Goal: Task Accomplishment & Management: Use online tool/utility

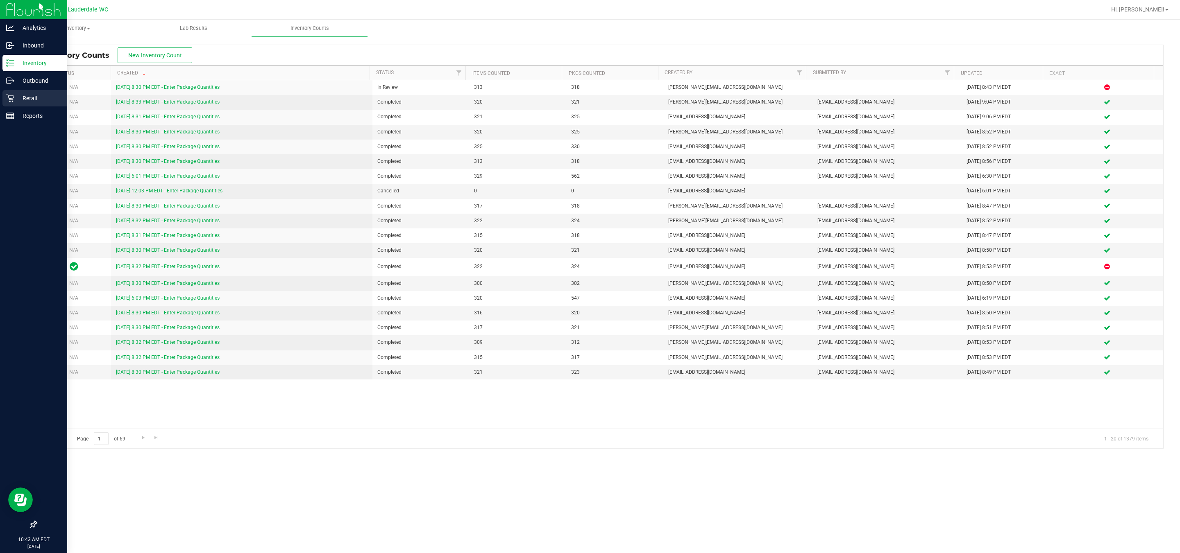
click at [8, 101] on icon at bounding box center [10, 98] width 8 height 8
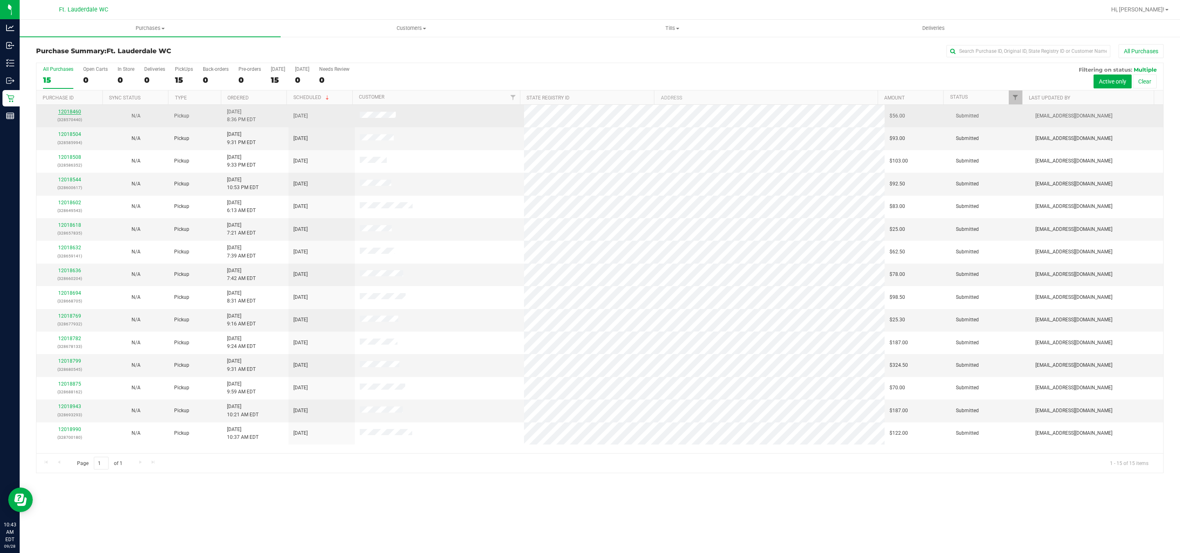
click at [74, 113] on link "12018460" at bounding box center [69, 112] width 23 height 6
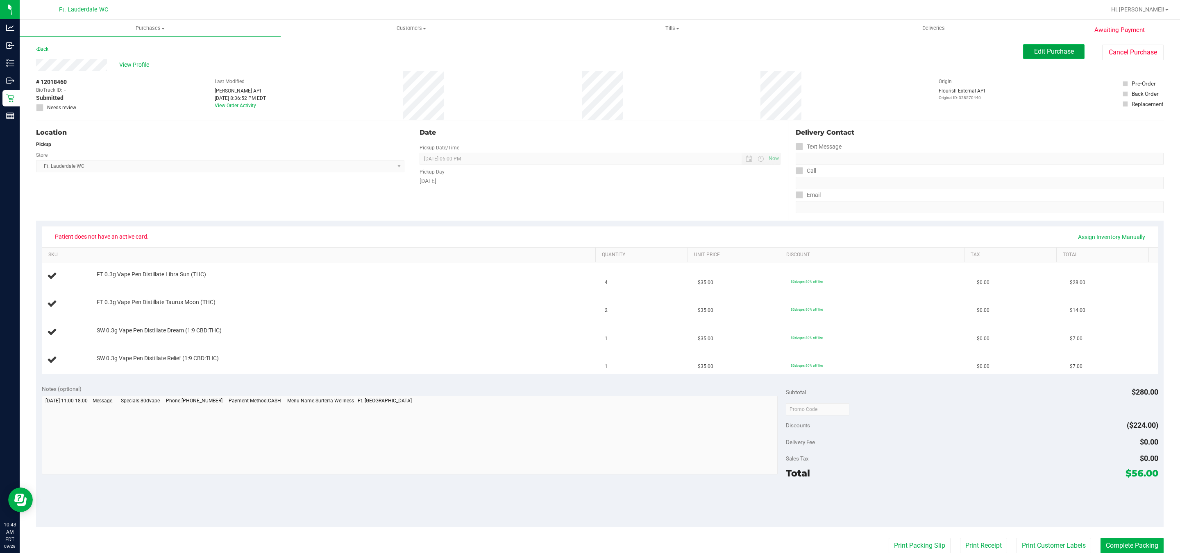
click at [1036, 57] on button "Edit Purchase" at bounding box center [1053, 51] width 61 height 15
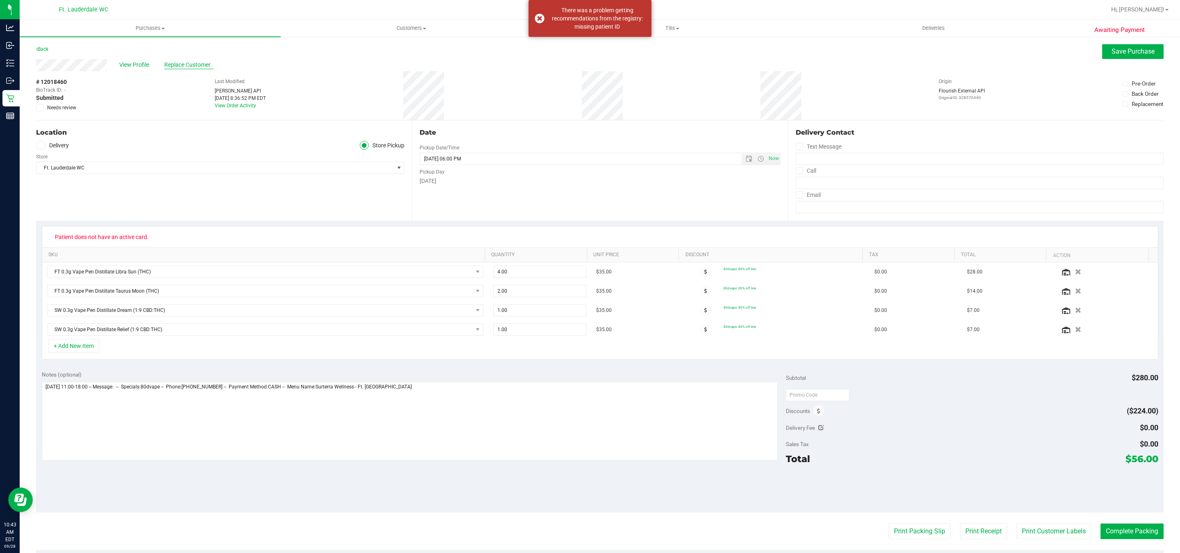
click at [192, 65] on span "Replace Customer" at bounding box center [188, 65] width 49 height 9
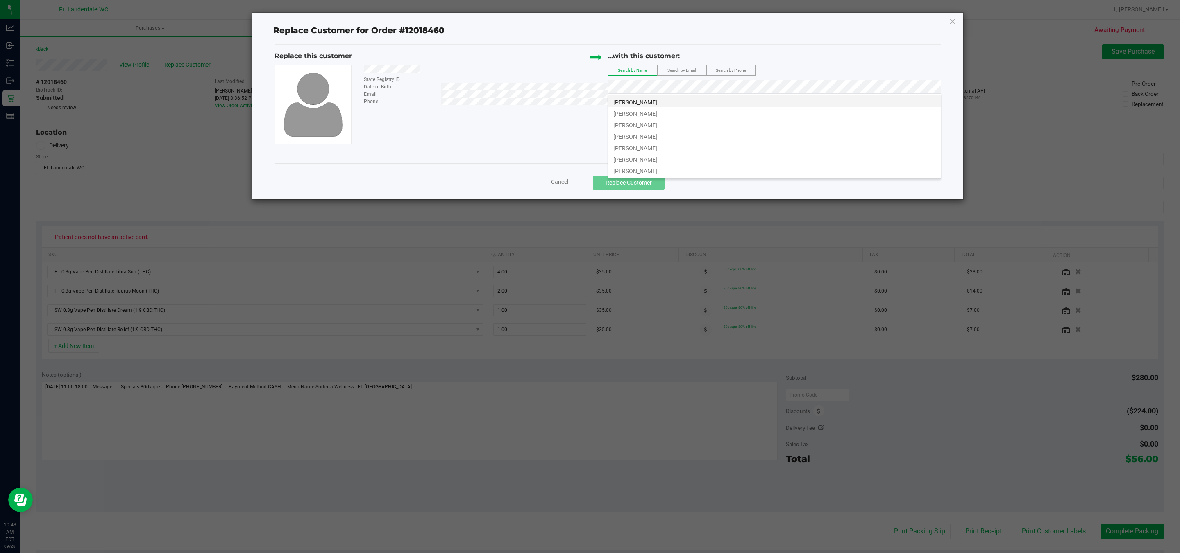
click at [655, 98] on li "SHEREE NAHMIAS" at bounding box center [774, 100] width 332 height 11
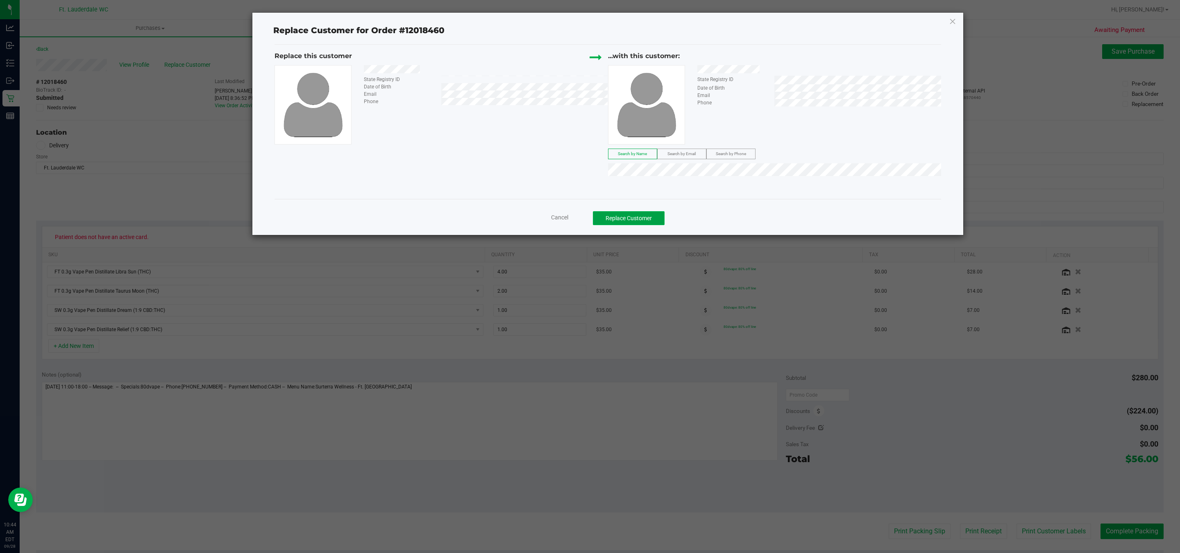
click at [648, 215] on button "Replace Customer" at bounding box center [629, 218] width 72 height 14
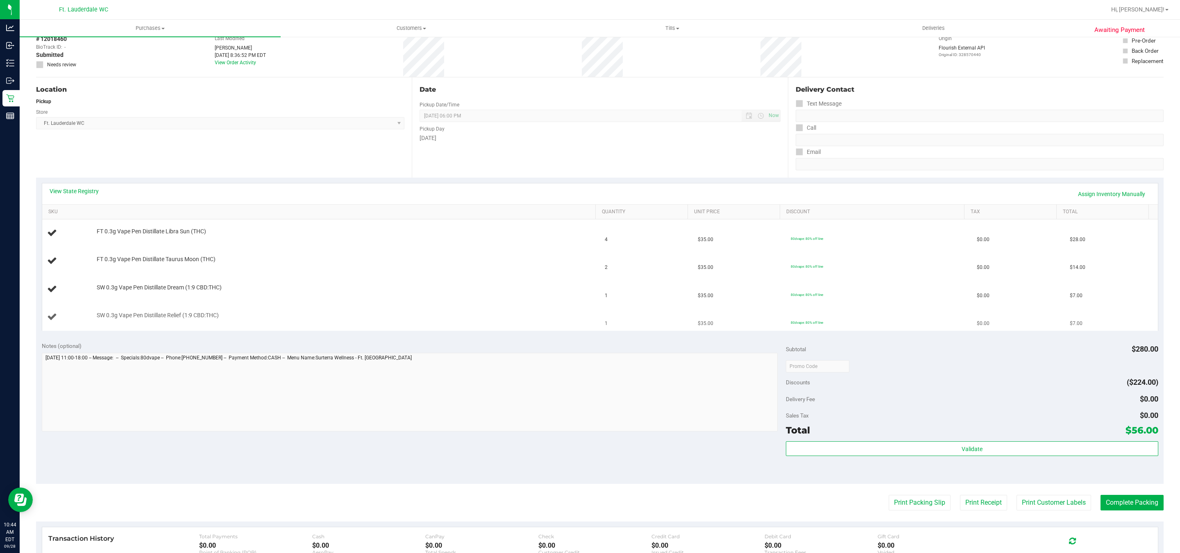
scroll to position [61, 0]
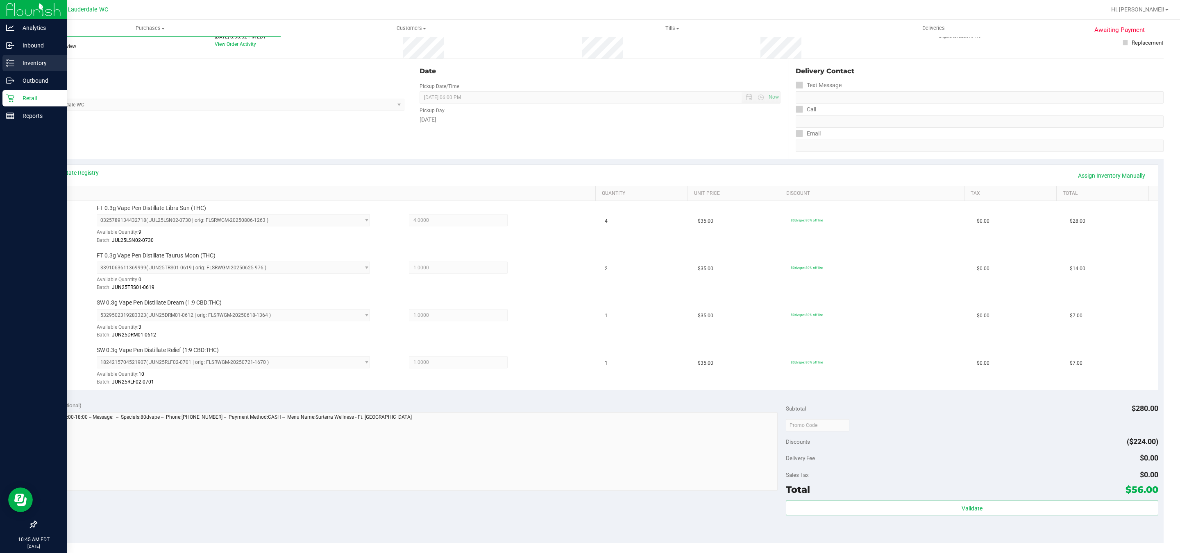
click at [8, 62] on icon at bounding box center [8, 62] width 2 height 1
click at [6, 62] on icon at bounding box center [10, 63] width 8 height 8
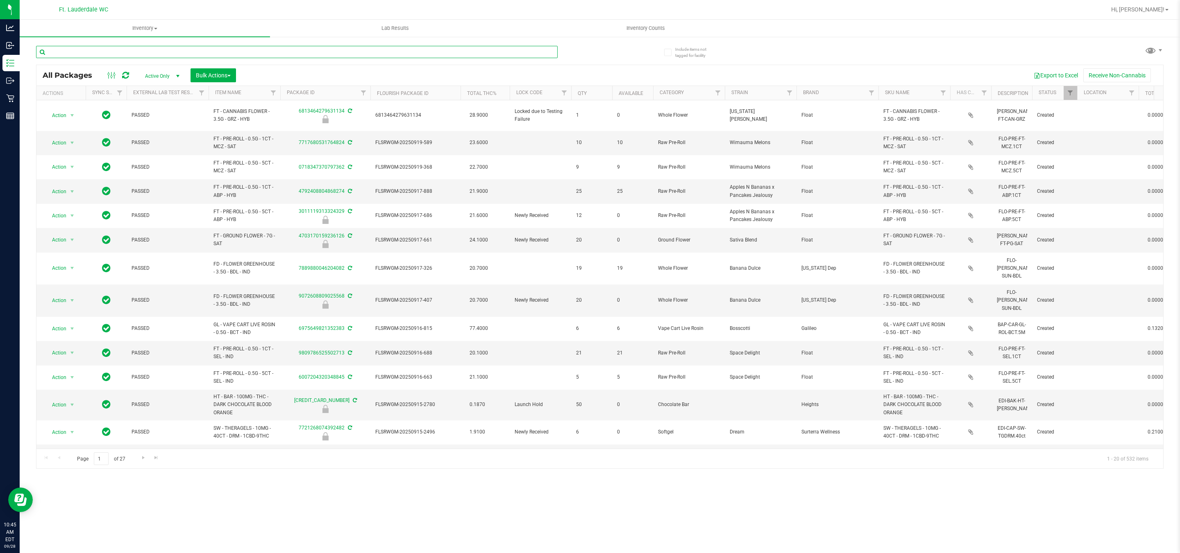
click at [152, 51] on input "text" at bounding box center [296, 52] width 521 height 12
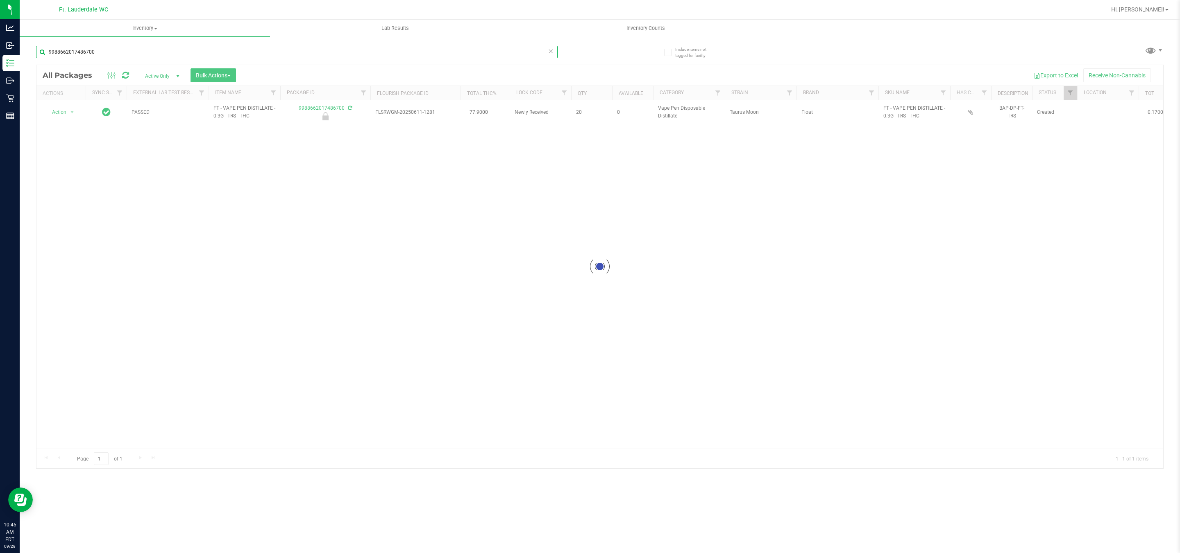
type input "9988662017486700"
click at [68, 112] on span "select" at bounding box center [72, 112] width 10 height 11
click at [89, 204] on li "Unlock package" at bounding box center [71, 200] width 53 height 12
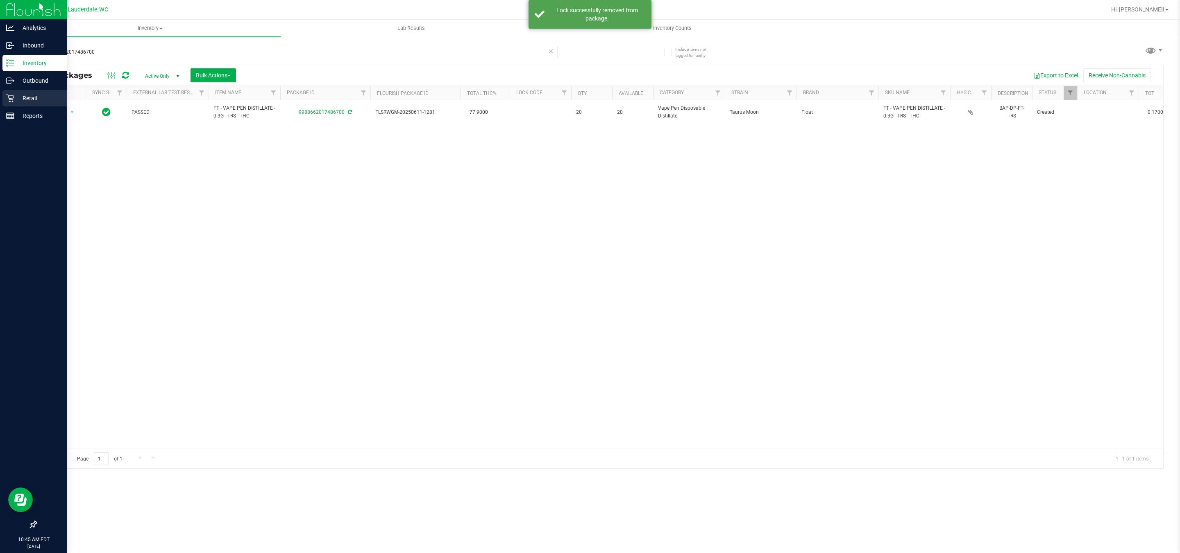
click at [25, 106] on div "Retail" at bounding box center [34, 98] width 65 height 16
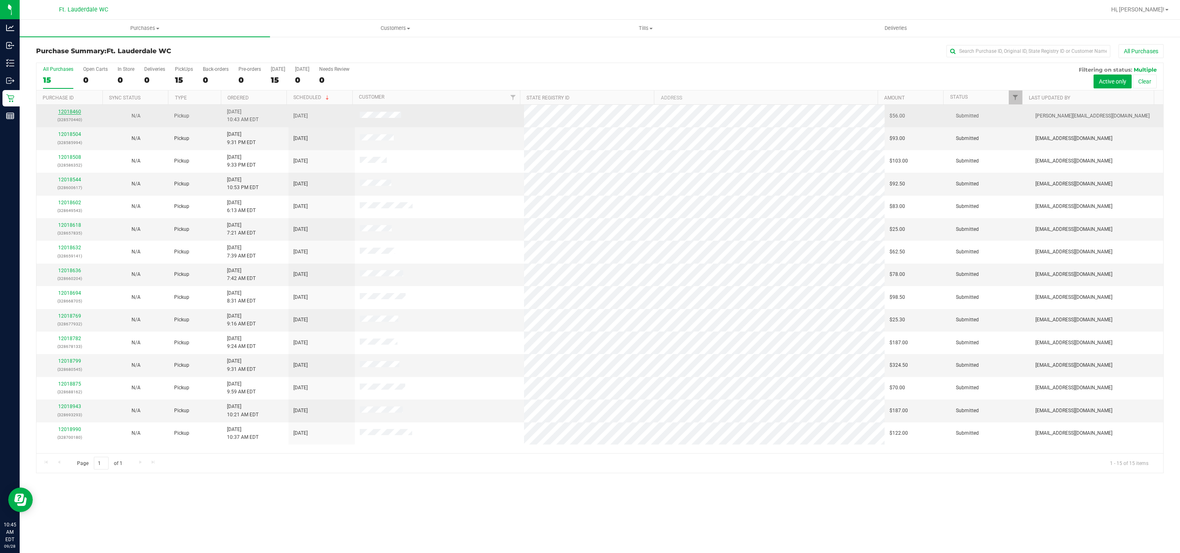
click at [74, 113] on link "12018460" at bounding box center [69, 112] width 23 height 6
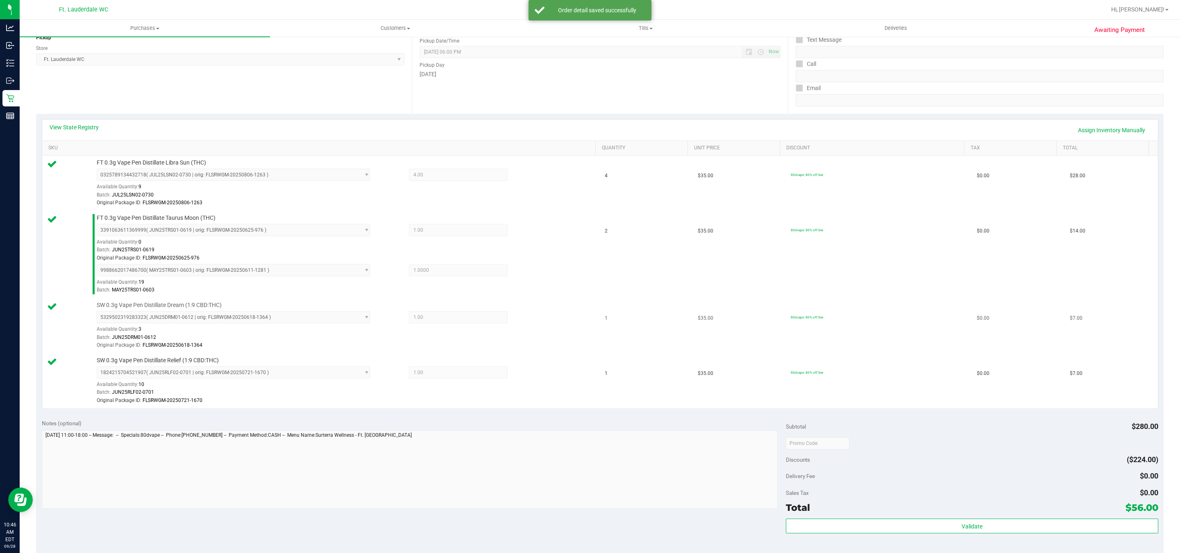
scroll to position [184, 0]
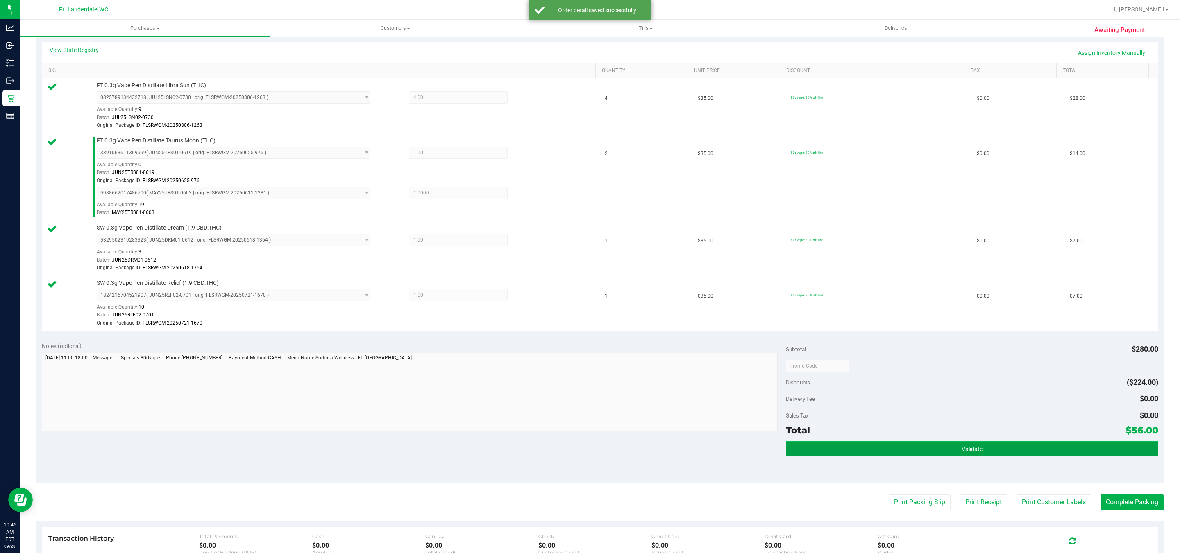
click at [844, 451] on button "Validate" at bounding box center [972, 449] width 372 height 15
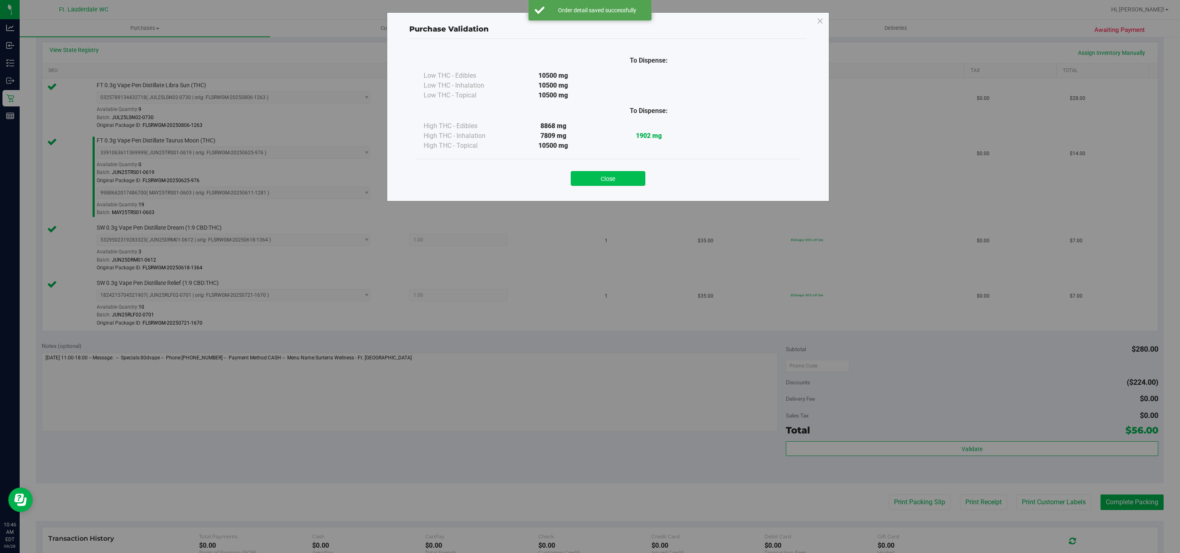
click at [621, 177] on button "Close" at bounding box center [608, 178] width 75 height 15
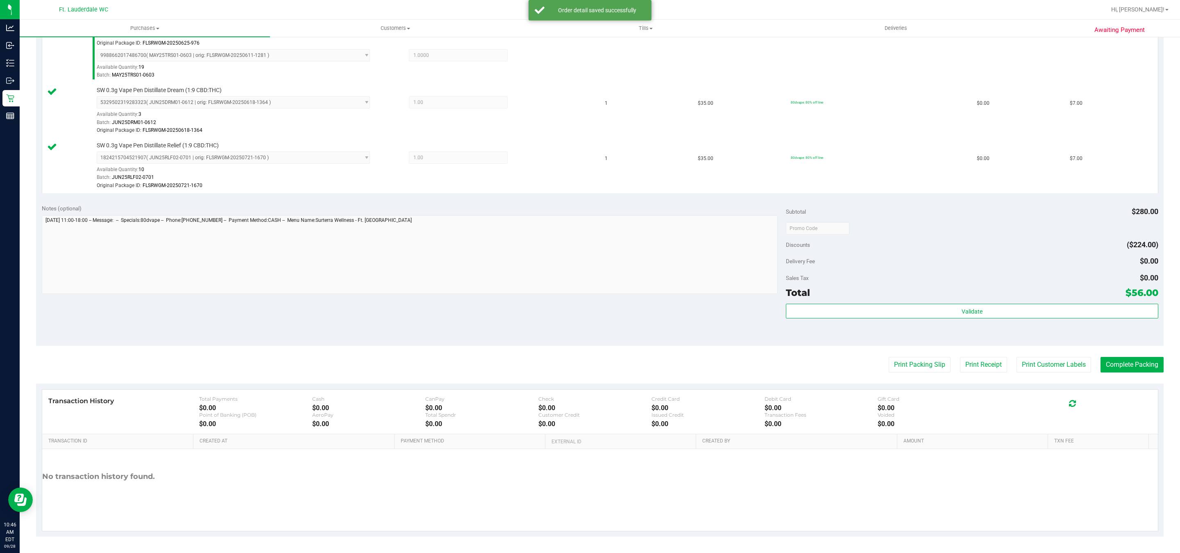
scroll to position [327, 0]
click at [912, 360] on button "Print Packing Slip" at bounding box center [920, 365] width 62 height 16
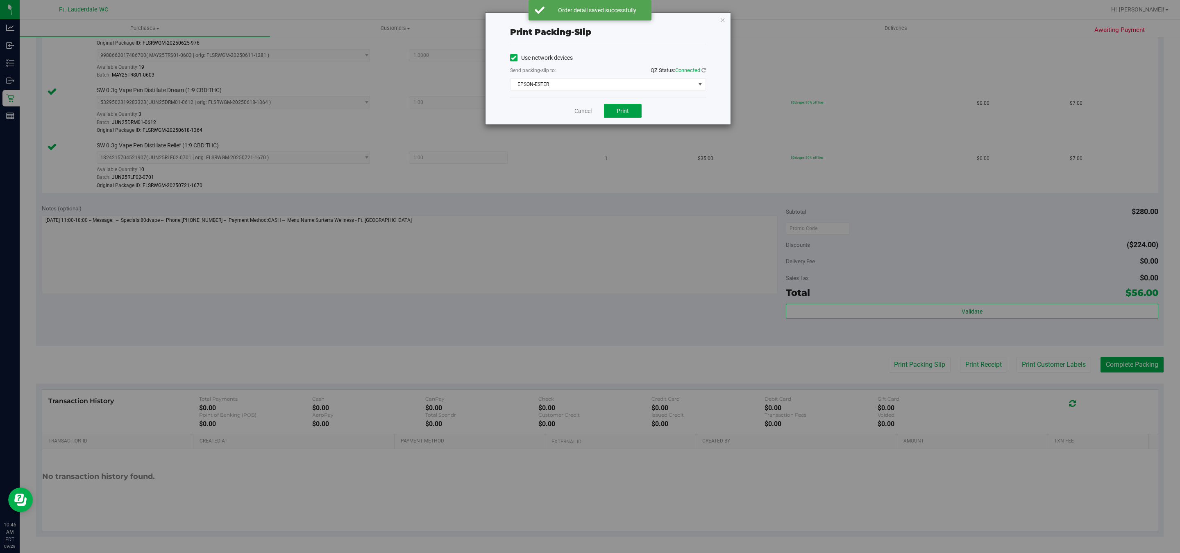
click at [621, 114] on span "Print" at bounding box center [623, 111] width 12 height 7
click at [584, 112] on link "Cancel" at bounding box center [582, 111] width 17 height 9
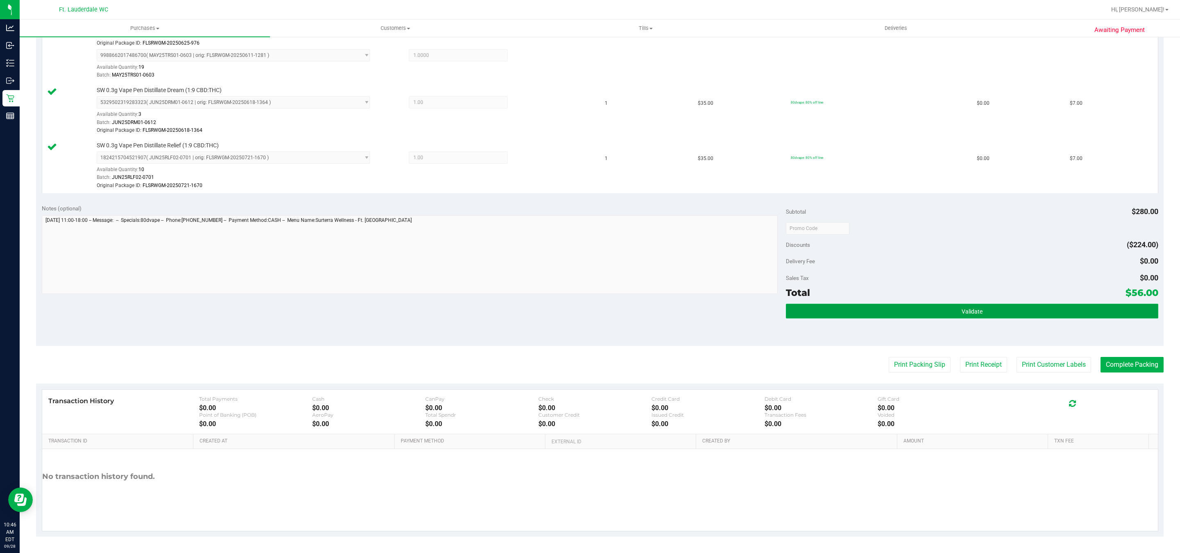
click at [972, 306] on button "Validate" at bounding box center [972, 311] width 372 height 15
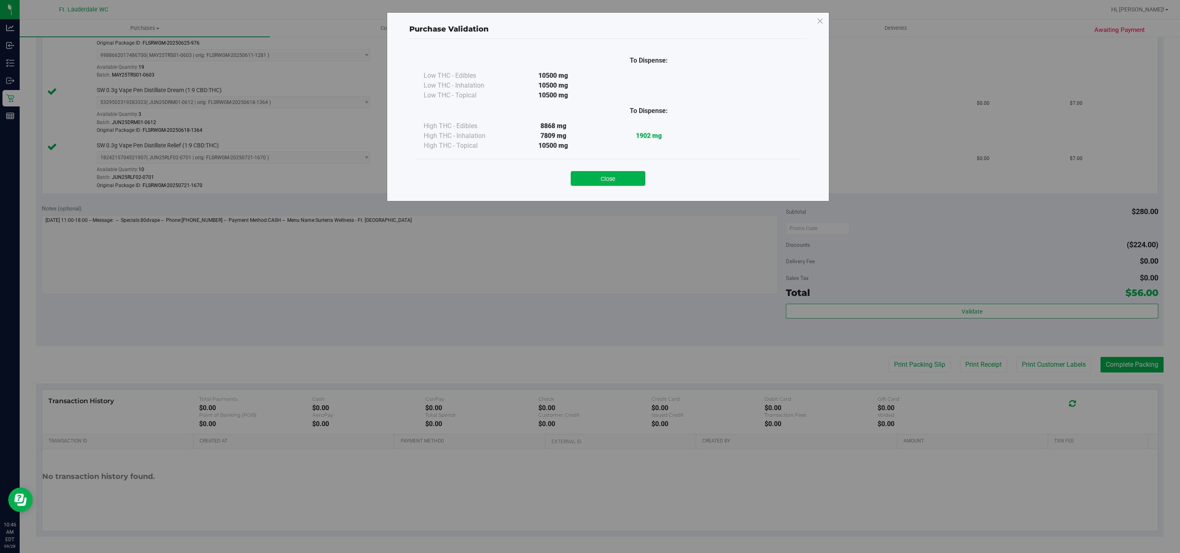
click at [617, 197] on div "Purchase Validation To Dispense: Low THC - Edibles 10500 mg" at bounding box center [608, 106] width 442 height 189
click at [610, 179] on button "Close" at bounding box center [608, 178] width 75 height 15
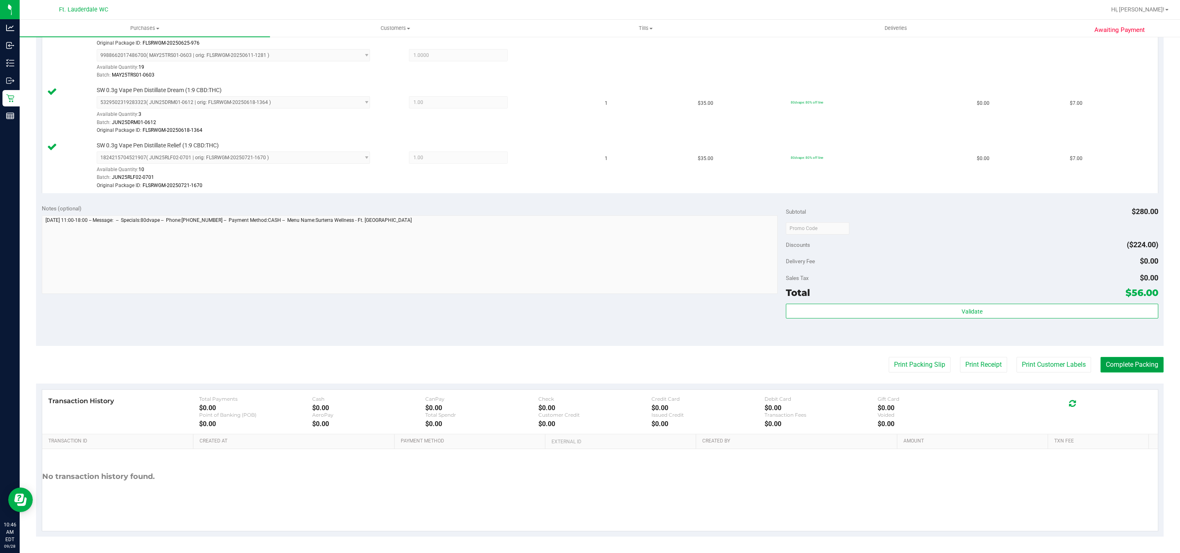
click at [1133, 369] on button "Complete Packing" at bounding box center [1131, 365] width 63 height 16
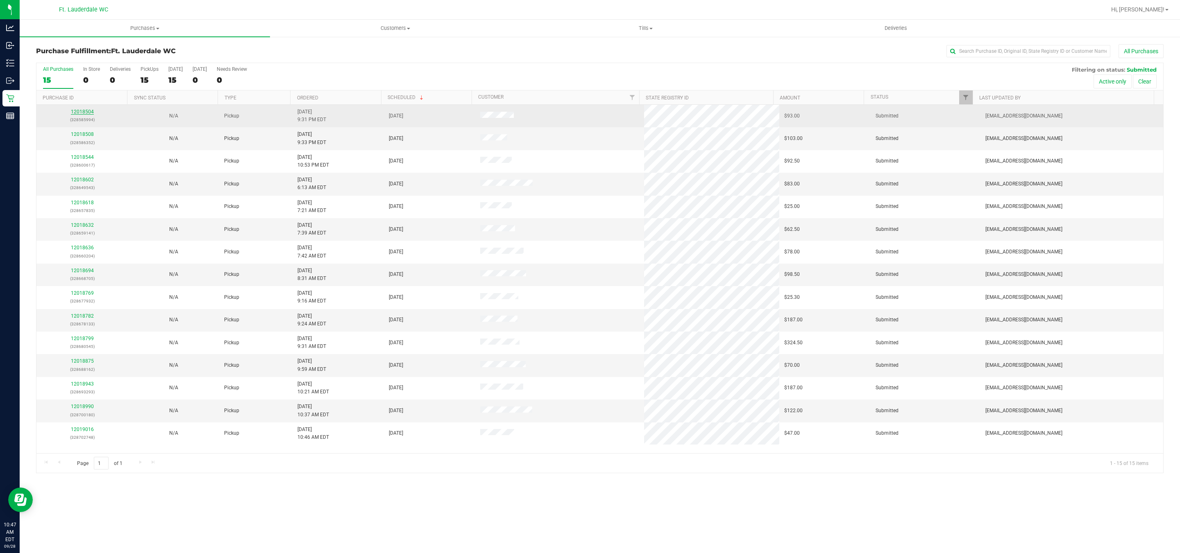
click at [82, 114] on link "12018504" at bounding box center [82, 112] width 23 height 6
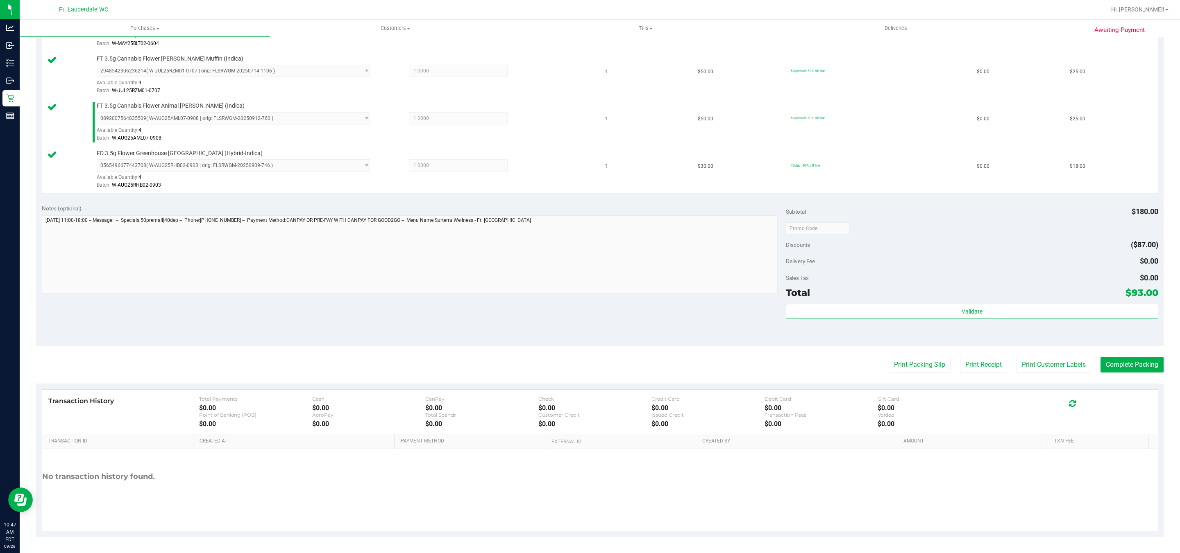
scroll to position [263, 0]
click at [974, 301] on div "Subtotal $180.00 Discounts ($87.00) Delivery Fee $0.00 Sales Tax $0.00 Total $9…" at bounding box center [972, 272] width 372 height 136
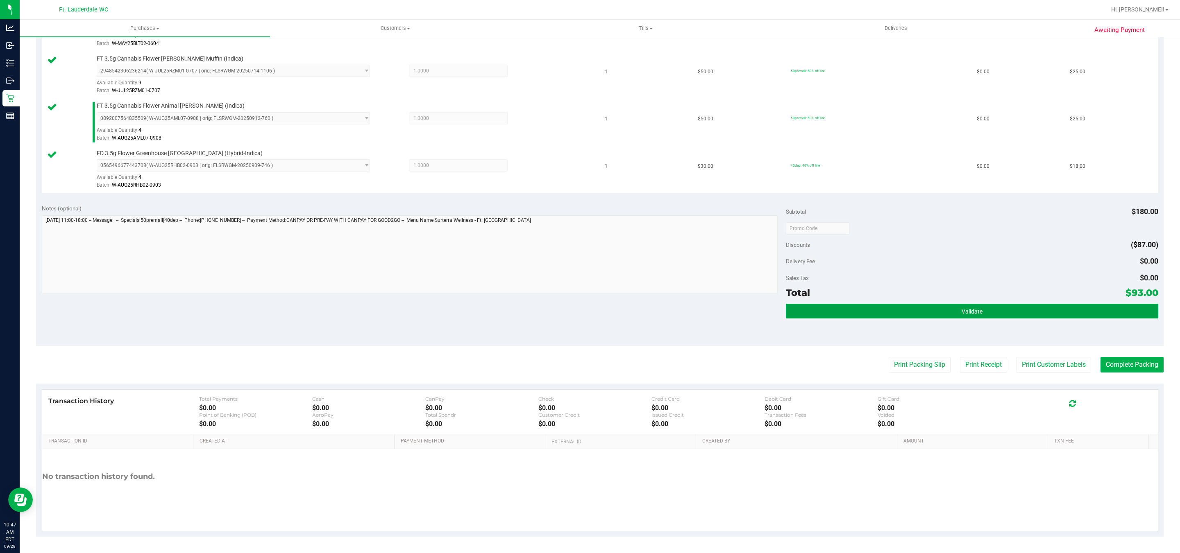
click at [970, 311] on span "Validate" at bounding box center [971, 311] width 21 height 7
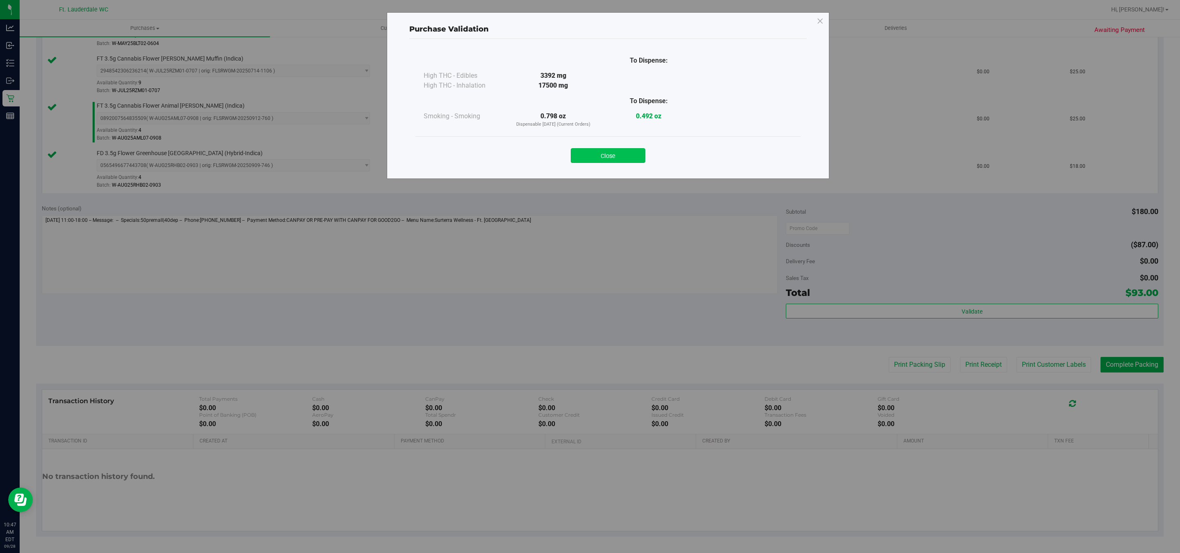
click at [624, 158] on button "Close" at bounding box center [608, 155] width 75 height 15
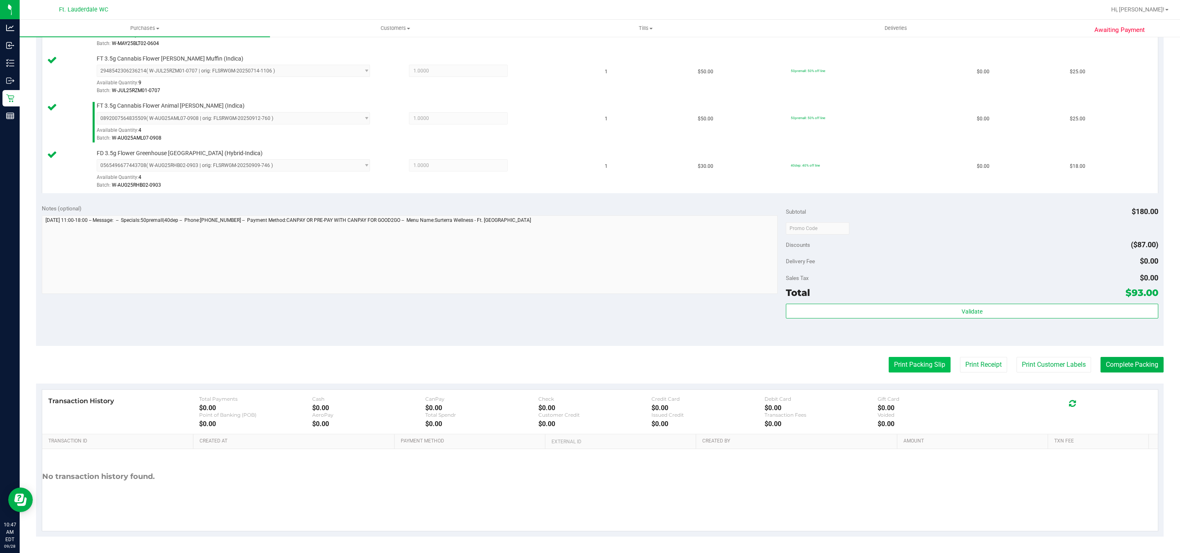
click at [928, 359] on button "Print Packing Slip" at bounding box center [920, 365] width 62 height 16
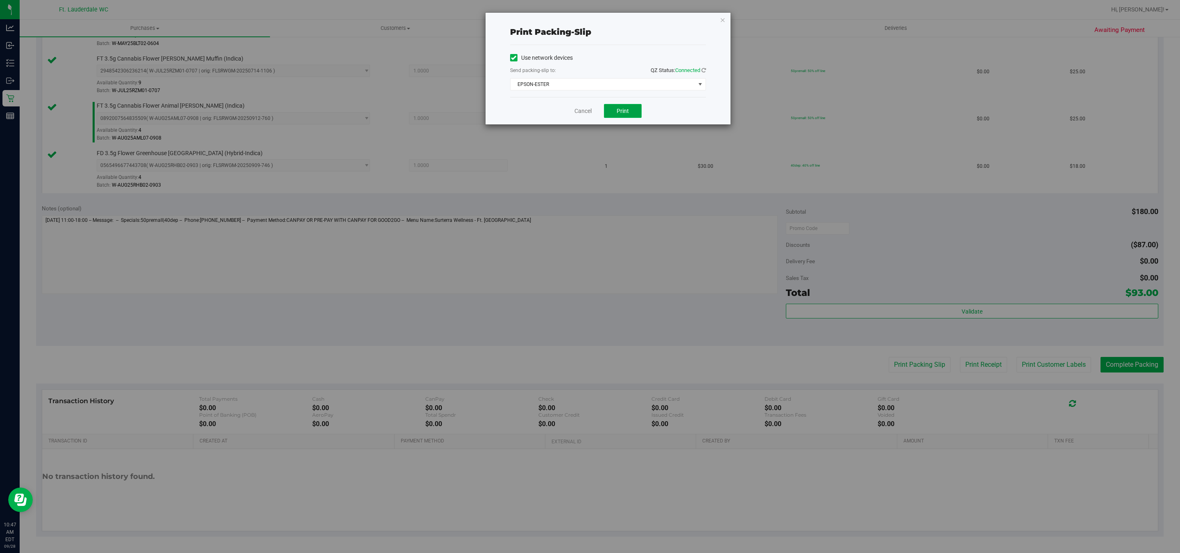
click at [633, 113] on button "Print" at bounding box center [623, 111] width 38 height 14
click at [585, 117] on div "Cancel Print" at bounding box center [608, 110] width 196 height 27
click at [583, 114] on link "Cancel" at bounding box center [582, 111] width 17 height 9
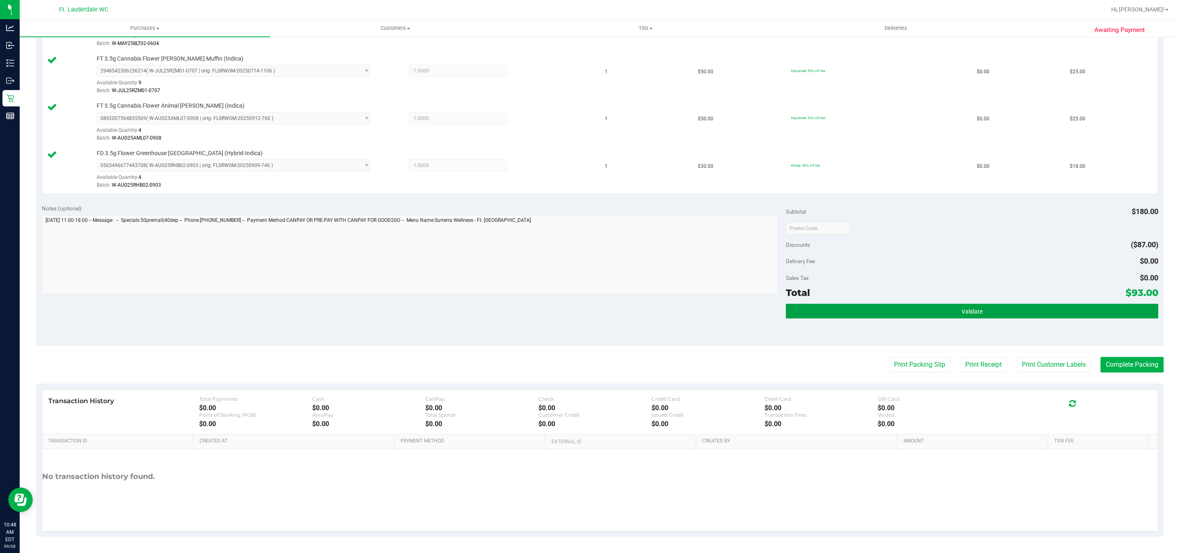
drag, startPoint x: 870, startPoint y: 308, endPoint x: 881, endPoint y: 263, distance: 46.7
click at [871, 308] on button "Validate" at bounding box center [972, 311] width 372 height 15
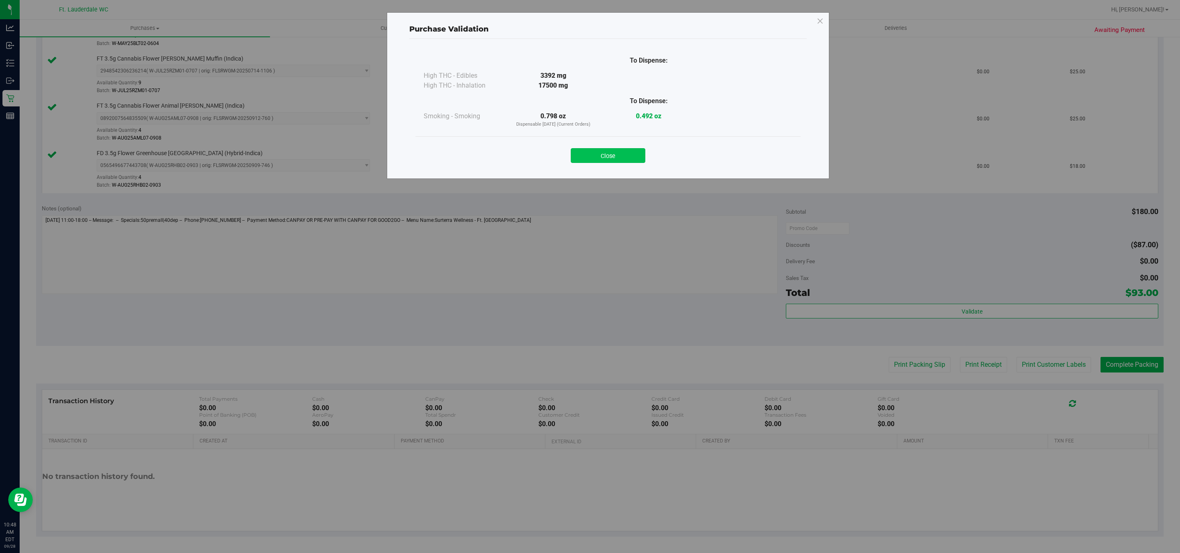
click at [615, 152] on button "Close" at bounding box center [608, 155] width 75 height 15
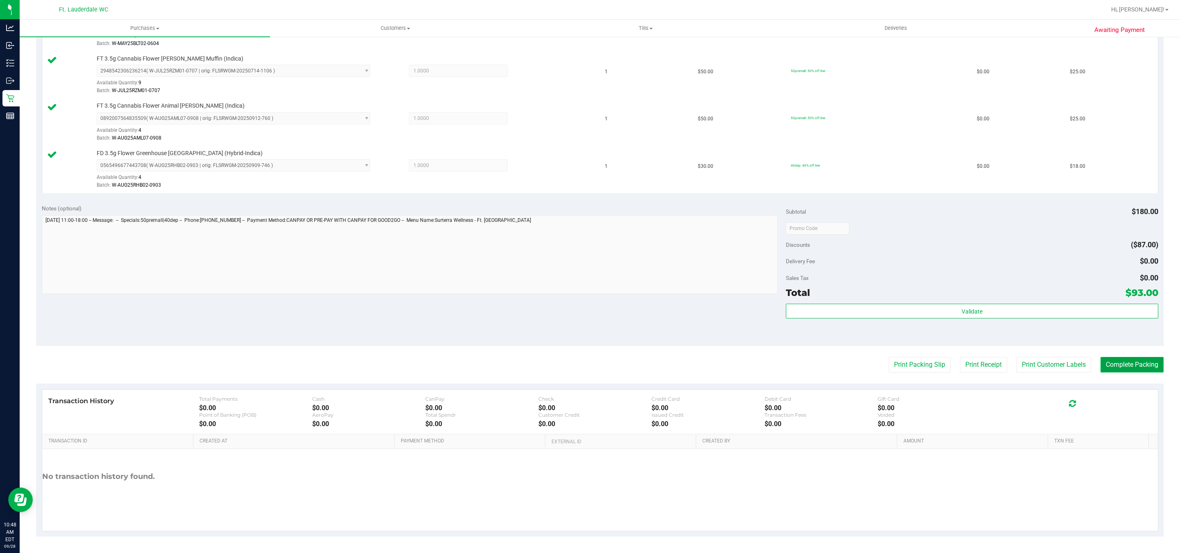
click at [1119, 364] on button "Complete Packing" at bounding box center [1131, 365] width 63 height 16
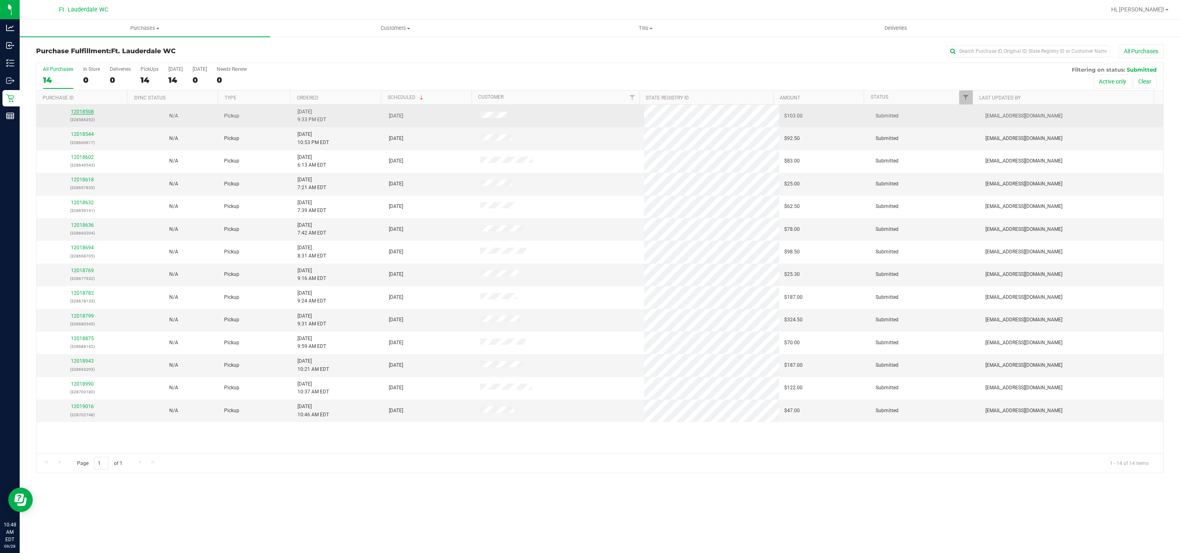
click at [89, 115] on link "12018508" at bounding box center [82, 112] width 23 height 6
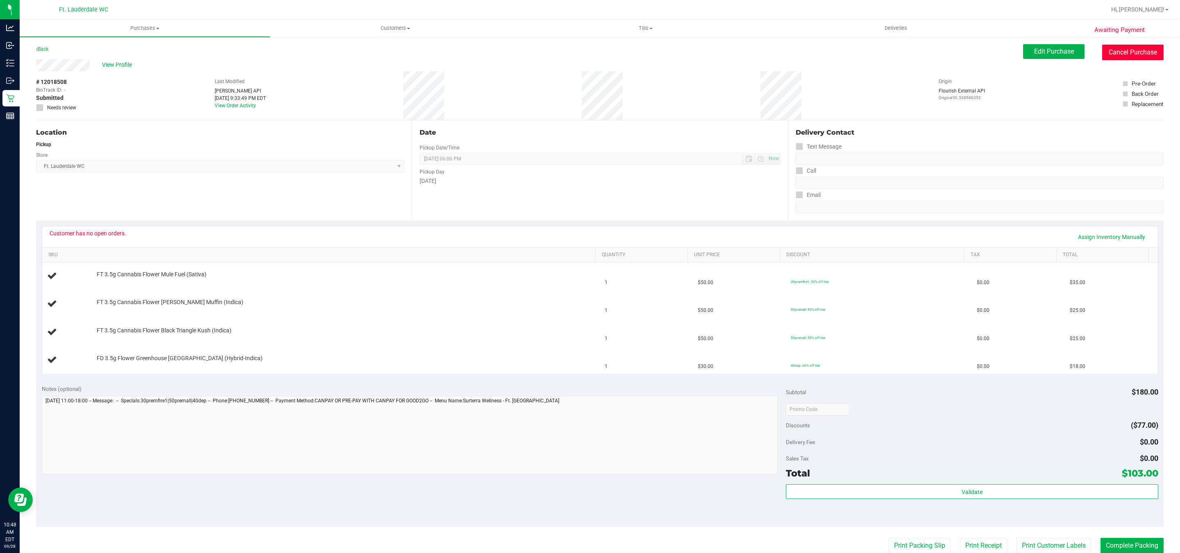
click at [1129, 49] on button "Cancel Purchase" at bounding box center [1132, 53] width 61 height 16
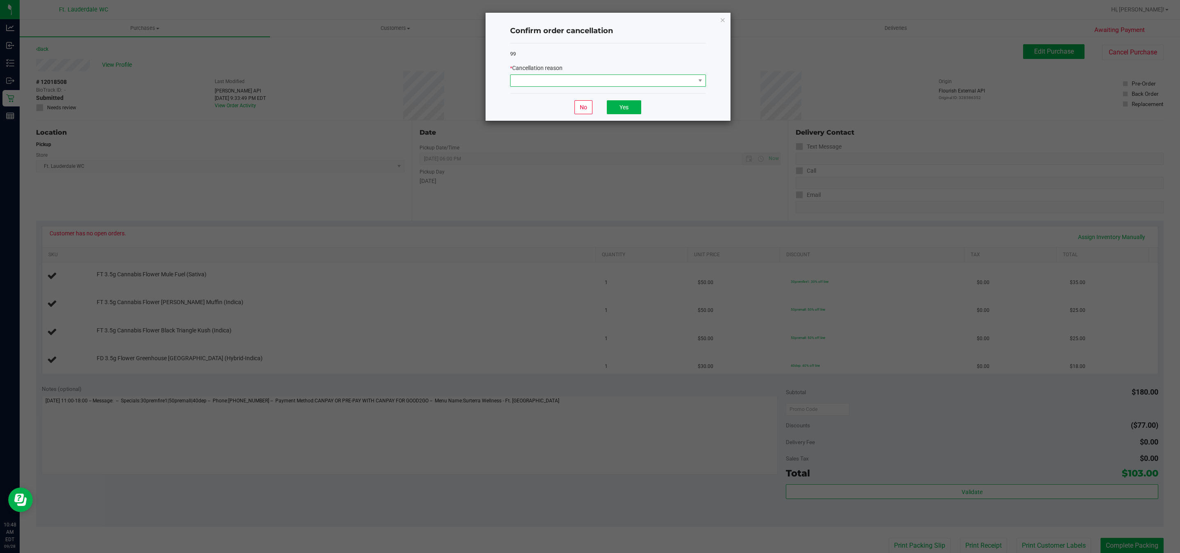
click at [615, 84] on span at bounding box center [602, 80] width 185 height 11
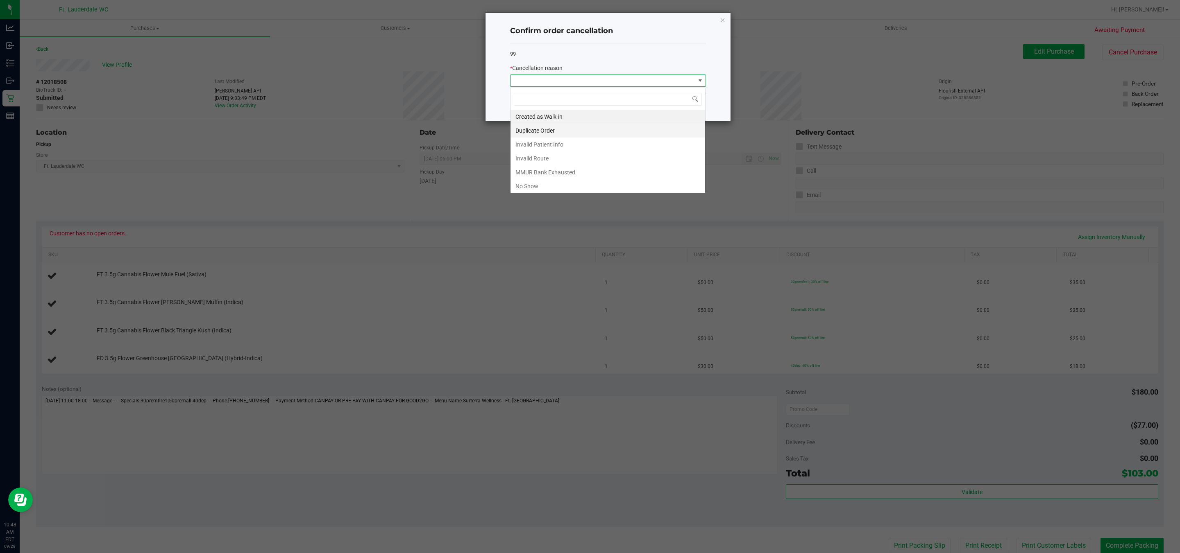
scroll to position [12, 195]
click at [564, 175] on li "MMUR Bank Exhausted" at bounding box center [607, 172] width 195 height 14
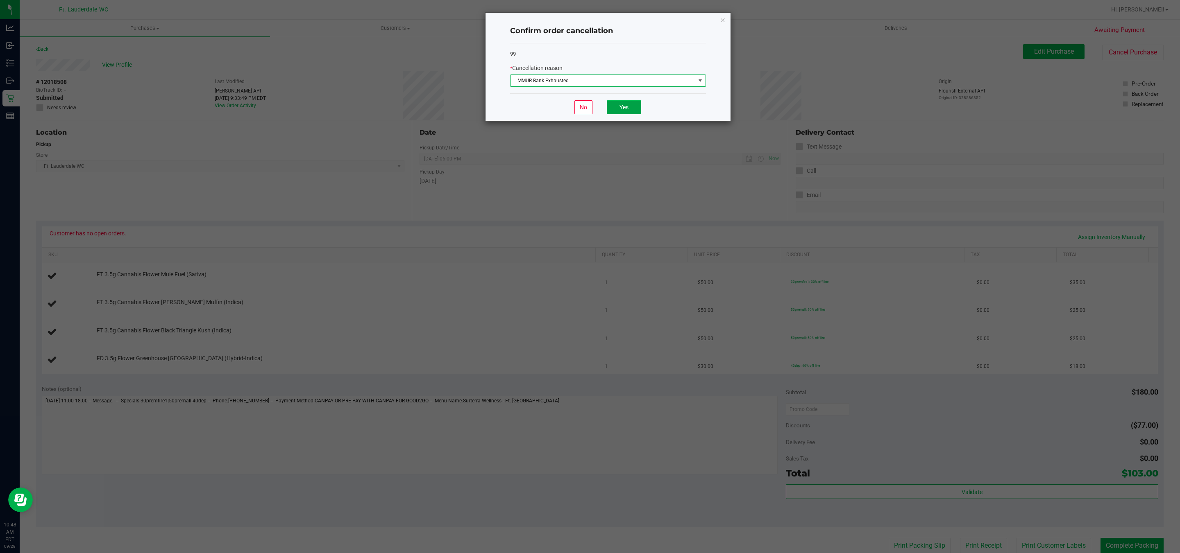
click at [630, 107] on button "Yes" at bounding box center [624, 107] width 34 height 14
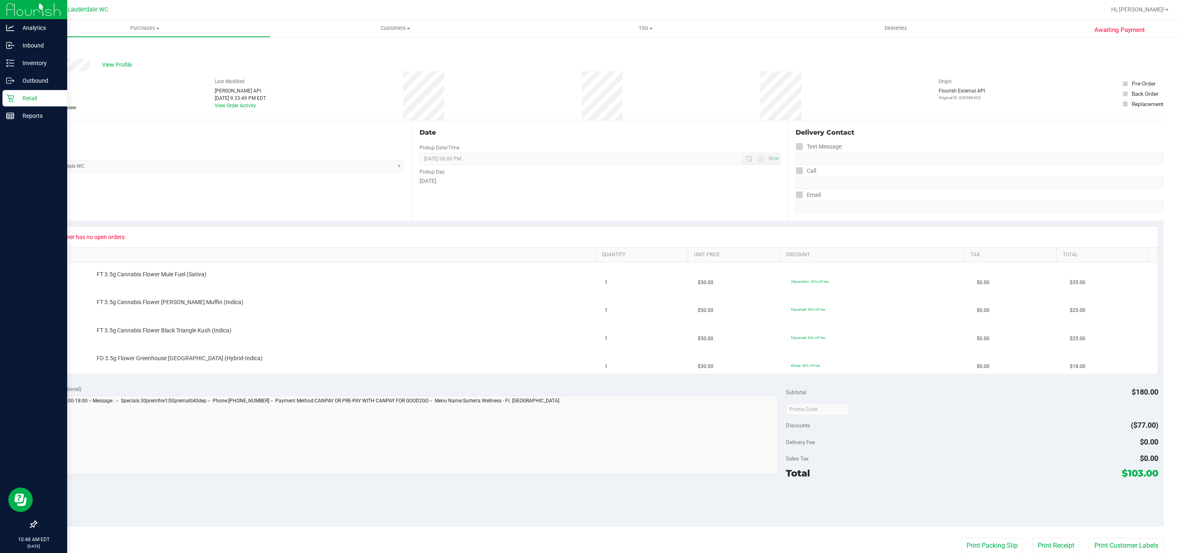
click at [5, 94] on div "Retail" at bounding box center [34, 98] width 65 height 16
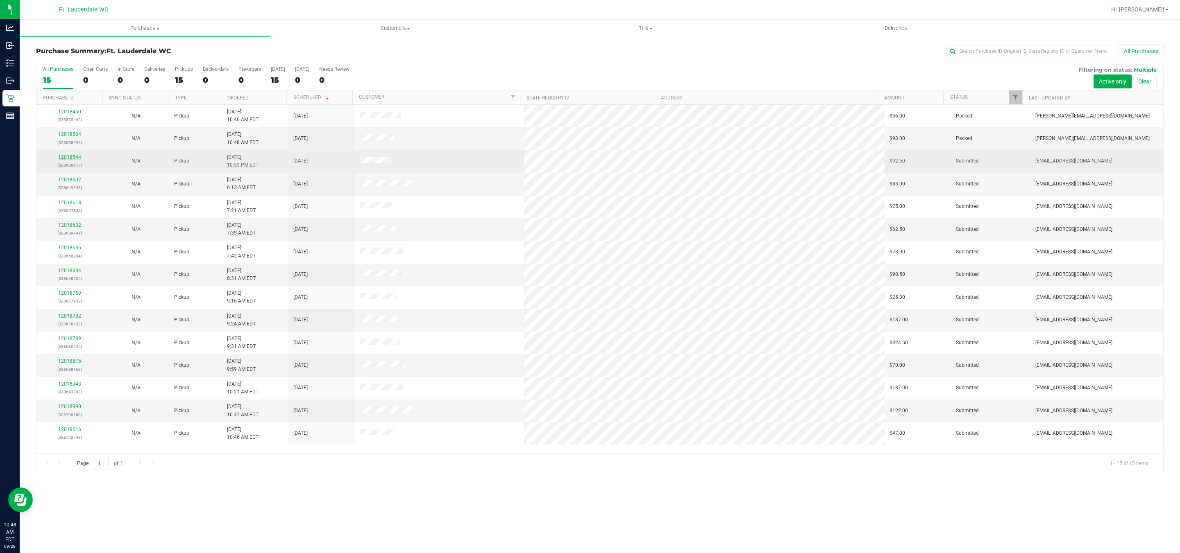
click at [71, 156] on link "12018544" at bounding box center [69, 157] width 23 height 6
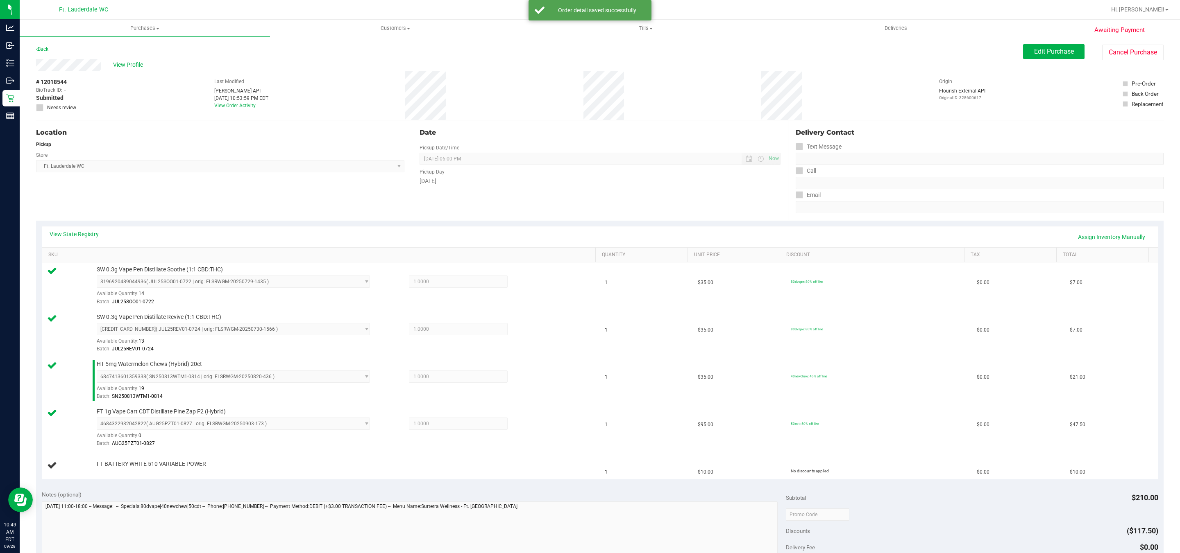
scroll to position [135, 0]
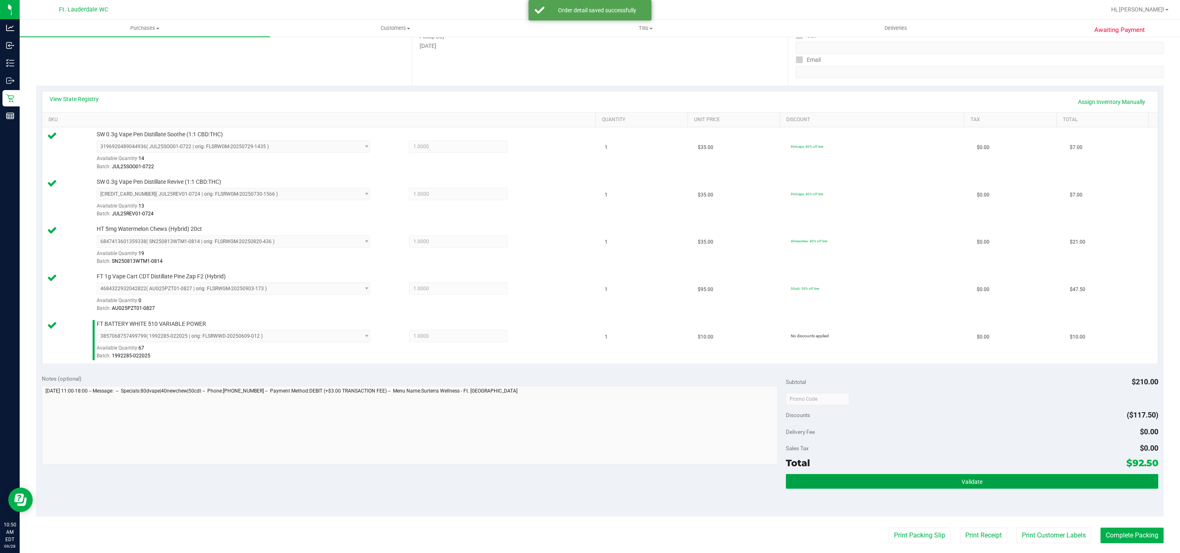
click at [972, 485] on span "Validate" at bounding box center [971, 482] width 21 height 7
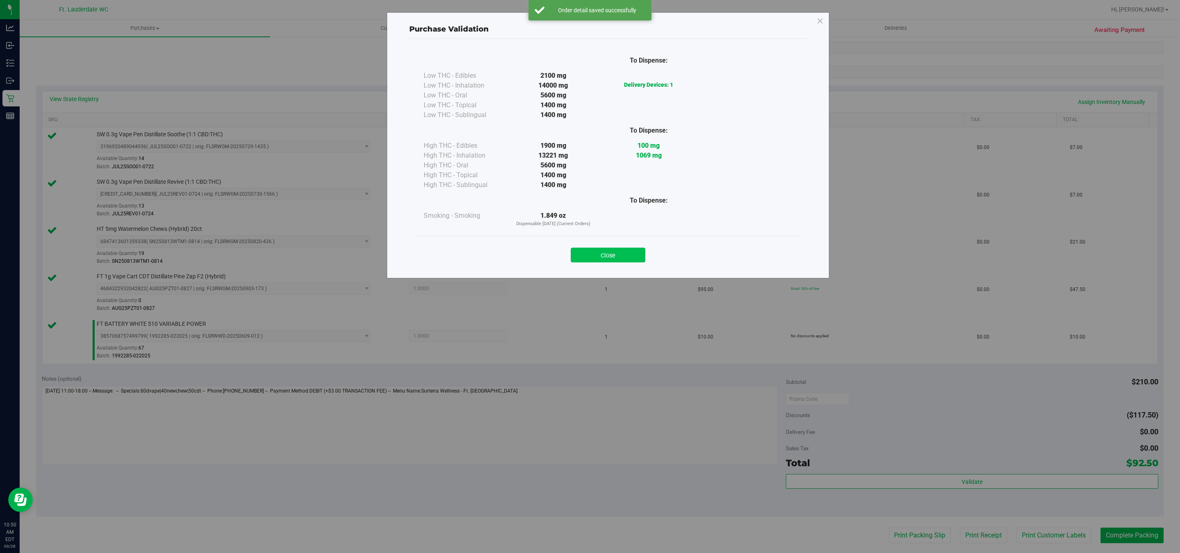
click at [628, 255] on button "Close" at bounding box center [608, 255] width 75 height 15
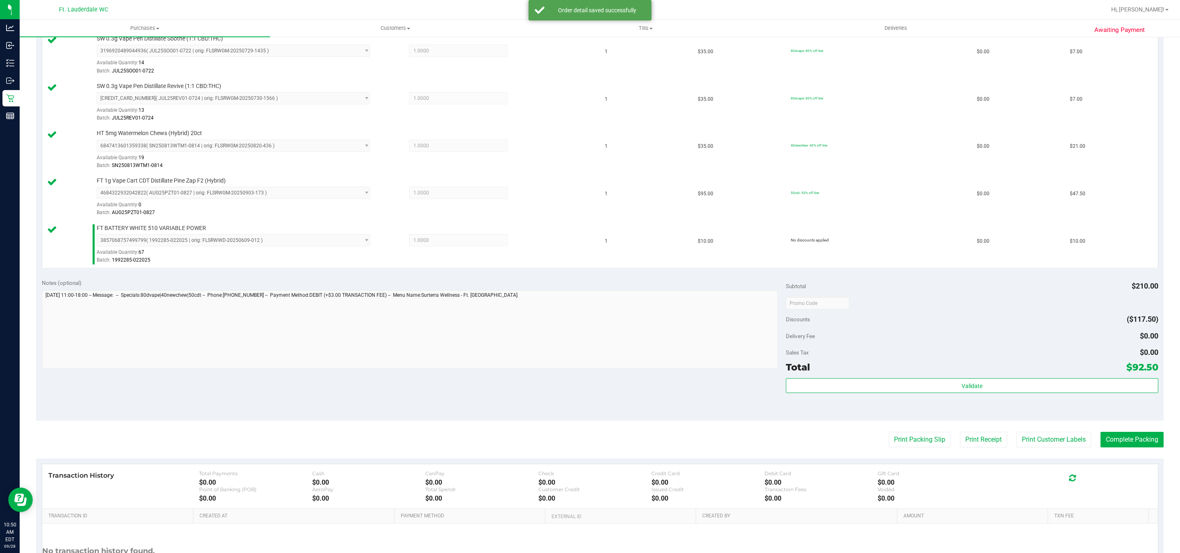
scroll to position [311, 0]
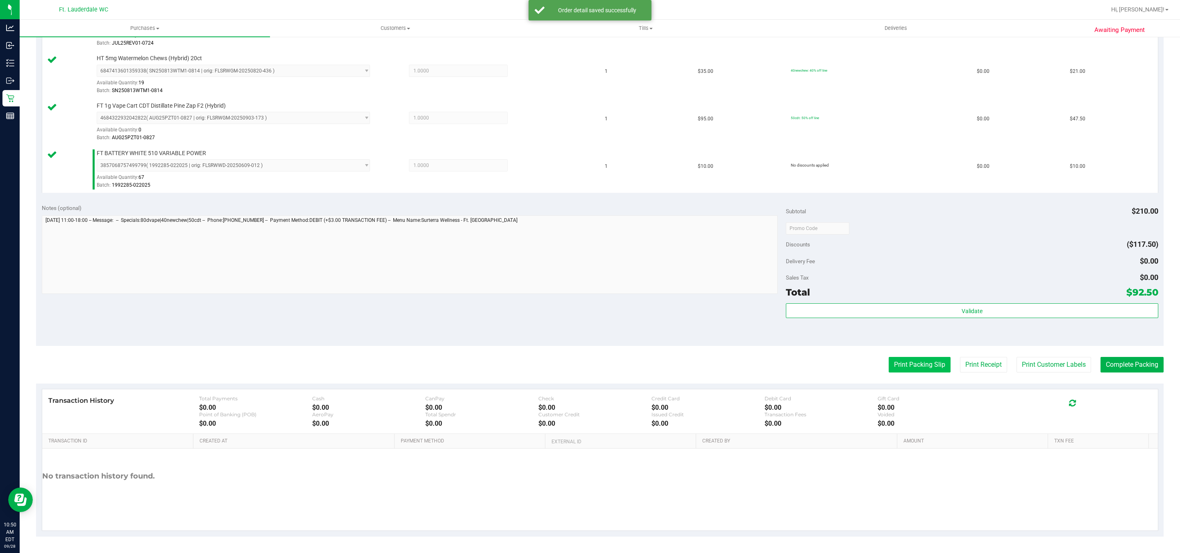
click at [889, 362] on button "Print Packing Slip" at bounding box center [920, 365] width 62 height 16
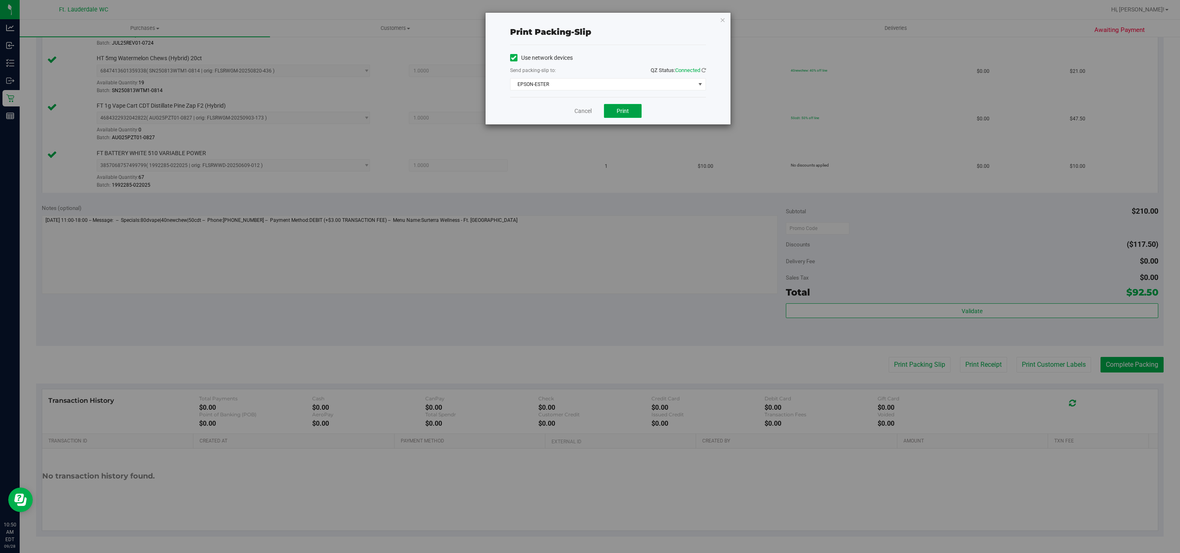
click at [630, 108] on button "Print" at bounding box center [623, 111] width 38 height 14
click at [584, 107] on link "Cancel" at bounding box center [582, 111] width 17 height 9
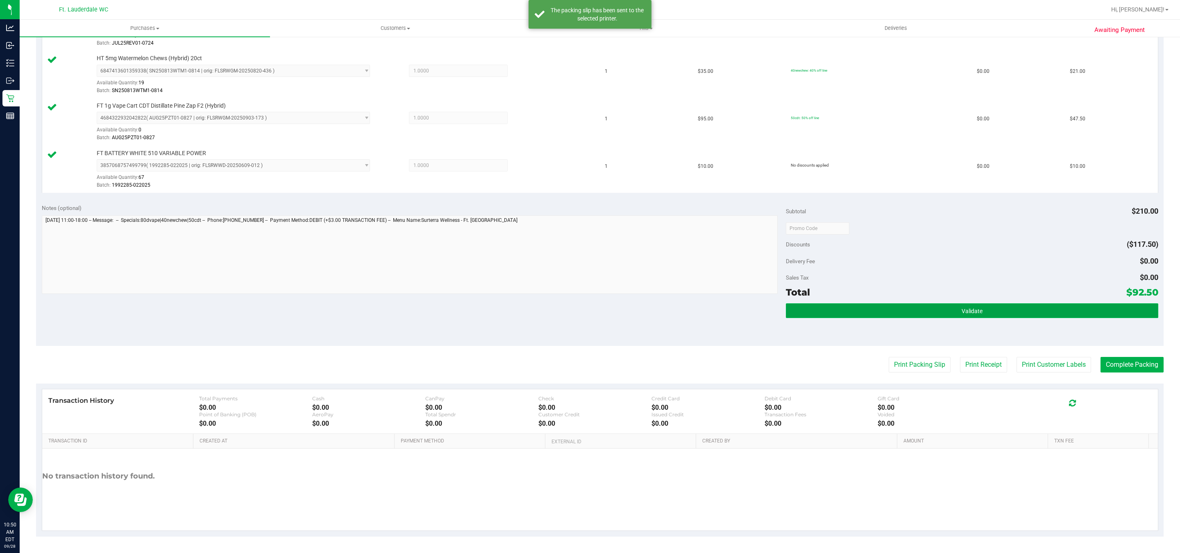
click at [982, 304] on button "Validate" at bounding box center [972, 311] width 372 height 15
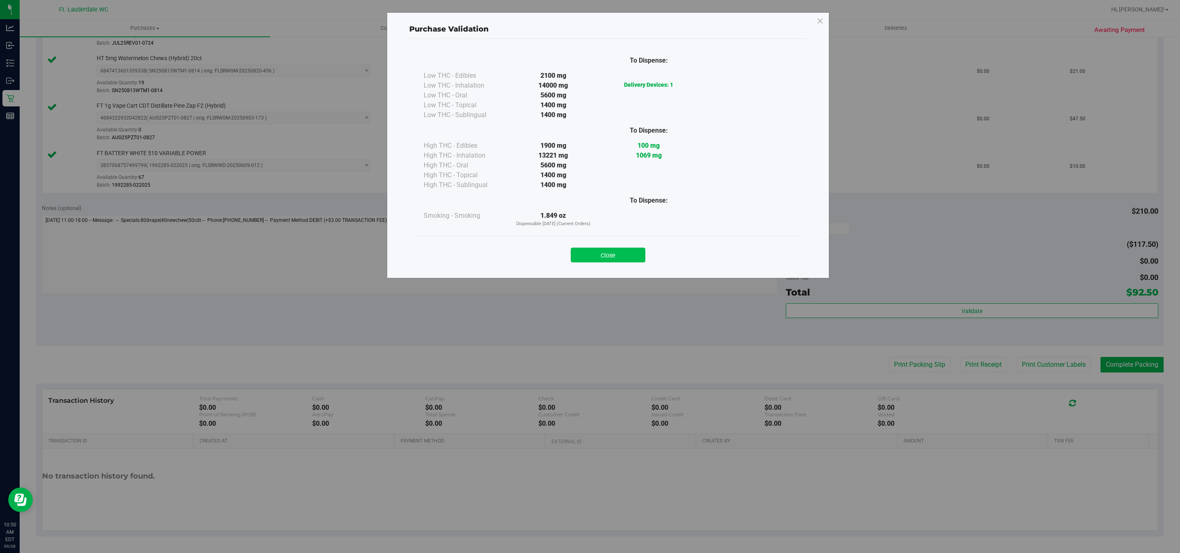
click at [585, 259] on button "Close" at bounding box center [608, 255] width 75 height 15
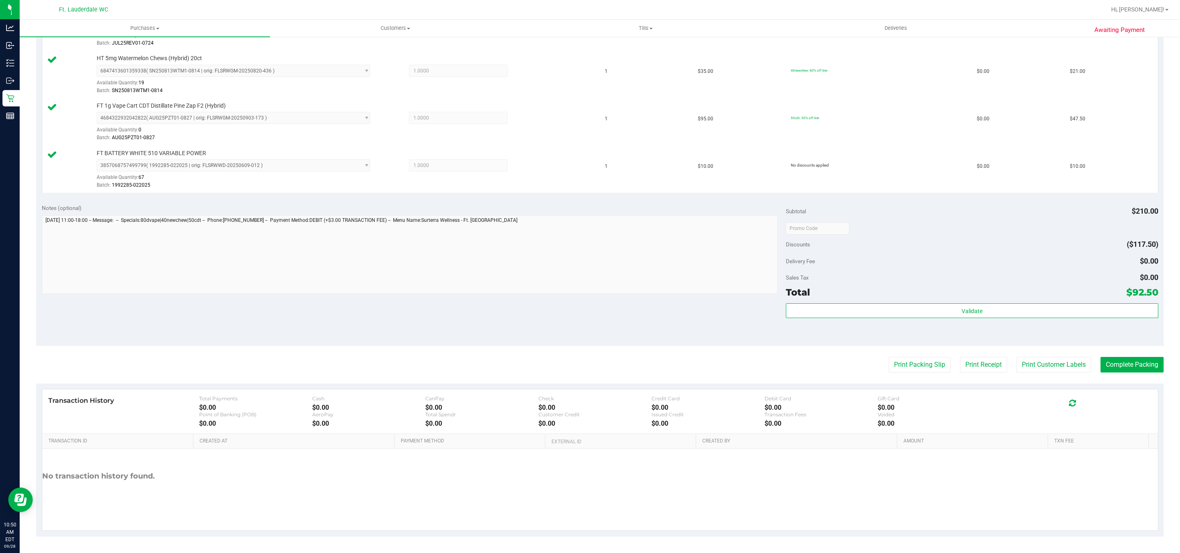
click at [1127, 354] on purchase-details "Back Edit Purchase Cancel Purchase View Profile # 12018544 BioTrack ID: - Submi…" at bounding box center [599, 137] width 1127 height 799
click at [1124, 362] on button "Complete Packing" at bounding box center [1131, 365] width 63 height 16
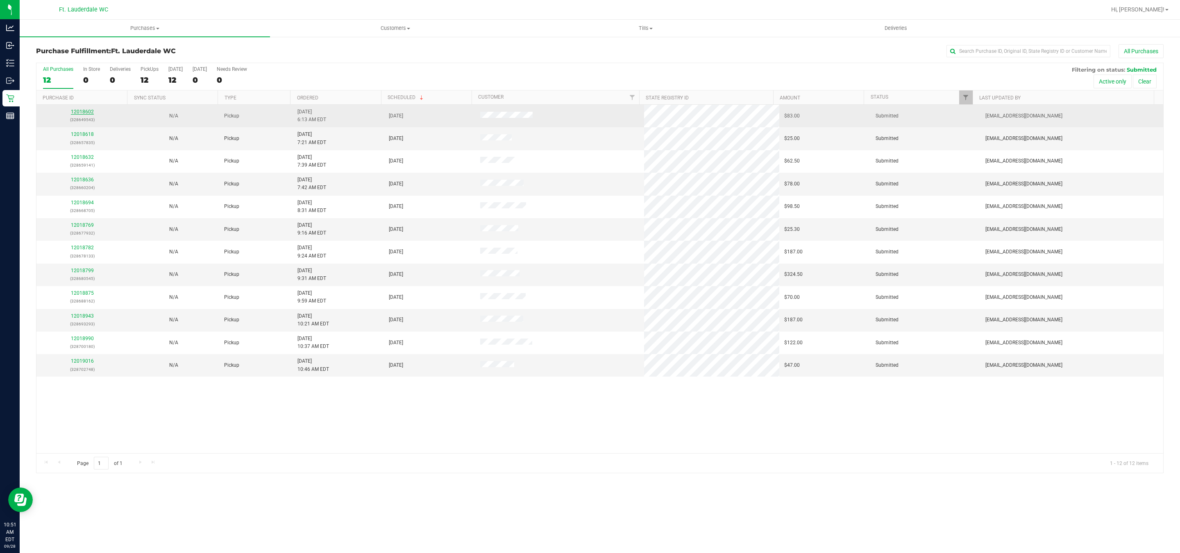
click at [79, 111] on link "12018602" at bounding box center [82, 112] width 23 height 6
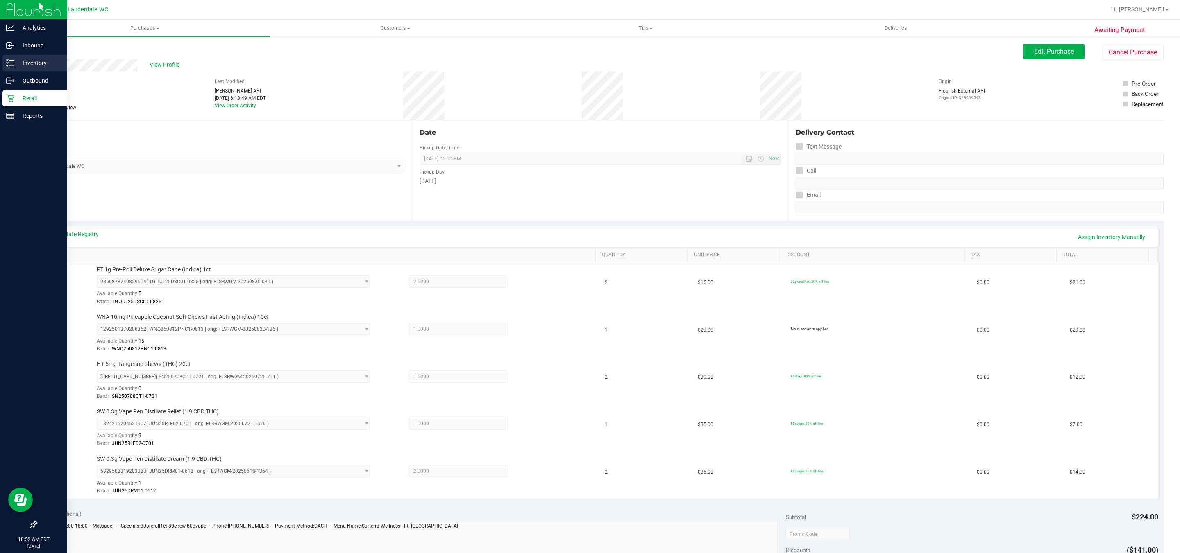
click at [13, 57] on div "Inventory" at bounding box center [34, 63] width 65 height 16
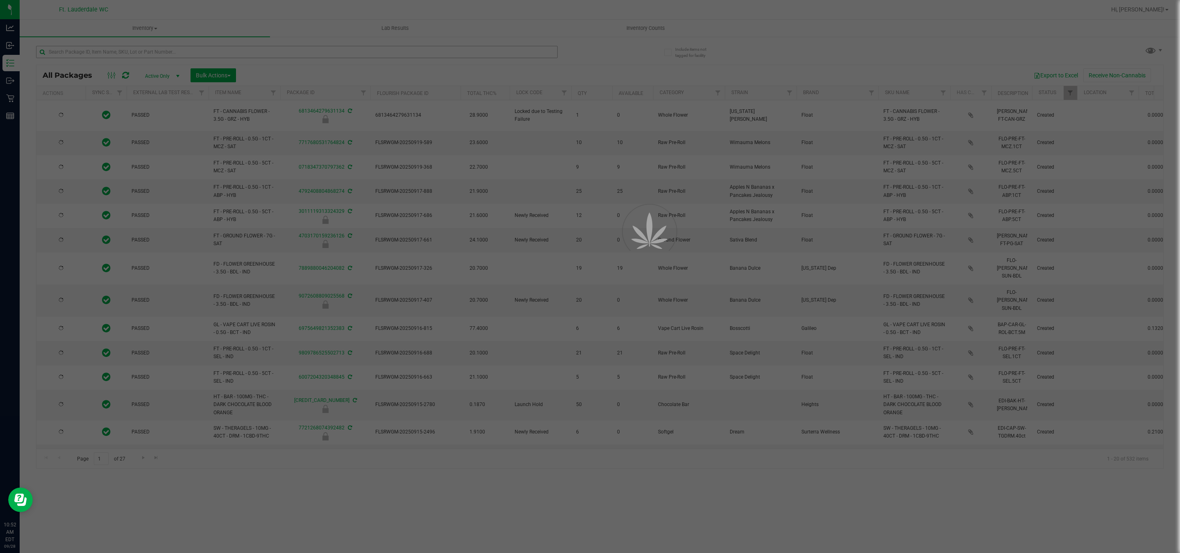
click at [168, 53] on div at bounding box center [590, 276] width 1180 height 553
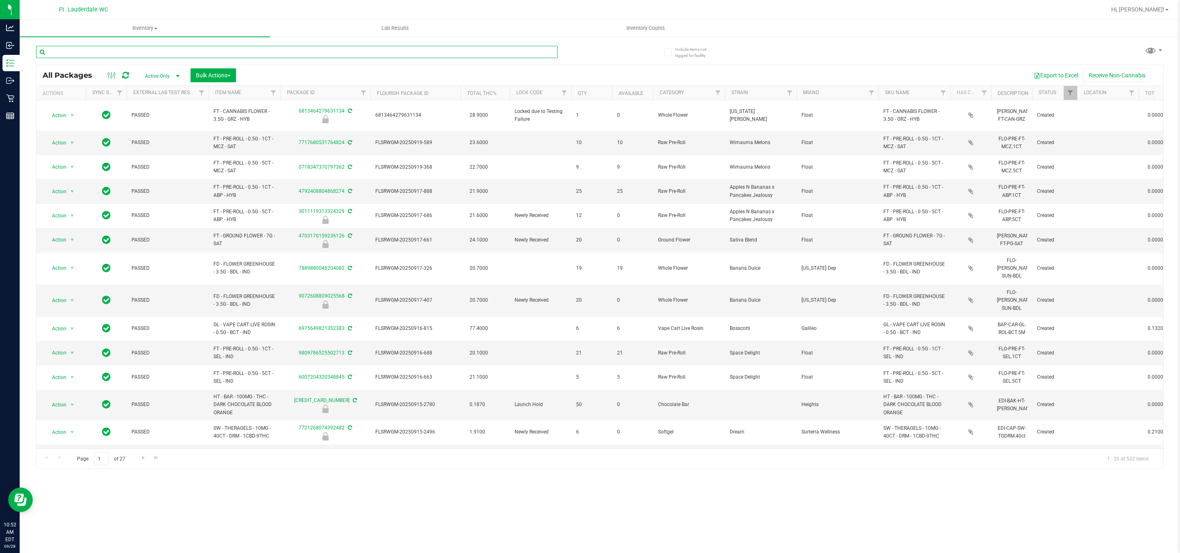
click at [172, 53] on input "text" at bounding box center [296, 52] width 521 height 12
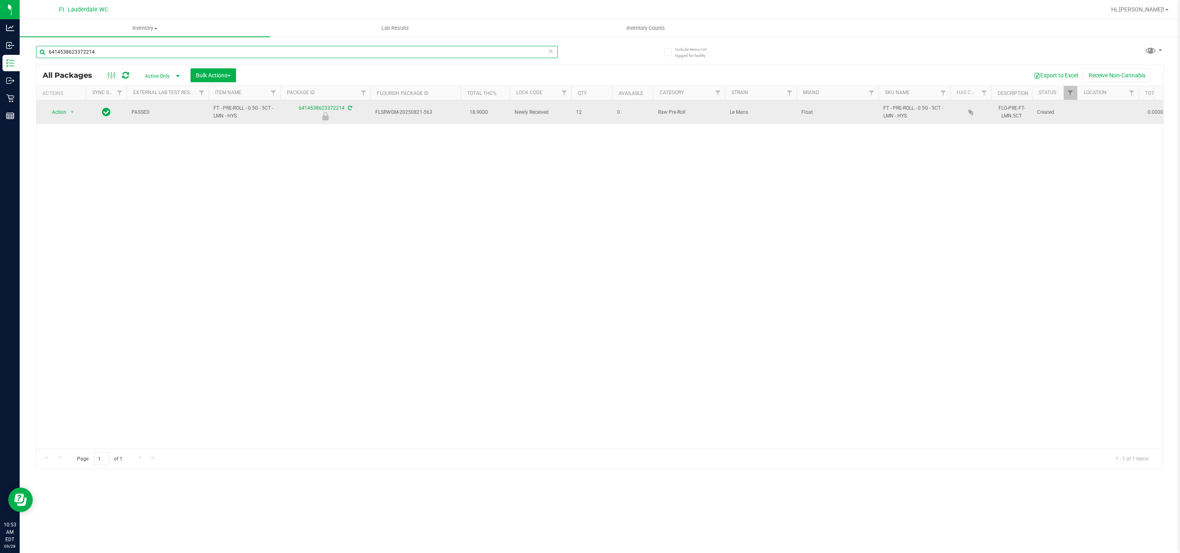
type input "6414538623372214"
click at [59, 113] on span "Action" at bounding box center [56, 112] width 22 height 11
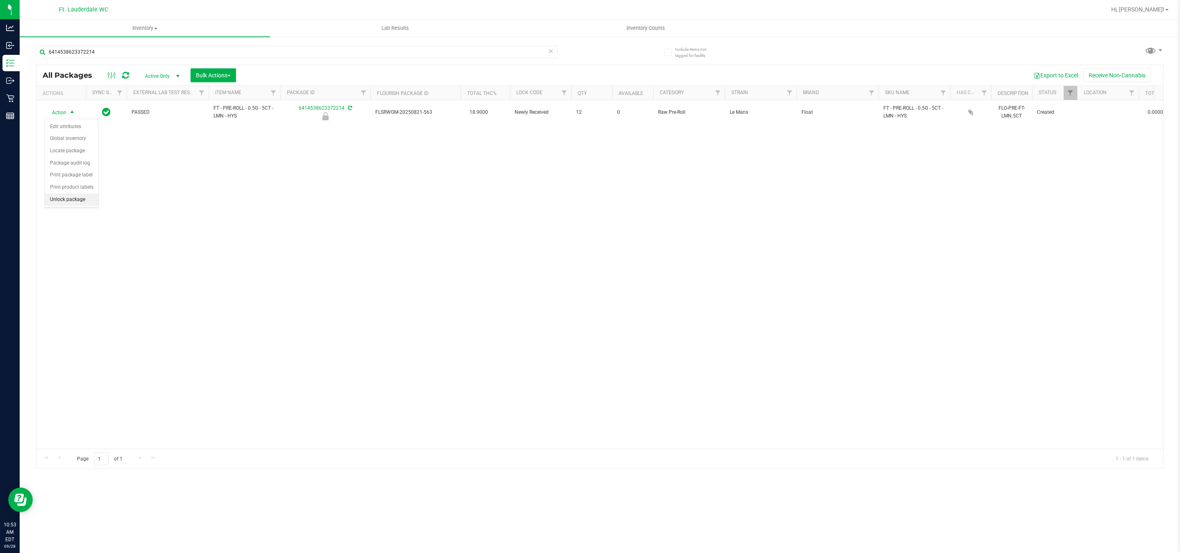
click at [75, 204] on li "Unlock package" at bounding box center [71, 200] width 53 height 12
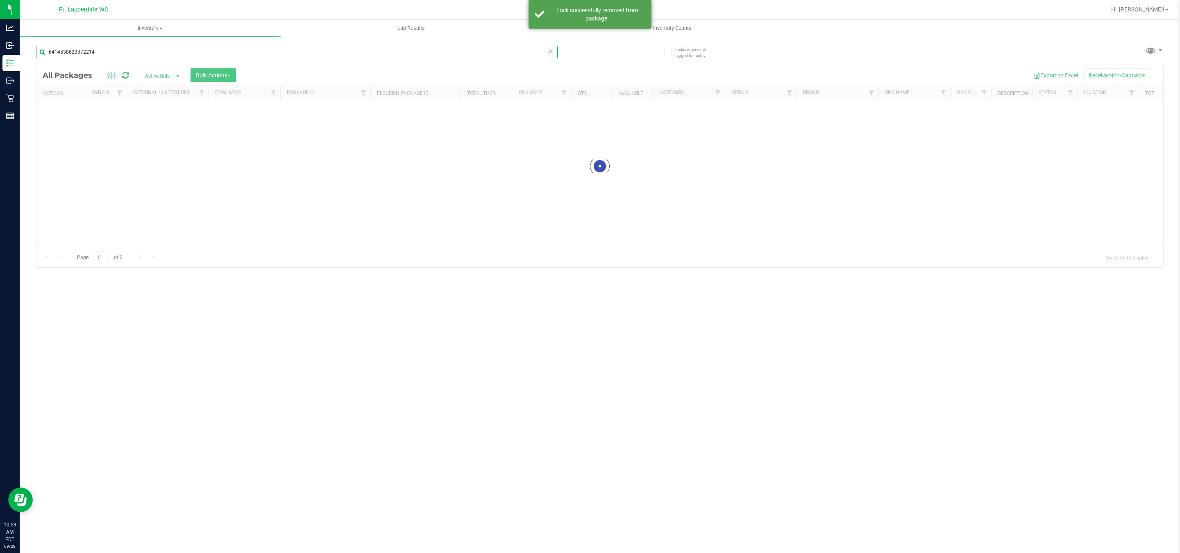
click at [160, 53] on input "6414538623372214" at bounding box center [296, 52] width 521 height 12
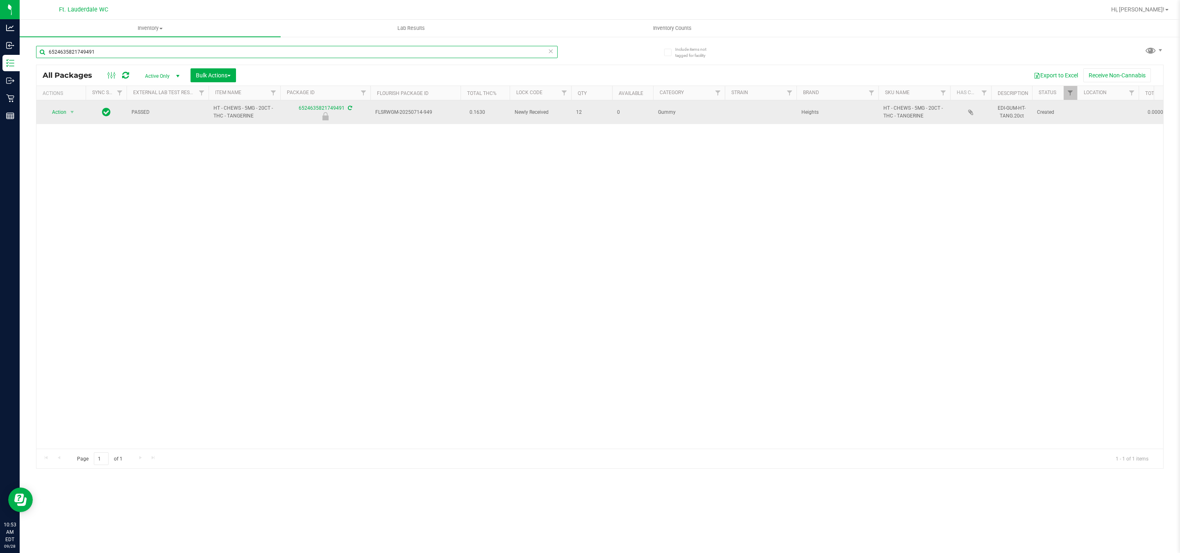
type input "6524635821749491"
click at [58, 112] on span "Action" at bounding box center [56, 112] width 22 height 11
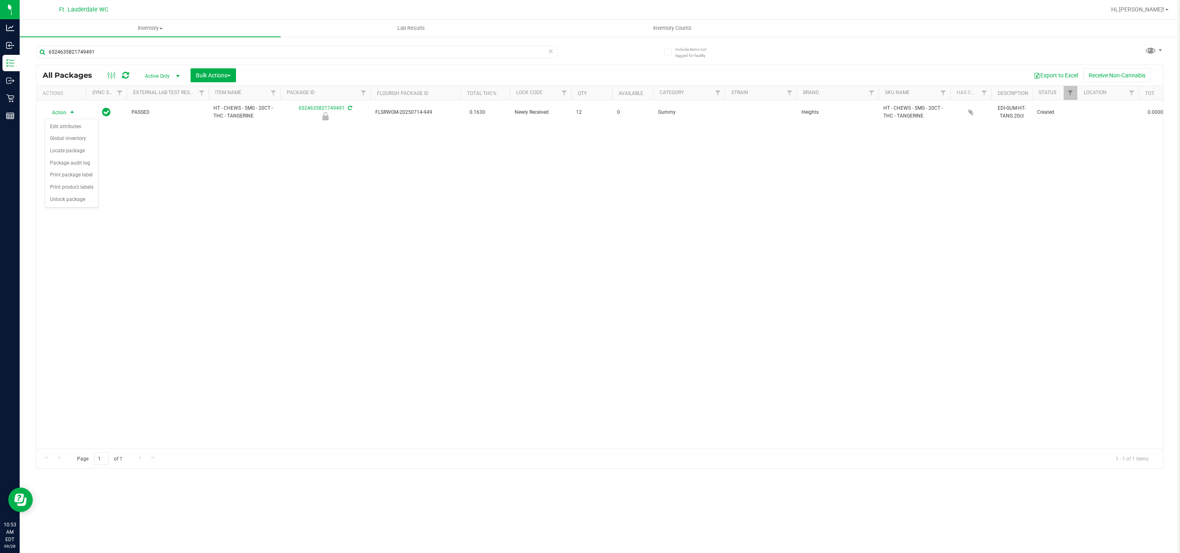
click at [82, 208] on div "Action Edit attributes Global inventory Locate package Package audit log Print …" at bounding box center [72, 163] width 54 height 89
click at [82, 204] on li "Unlock package" at bounding box center [71, 200] width 53 height 12
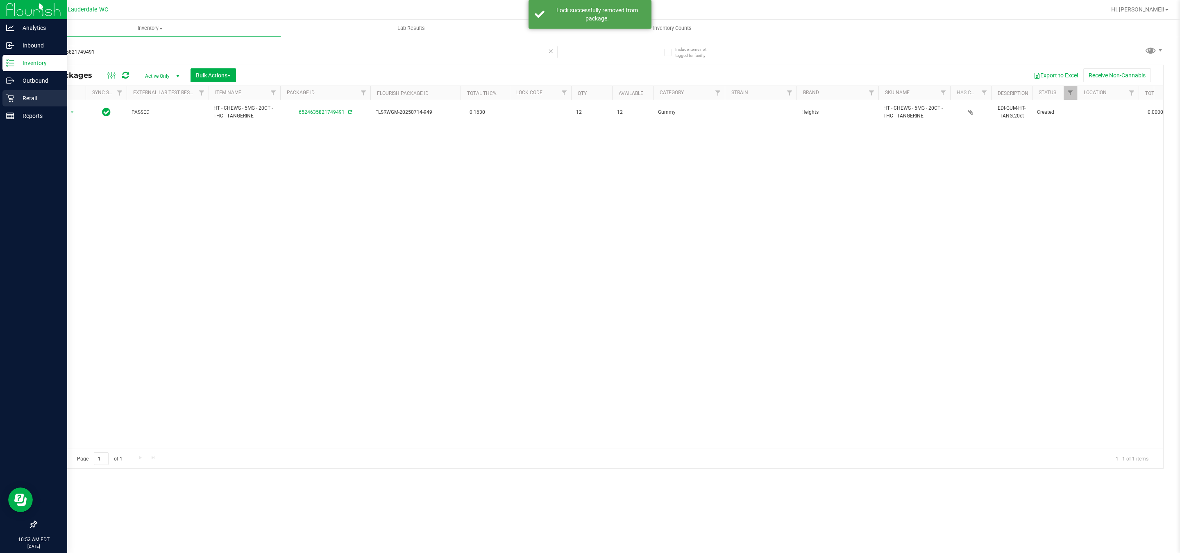
click at [20, 95] on p "Retail" at bounding box center [38, 98] width 49 height 10
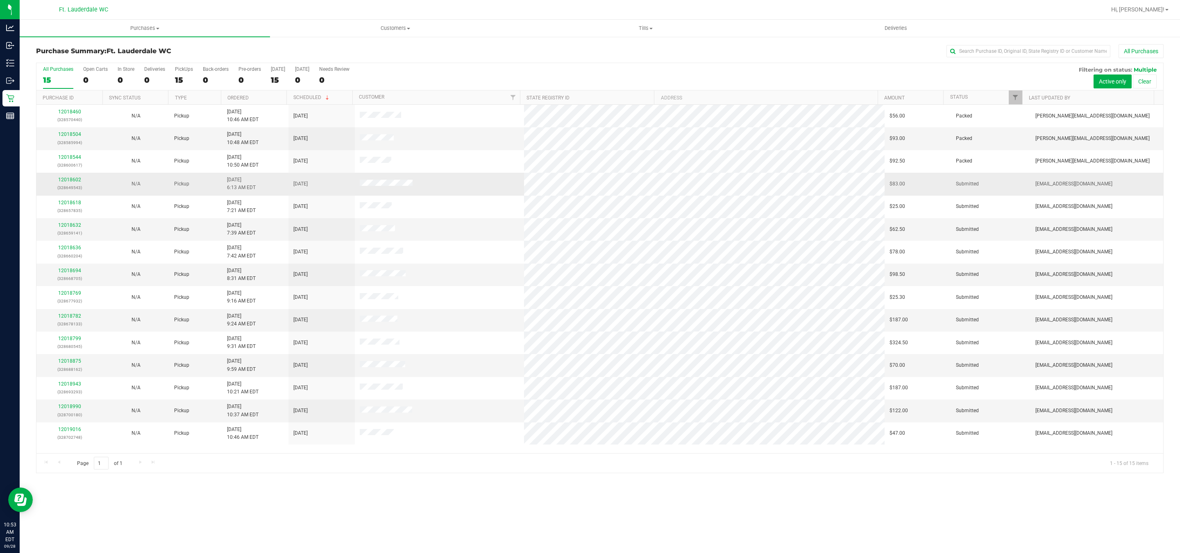
click at [63, 185] on div "12018602 (328649543)" at bounding box center [69, 184] width 57 height 16
click at [68, 182] on link "12018602" at bounding box center [69, 180] width 23 height 6
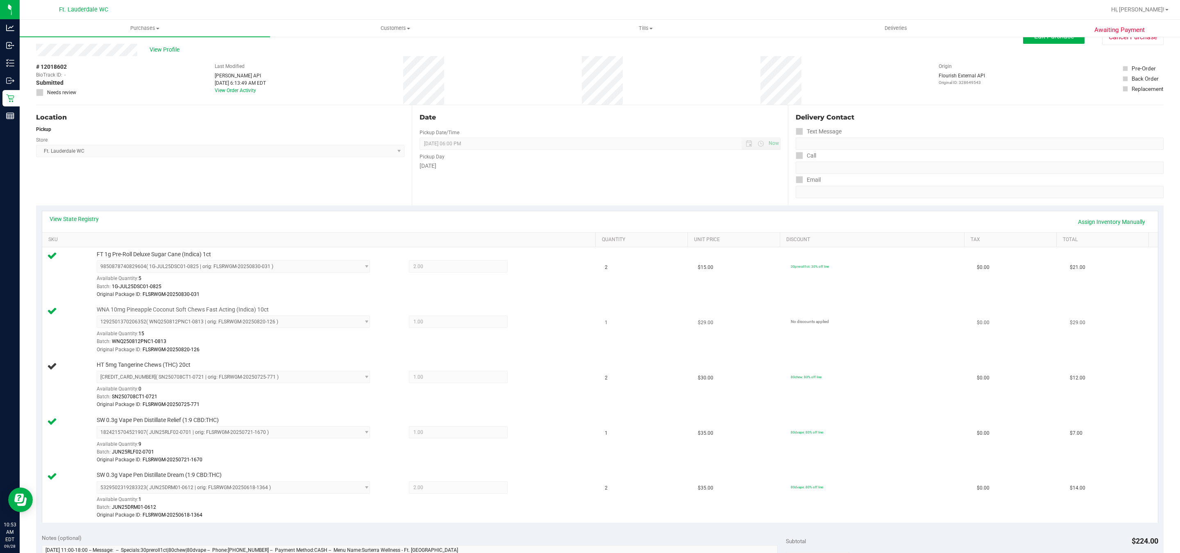
scroll to position [61, 0]
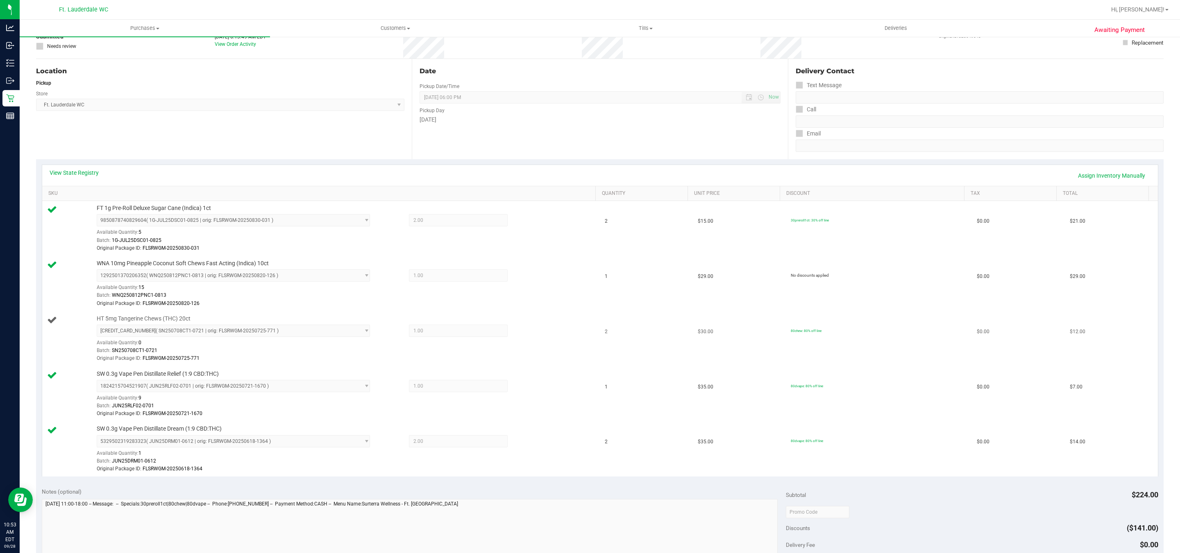
click at [415, 332] on span "1.00 1" at bounding box center [458, 331] width 99 height 12
click at [454, 308] on div at bounding box center [343, 308] width 493 height 0
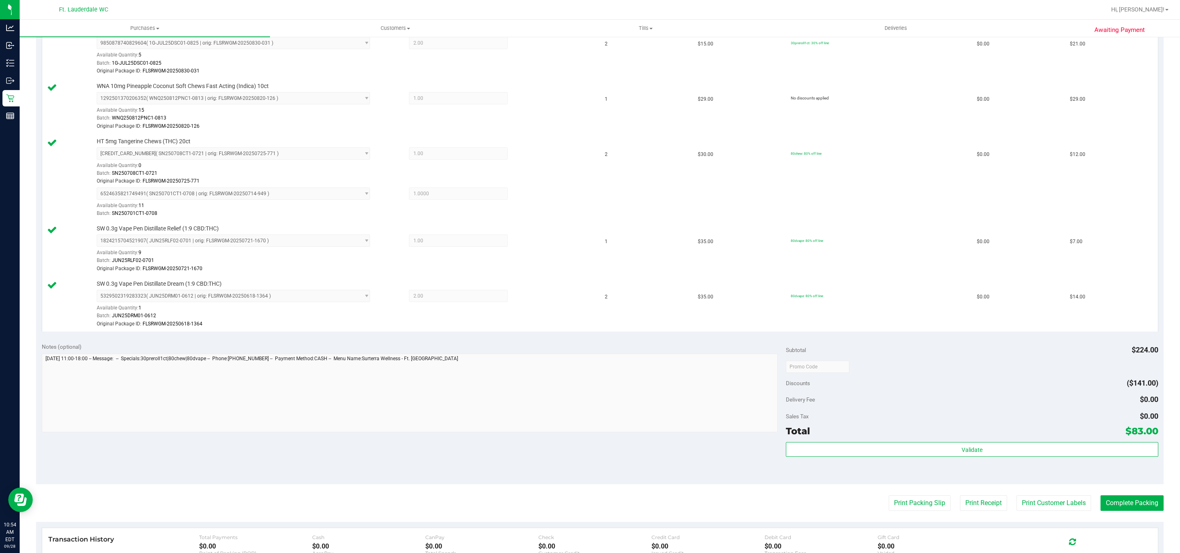
scroll to position [240, 0]
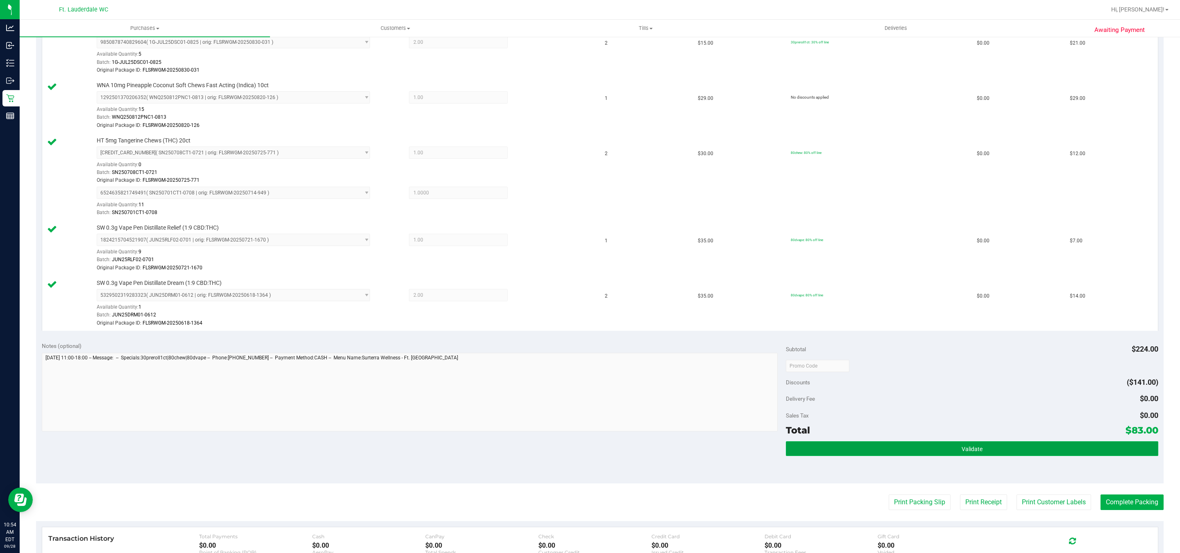
click at [1022, 446] on button "Validate" at bounding box center [972, 449] width 372 height 15
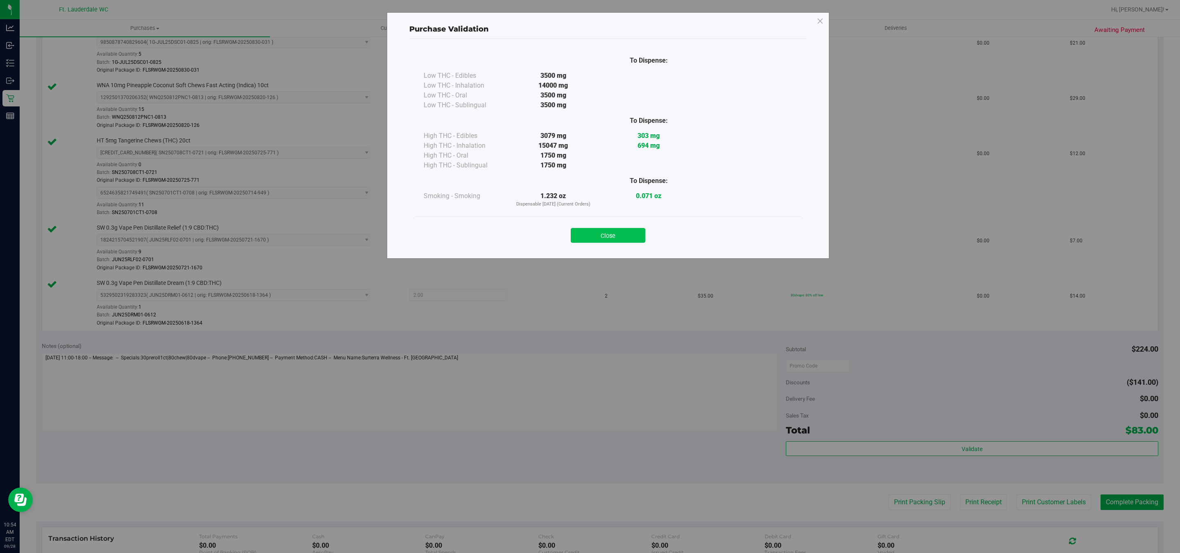
click at [630, 231] on button "Close" at bounding box center [608, 235] width 75 height 15
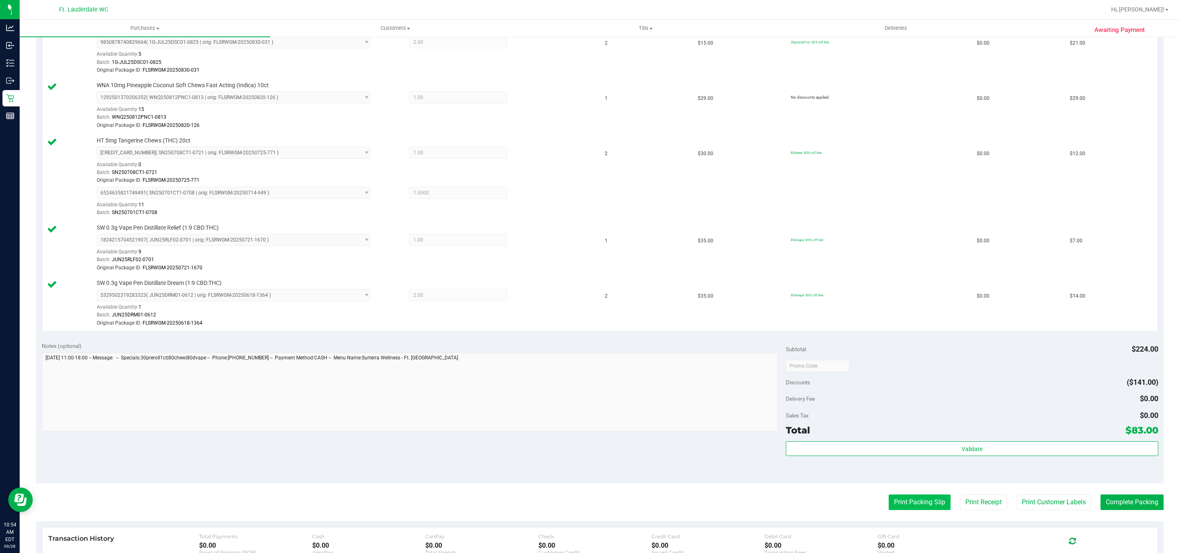
click at [918, 505] on button "Print Packing Slip" at bounding box center [920, 503] width 62 height 16
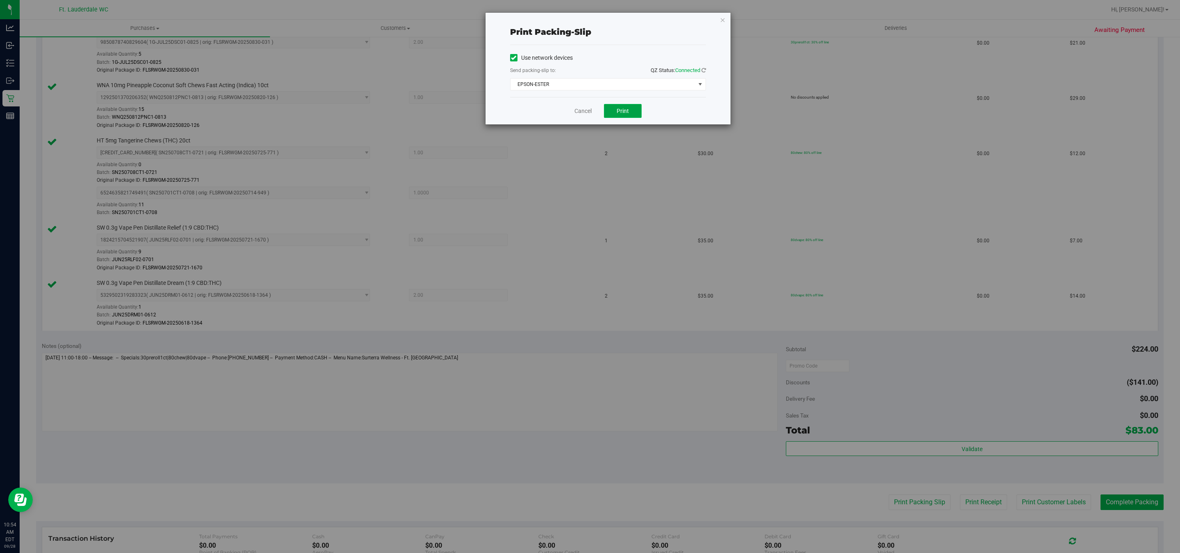
click at [636, 109] on button "Print" at bounding box center [623, 111] width 38 height 14
click at [578, 112] on link "Cancel" at bounding box center [582, 111] width 17 height 9
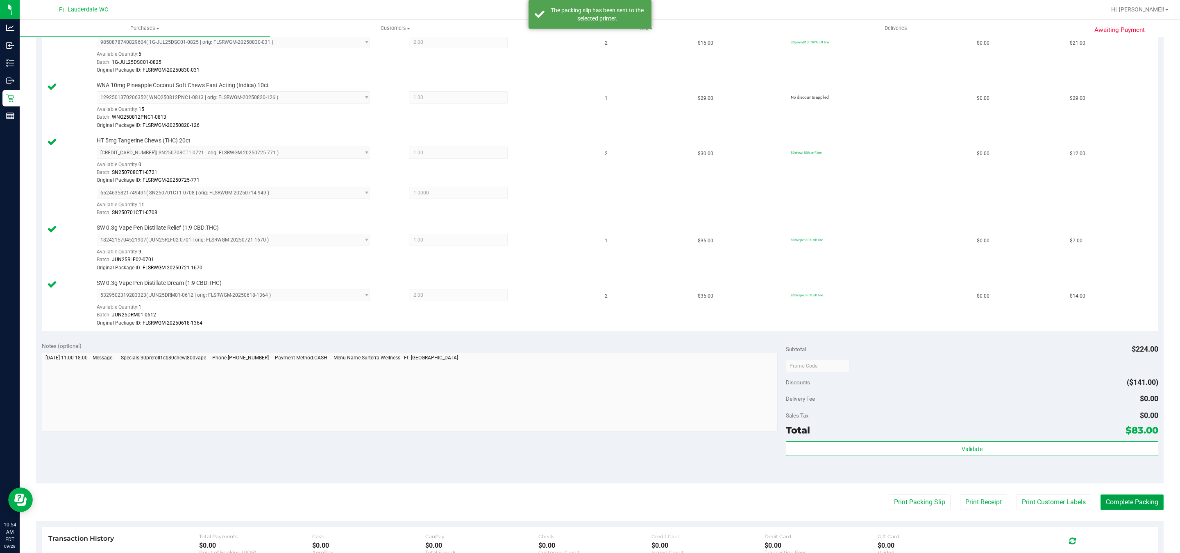
click at [1123, 509] on button "Complete Packing" at bounding box center [1131, 503] width 63 height 16
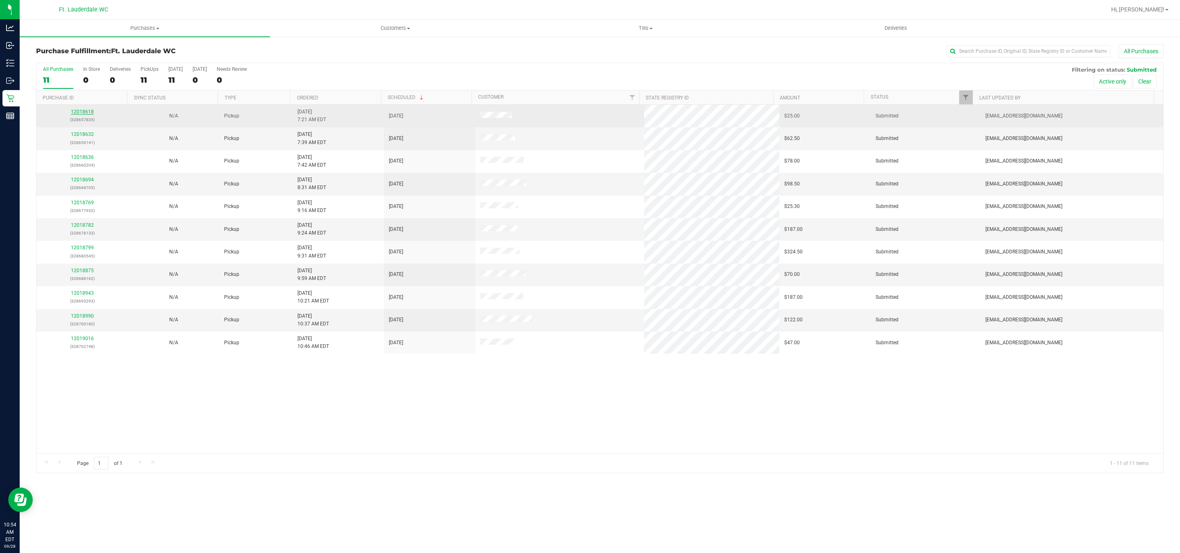
click at [85, 113] on link "12018618" at bounding box center [82, 112] width 23 height 6
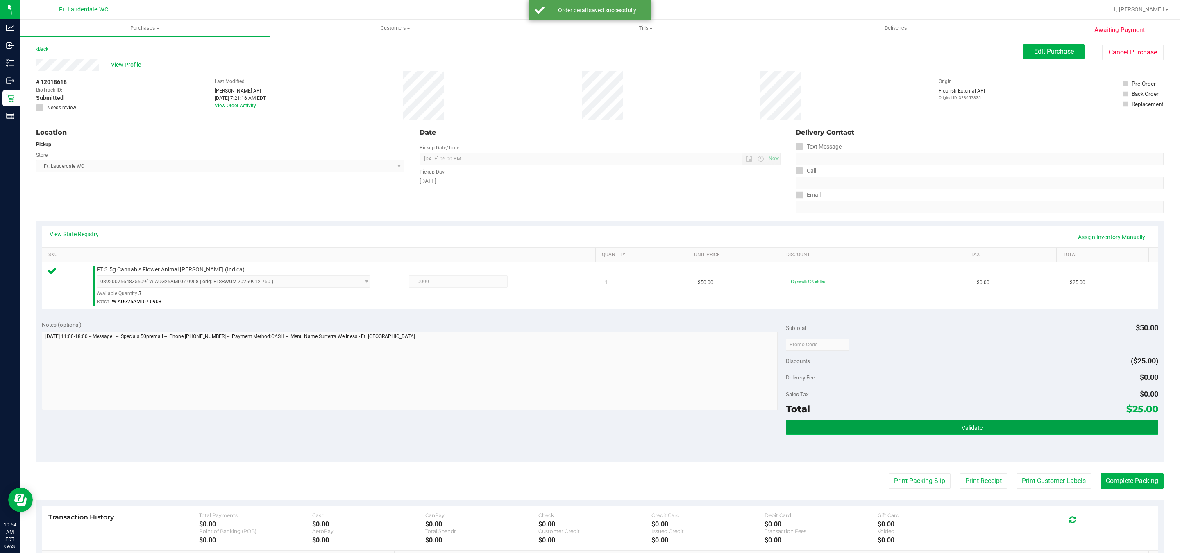
click at [936, 424] on button "Validate" at bounding box center [972, 427] width 372 height 15
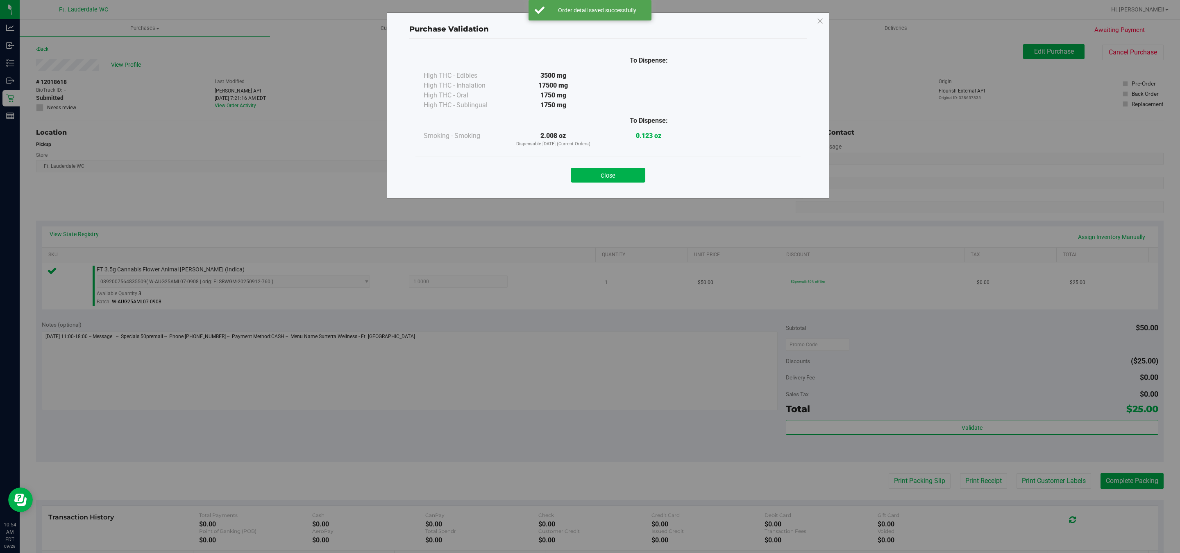
drag, startPoint x: 615, startPoint y: 179, endPoint x: 691, endPoint y: 226, distance: 89.4
click at [616, 177] on button "Close" at bounding box center [608, 175] width 75 height 15
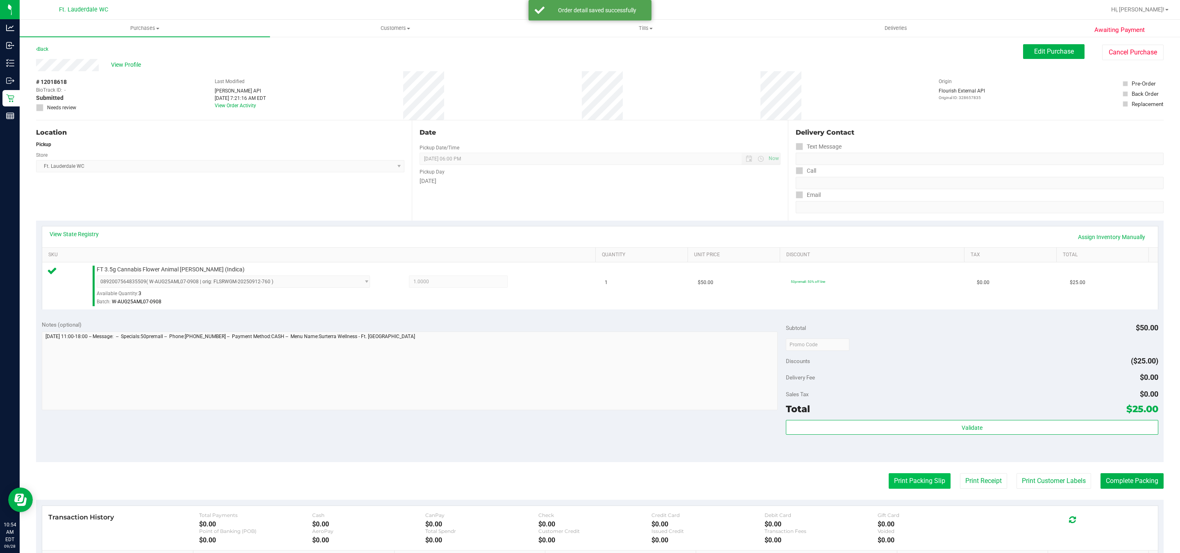
drag, startPoint x: 895, startPoint y: 494, endPoint x: 895, endPoint y: 487, distance: 7.8
click at [895, 493] on purchase-details "Back Edit Purchase Cancel Purchase View Profile # 12018618 BioTrack ID: - Submi…" at bounding box center [599, 348] width 1127 height 609
click at [896, 485] on button "Print Packing Slip" at bounding box center [920, 482] width 62 height 16
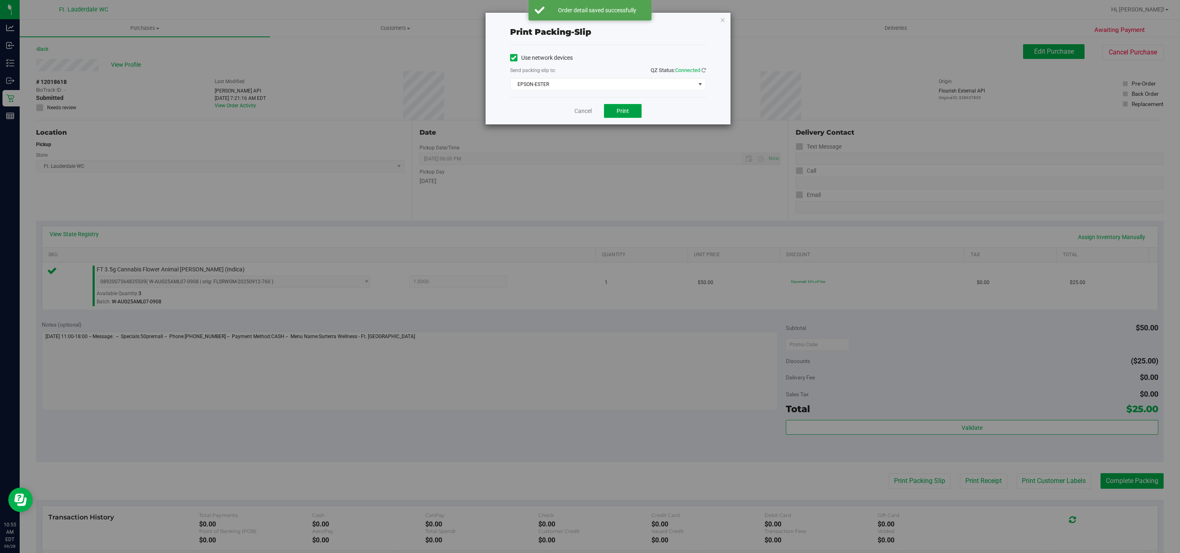
click at [623, 110] on span "Print" at bounding box center [623, 111] width 12 height 7
click at [588, 113] on link "Cancel" at bounding box center [582, 111] width 17 height 9
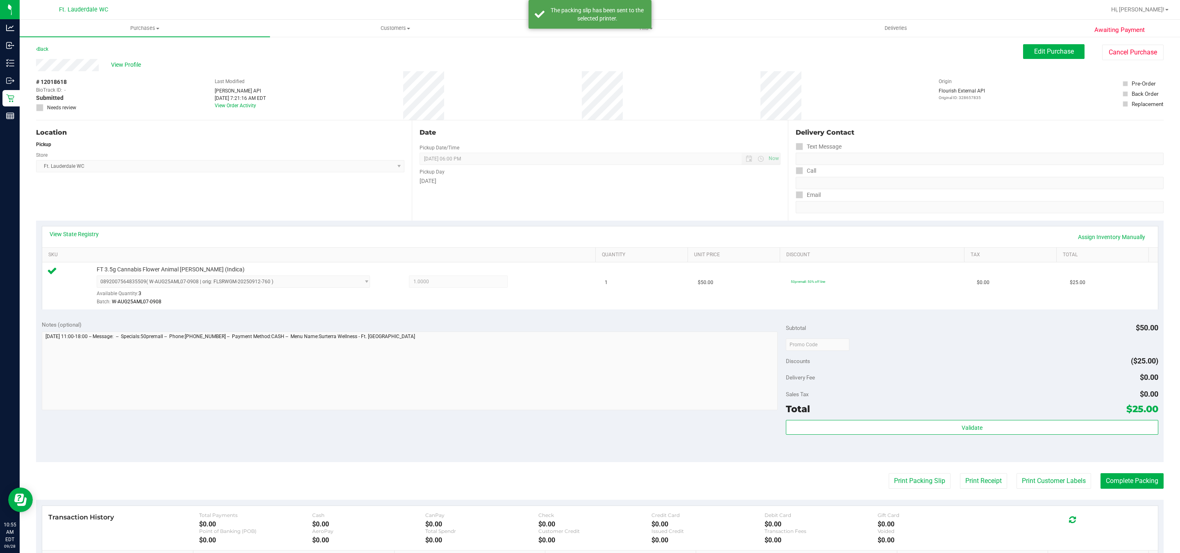
click at [1105, 441] on div "Validate" at bounding box center [972, 438] width 372 height 37
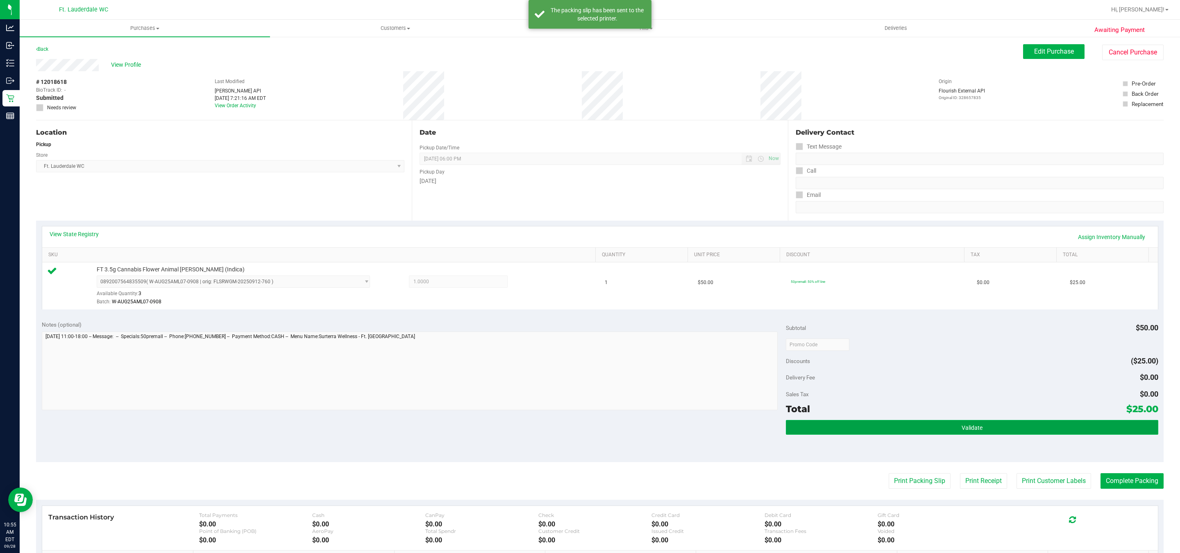
click at [1098, 428] on button "Validate" at bounding box center [972, 427] width 372 height 15
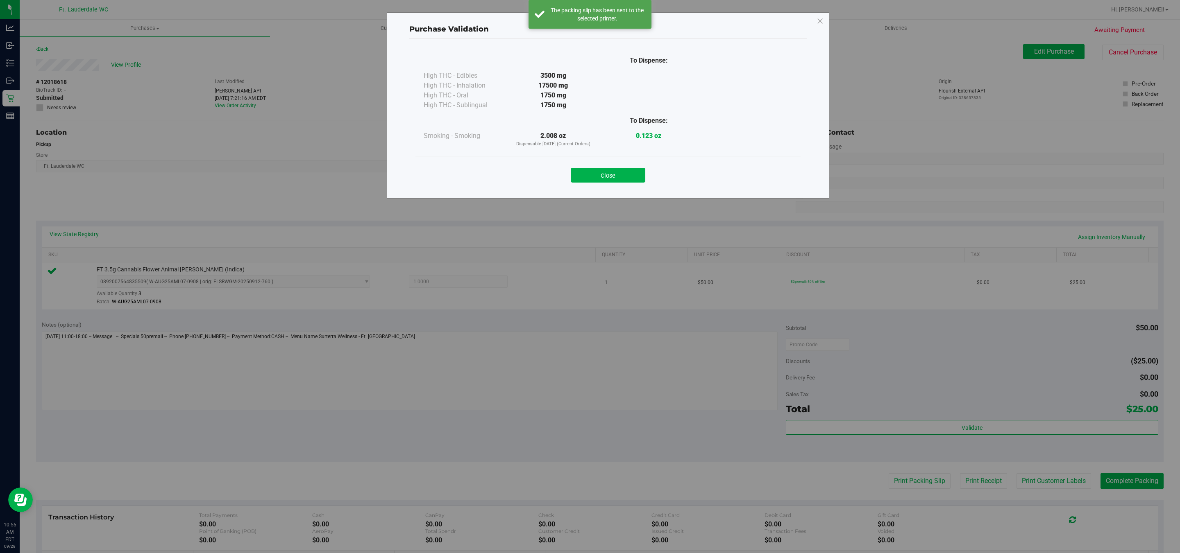
click at [601, 185] on div "Close" at bounding box center [607, 172] width 385 height 33
click at [603, 181] on button "Close" at bounding box center [608, 175] width 75 height 15
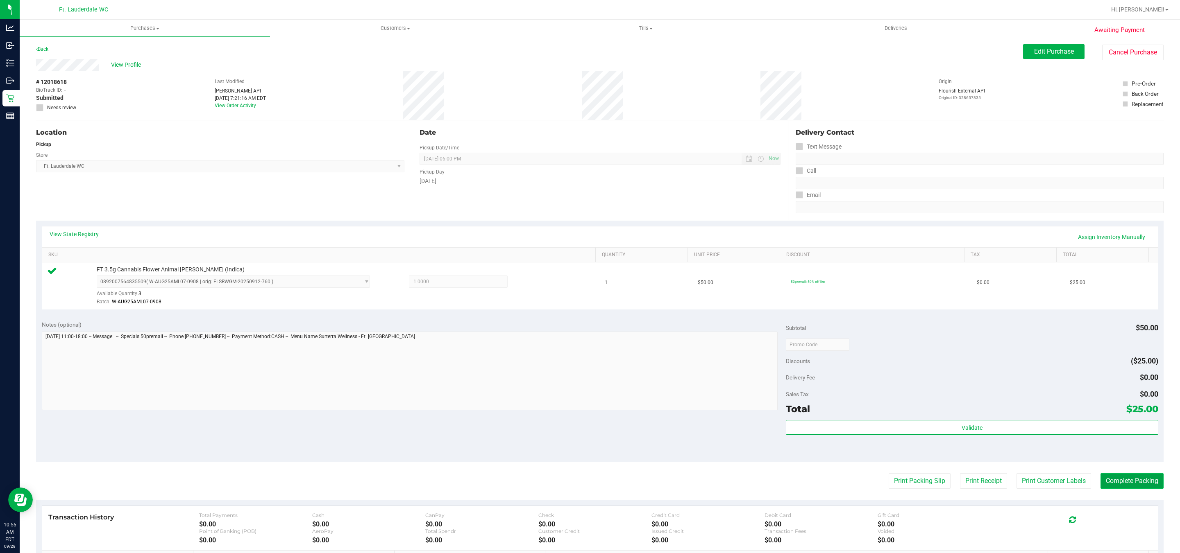
click at [1120, 481] on button "Complete Packing" at bounding box center [1131, 482] width 63 height 16
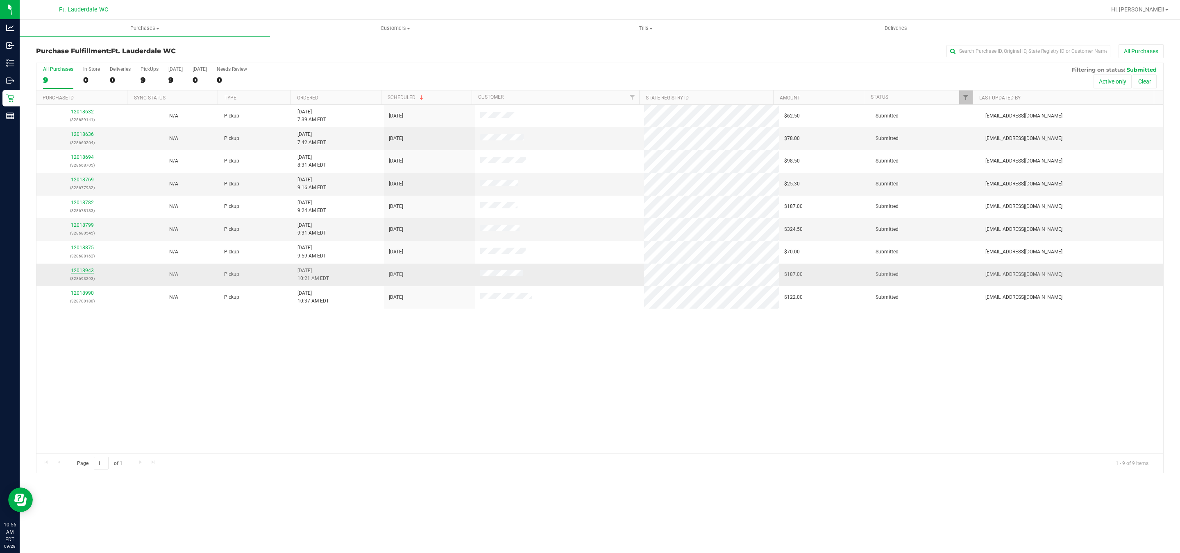
click at [85, 273] on link "12018943" at bounding box center [82, 271] width 23 height 6
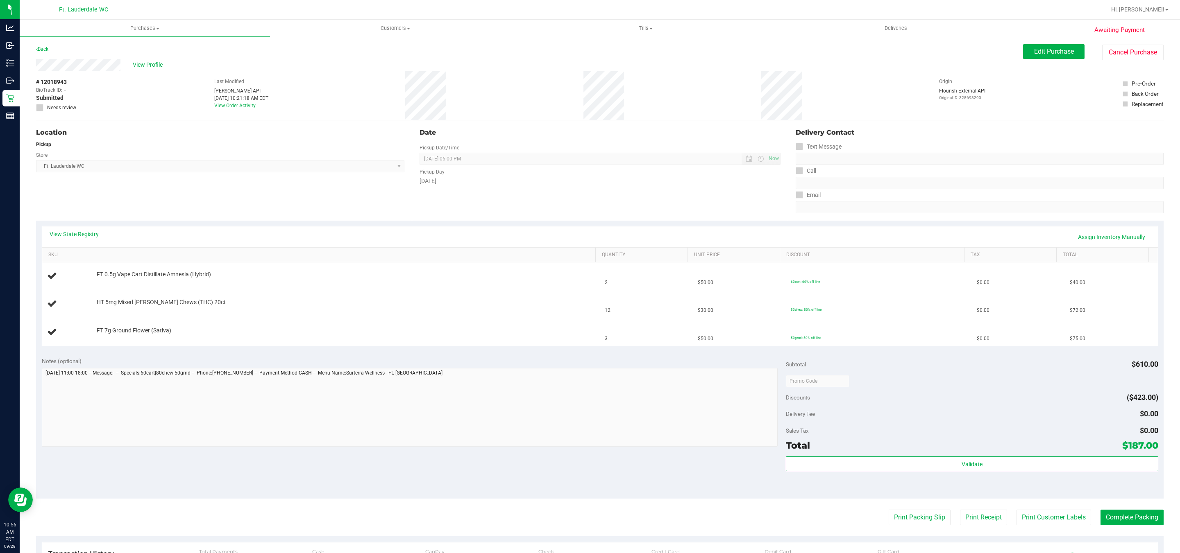
click at [70, 240] on div "View State Registry Assign Inventory Manually" at bounding box center [600, 237] width 1101 height 14
click at [82, 233] on link "View State Registry" at bounding box center [74, 234] width 49 height 8
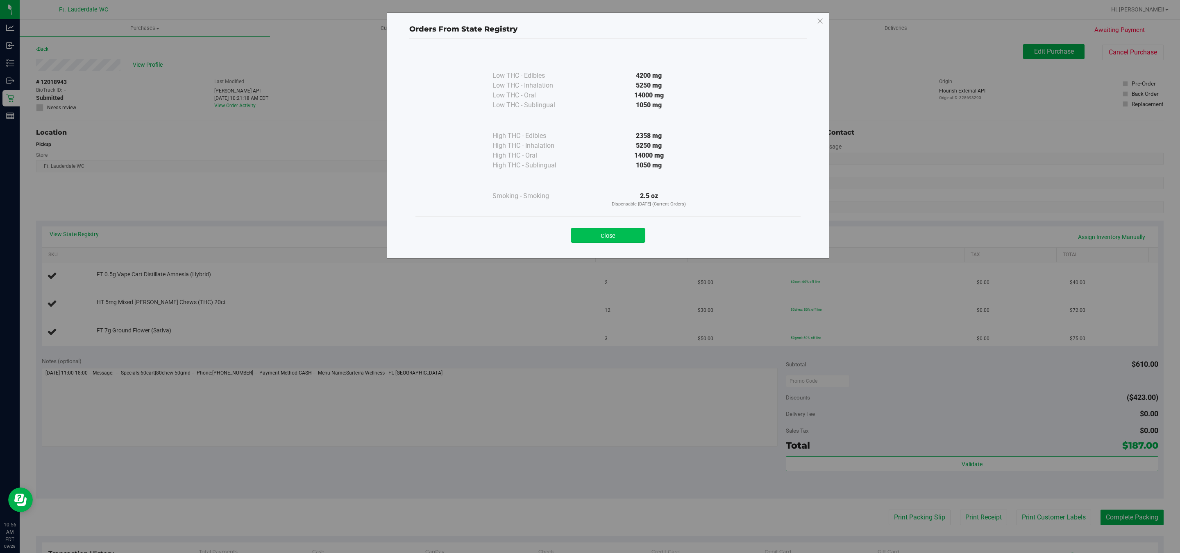
click at [620, 232] on button "Close" at bounding box center [608, 235] width 75 height 15
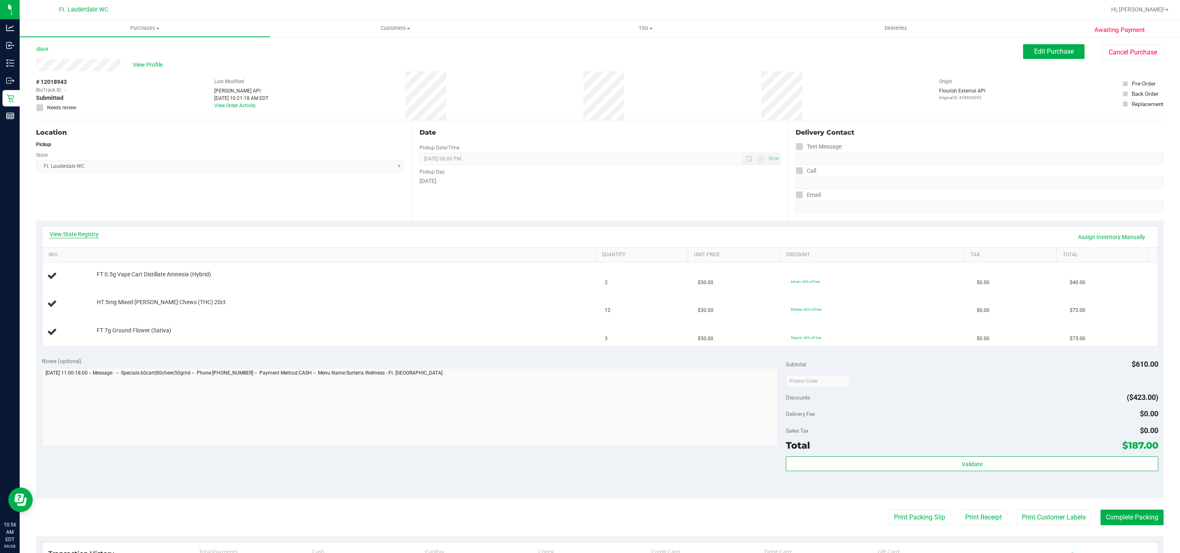
click at [92, 237] on link "View State Registry" at bounding box center [74, 234] width 49 height 8
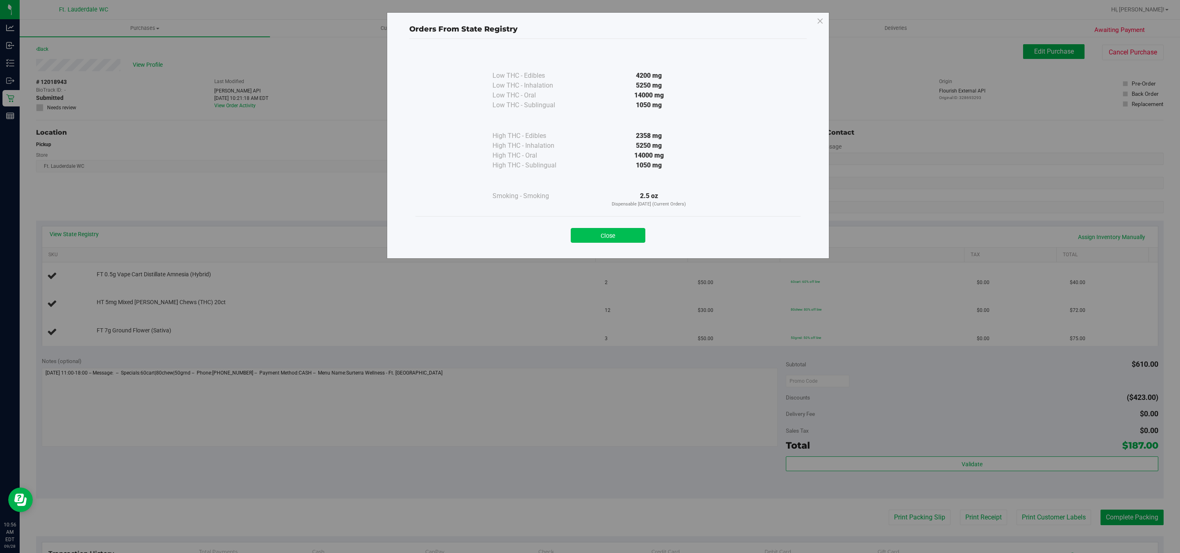
click at [632, 229] on button "Close" at bounding box center [608, 235] width 75 height 15
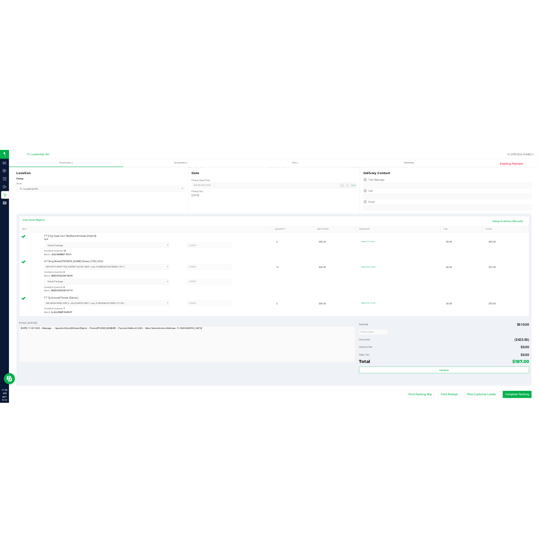
scroll to position [112, 0]
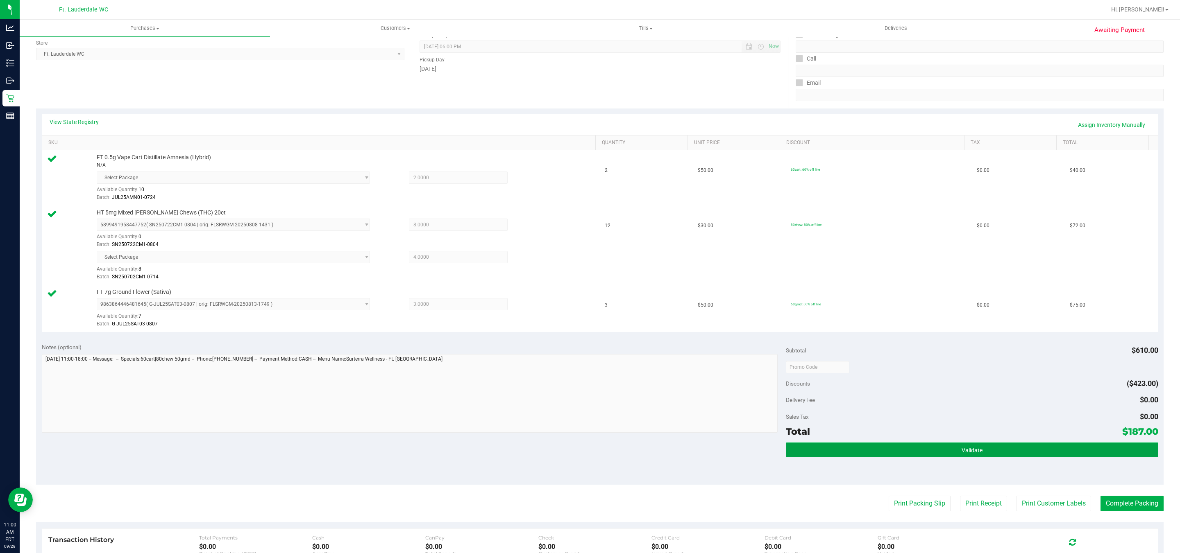
click at [971, 454] on span "Validate" at bounding box center [971, 450] width 21 height 7
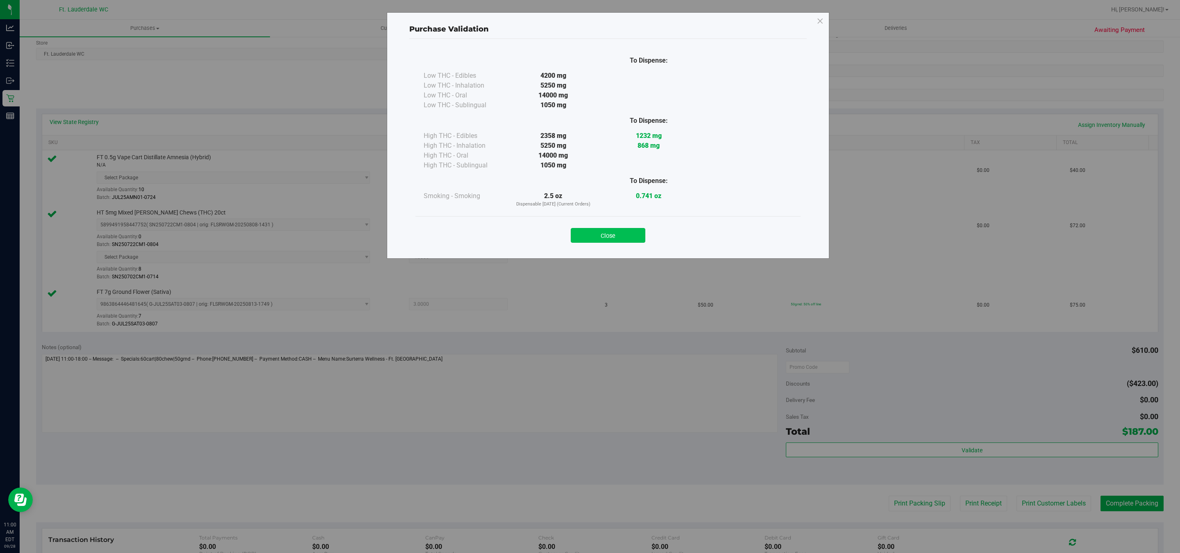
click at [607, 236] on button "Close" at bounding box center [608, 235] width 75 height 15
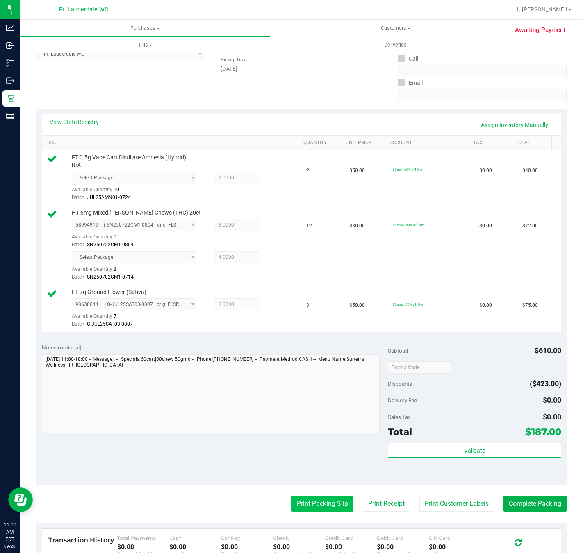
click at [321, 505] on button "Print Packing Slip" at bounding box center [322, 504] width 62 height 16
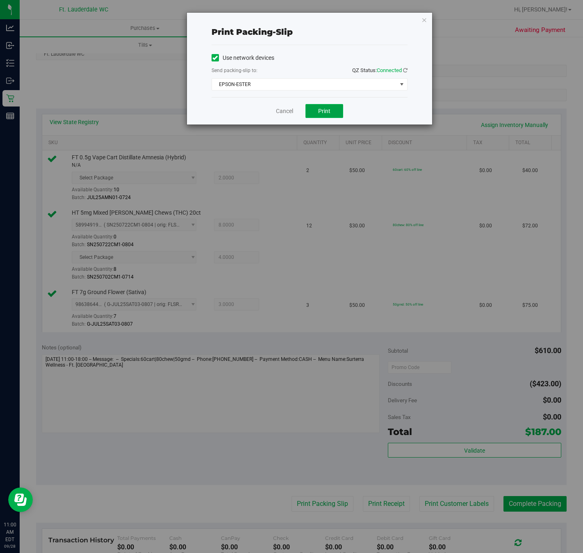
click at [331, 112] on button "Print" at bounding box center [324, 111] width 38 height 14
click at [281, 115] on link "Cancel" at bounding box center [284, 111] width 17 height 9
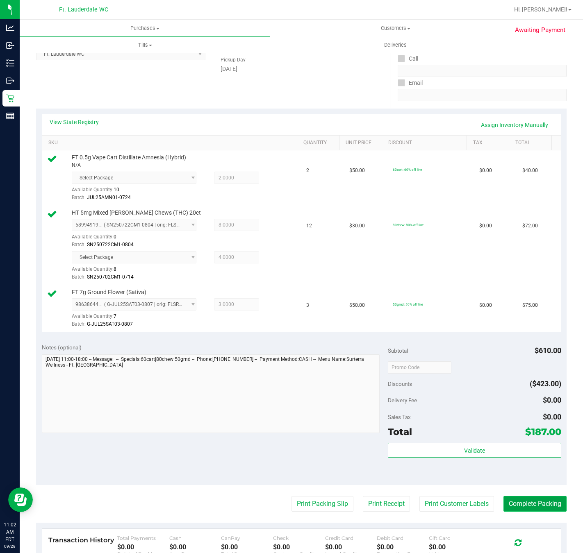
click at [533, 504] on button "Complete Packing" at bounding box center [534, 504] width 63 height 16
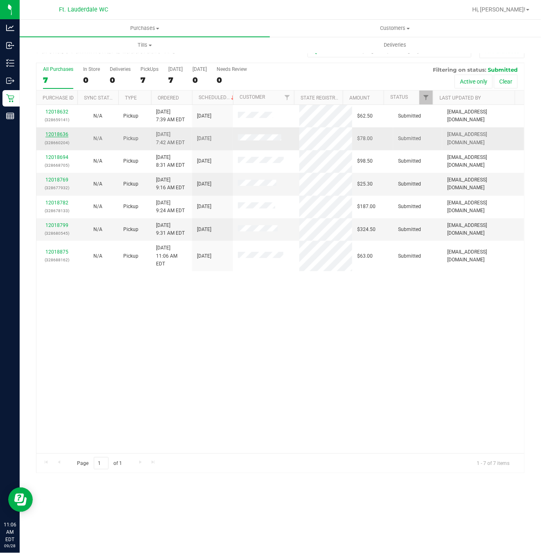
click at [54, 137] on link "12018636" at bounding box center [56, 134] width 23 height 6
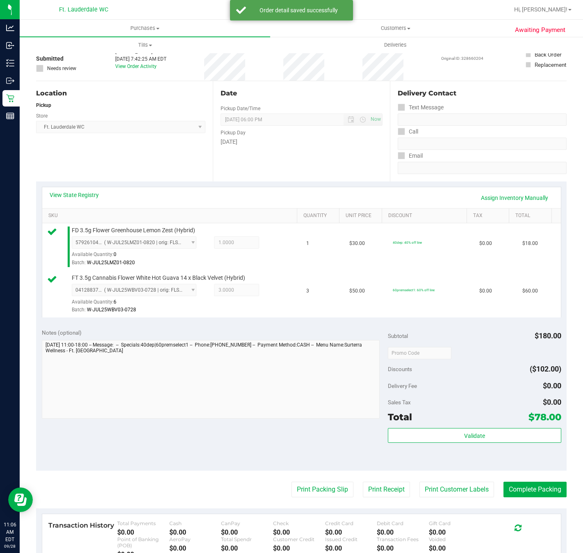
scroll to position [61, 0]
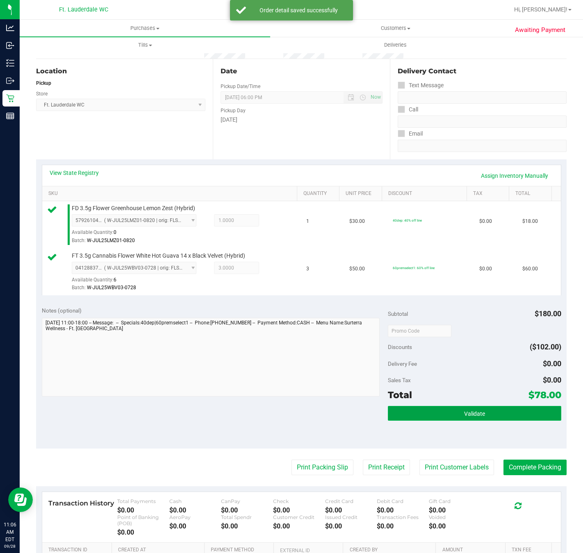
click at [471, 419] on button "Validate" at bounding box center [474, 413] width 173 height 15
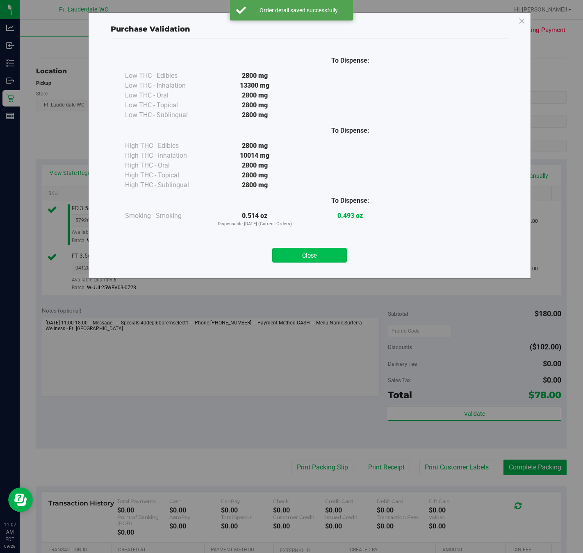
click at [319, 249] on button "Close" at bounding box center [309, 255] width 75 height 15
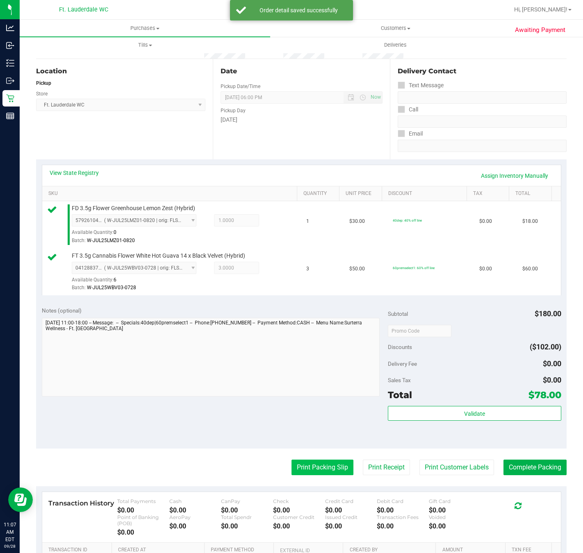
click at [313, 472] on button "Print Packing Slip" at bounding box center [322, 468] width 62 height 16
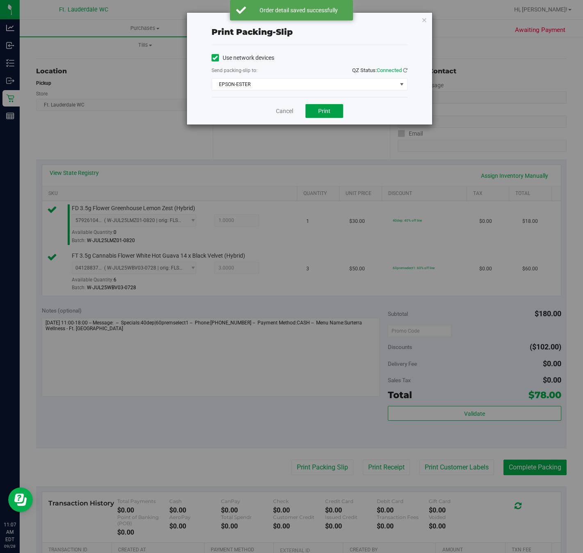
click at [326, 111] on span "Print" at bounding box center [324, 111] width 12 height 7
click at [285, 109] on link "Cancel" at bounding box center [284, 111] width 17 height 9
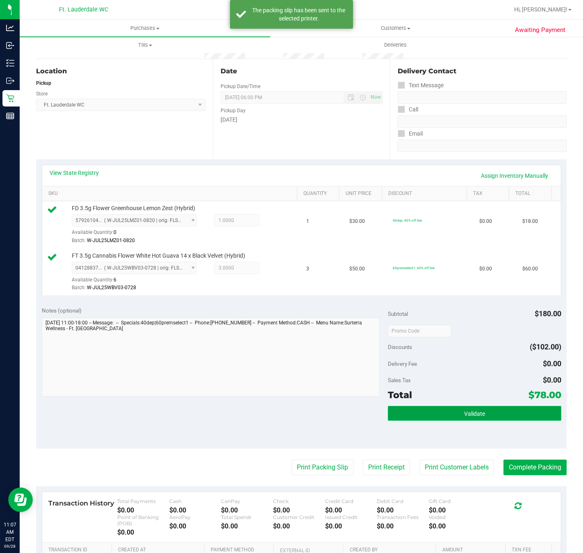
click at [434, 418] on button "Validate" at bounding box center [474, 413] width 173 height 15
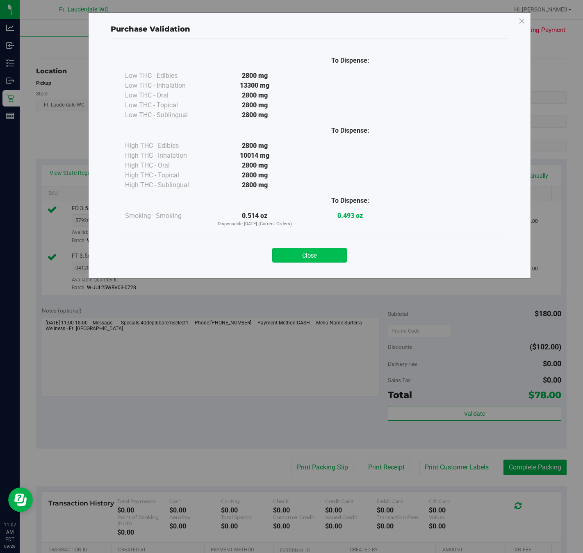
click at [316, 252] on button "Close" at bounding box center [309, 255] width 75 height 15
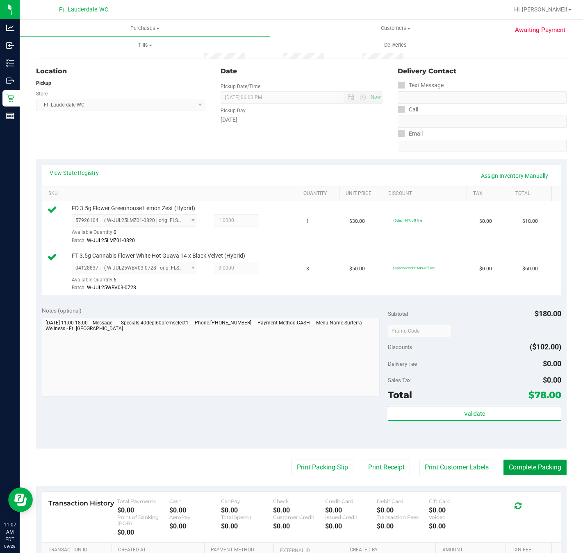
drag, startPoint x: 523, startPoint y: 467, endPoint x: 531, endPoint y: 441, distance: 27.1
click at [524, 465] on button "Complete Packing" at bounding box center [534, 468] width 63 height 16
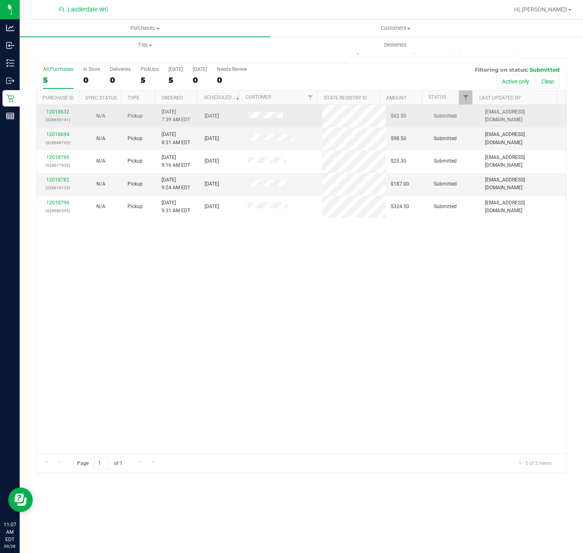
click at [57, 107] on td "12018632 (328659141)" at bounding box center [57, 116] width 43 height 23
click at [57, 111] on link "12018632" at bounding box center [57, 112] width 23 height 6
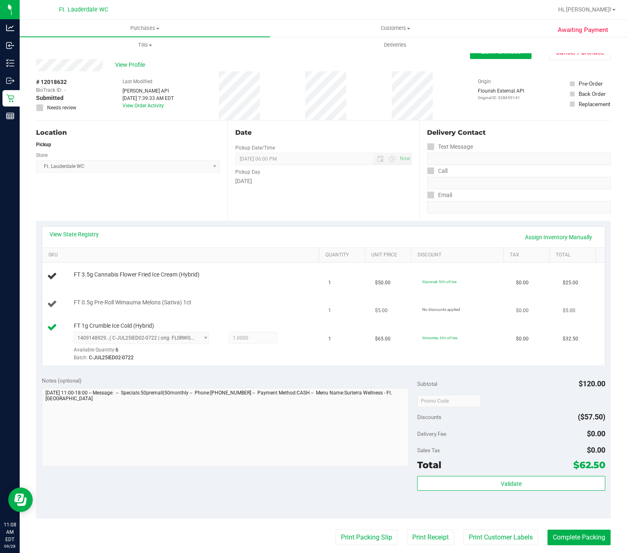
click at [256, 303] on div "FT 0.5g Pre-Roll Wimauma Melons (Sativa) 1ct" at bounding box center [194, 303] width 248 height 8
click at [248, 300] on div "FT 0.5g Pre-Roll Wimauma Melons (Sativa) 1ct" at bounding box center [194, 303] width 248 height 8
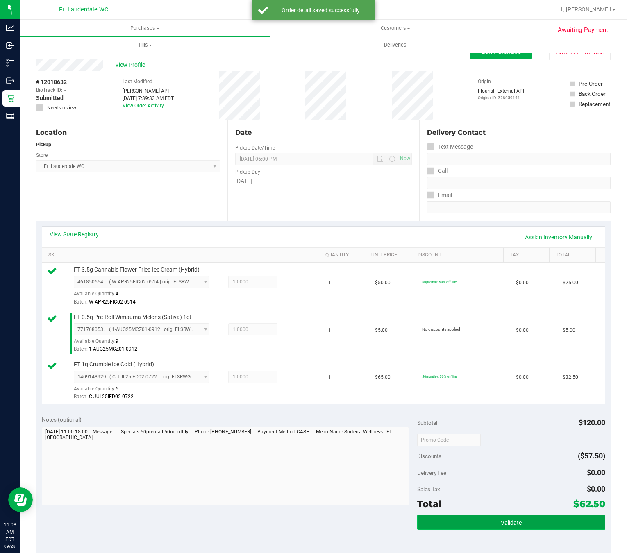
click at [504, 526] on span "Validate" at bounding box center [511, 522] width 21 height 7
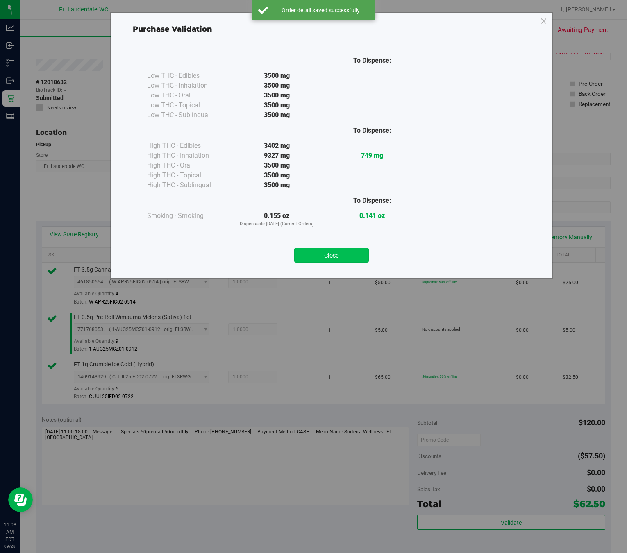
click at [324, 256] on button "Close" at bounding box center [331, 255] width 75 height 15
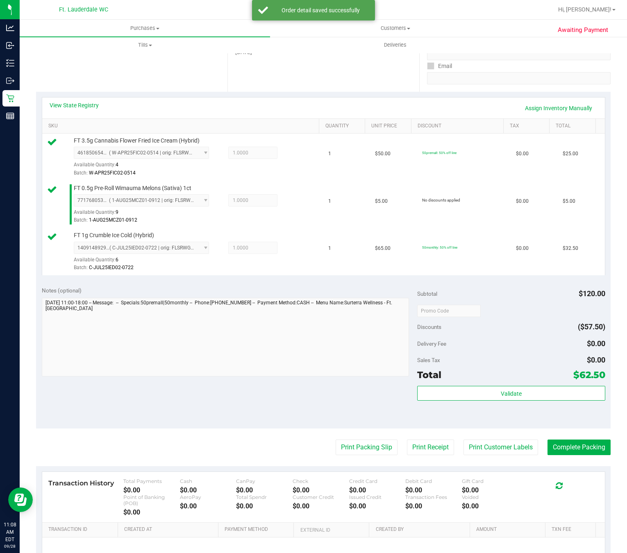
scroll to position [222, 0]
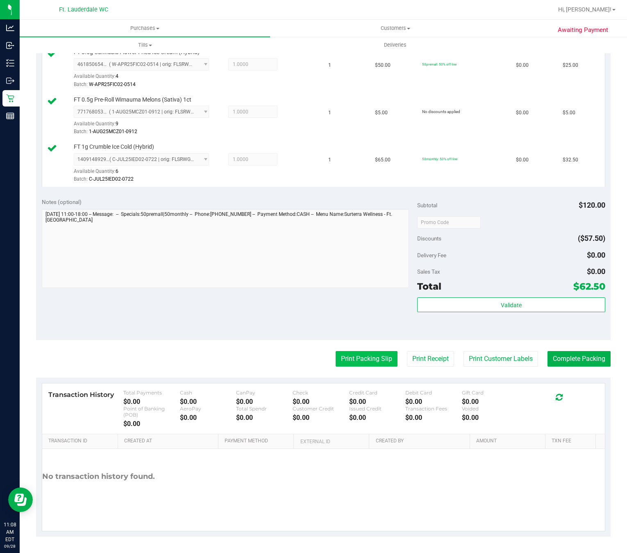
click at [335, 353] on button "Print Packing Slip" at bounding box center [366, 359] width 62 height 16
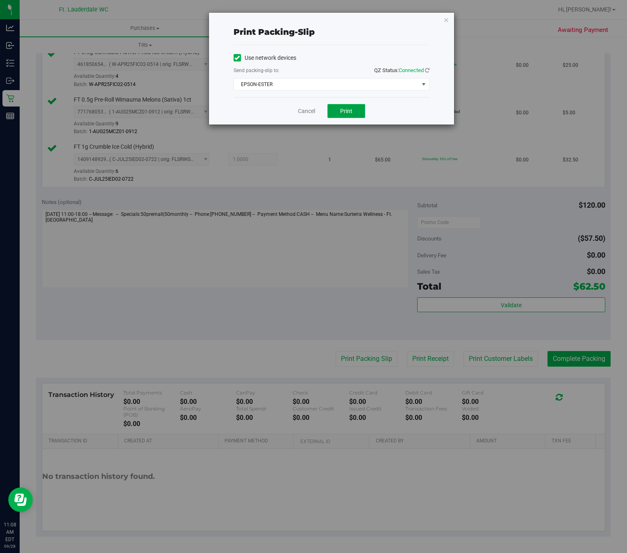
click at [359, 111] on button "Print" at bounding box center [346, 111] width 38 height 14
click at [299, 111] on link "Cancel" at bounding box center [306, 111] width 17 height 9
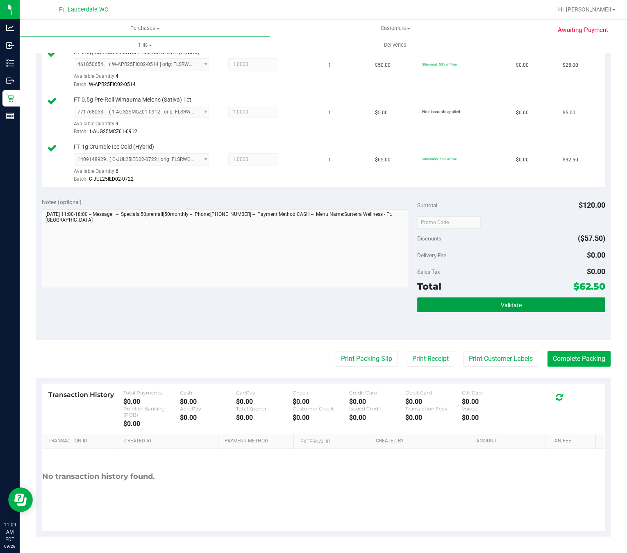
click at [538, 306] on button "Validate" at bounding box center [511, 304] width 188 height 15
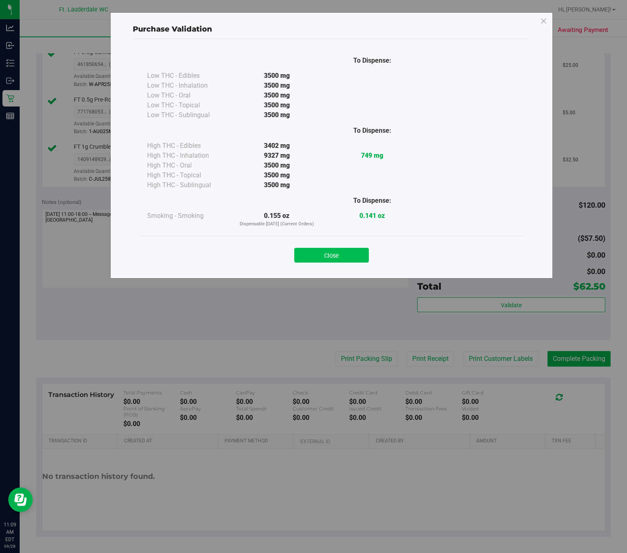
click at [331, 256] on button "Close" at bounding box center [331, 255] width 75 height 15
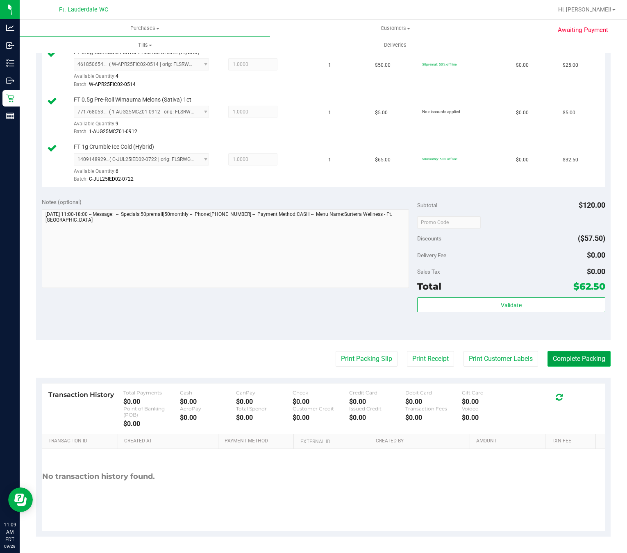
click at [578, 357] on button "Complete Packing" at bounding box center [578, 359] width 63 height 16
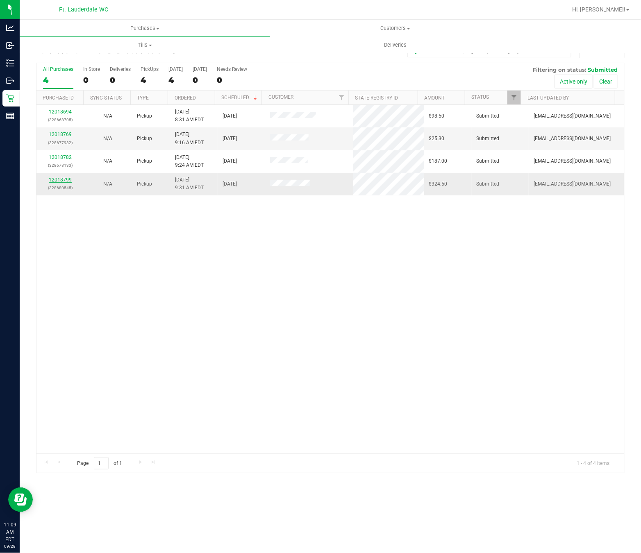
click at [56, 182] on link "12018799" at bounding box center [60, 180] width 23 height 6
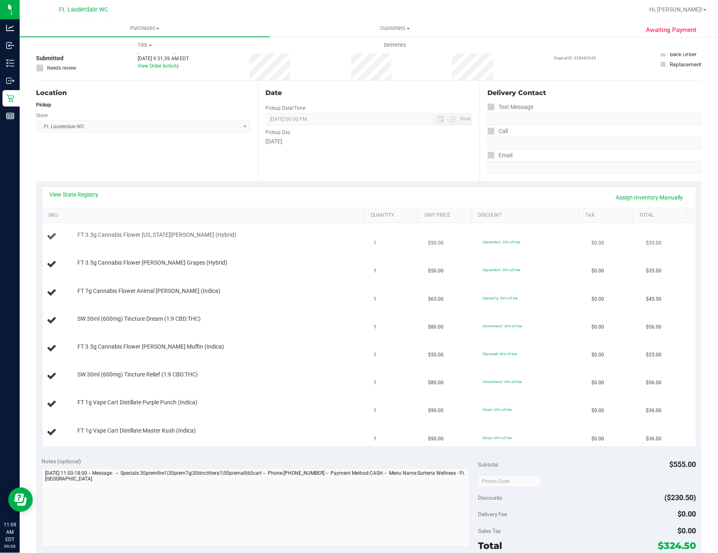
scroll to position [61, 0]
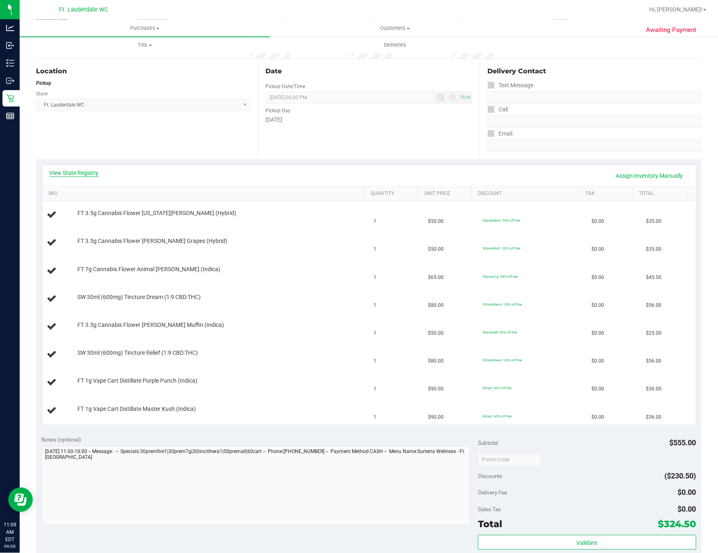
click at [77, 175] on link "View State Registry" at bounding box center [74, 173] width 49 height 8
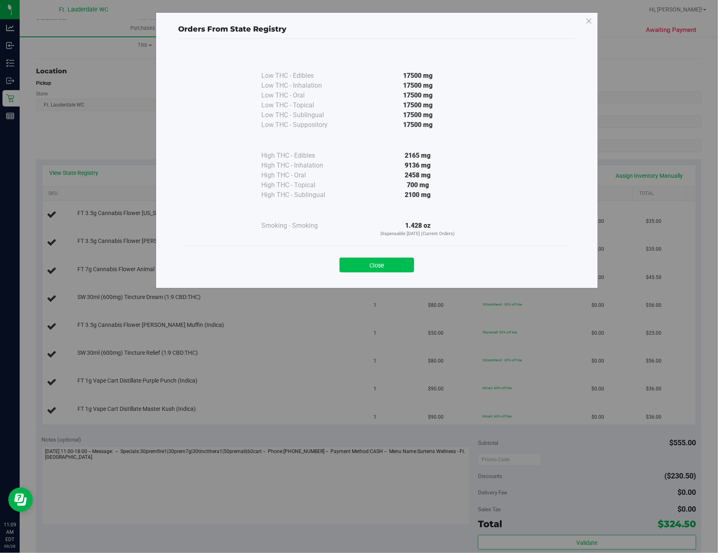
click at [395, 262] on button "Close" at bounding box center [377, 265] width 75 height 15
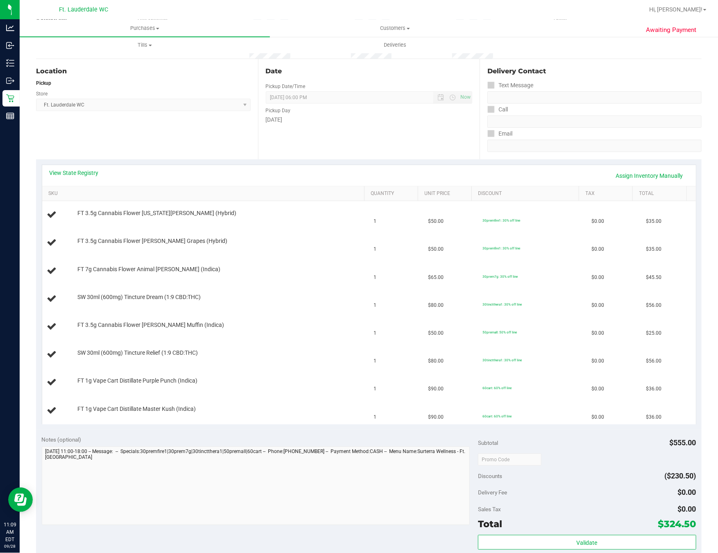
click at [185, 201] on th "SKU" at bounding box center [203, 193] width 322 height 15
click at [110, 199] on th "SKU" at bounding box center [203, 193] width 322 height 15
click at [210, 122] on div "Location Pickup Store Ft. Lauderdale WC Select Store Bonita Springs WC Boynton …" at bounding box center [147, 109] width 222 height 100
click at [290, 154] on div "Date Pickup Date/Time 09/28/2025 Now 09/28/2025 06:00 PM Now Pickup Day Sunday" at bounding box center [369, 109] width 222 height 100
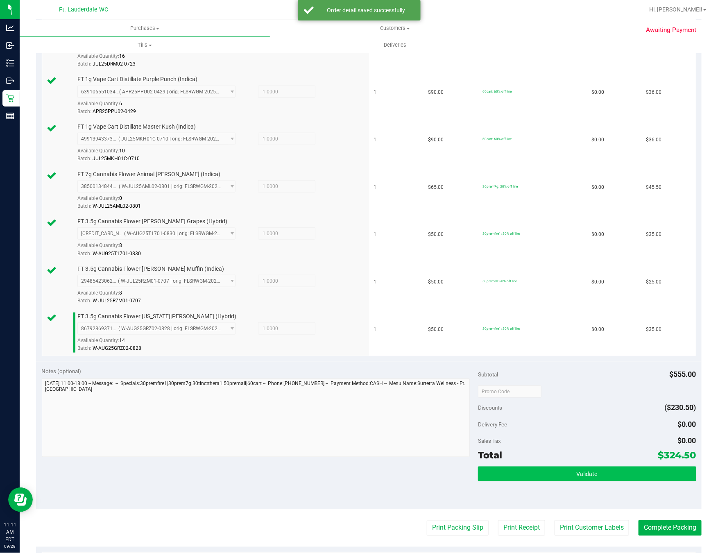
scroll to position [307, 0]
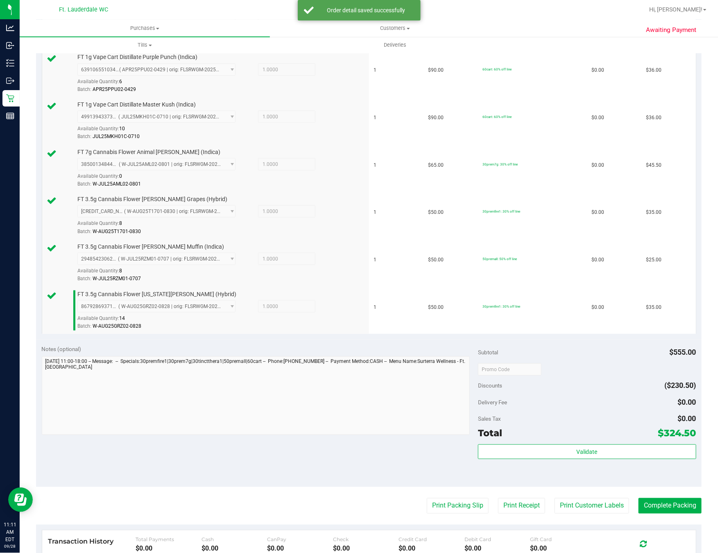
click at [556, 449] on div "Subtotal $555.00 Discounts ($230.50) Delivery Fee $0.00 Sales Tax $0.00 Total $…" at bounding box center [587, 413] width 218 height 136
click at [557, 454] on button "Validate" at bounding box center [587, 451] width 218 height 15
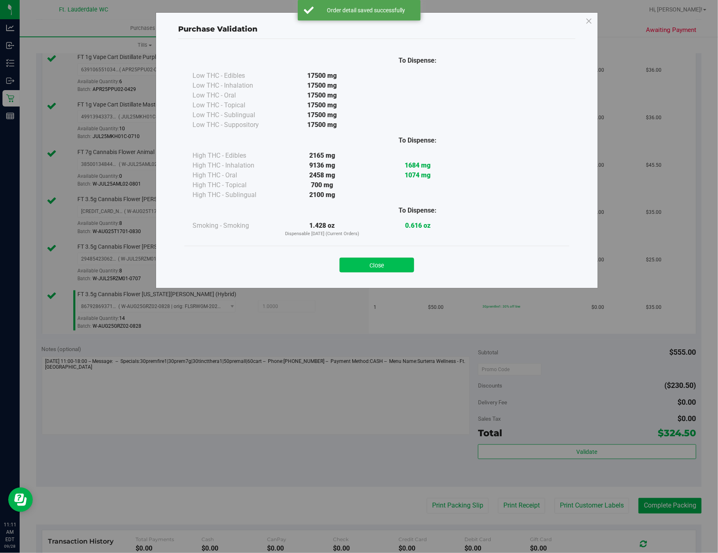
click at [375, 265] on button "Close" at bounding box center [377, 265] width 75 height 15
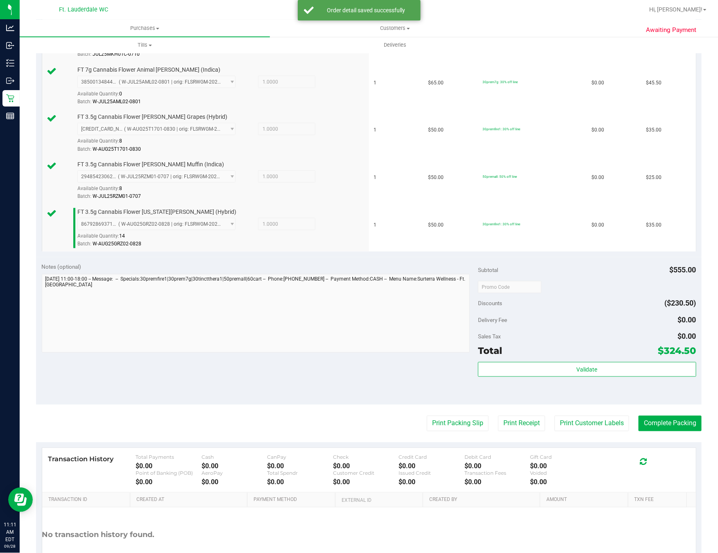
scroll to position [455, 0]
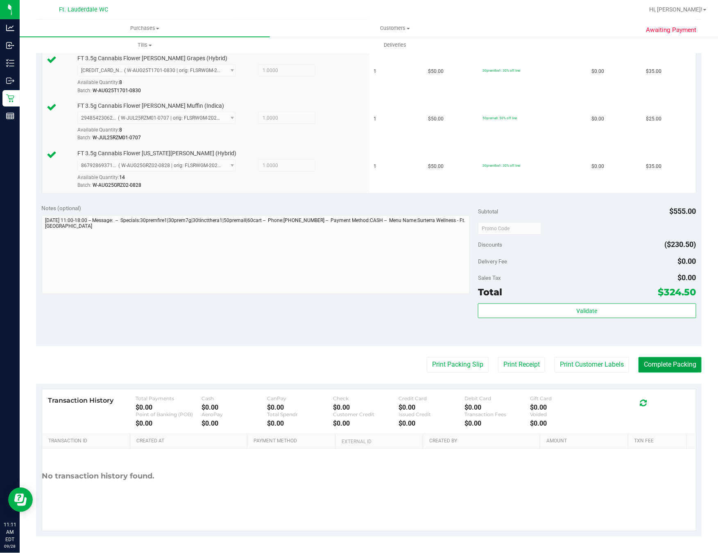
click at [667, 366] on button "Complete Packing" at bounding box center [670, 365] width 63 height 16
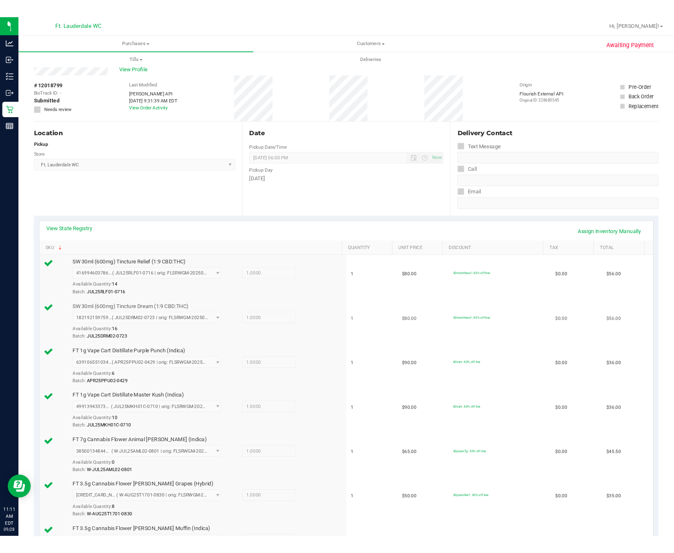
scroll to position [0, 0]
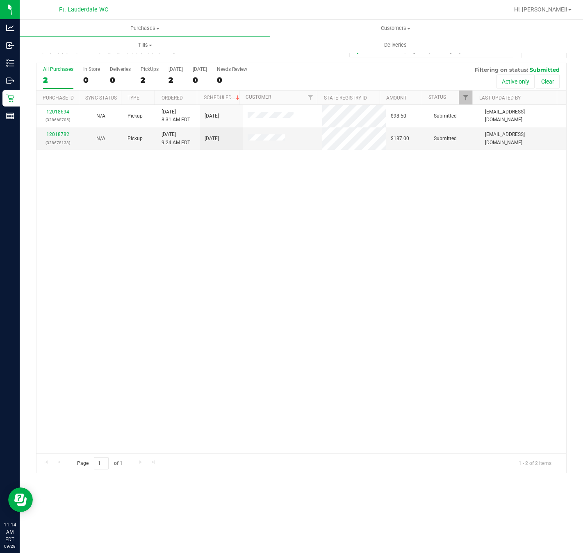
click at [118, 311] on div "12018694 (328668705) N/A Pickup 9/28/2025 8:31 AM EDT 9/28/2025 $98.50 Submitte…" at bounding box center [300, 279] width 529 height 349
click at [58, 134] on link "12018782" at bounding box center [57, 134] width 23 height 6
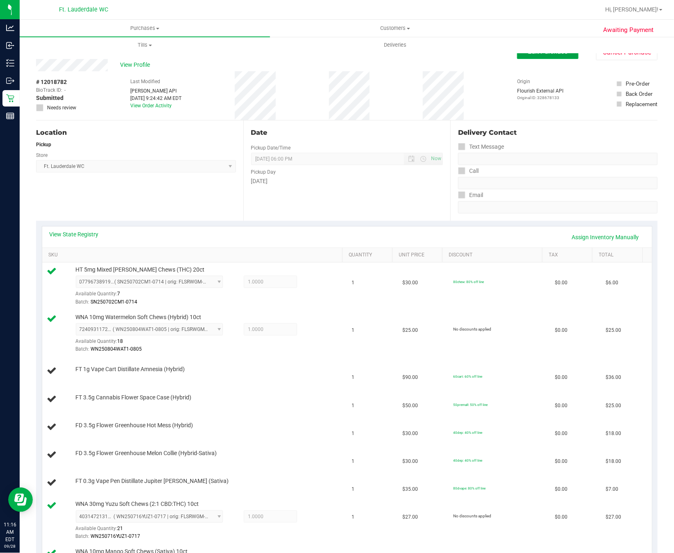
click at [537, 57] on button "Edit Purchase" at bounding box center [547, 51] width 61 height 15
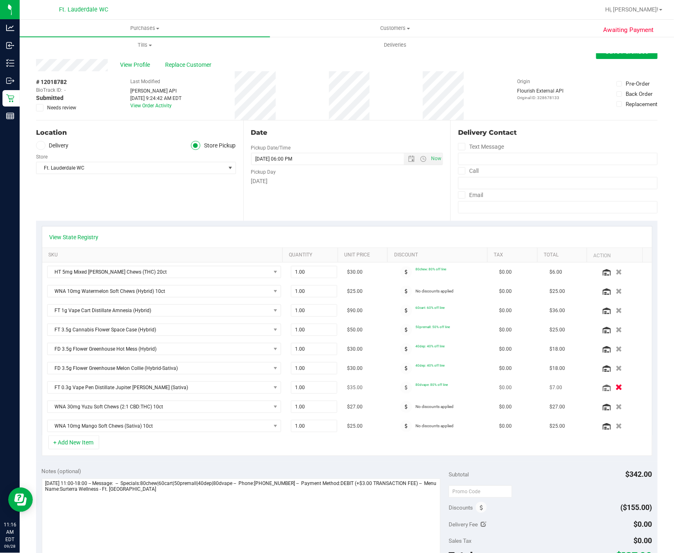
click at [615, 391] on icon "button" at bounding box center [618, 388] width 7 height 6
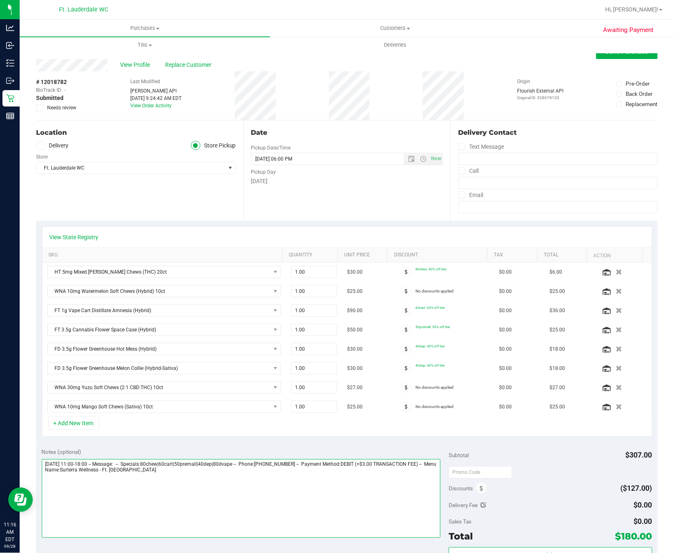
click at [198, 504] on textarea at bounding box center [241, 498] width 399 height 79
type textarea "Sunday 09/28/2025 11:00-18:00 -- Message: -- Specials:80chew|60cart|50premall|4…"
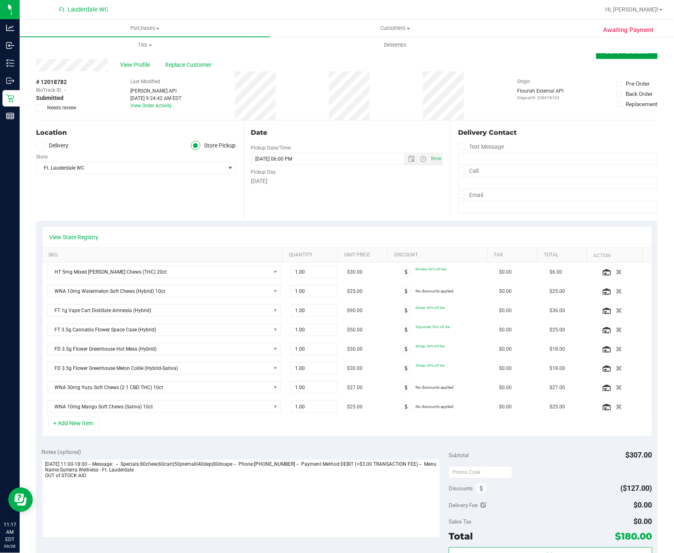
click at [612, 53] on span "Save Purchase" at bounding box center [626, 52] width 43 height 8
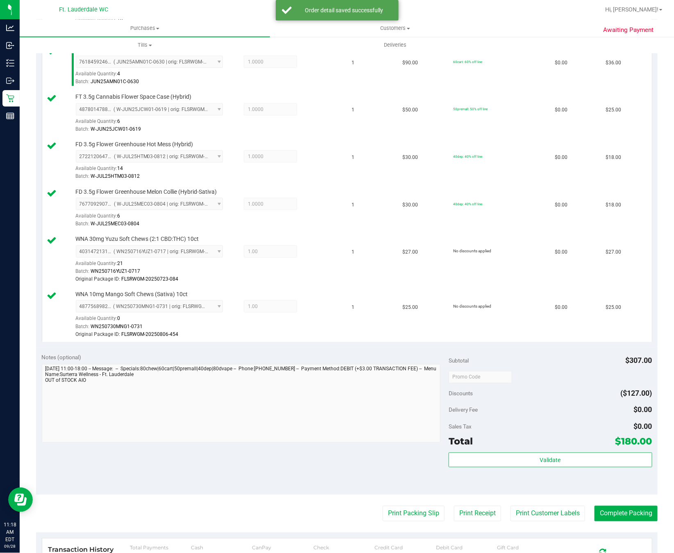
scroll to position [430, 0]
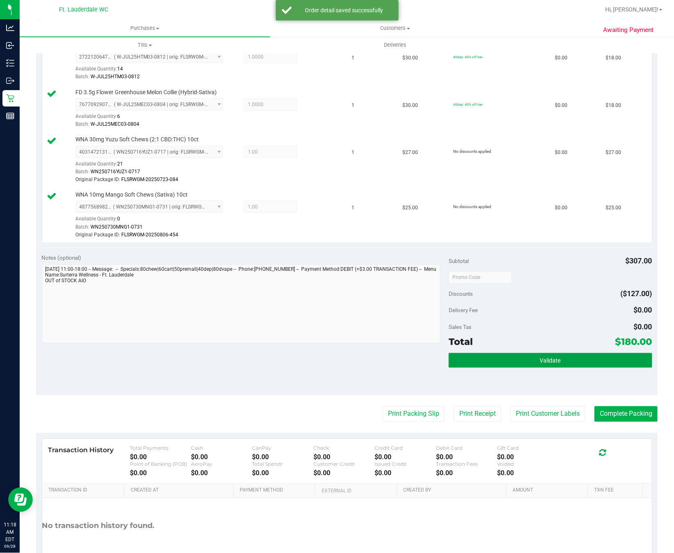
click at [476, 360] on button "Validate" at bounding box center [551, 360] width 204 height 15
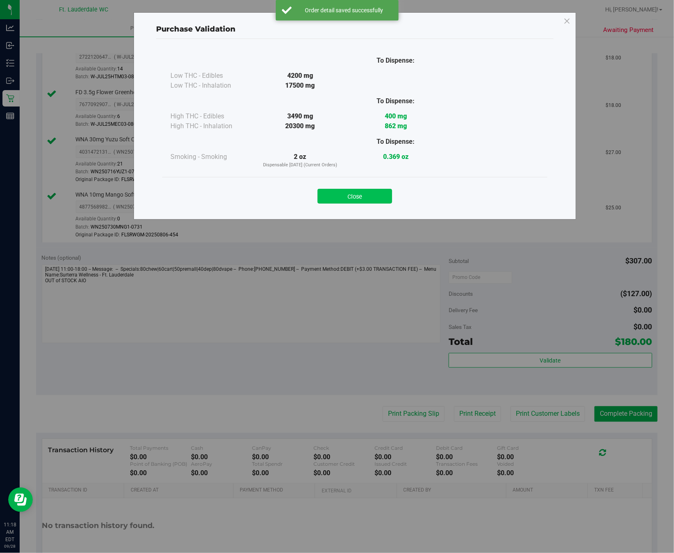
click at [357, 198] on button "Close" at bounding box center [354, 196] width 75 height 15
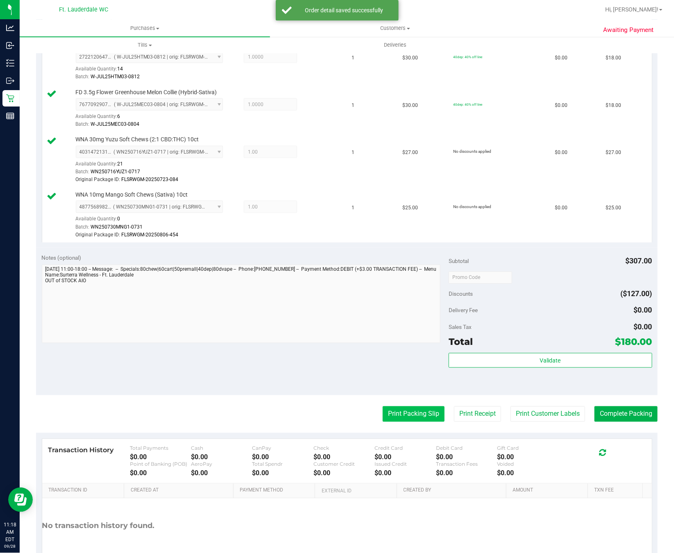
click at [408, 421] on button "Print Packing Slip" at bounding box center [414, 414] width 62 height 16
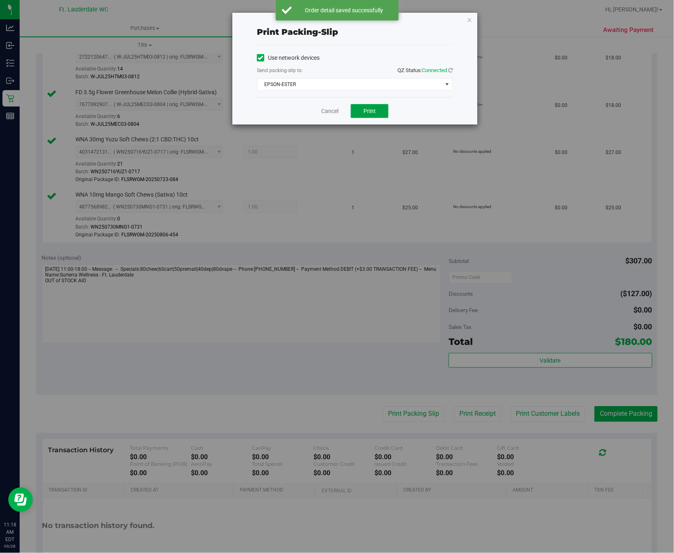
click at [363, 110] on span "Print" at bounding box center [369, 111] width 12 height 7
click at [323, 112] on link "Cancel" at bounding box center [329, 111] width 17 height 9
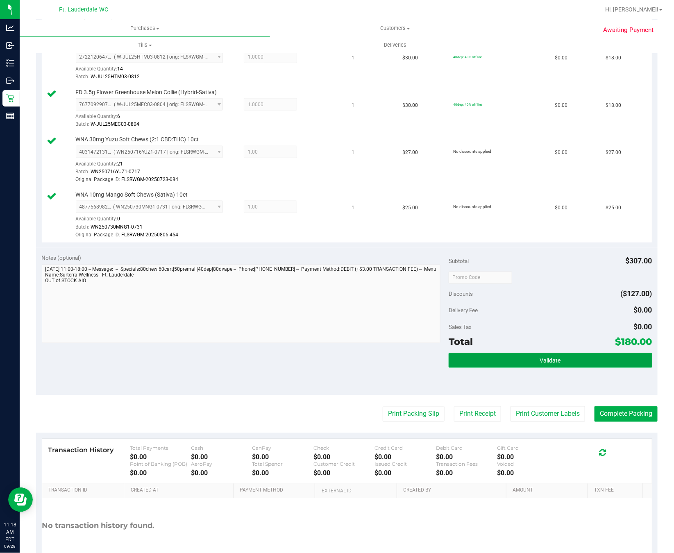
click at [546, 364] on span "Validate" at bounding box center [550, 361] width 21 height 7
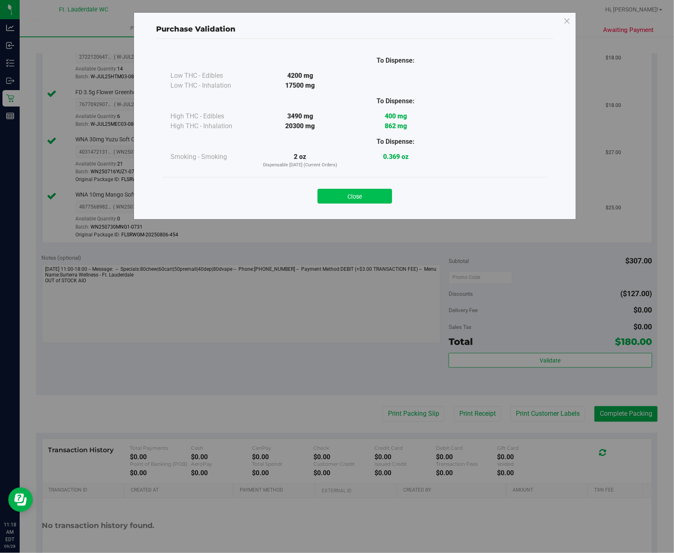
click at [363, 198] on button "Close" at bounding box center [354, 196] width 75 height 15
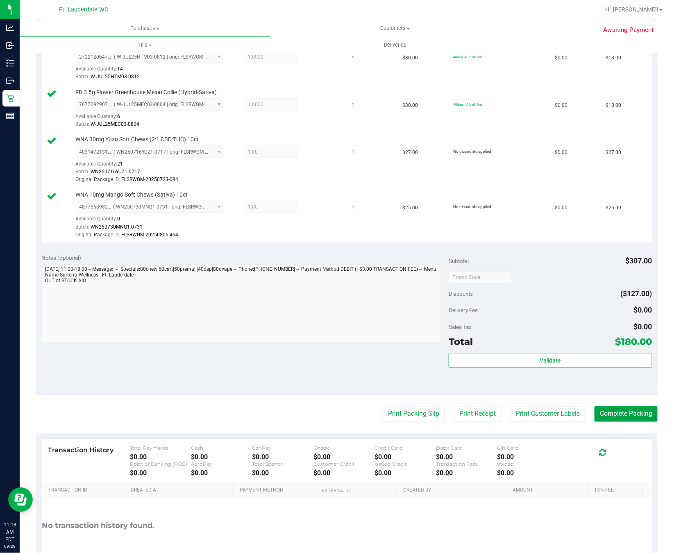
click at [627, 417] on button "Complete Packing" at bounding box center [625, 414] width 63 height 16
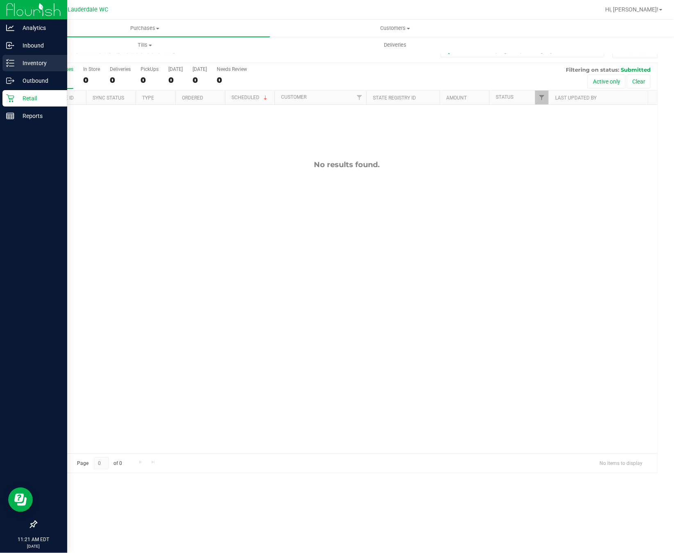
click at [17, 64] on p "Inventory" at bounding box center [38, 63] width 49 height 10
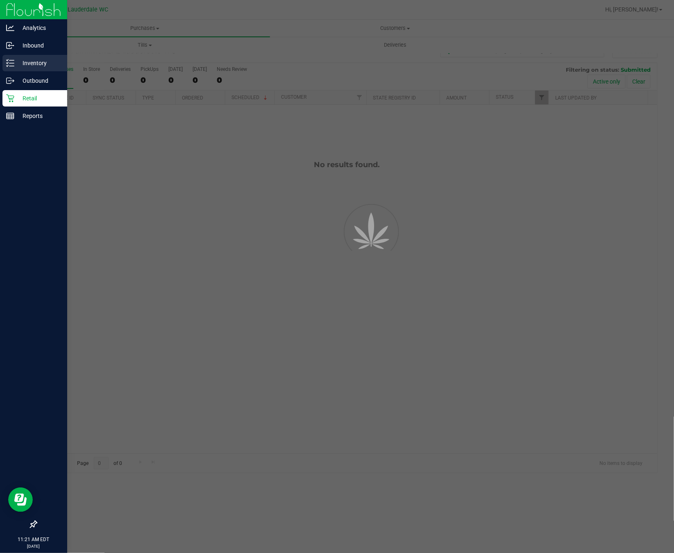
click at [17, 64] on p "Inventory" at bounding box center [38, 63] width 49 height 10
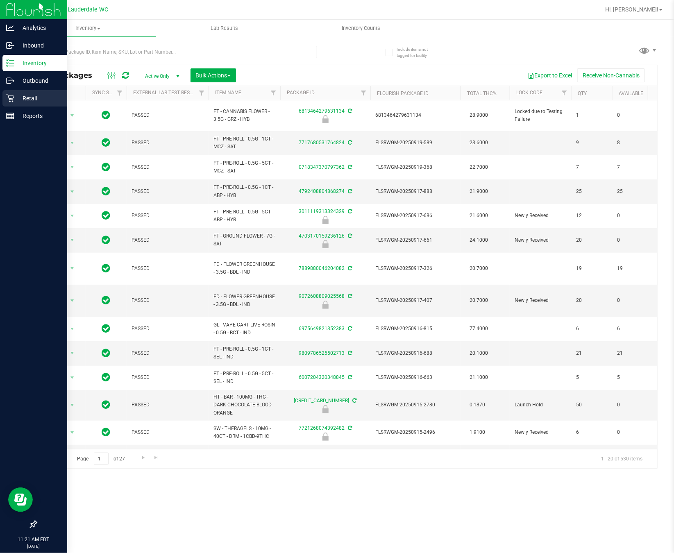
click at [21, 99] on p "Retail" at bounding box center [38, 98] width 49 height 10
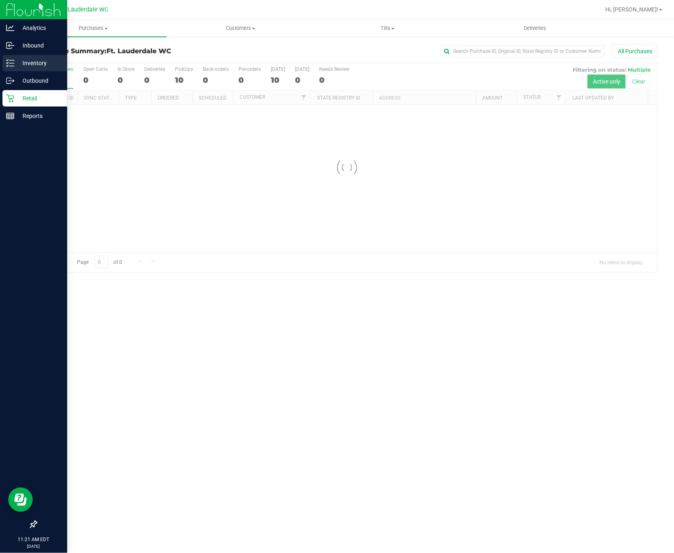
click at [13, 65] on icon at bounding box center [10, 63] width 8 height 8
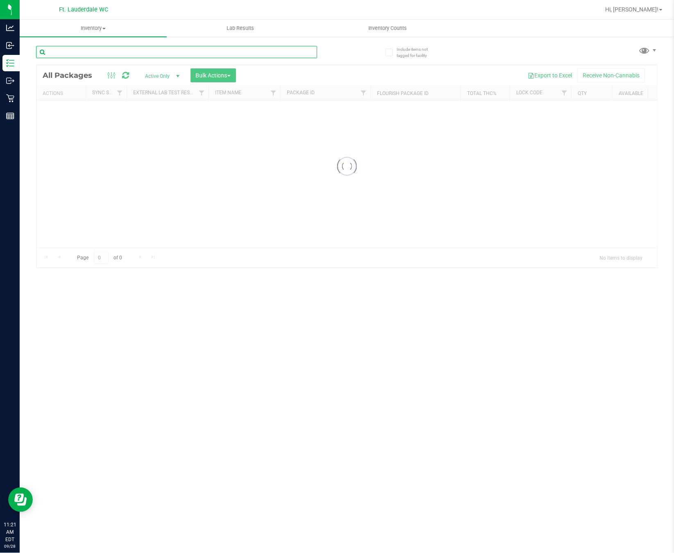
click at [138, 51] on div "Inventory All packages All inventory Waste log Create inventory Lab Results Inv…" at bounding box center [347, 286] width 654 height 533
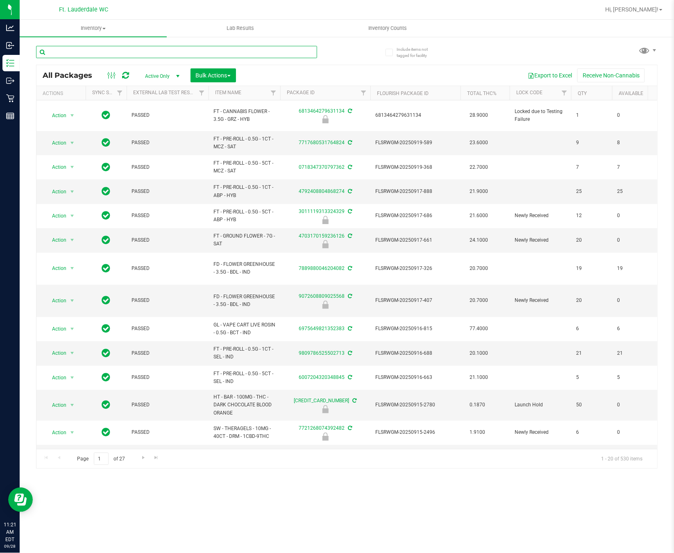
click at [121, 47] on input "text" at bounding box center [176, 52] width 281 height 12
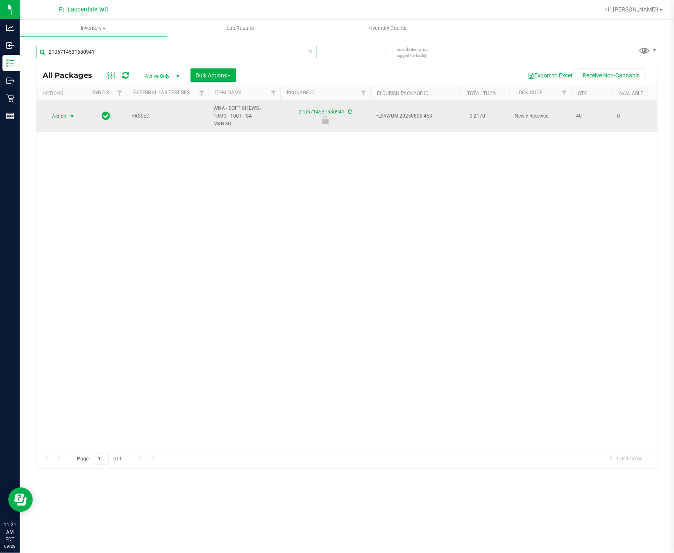
type input "2106714531680941"
click at [65, 118] on span "Action" at bounding box center [56, 116] width 22 height 11
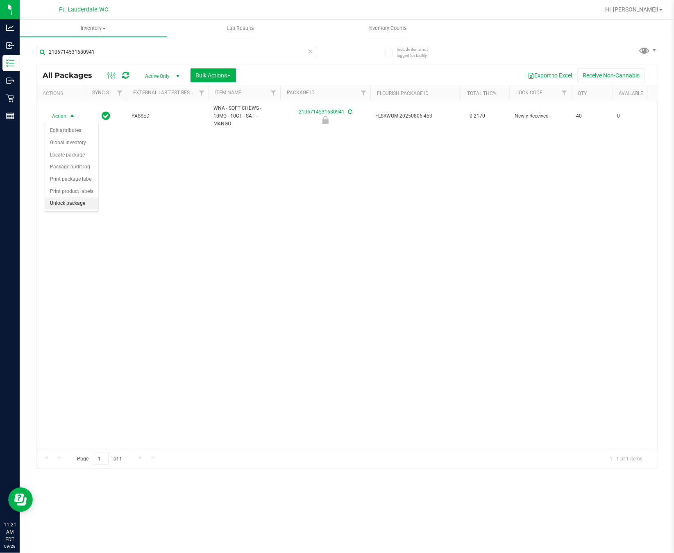
click at [79, 210] on li "Unlock package" at bounding box center [71, 203] width 53 height 12
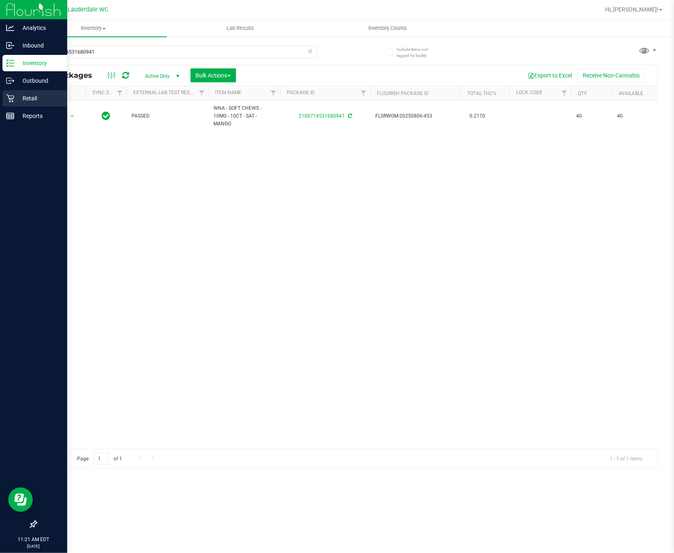
click at [23, 102] on p "Retail" at bounding box center [38, 98] width 49 height 10
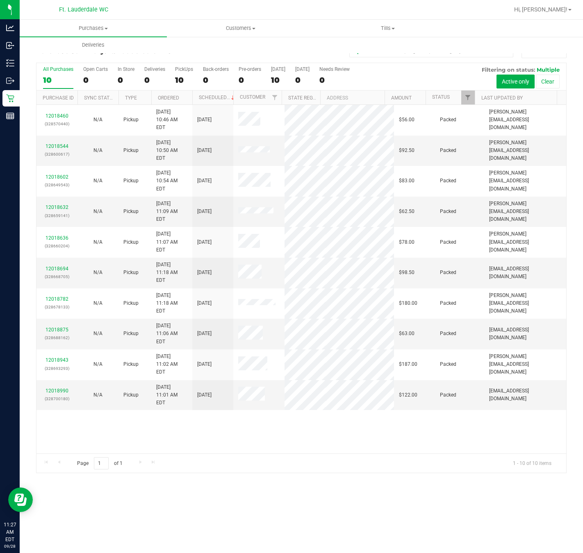
click at [236, 427] on div "12018460 (328570440) N/A Pickup 9/28/2025 10:46 AM EDT 9/28/2025 $56.00 Packed …" at bounding box center [300, 279] width 529 height 349
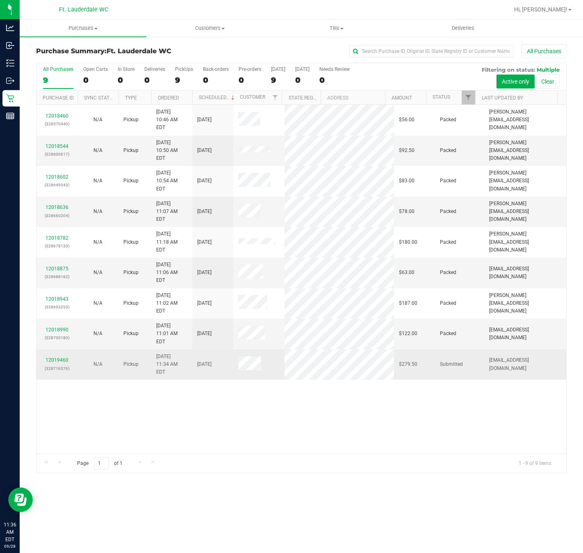
click at [53, 349] on td "12019460 (328716376)" at bounding box center [56, 364] width 41 height 30
click at [56, 357] on link "12019460" at bounding box center [56, 360] width 23 height 6
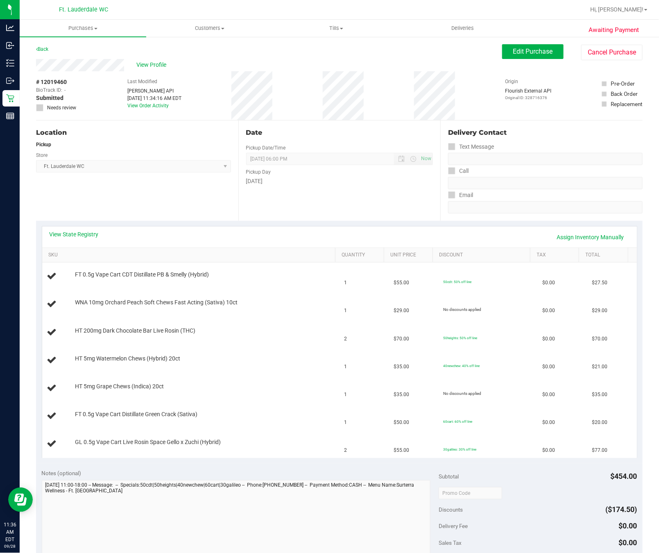
click at [69, 229] on div "View State Registry Assign Inventory Manually" at bounding box center [339, 237] width 595 height 21
click at [70, 234] on link "View State Registry" at bounding box center [74, 234] width 49 height 8
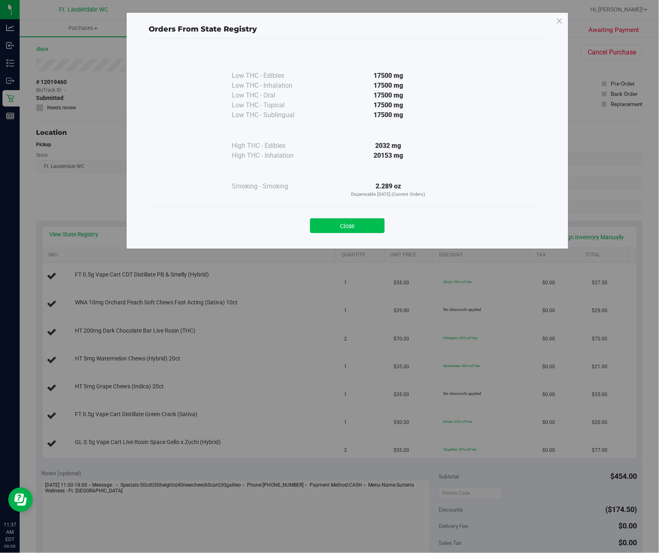
click at [359, 225] on button "Close" at bounding box center [347, 225] width 75 height 15
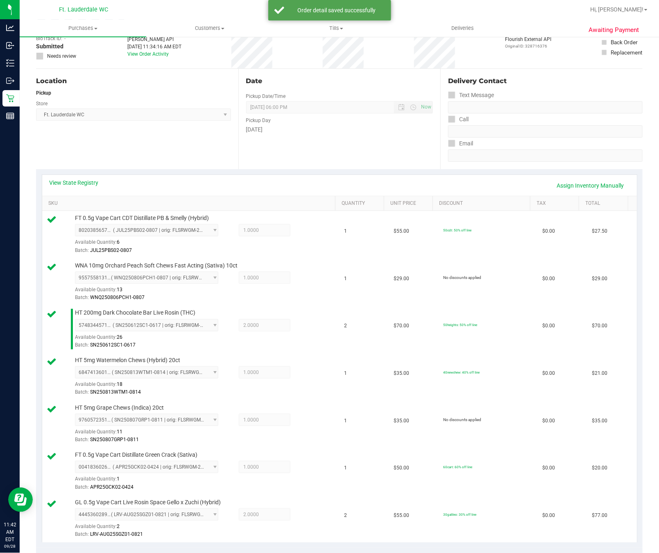
scroll to position [307, 0]
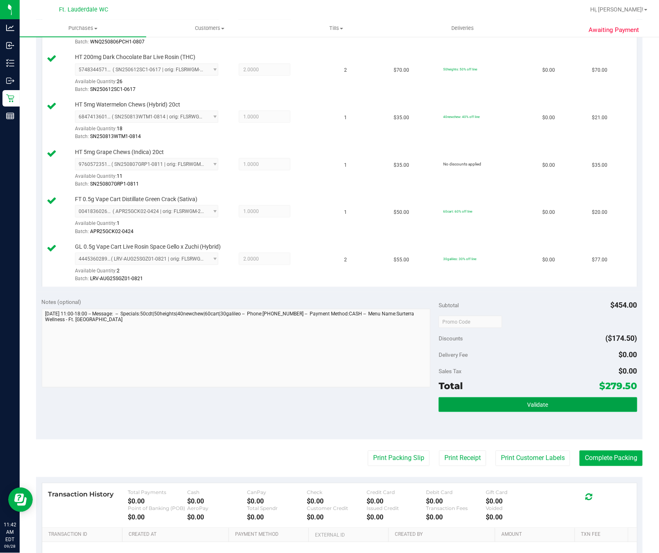
click at [479, 411] on button "Validate" at bounding box center [538, 404] width 199 height 15
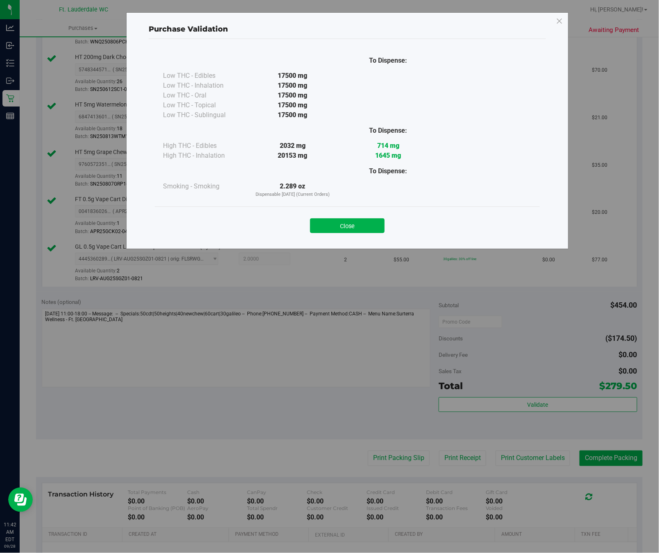
drag, startPoint x: 367, startPoint y: 225, endPoint x: 367, endPoint y: 401, distance: 175.7
click at [367, 226] on button "Close" at bounding box center [347, 225] width 75 height 15
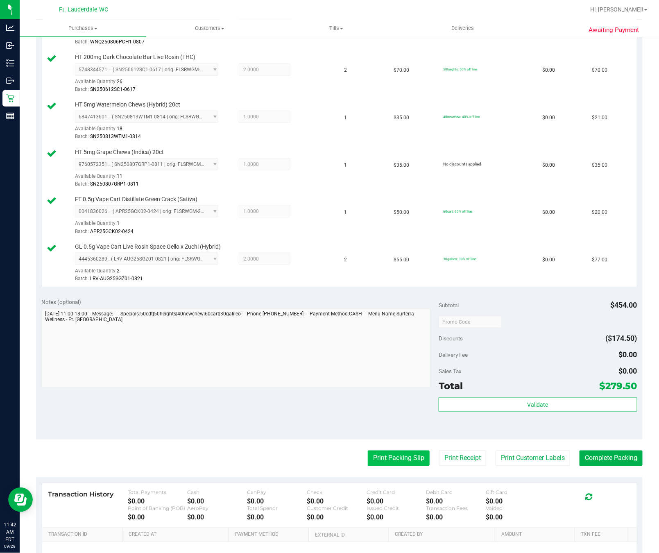
click at [384, 466] on button "Print Packing Slip" at bounding box center [399, 459] width 62 height 16
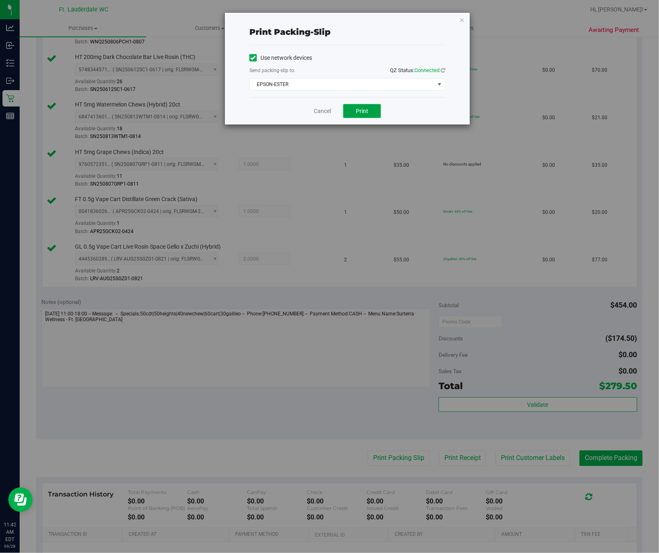
click at [357, 112] on span "Print" at bounding box center [362, 111] width 12 height 7
click at [322, 110] on link "Cancel" at bounding box center [322, 111] width 17 height 9
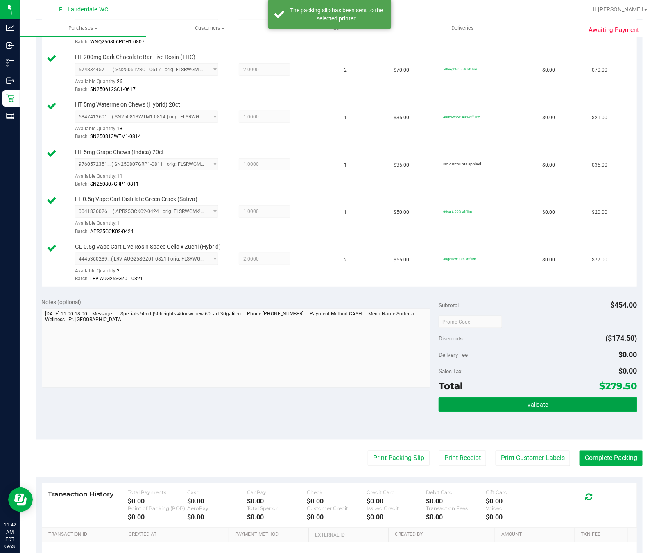
click at [547, 412] on button "Validate" at bounding box center [538, 404] width 199 height 15
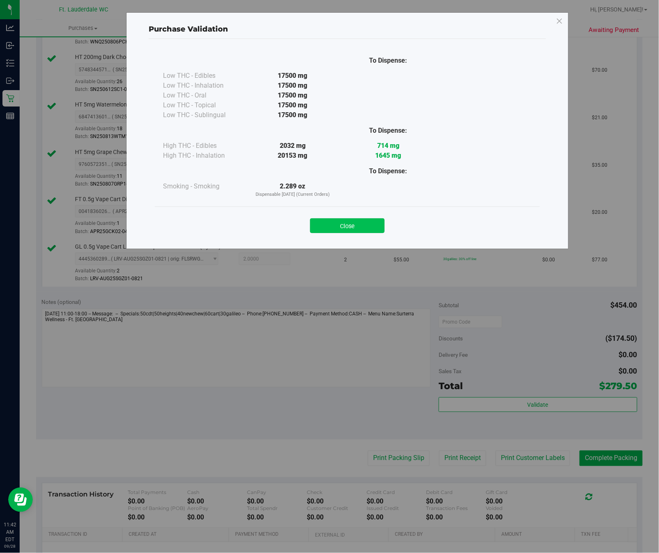
click at [345, 222] on button "Close" at bounding box center [347, 225] width 75 height 15
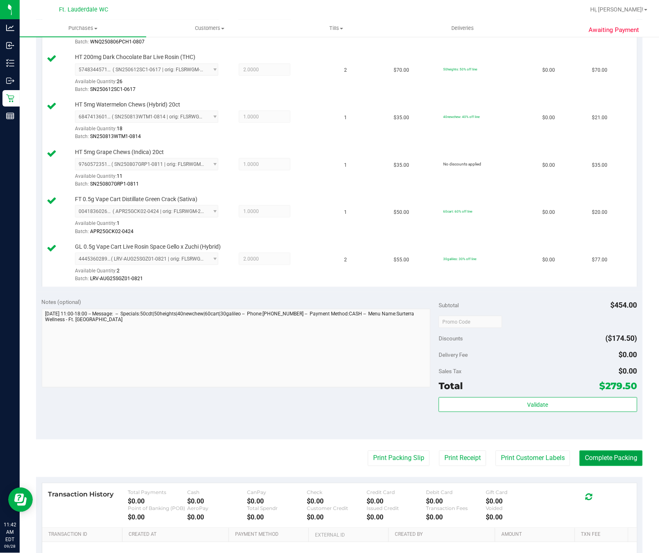
click at [582, 466] on button "Complete Packing" at bounding box center [611, 459] width 63 height 16
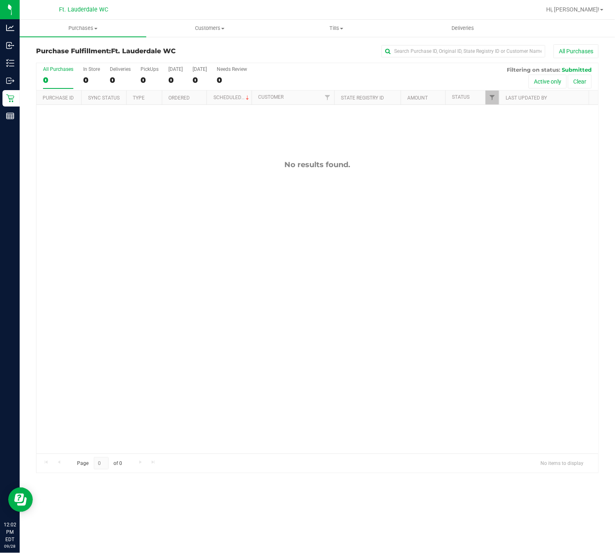
click at [205, 163] on div "No results found." at bounding box center [317, 164] width 562 height 9
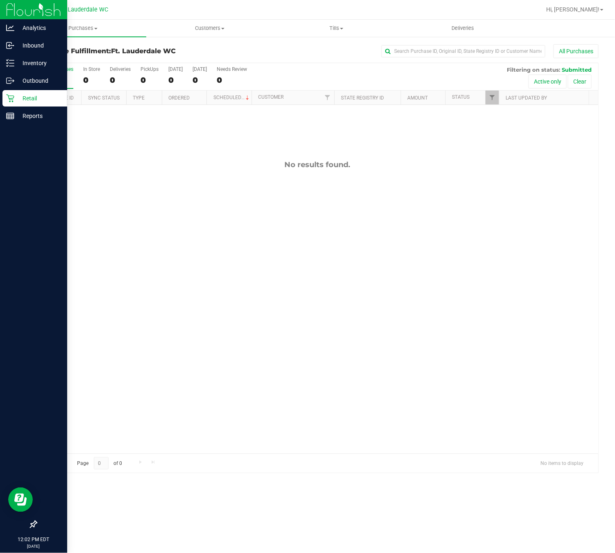
click at [11, 98] on icon at bounding box center [10, 99] width 8 height 8
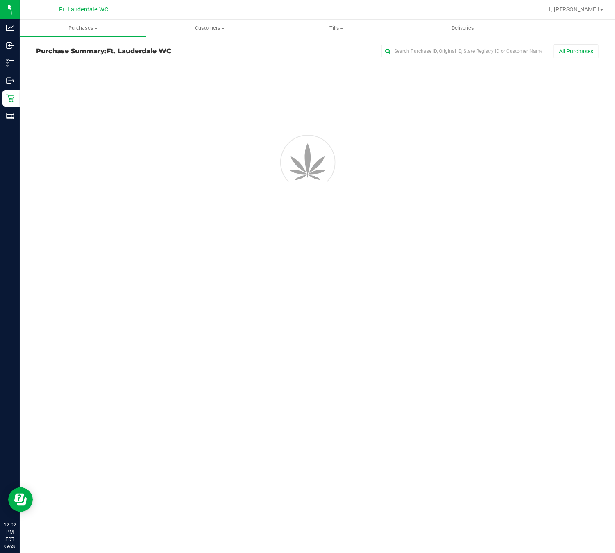
click at [292, 297] on div "Purchases Summary of purchases Fulfillment All purchases Customers All customer…" at bounding box center [317, 286] width 595 height 533
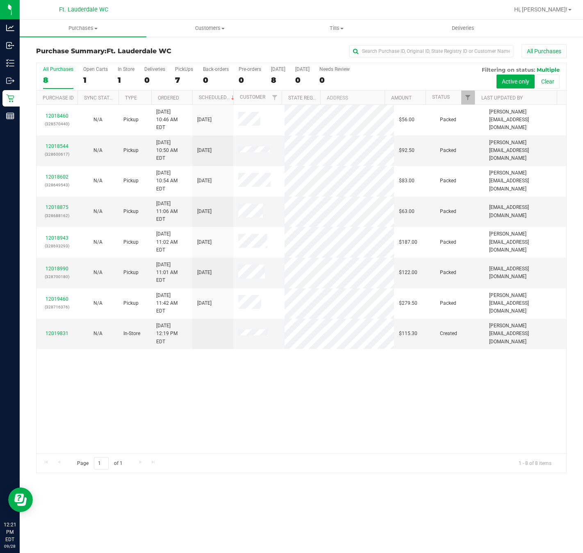
click at [506, 397] on div "12018460 (328570440) N/A Pickup [DATE] 10:46 AM EDT 9/28/2025 $56.00 Packed [PE…" at bounding box center [300, 279] width 529 height 349
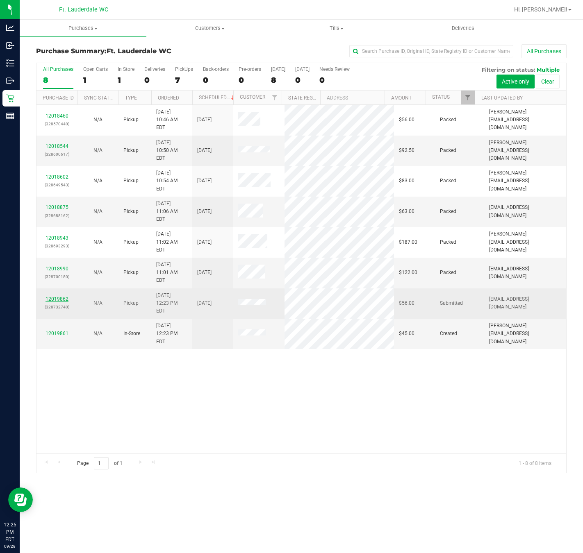
click at [63, 296] on link "12019862" at bounding box center [56, 299] width 23 height 6
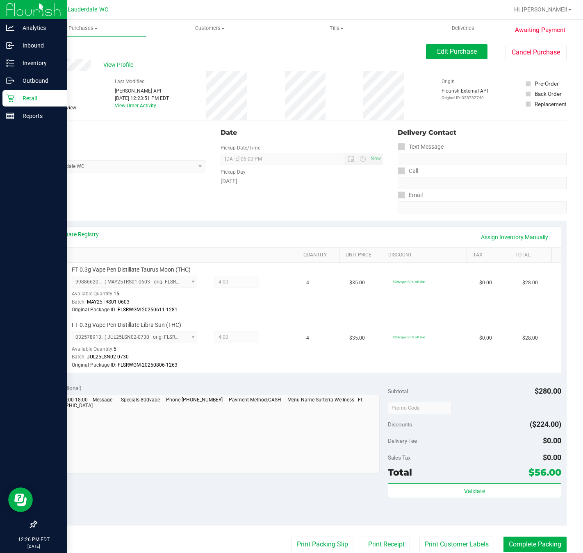
click at [18, 101] on p "Retail" at bounding box center [38, 98] width 49 height 10
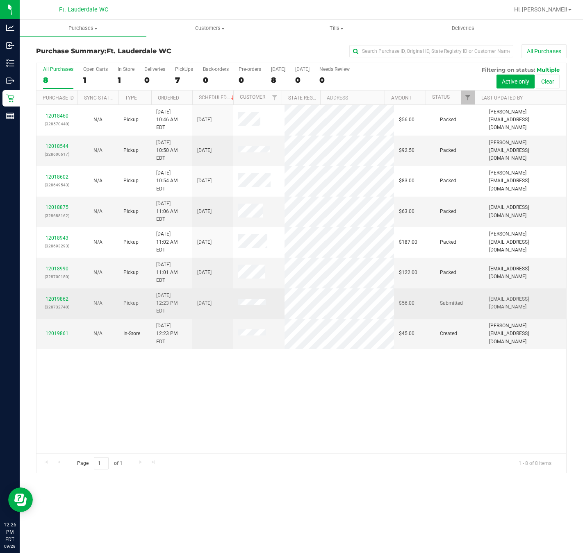
click at [70, 295] on div "12019862 (328732740)" at bounding box center [56, 303] width 31 height 16
click at [68, 295] on div "12019862 (328732740)" at bounding box center [56, 303] width 31 height 16
click at [68, 296] on link "12019862" at bounding box center [56, 299] width 23 height 6
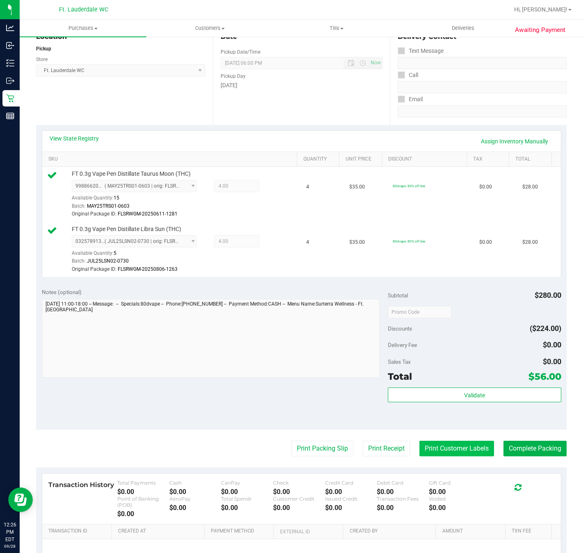
scroll to position [190, 0]
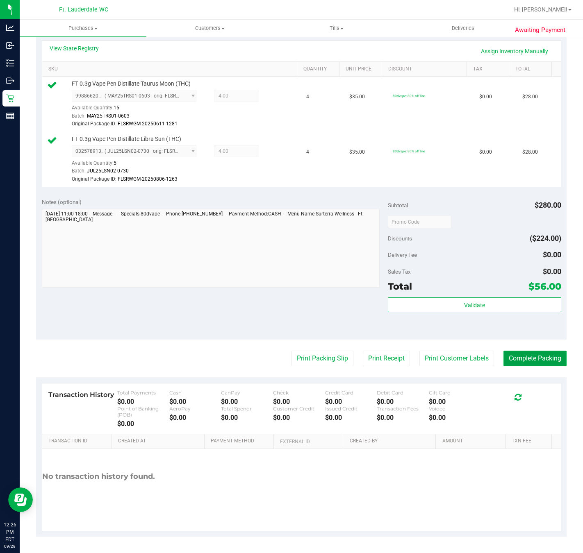
click at [531, 351] on button "Complete Packing" at bounding box center [534, 359] width 63 height 16
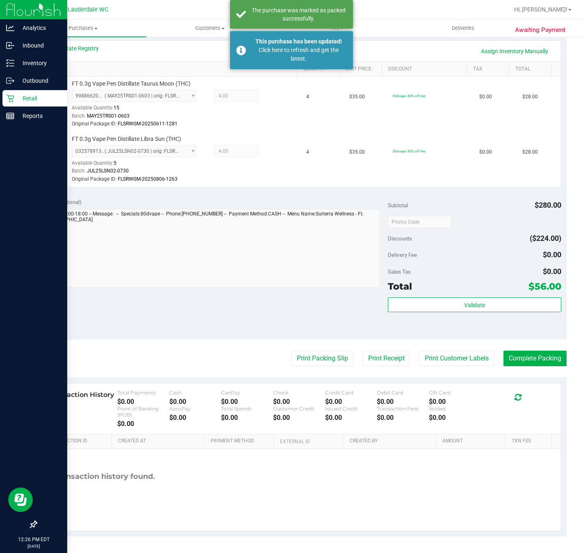
click at [0, 94] on link "Retail" at bounding box center [33, 99] width 67 height 18
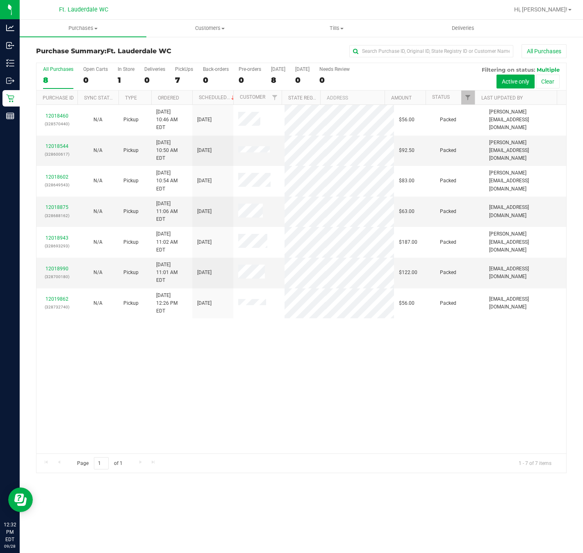
click at [219, 321] on div "12018460 (328570440) N/A Pickup 9/28/2025 10:46 AM EDT 9/28/2025 $56.00 Packed …" at bounding box center [300, 279] width 529 height 349
click at [219, 331] on div "12018460 (328570440) N/A Pickup 9/28/2025 10:46 AM EDT 9/28/2025 $56.00 Packed …" at bounding box center [300, 279] width 529 height 349
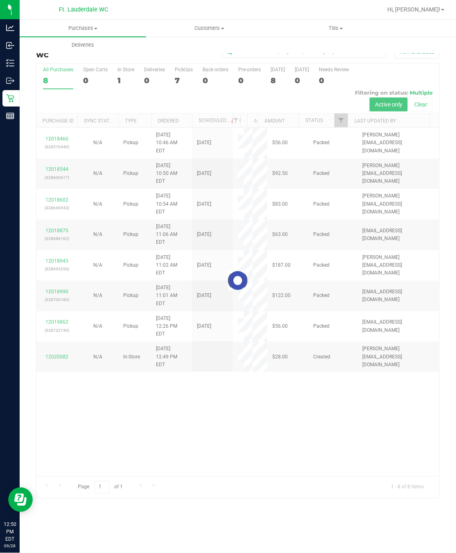
click at [370, 444] on div at bounding box center [237, 280] width 403 height 434
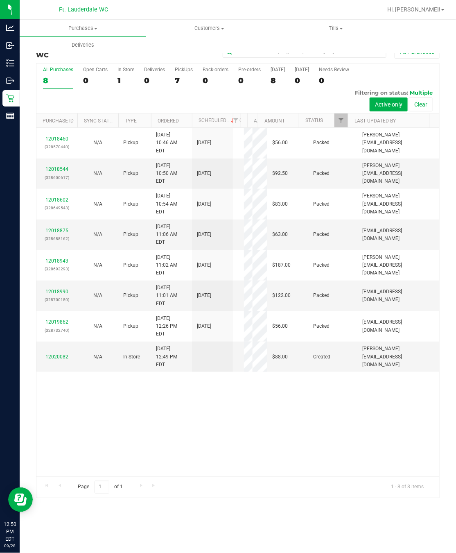
click at [172, 76] on div "All Purchases 8 Open Carts 0 In Store 1 Deliveries 0 PickUps 7 Back-orders 0 Pr…" at bounding box center [237, 88] width 403 height 50
click at [175, 79] on div "7" at bounding box center [184, 80] width 18 height 9
click at [0, 0] on input "PickUps 7" at bounding box center [0, 0] width 0 height 0
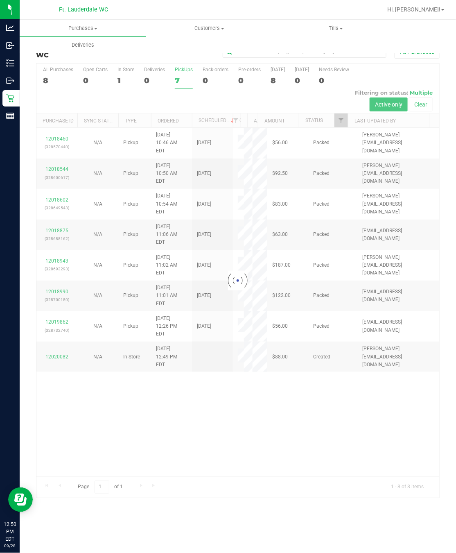
click at [231, 455] on div at bounding box center [237, 280] width 403 height 434
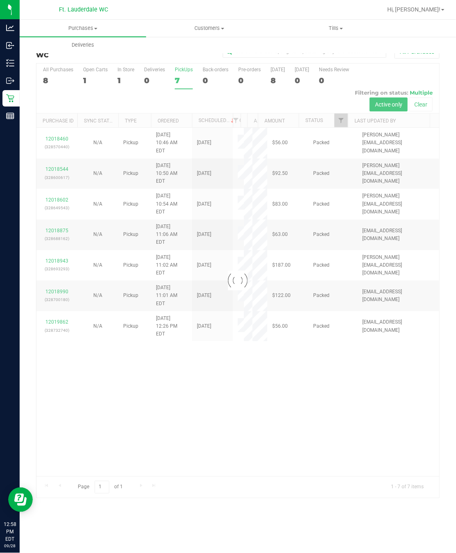
click at [279, 443] on div at bounding box center [237, 280] width 403 height 434
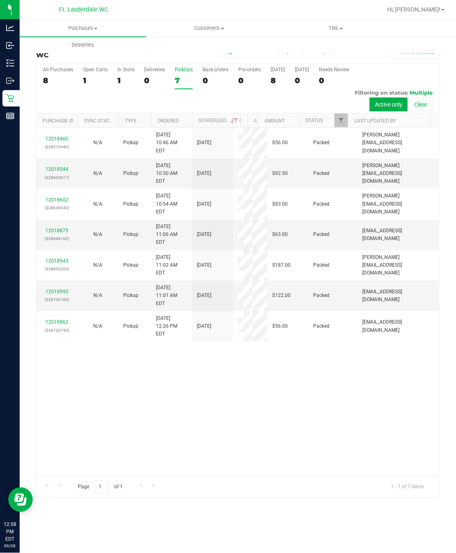
click at [177, 76] on div "7" at bounding box center [184, 80] width 18 height 9
click at [0, 0] on input "PickUps 7" at bounding box center [0, 0] width 0 height 0
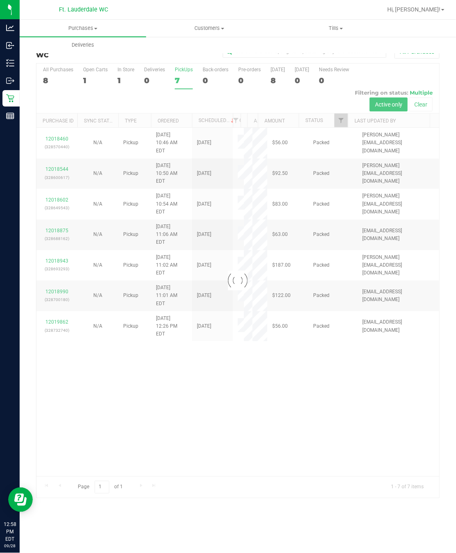
click at [181, 71] on div at bounding box center [237, 280] width 403 height 434
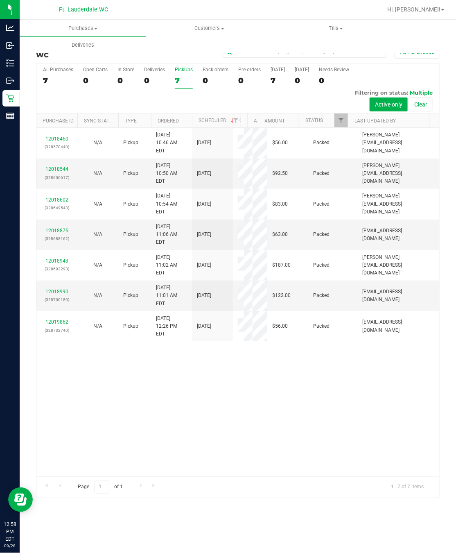
click at [148, 417] on div "12018460 (328570440) N/A Pickup 9/28/2025 10:46 AM EDT 9/28/2025 $56.00 Packed …" at bounding box center [237, 302] width 403 height 349
drag, startPoint x: 280, startPoint y: 403, endPoint x: 263, endPoint y: 397, distance: 17.9
click at [280, 404] on div "12018460 (328570440) N/A Pickup 9/28/2025 10:46 AM EDT 9/28/2025 $56.00 Packed …" at bounding box center [237, 302] width 403 height 349
click at [330, 437] on div "12018460 (328570440) N/A Pickup 9/28/2025 10:46 AM EDT 9/28/2025 $56.00 Packed …" at bounding box center [237, 302] width 403 height 349
click at [326, 445] on div "12018460 (328570440) N/A Pickup 9/28/2025 10:46 AM EDT 9/28/2025 $56.00 Packed …" at bounding box center [237, 302] width 403 height 349
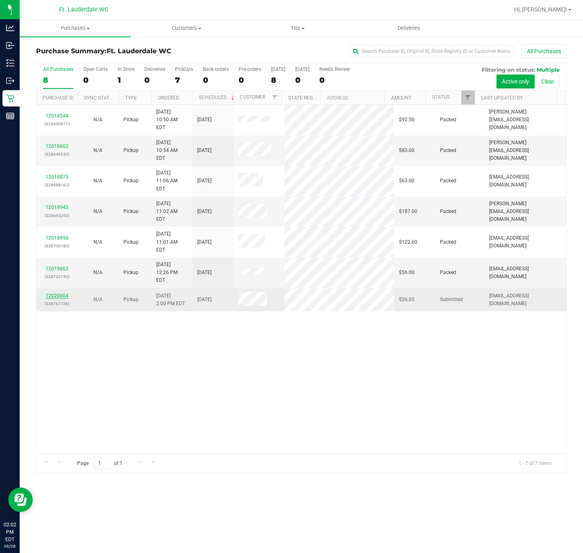
click at [58, 293] on link "12020604" at bounding box center [56, 296] width 23 height 6
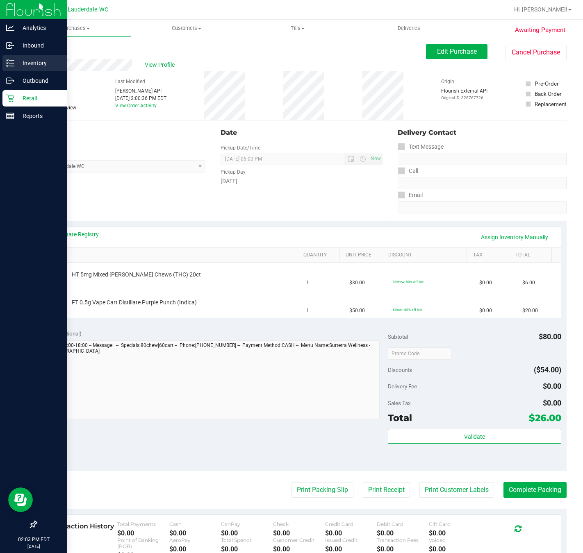
click at [19, 62] on p "Inventory" at bounding box center [38, 63] width 49 height 10
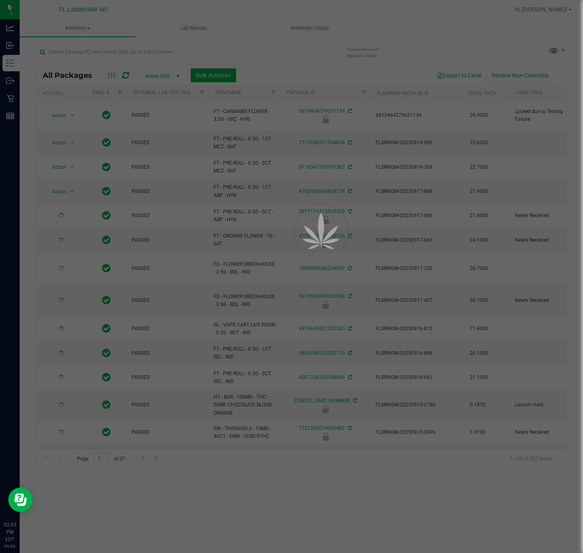
click at [112, 48] on div at bounding box center [291, 276] width 583 height 553
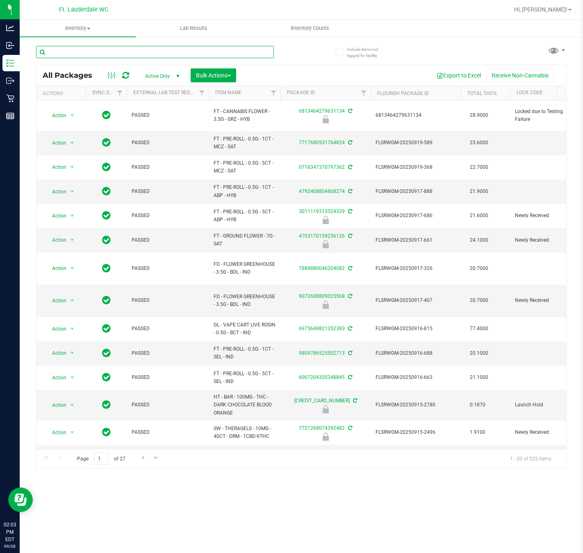
click at [109, 56] on input "text" at bounding box center [155, 52] width 238 height 12
type input "ppu"
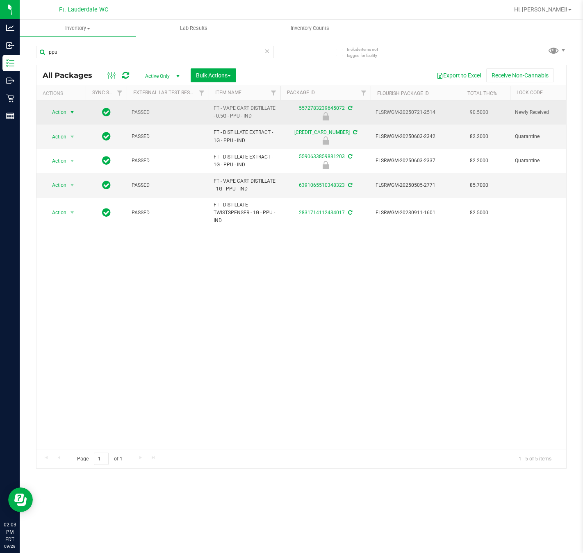
click at [57, 111] on span "Action" at bounding box center [56, 112] width 22 height 11
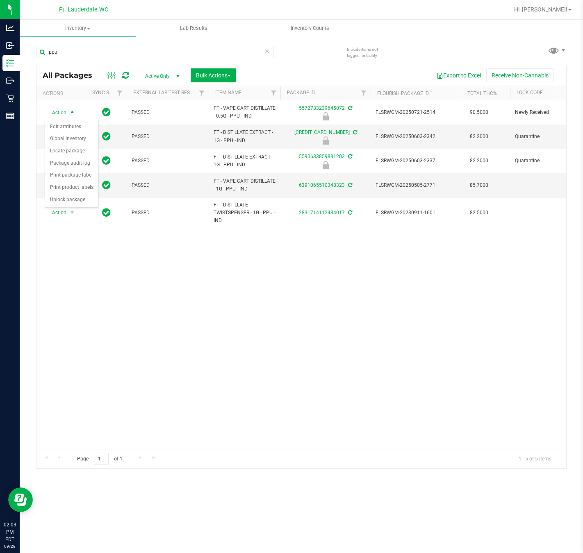
click at [106, 295] on div "Action Action Edit attributes Global inventory Locate package Package audit log…" at bounding box center [300, 274] width 529 height 349
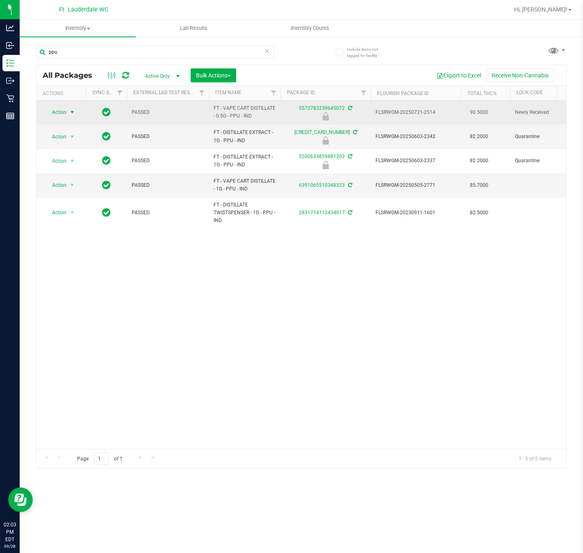
click at [64, 109] on span "Action" at bounding box center [56, 112] width 22 height 11
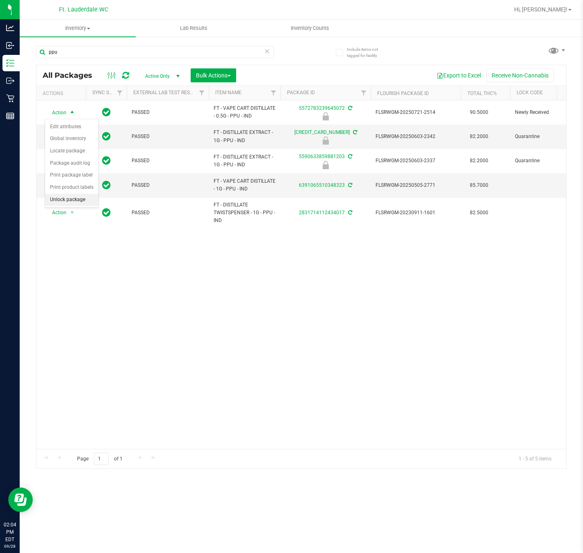
click at [68, 200] on li "Unlock package" at bounding box center [71, 200] width 53 height 12
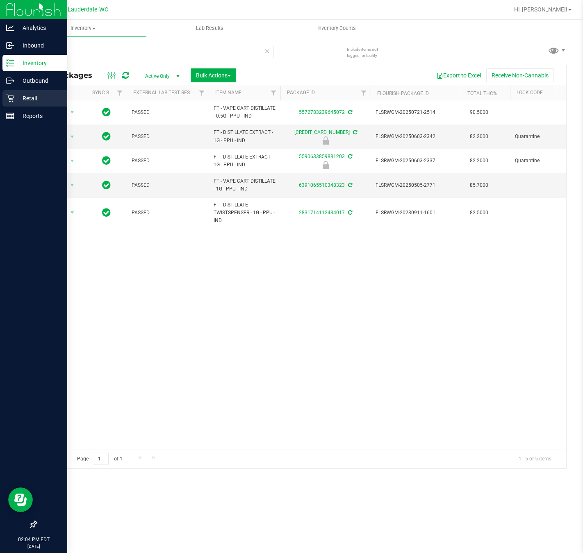
click at [10, 97] on icon at bounding box center [10, 98] width 8 height 8
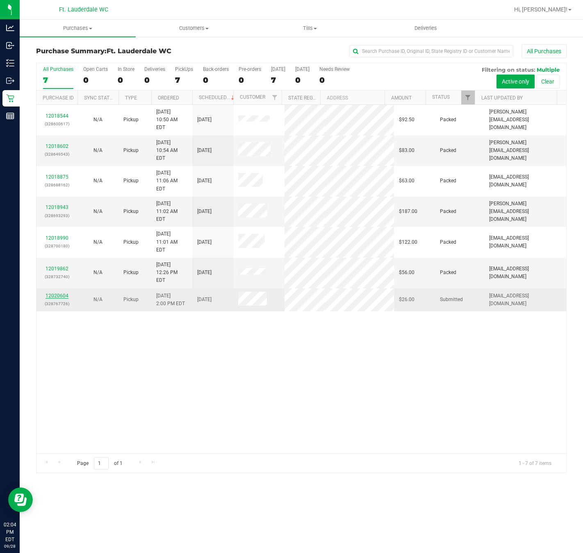
click at [54, 293] on link "12020604" at bounding box center [56, 296] width 23 height 6
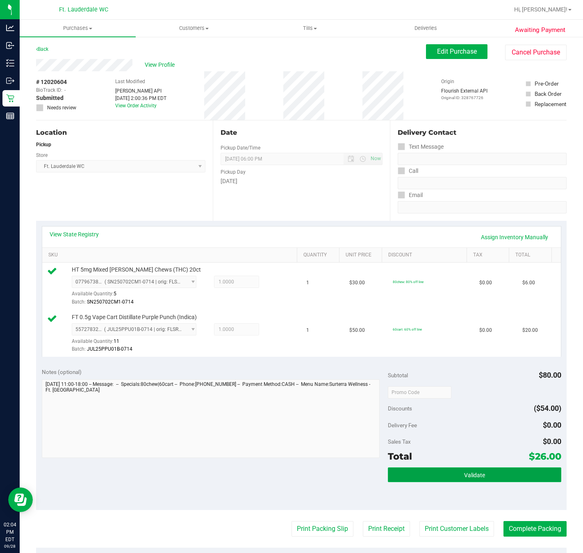
click at [477, 472] on button "Validate" at bounding box center [474, 474] width 173 height 15
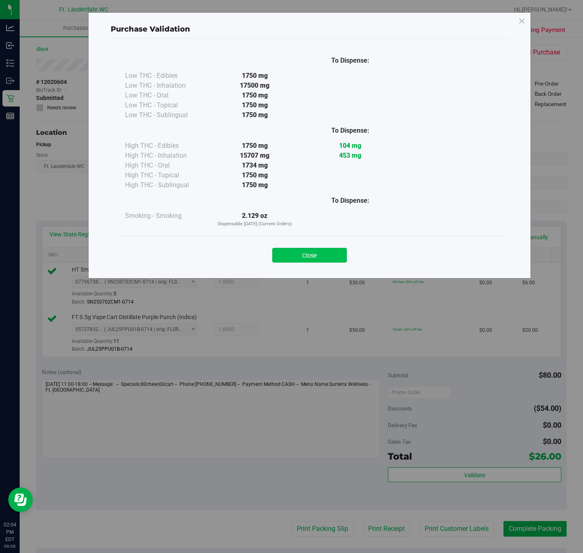
click at [303, 261] on button "Close" at bounding box center [309, 255] width 75 height 15
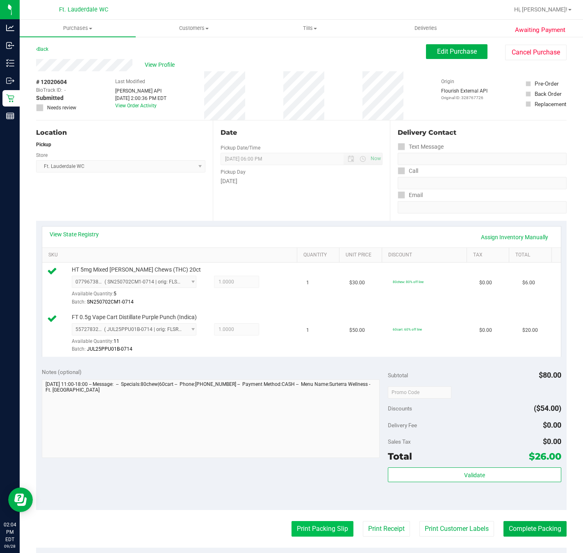
click at [318, 528] on button "Print Packing Slip" at bounding box center [322, 529] width 62 height 16
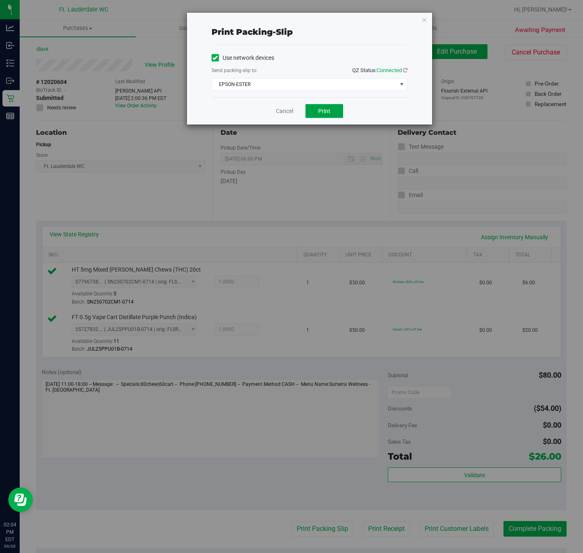
click at [324, 112] on span "Print" at bounding box center [324, 111] width 12 height 7
click at [285, 112] on link "Cancel" at bounding box center [284, 111] width 17 height 9
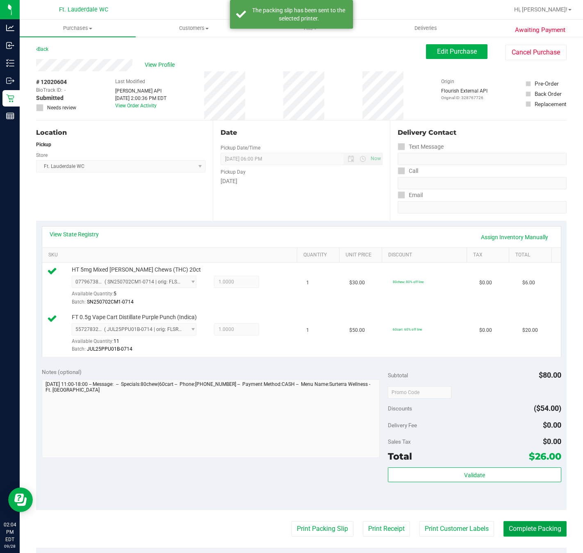
click at [513, 526] on button "Complete Packing" at bounding box center [534, 529] width 63 height 16
click at [513, 530] on button "Complete Packing" at bounding box center [531, 529] width 70 height 16
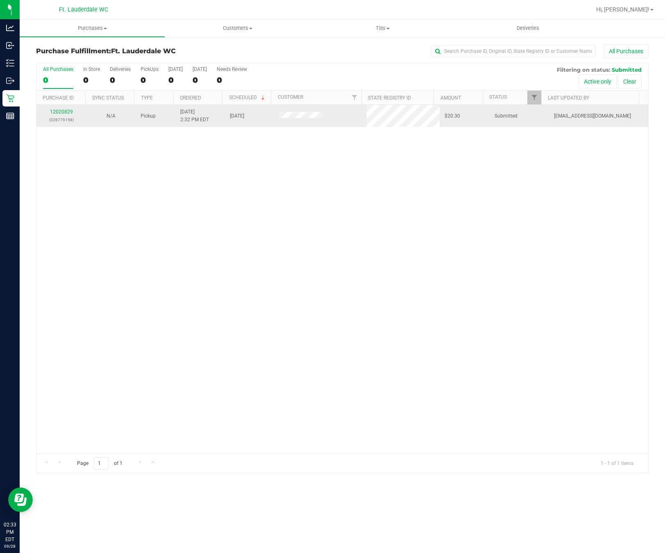
click at [58, 118] on p "(328779158)" at bounding box center [61, 120] width 40 height 8
click at [64, 112] on link "12020829" at bounding box center [61, 112] width 23 height 6
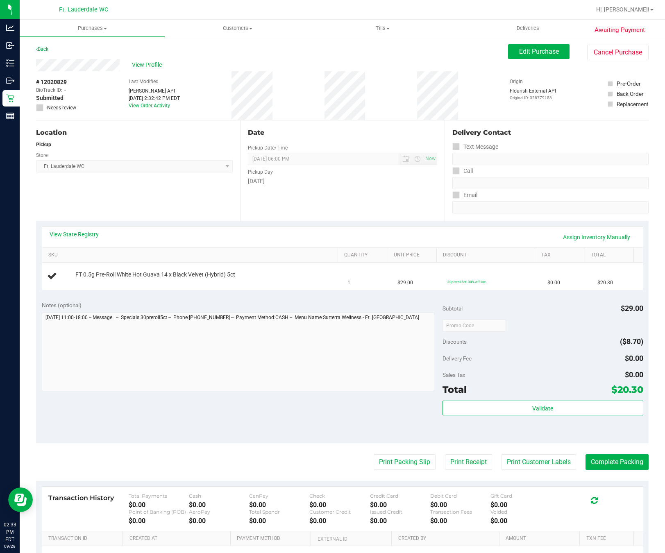
click at [217, 197] on div "Location Pickup Store Ft. Lauderdale WC Select Store Bonita Springs WC Boynton …" at bounding box center [138, 170] width 204 height 100
click at [193, 197] on div "Location Pickup Store Ft. Lauderdale WC Select Store Bonita Springs WC Boynton …" at bounding box center [138, 170] width 204 height 100
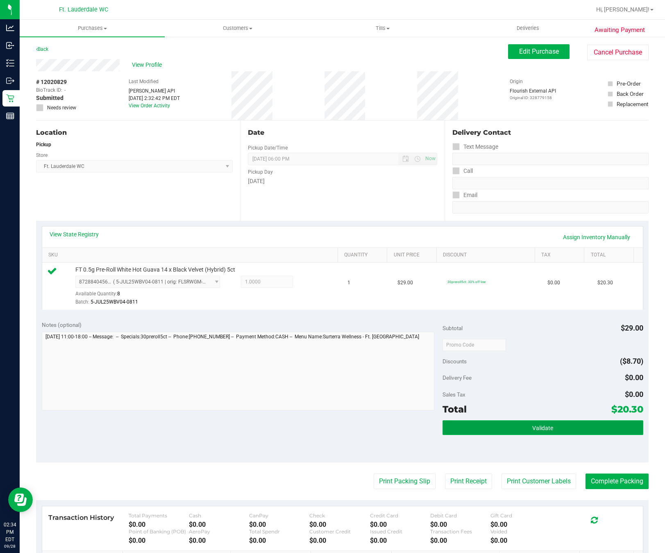
click at [529, 434] on button "Validate" at bounding box center [542, 427] width 200 height 15
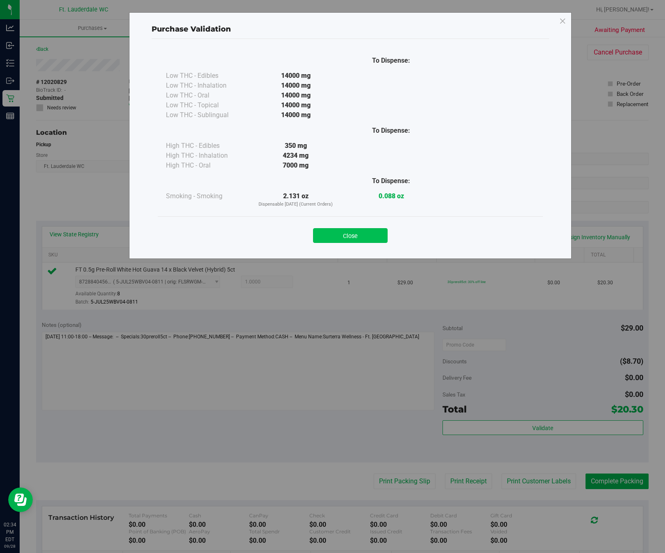
click at [356, 240] on button "Close" at bounding box center [350, 235] width 75 height 15
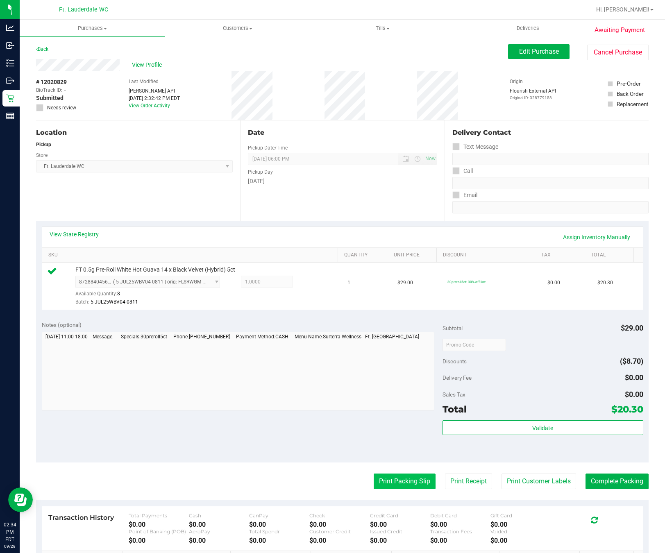
click at [381, 482] on button "Print Packing Slip" at bounding box center [405, 482] width 62 height 16
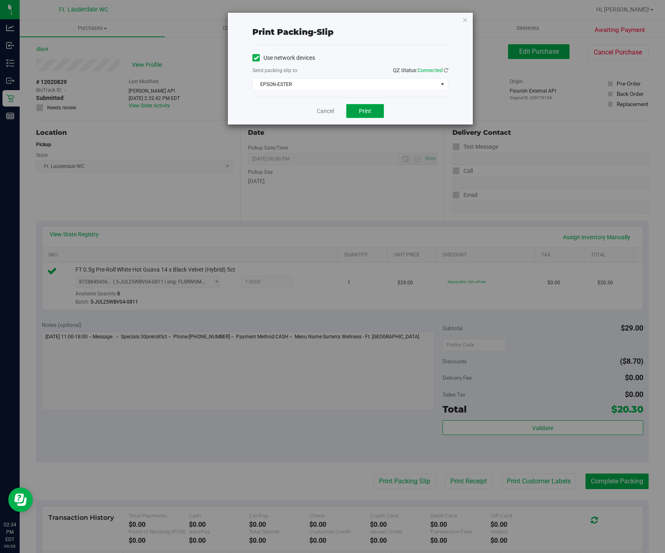
click at [358, 108] on button "Print" at bounding box center [365, 111] width 38 height 14
click at [327, 107] on div "Cancel Print" at bounding box center [350, 110] width 196 height 27
click at [327, 110] on link "Cancel" at bounding box center [325, 111] width 17 height 9
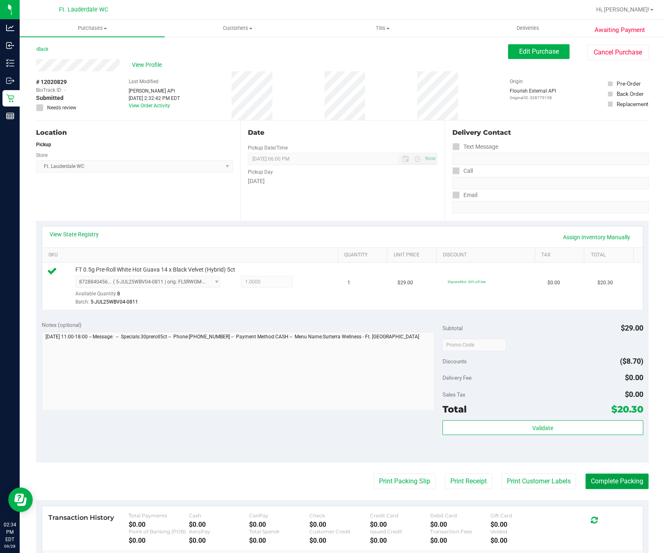
click at [632, 489] on button "Complete Packing" at bounding box center [616, 482] width 63 height 16
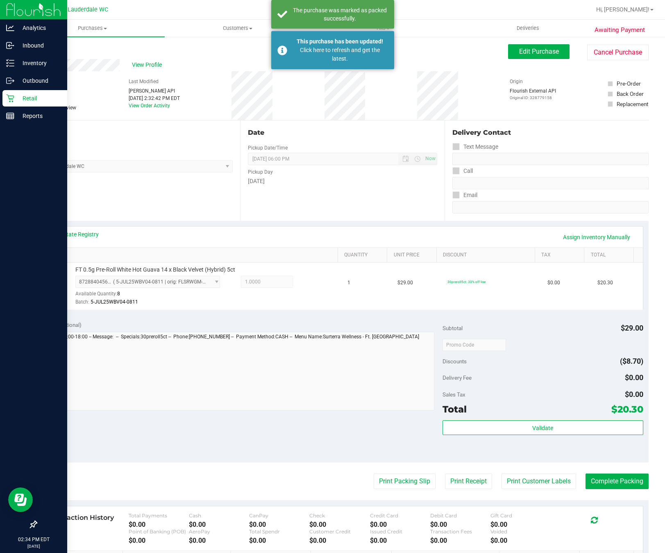
click at [16, 102] on p "Retail" at bounding box center [38, 98] width 49 height 10
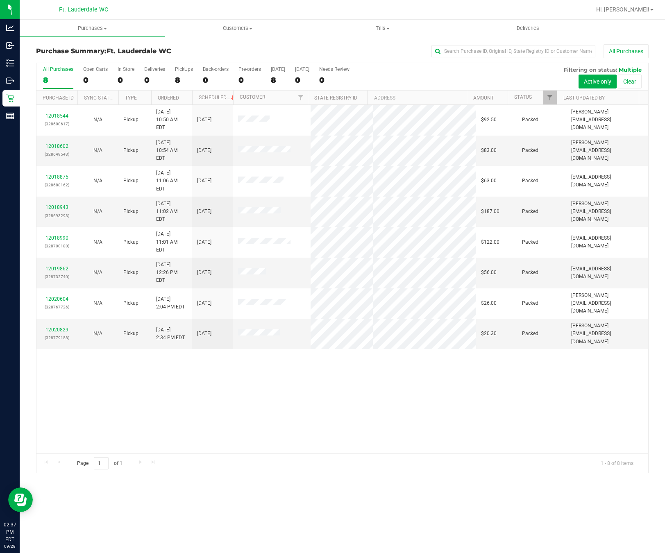
click at [272, 345] on div "12018544 (328600617) N/A Pickup 9/28/2025 10:50 AM EDT 9/28/2025 $92.50 Packed …" at bounding box center [342, 279] width 612 height 349
click at [181, 77] on div "8" at bounding box center [184, 79] width 18 height 9
click at [0, 0] on input "PickUps 8" at bounding box center [0, 0] width 0 height 0
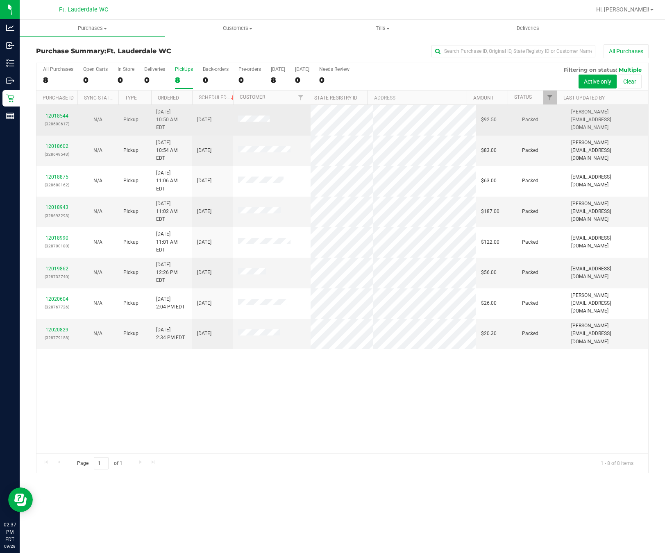
click at [237, 118] on td at bounding box center [271, 120] width 77 height 31
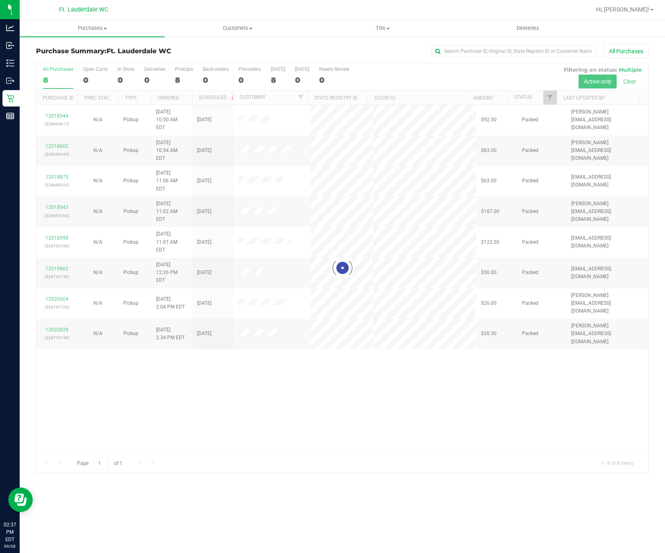
click at [271, 137] on div at bounding box center [342, 268] width 612 height 410
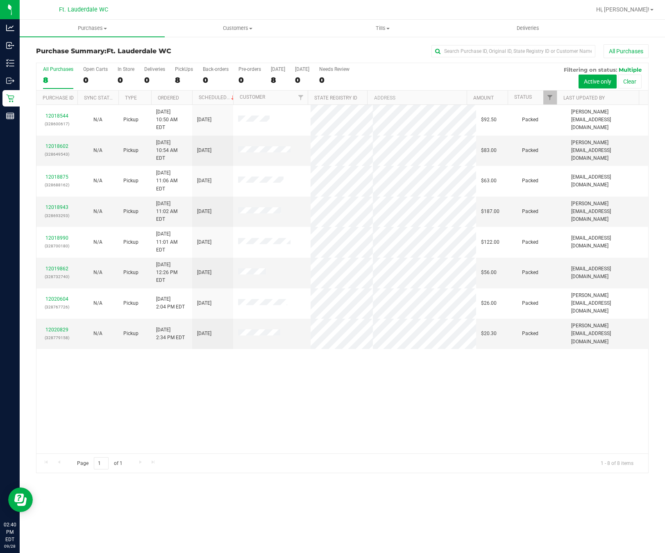
drag, startPoint x: 195, startPoint y: 324, endPoint x: 202, endPoint y: 322, distance: 6.9
click at [199, 325] on div "12018544 (328600617) N/A Pickup 9/28/2025 10:50 AM EDT 9/28/2025 $92.50 Packed …" at bounding box center [342, 279] width 612 height 349
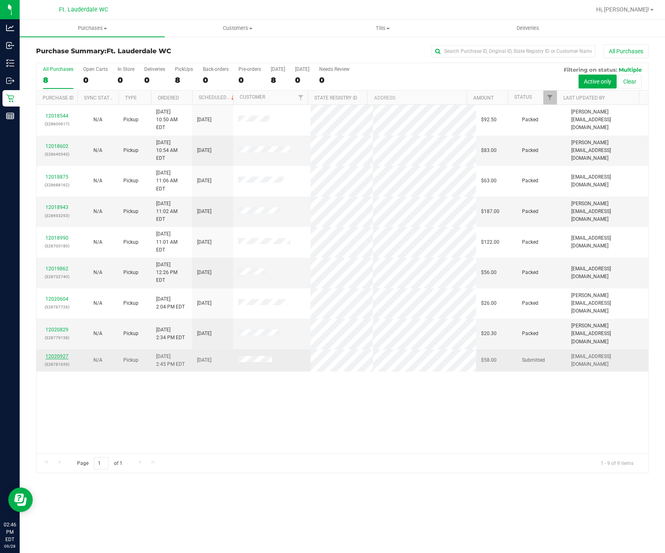
click at [66, 354] on link "12020927" at bounding box center [56, 357] width 23 height 6
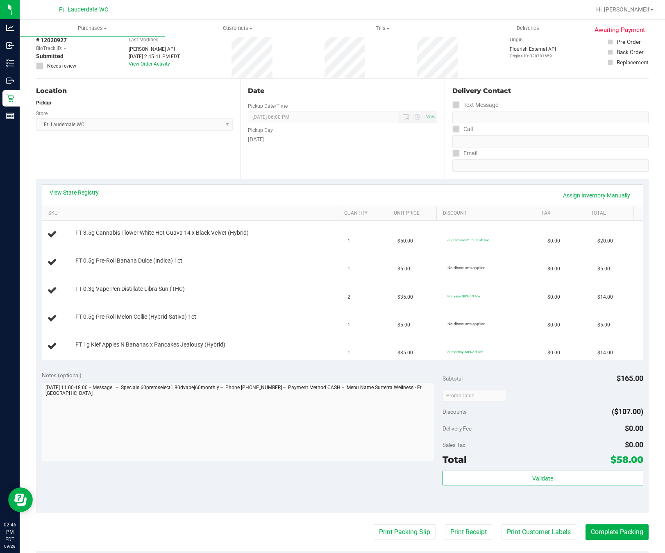
scroll to position [61, 0]
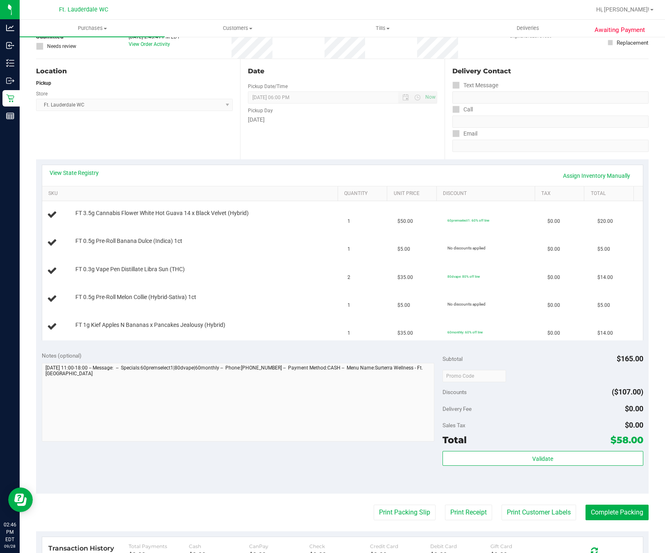
click at [163, 142] on div "Location Pickup Store Ft. Lauderdale WC Select Store Bonita Springs WC Boynton …" at bounding box center [138, 109] width 204 height 100
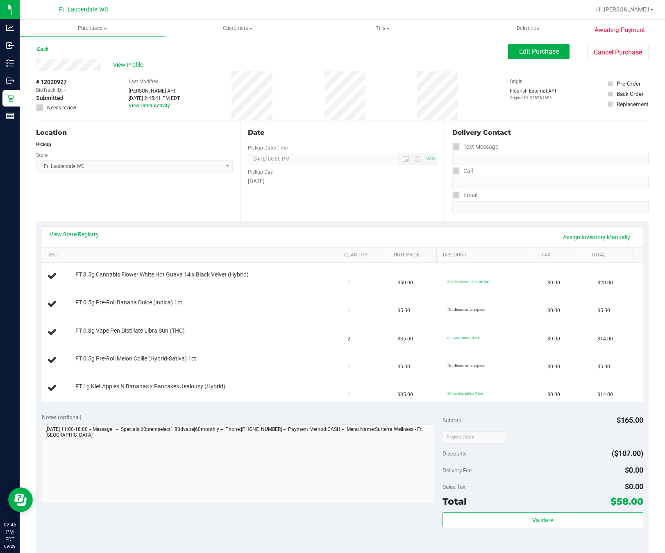
click at [62, 243] on div "View State Registry Assign Inventory Manually" at bounding box center [343, 237] width 586 height 14
drag, startPoint x: 67, startPoint y: 229, endPoint x: 73, endPoint y: 233, distance: 7.6
click at [68, 229] on div "View State Registry Assign Inventory Manually" at bounding box center [342, 237] width 601 height 21
click at [75, 236] on link "View State Registry" at bounding box center [74, 234] width 49 height 8
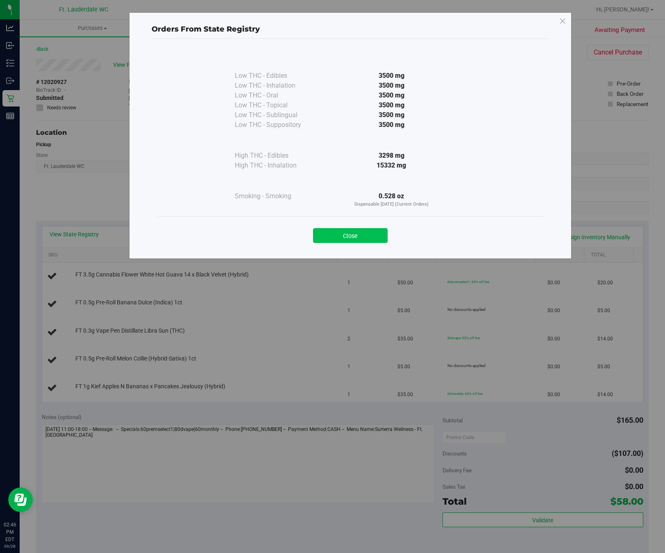
click at [358, 231] on button "Close" at bounding box center [350, 235] width 75 height 15
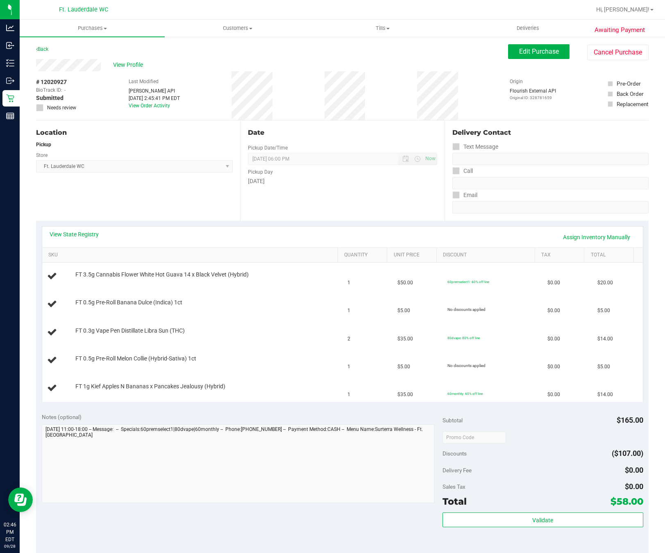
click at [211, 204] on div "Location Pickup Store Ft. Lauderdale WC Select Store Bonita Springs WC Boynton …" at bounding box center [138, 170] width 204 height 100
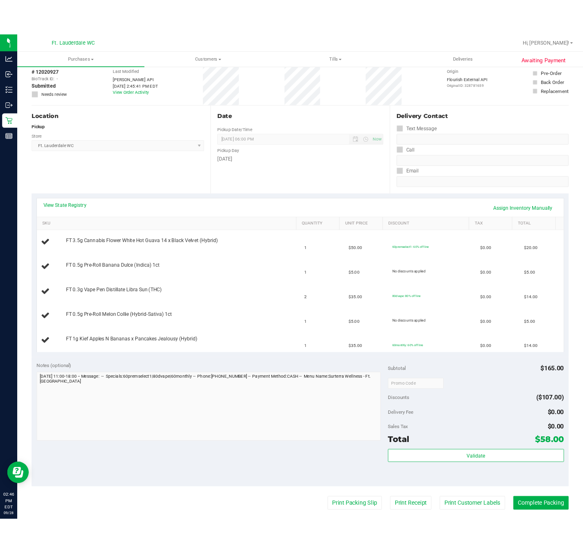
scroll to position [61, 0]
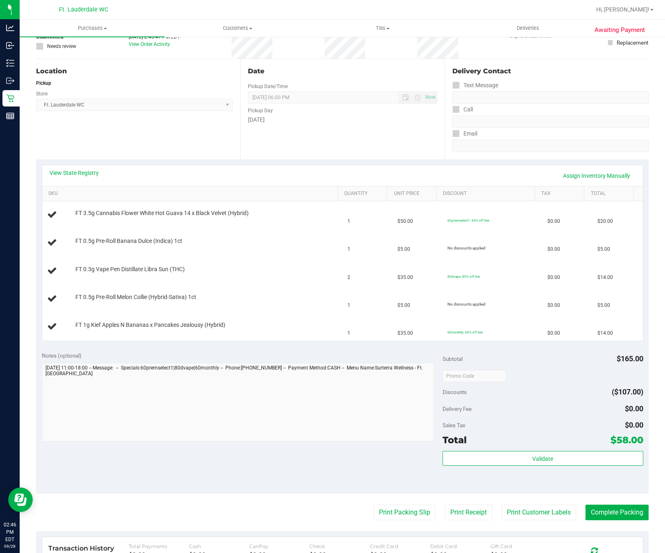
click at [186, 141] on div "Location Pickup Store Ft. Lauderdale WC Select Store Bonita Springs WC Boynton …" at bounding box center [138, 109] width 204 height 100
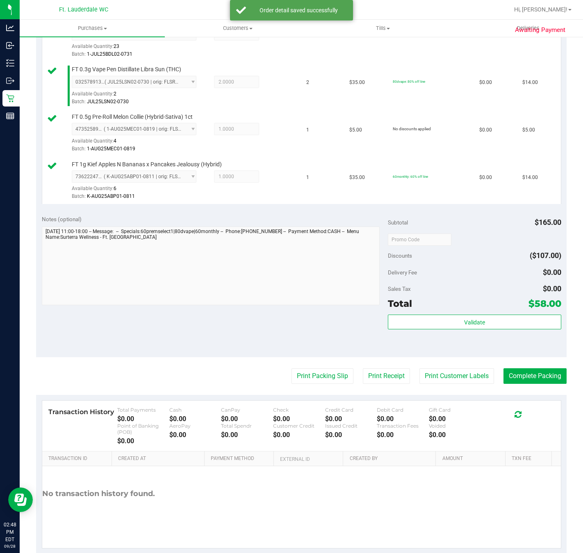
scroll to position [307, 0]
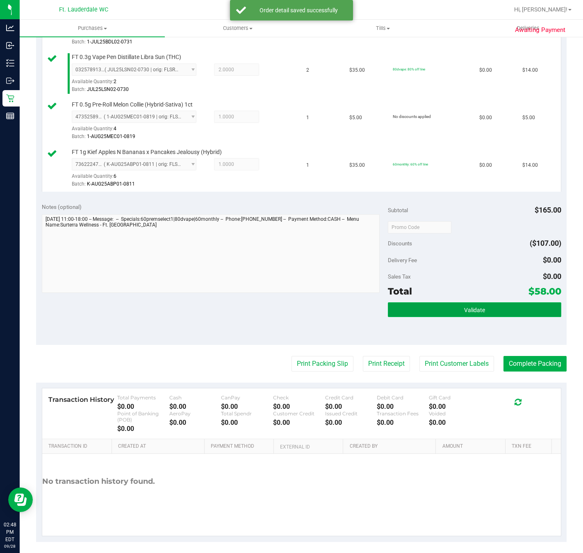
click at [461, 307] on button "Validate" at bounding box center [474, 309] width 173 height 15
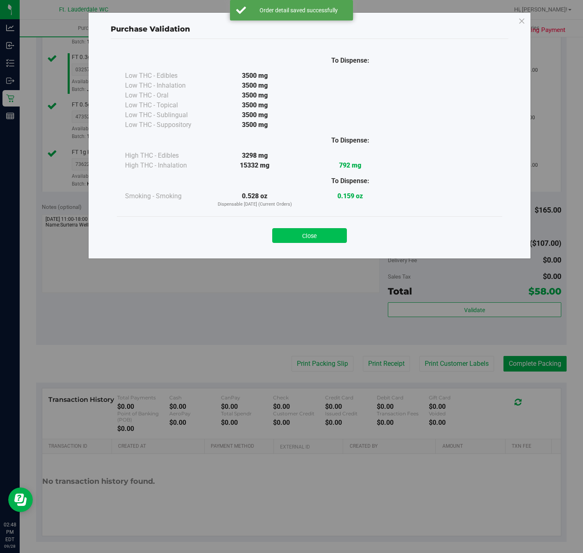
click at [308, 233] on button "Close" at bounding box center [309, 235] width 75 height 15
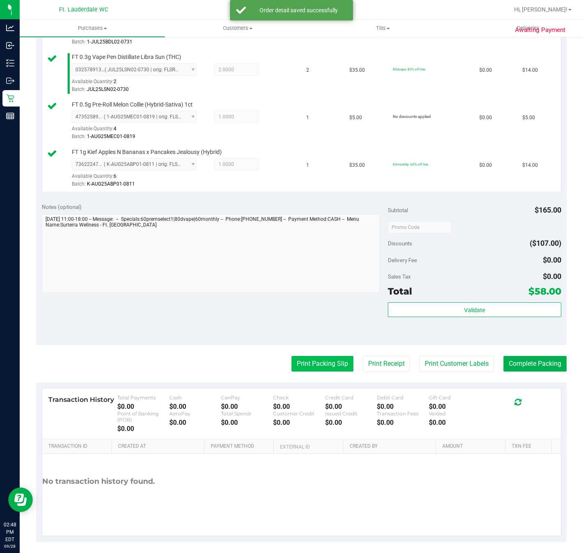
click at [329, 363] on button "Print Packing Slip" at bounding box center [322, 364] width 62 height 16
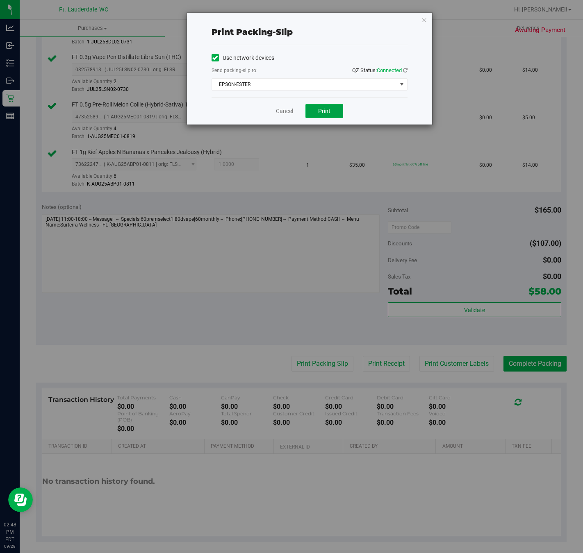
click at [327, 117] on button "Print" at bounding box center [324, 111] width 38 height 14
click at [277, 115] on link "Cancel" at bounding box center [284, 111] width 17 height 9
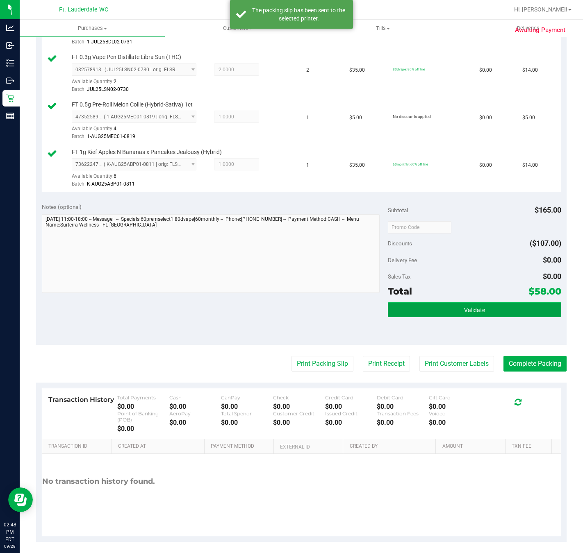
click at [487, 317] on button "Validate" at bounding box center [474, 309] width 173 height 15
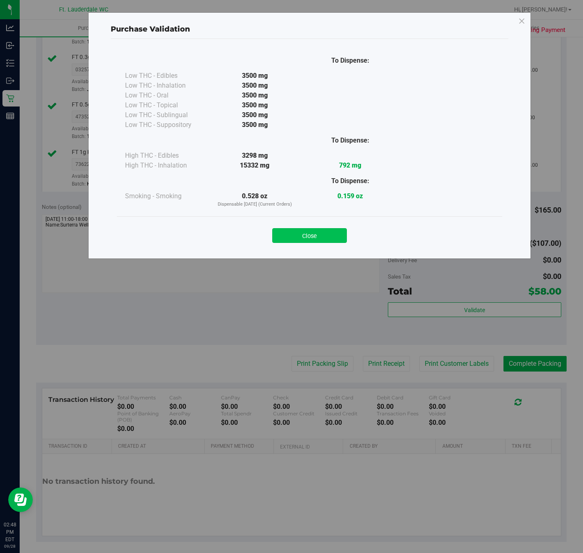
click at [317, 233] on button "Close" at bounding box center [309, 235] width 75 height 15
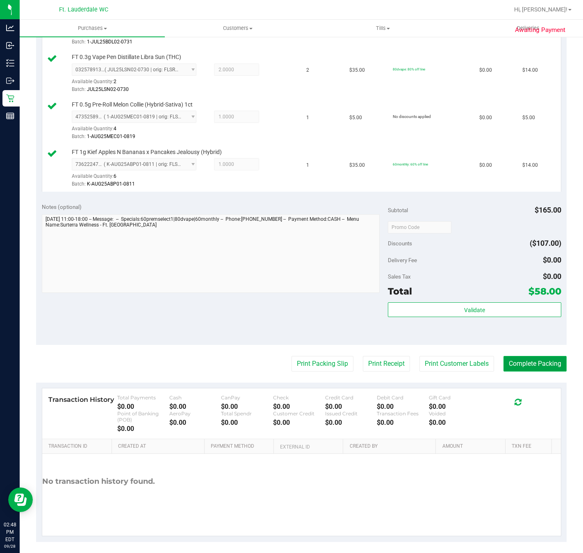
click at [533, 368] on button "Complete Packing" at bounding box center [534, 364] width 63 height 16
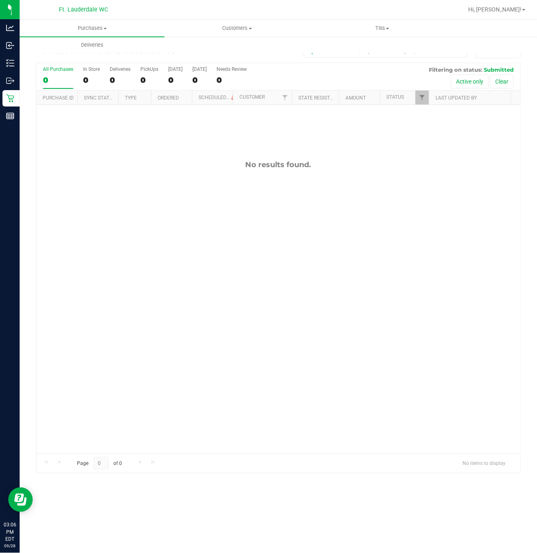
click at [123, 274] on div "No results found." at bounding box center [278, 307] width 484 height 404
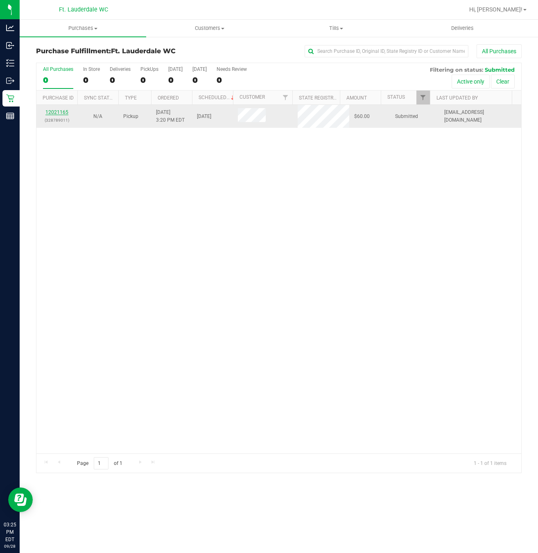
click at [61, 111] on link "12021165" at bounding box center [56, 112] width 23 height 6
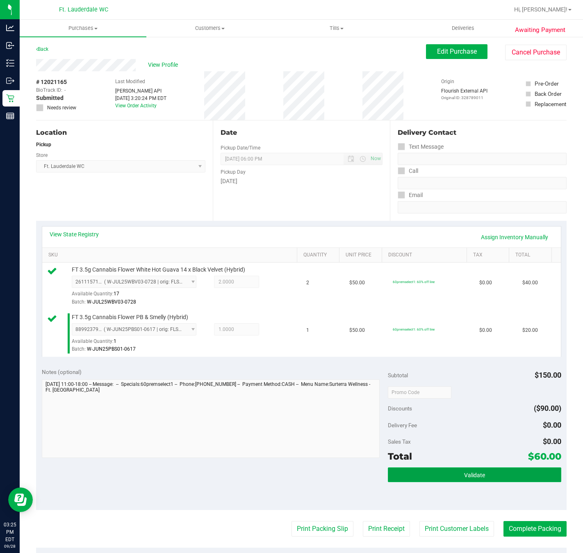
click at [455, 473] on button "Validate" at bounding box center [474, 474] width 173 height 15
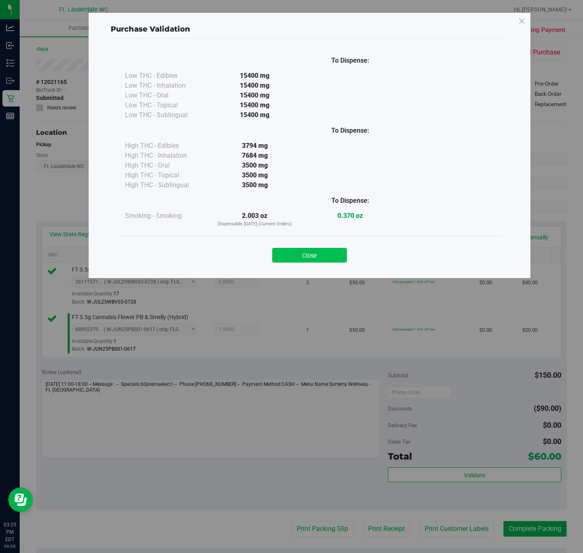
click at [309, 257] on button "Close" at bounding box center [309, 255] width 75 height 15
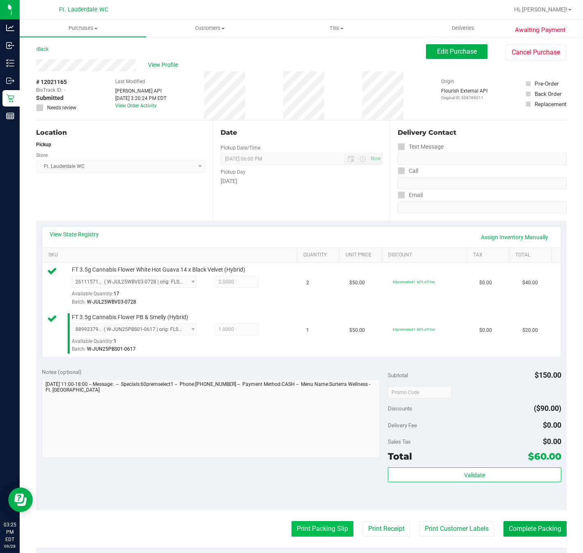
click at [318, 529] on button "Print Packing Slip" at bounding box center [322, 529] width 62 height 16
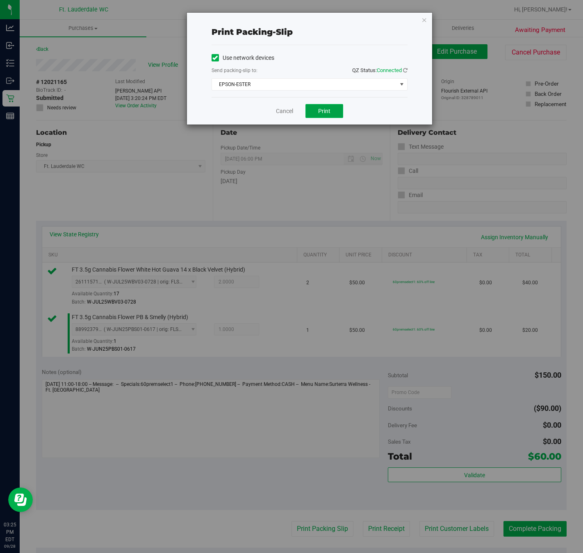
click at [323, 109] on span "Print" at bounding box center [324, 111] width 12 height 7
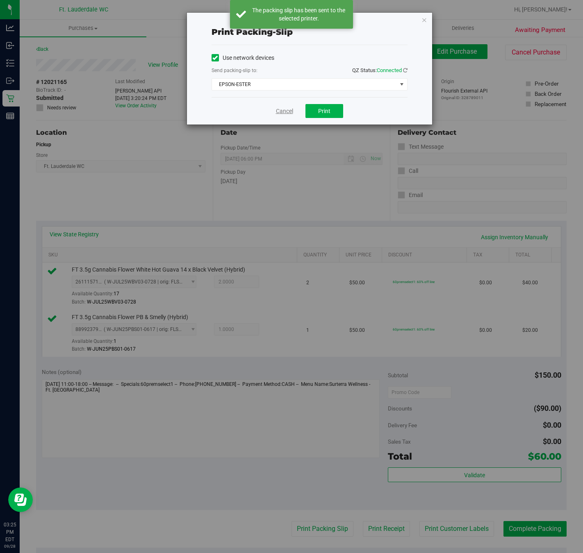
click at [281, 115] on link "Cancel" at bounding box center [284, 111] width 17 height 9
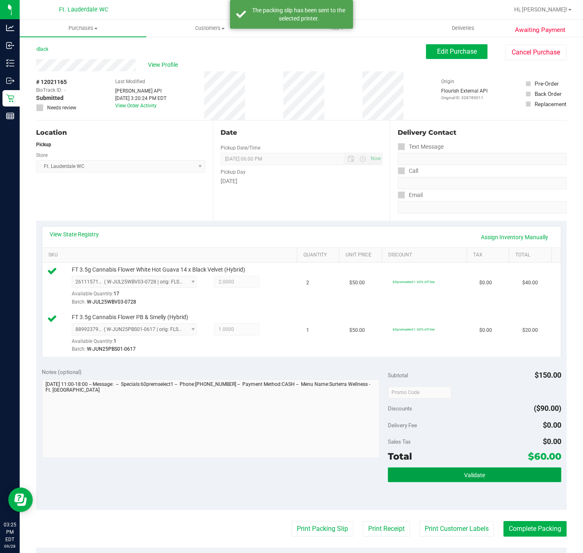
click at [521, 478] on button "Validate" at bounding box center [474, 474] width 173 height 15
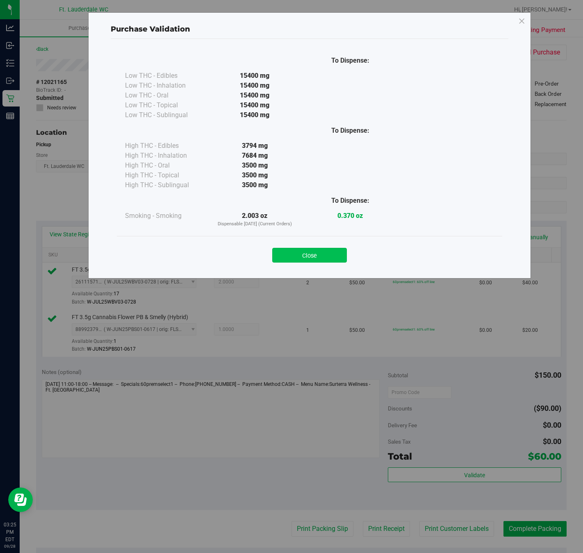
click at [317, 252] on button "Close" at bounding box center [309, 255] width 75 height 15
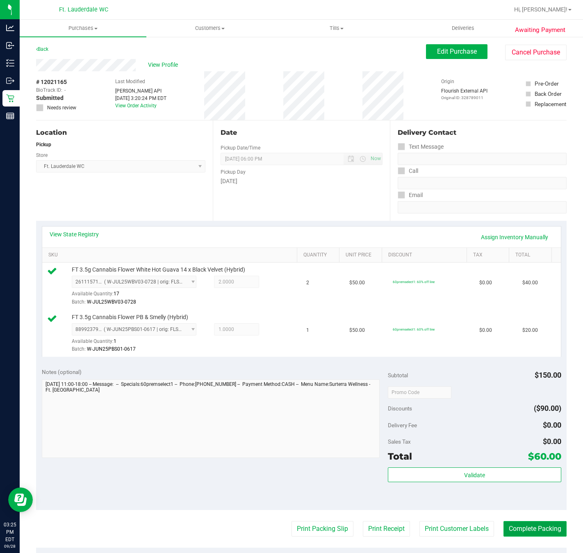
click at [542, 530] on button "Complete Packing" at bounding box center [534, 529] width 63 height 16
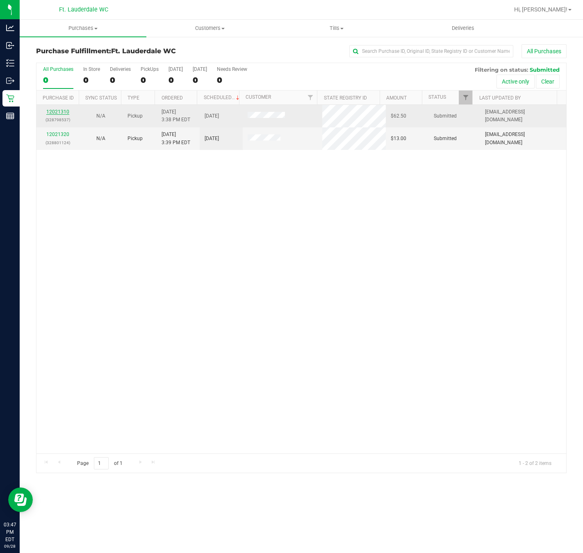
click at [65, 111] on link "12021310" at bounding box center [57, 112] width 23 height 6
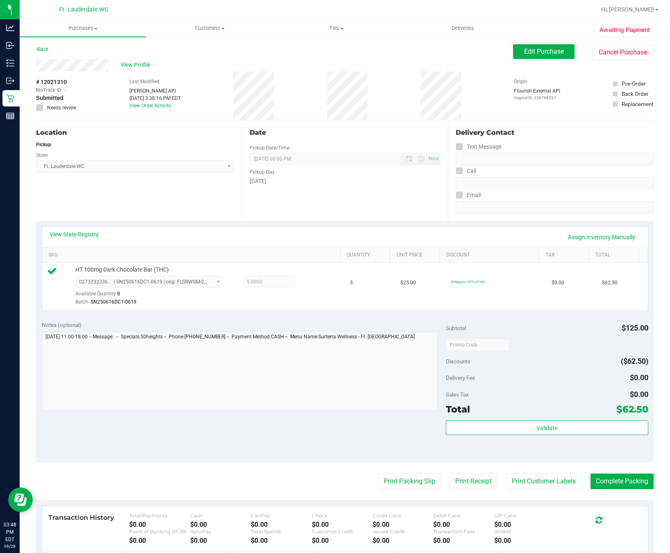
click at [551, 420] on div "Subtotal $125.00 Discounts ($62.50) Delivery Fee $0.00 Sales Tax $0.00 Total $6…" at bounding box center [547, 389] width 202 height 136
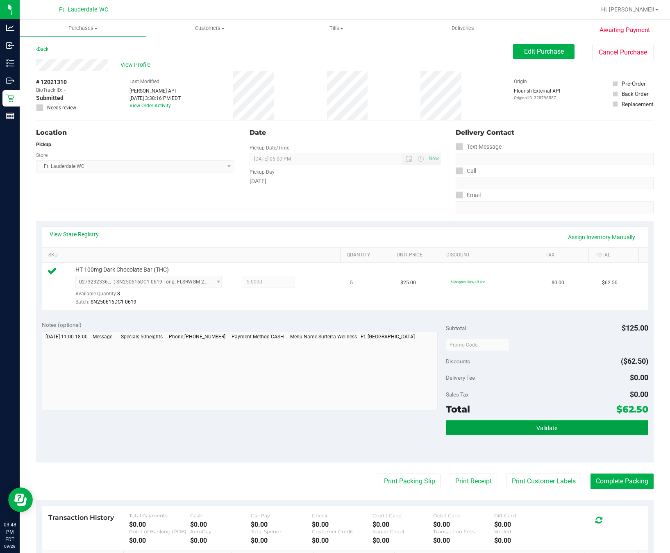
click at [524, 431] on button "Validate" at bounding box center [547, 427] width 202 height 15
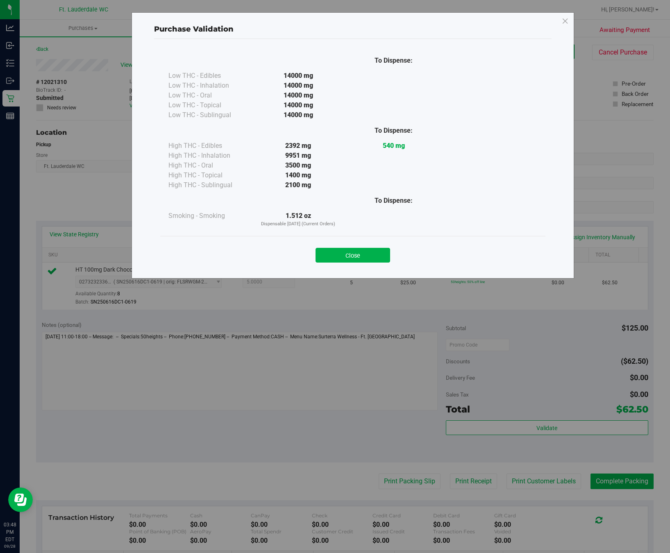
click at [369, 267] on div "Close" at bounding box center [352, 252] width 385 height 33
click at [369, 255] on button "Close" at bounding box center [352, 255] width 75 height 15
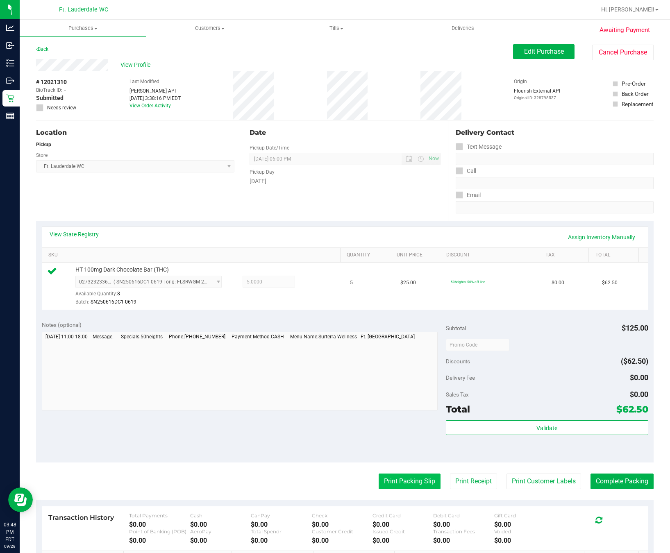
click at [392, 477] on button "Print Packing Slip" at bounding box center [410, 482] width 62 height 16
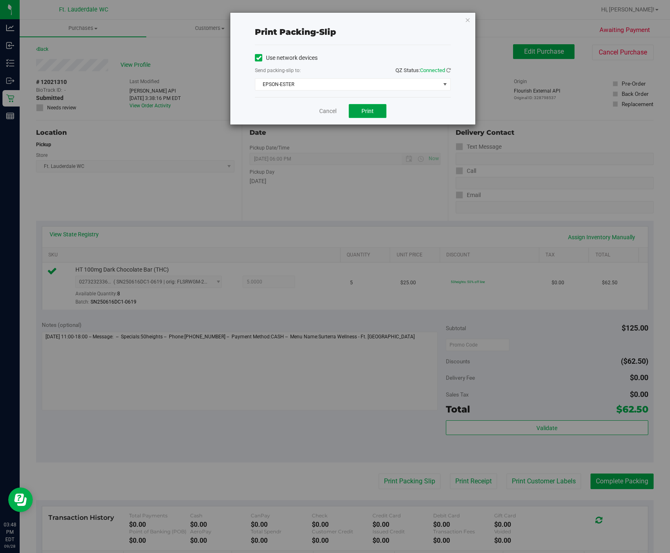
click at [371, 107] on button "Print" at bounding box center [368, 111] width 38 height 14
click at [327, 112] on link "Cancel" at bounding box center [327, 111] width 17 height 9
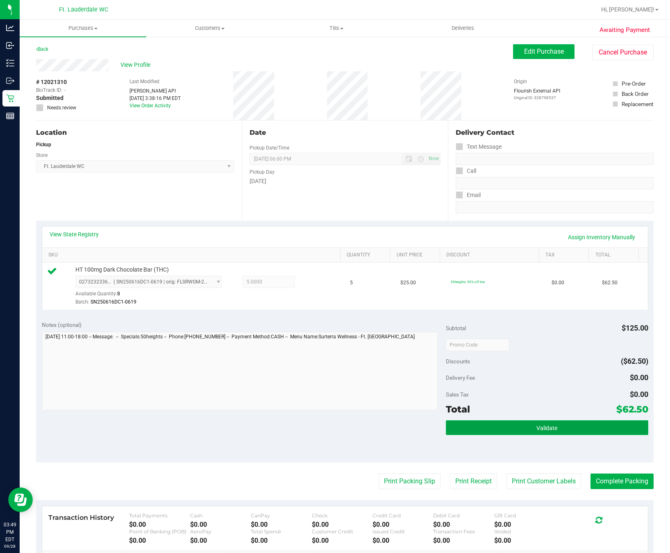
click at [582, 429] on button "Validate" at bounding box center [547, 427] width 202 height 15
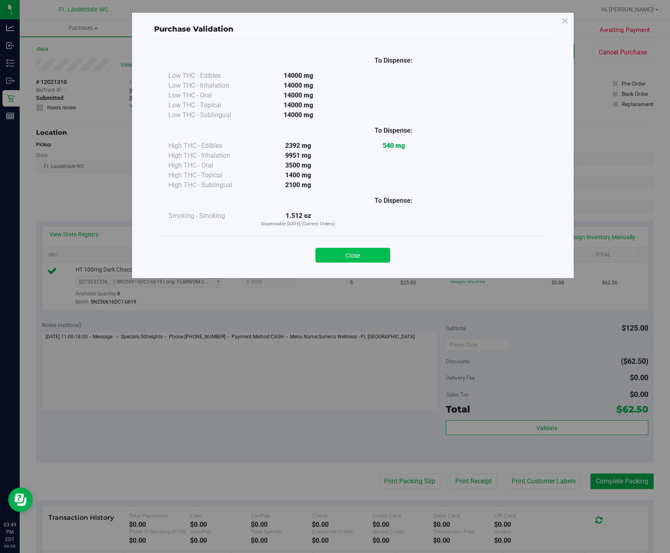
click at [359, 251] on button "Close" at bounding box center [352, 255] width 75 height 15
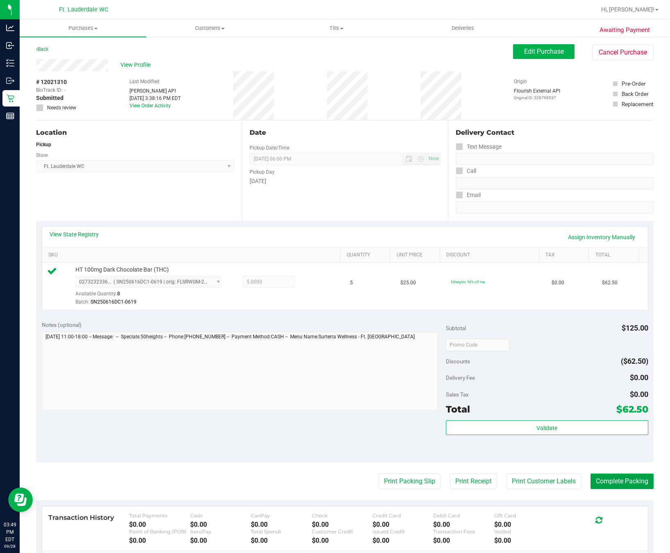
click at [582, 483] on button "Complete Packing" at bounding box center [621, 482] width 63 height 16
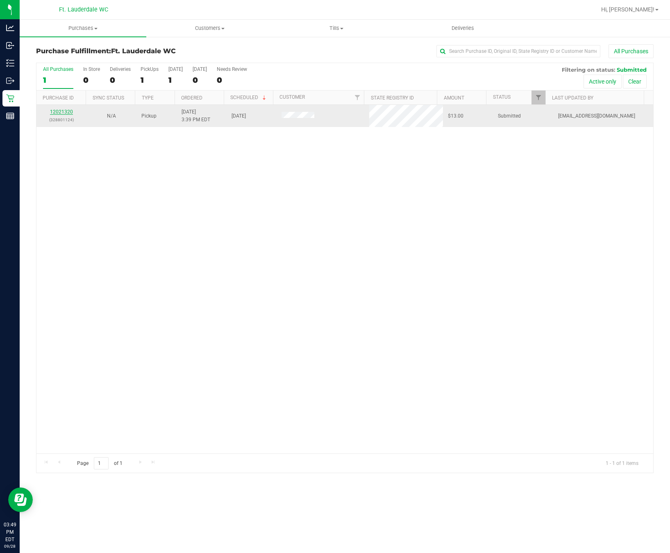
click at [60, 113] on link "12021320" at bounding box center [61, 112] width 23 height 6
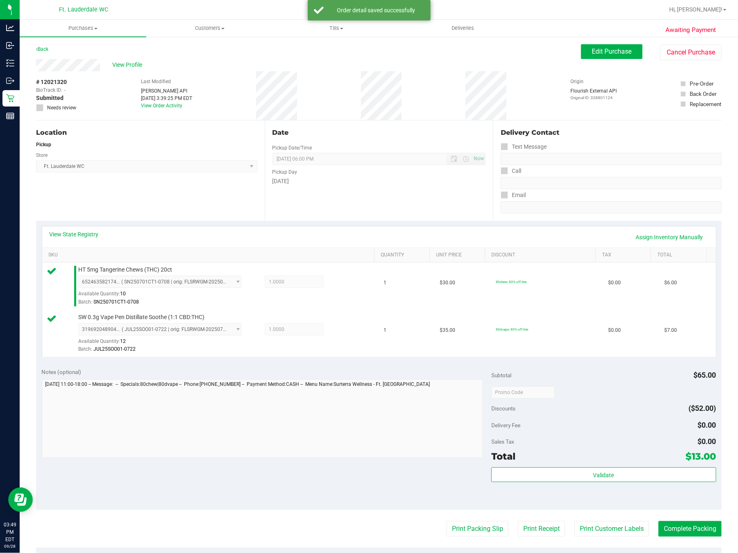
click at [582, 464] on div "Total $13.00" at bounding box center [603, 456] width 225 height 15
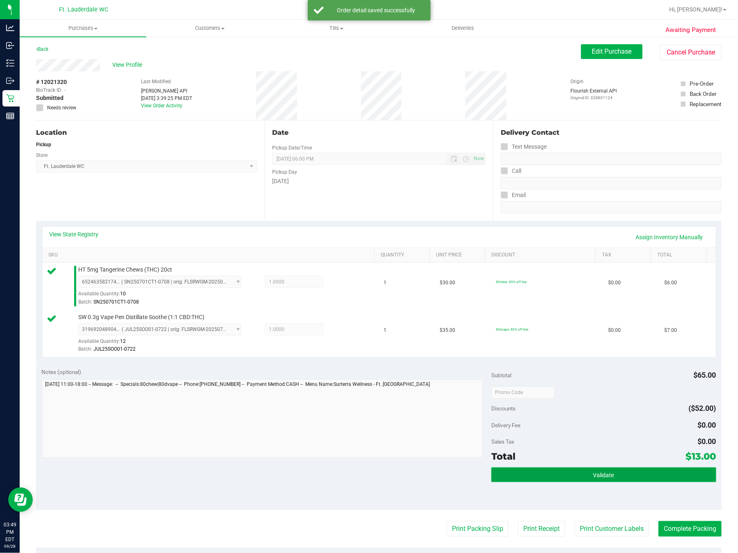
click at [582, 481] on button "Validate" at bounding box center [603, 474] width 225 height 15
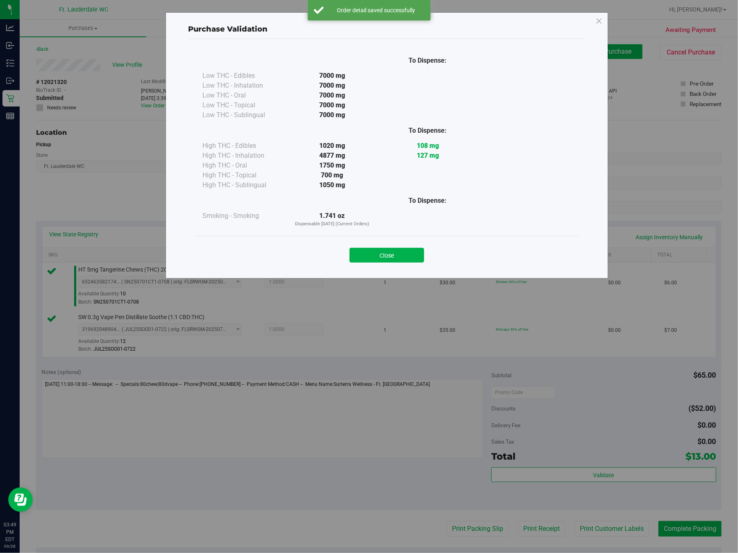
click at [401, 250] on button "Close" at bounding box center [386, 255] width 75 height 15
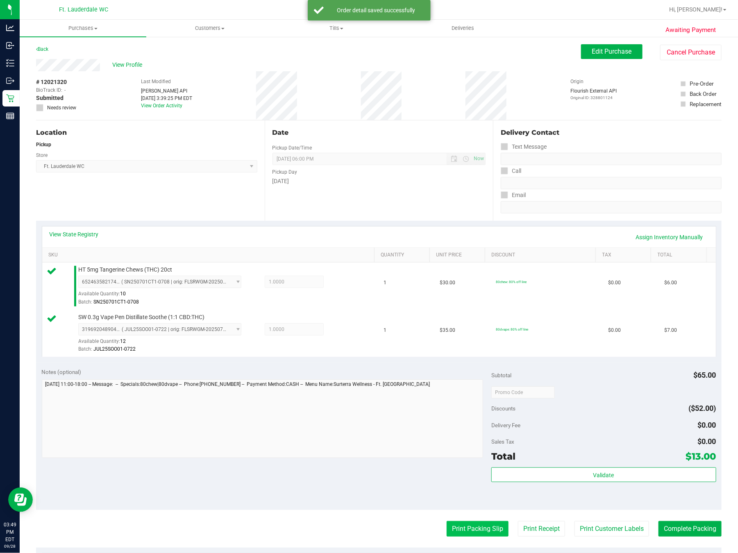
click at [452, 528] on button "Print Packing Slip" at bounding box center [478, 529] width 62 height 16
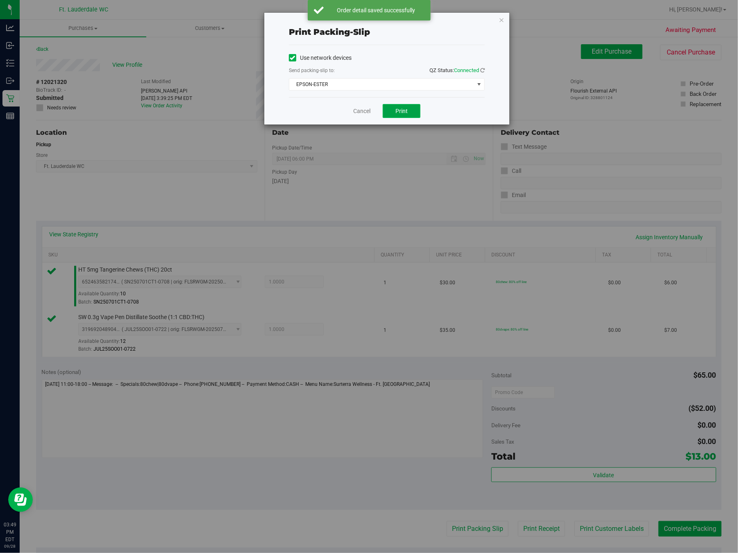
click at [412, 109] on button "Print" at bounding box center [402, 111] width 38 height 14
click at [357, 129] on div "Print packing-slip Use network devices Send packing-slip to: QZ Status: Connect…" at bounding box center [372, 276] width 744 height 553
click at [359, 112] on link "Cancel" at bounding box center [361, 111] width 17 height 9
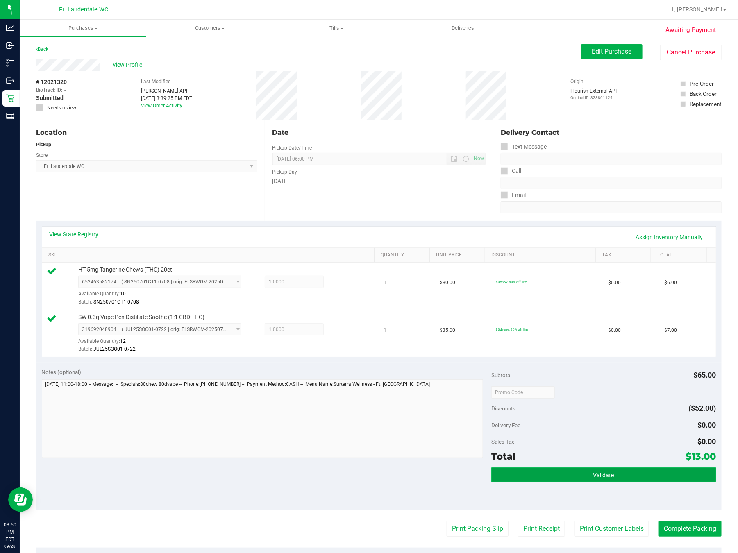
click at [563, 474] on button "Validate" at bounding box center [603, 474] width 225 height 15
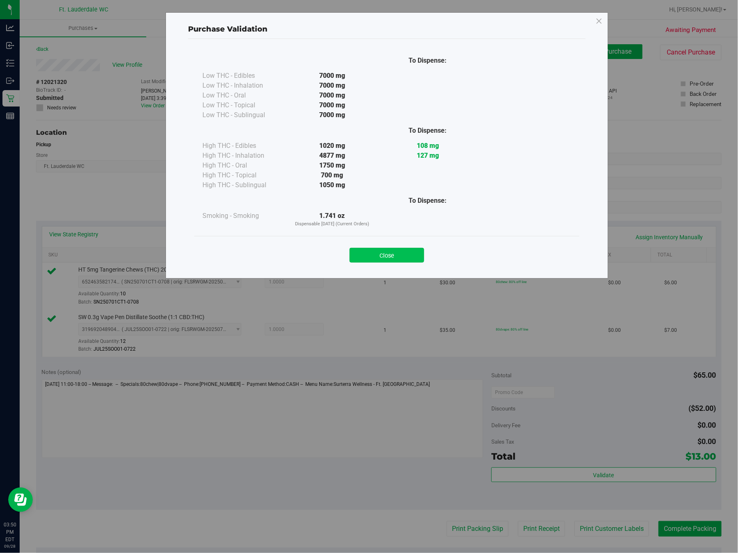
click at [380, 251] on button "Close" at bounding box center [386, 255] width 75 height 15
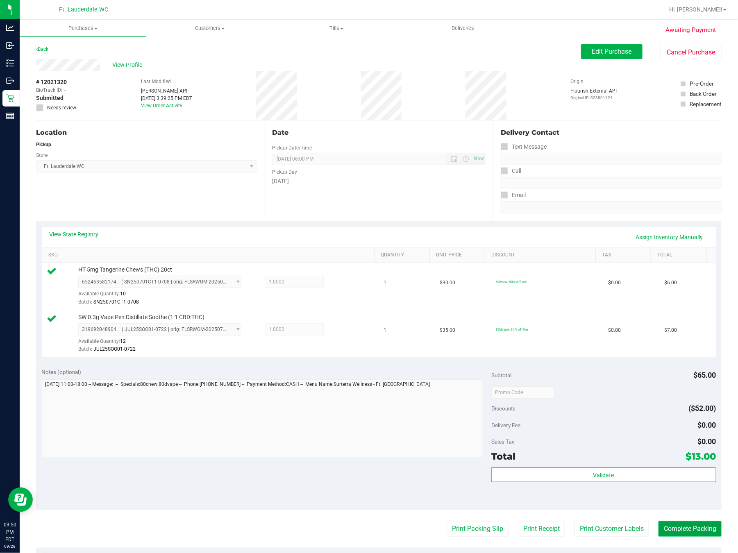
click at [582, 531] on button "Complete Packing" at bounding box center [689, 529] width 63 height 16
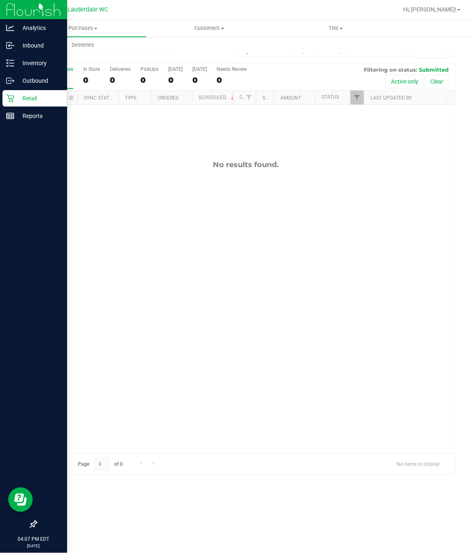
click at [15, 91] on div "Retail" at bounding box center [34, 98] width 65 height 16
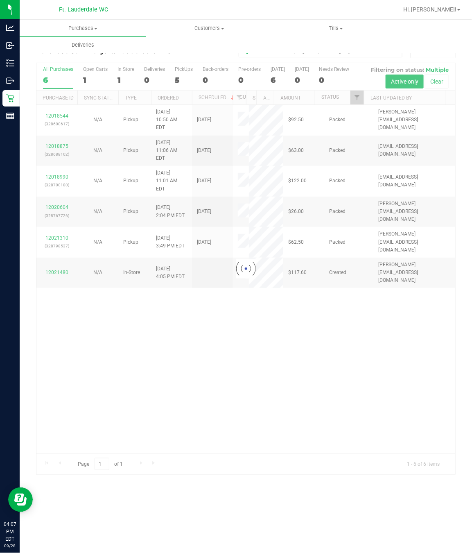
click at [289, 338] on div at bounding box center [245, 268] width 419 height 411
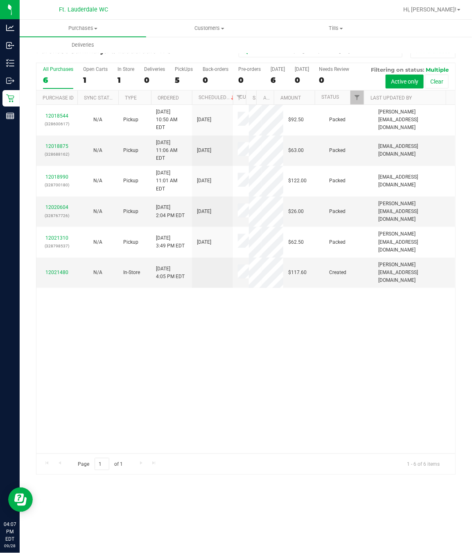
click at [289, 338] on div "12018544 (328600617) N/A Pickup 9/28/2025 10:50 AM EDT 9/28/2025 $92.50 Packed …" at bounding box center [245, 279] width 419 height 349
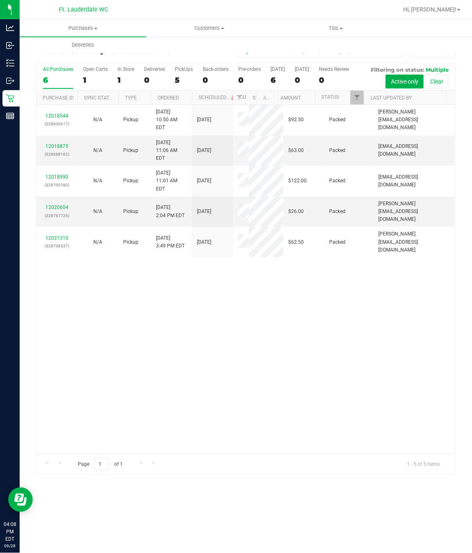
click at [226, 292] on div "12018544 (328600617) N/A Pickup 9/28/2025 10:50 AM EDT 9/28/2025 $92.50 Packed …" at bounding box center [245, 279] width 419 height 349
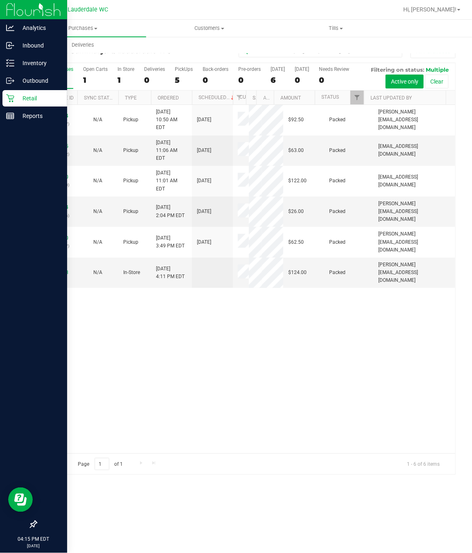
click at [128, 365] on div "12018544 (328600617) N/A Pickup 9/28/2025 10:50 AM EDT 9/28/2025 $92.50 Packed …" at bounding box center [245, 279] width 419 height 349
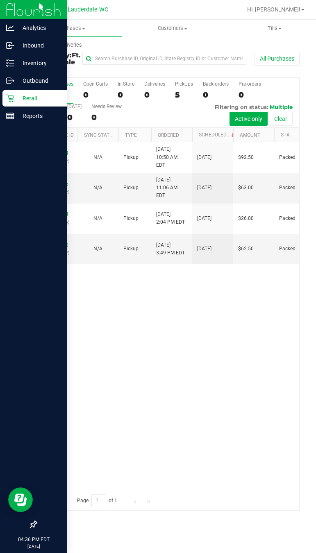
click at [19, 353] on div at bounding box center [33, 320] width 67 height 391
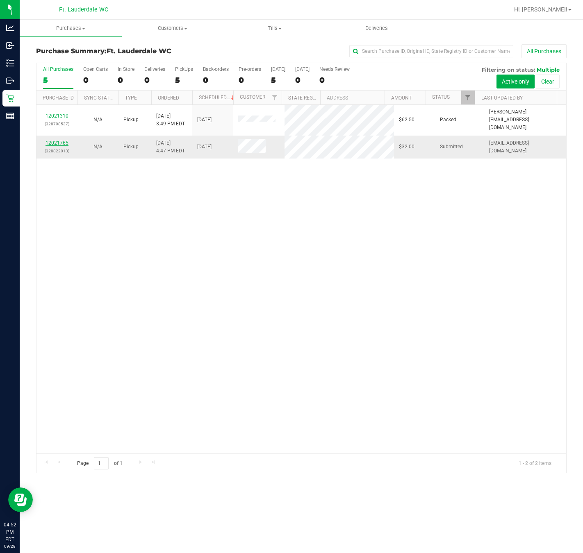
click at [63, 140] on link "12021765" at bounding box center [56, 143] width 23 height 6
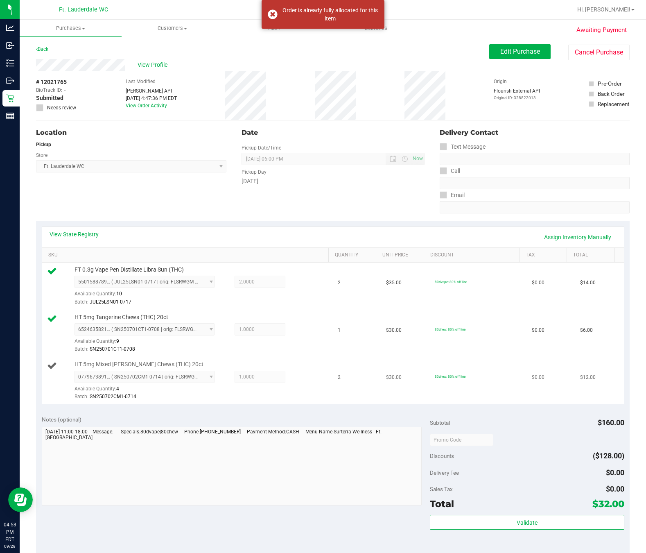
click at [320, 362] on td "HT 5mg Mixed [PERSON_NAME] Chews (THC) 20ct 0779673891973348 ( SN250702CM1-0714…" at bounding box center [187, 380] width 291 height 47
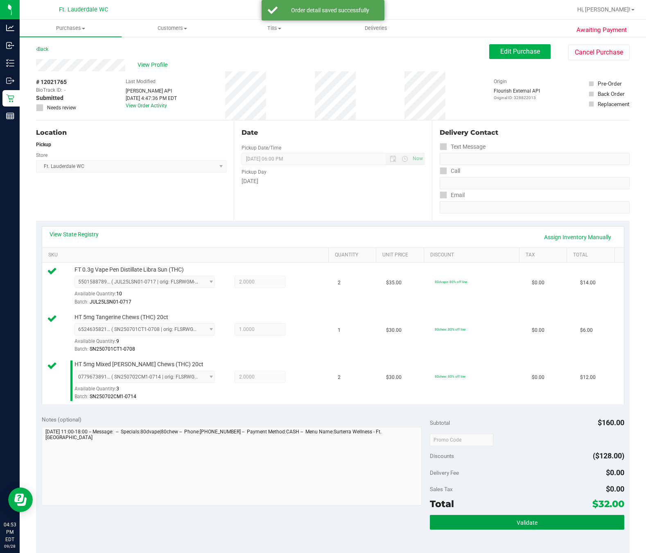
drag, startPoint x: 320, startPoint y: 362, endPoint x: 551, endPoint y: 535, distance: 288.8
click at [472, 535] on div "Validate" at bounding box center [527, 533] width 194 height 37
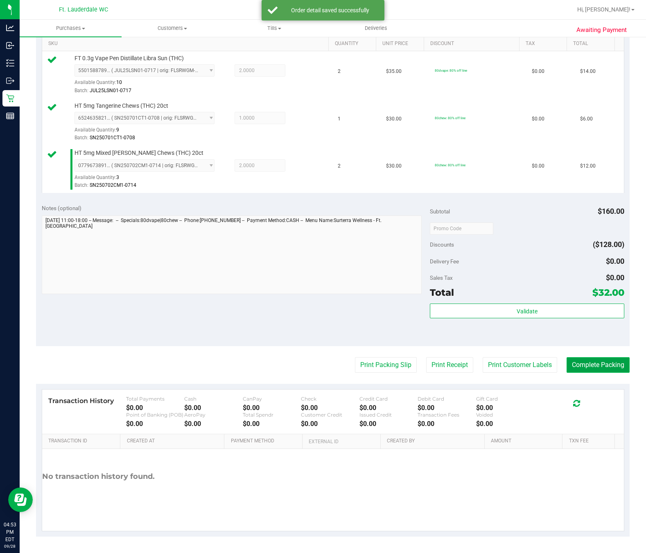
click at [472, 364] on button "Complete Packing" at bounding box center [598, 365] width 63 height 16
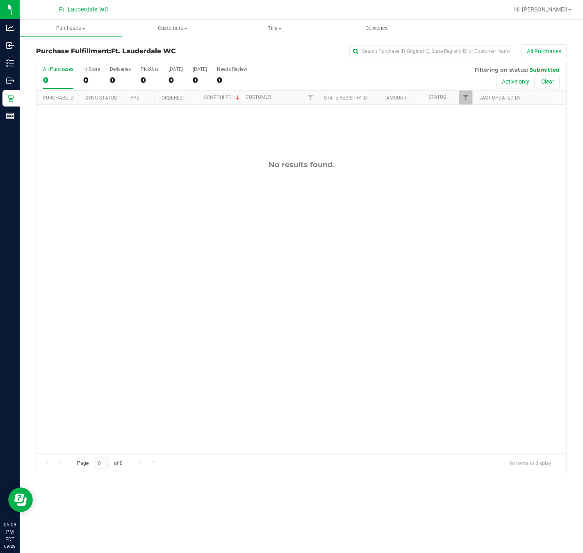
drag, startPoint x: 134, startPoint y: 315, endPoint x: 22, endPoint y: 261, distance: 124.2
click at [135, 315] on div "No results found." at bounding box center [300, 307] width 529 height 404
click at [203, 321] on div "No results found." at bounding box center [300, 307] width 529 height 404
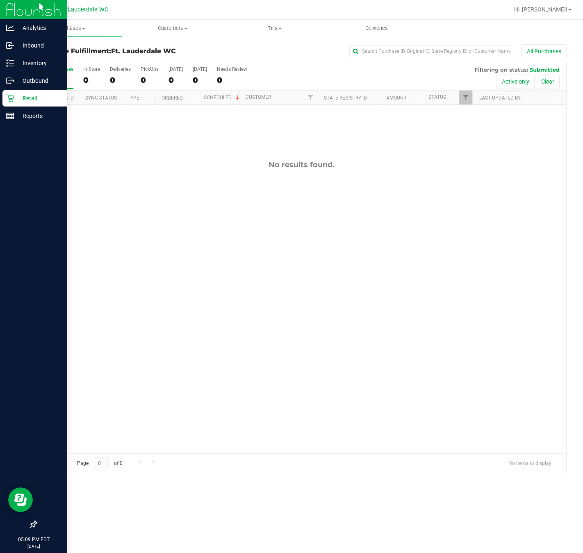
click at [5, 96] on div "Retail" at bounding box center [34, 98] width 65 height 16
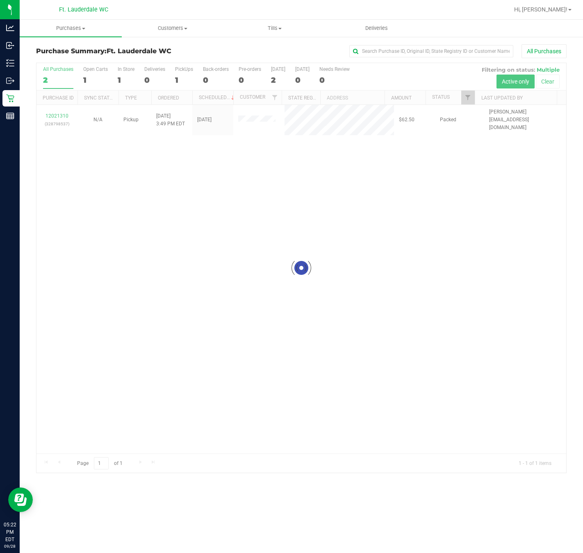
click at [230, 204] on div at bounding box center [300, 268] width 529 height 410
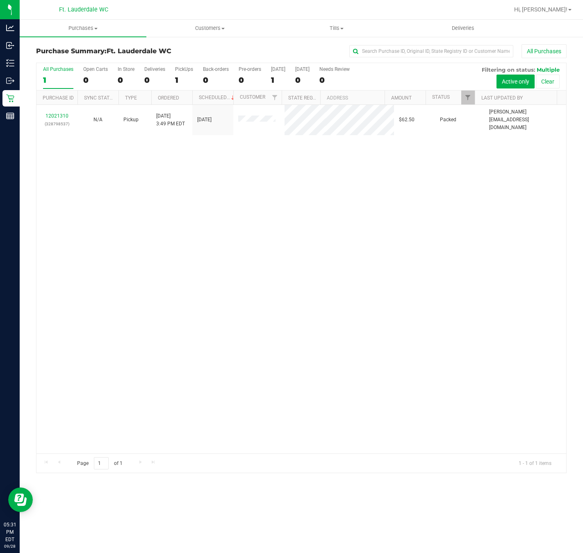
click at [195, 383] on div "12021310 (328798537) N/A Pickup [DATE] 3:49 PM EDT 9/28/2025 $62.50 Packed [PER…" at bounding box center [300, 279] width 529 height 349
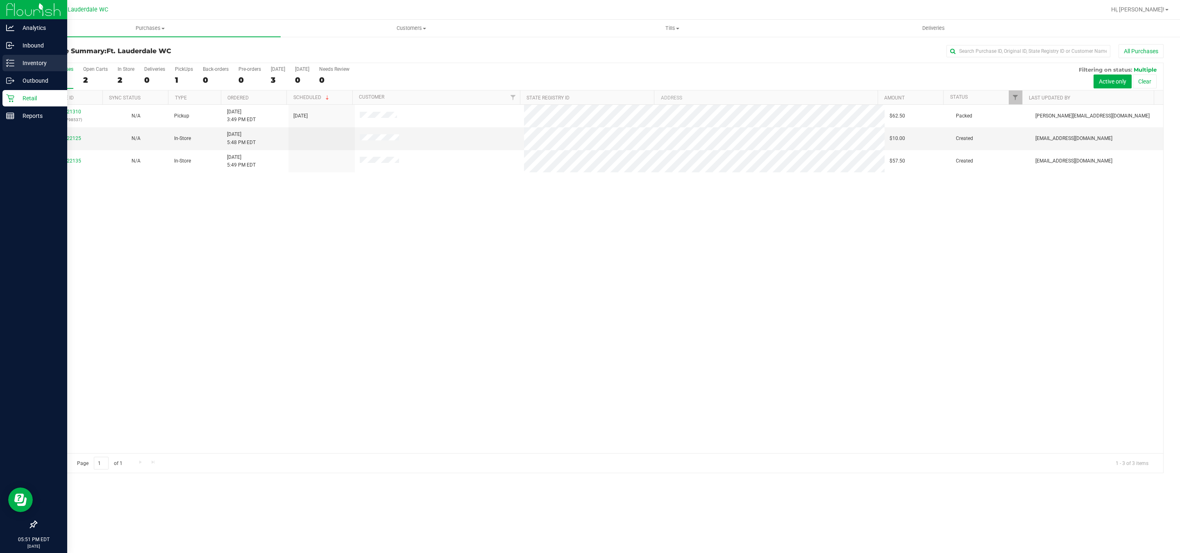
click at [23, 60] on p "Inventory" at bounding box center [38, 63] width 49 height 10
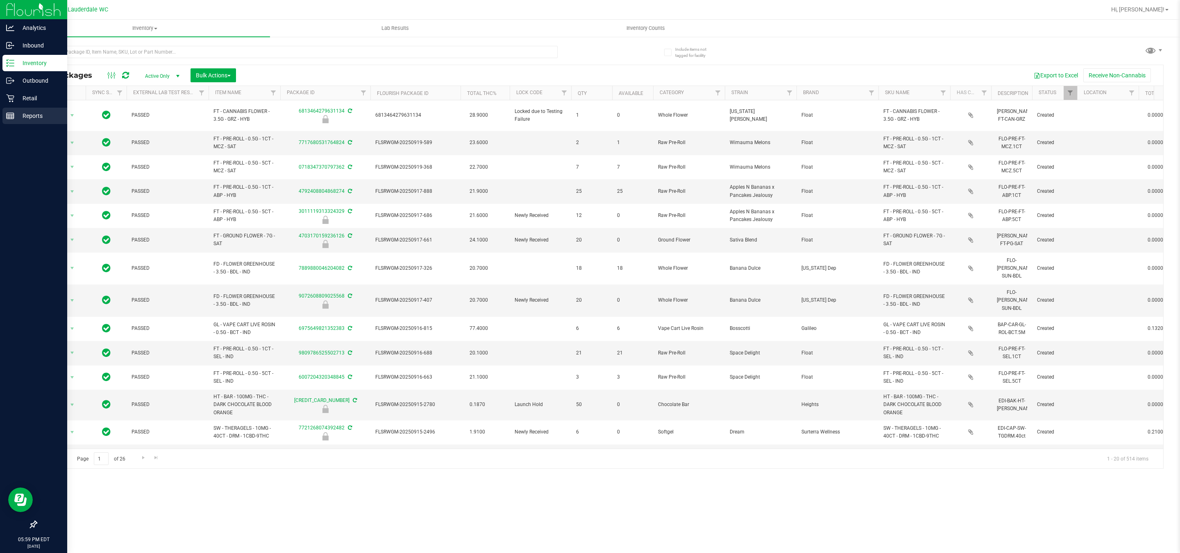
click at [33, 115] on p "Reports" at bounding box center [38, 116] width 49 height 10
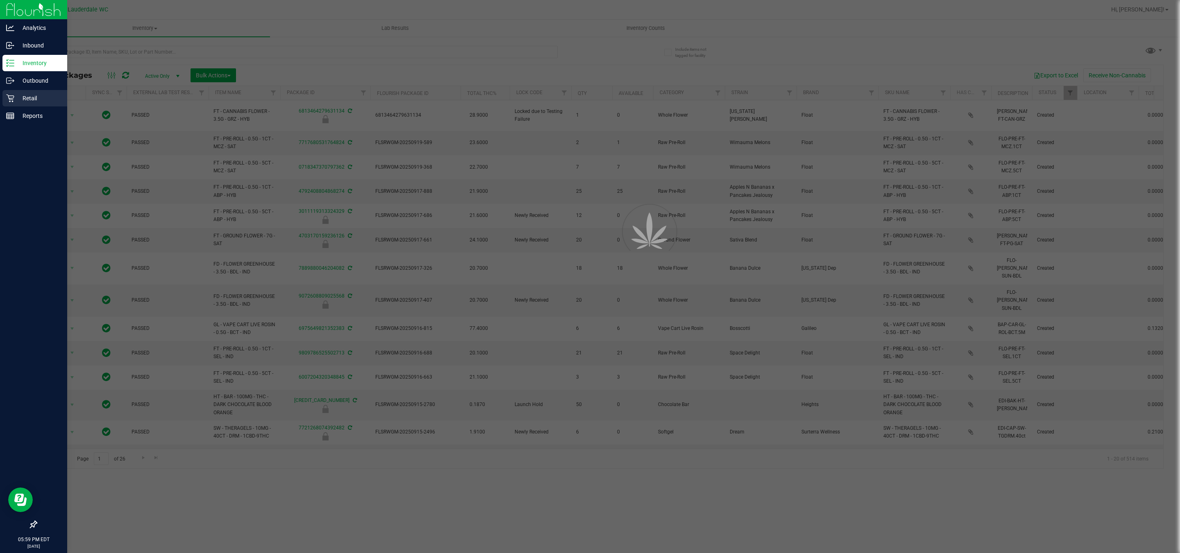
click at [37, 107] on link "Retail" at bounding box center [33, 99] width 67 height 18
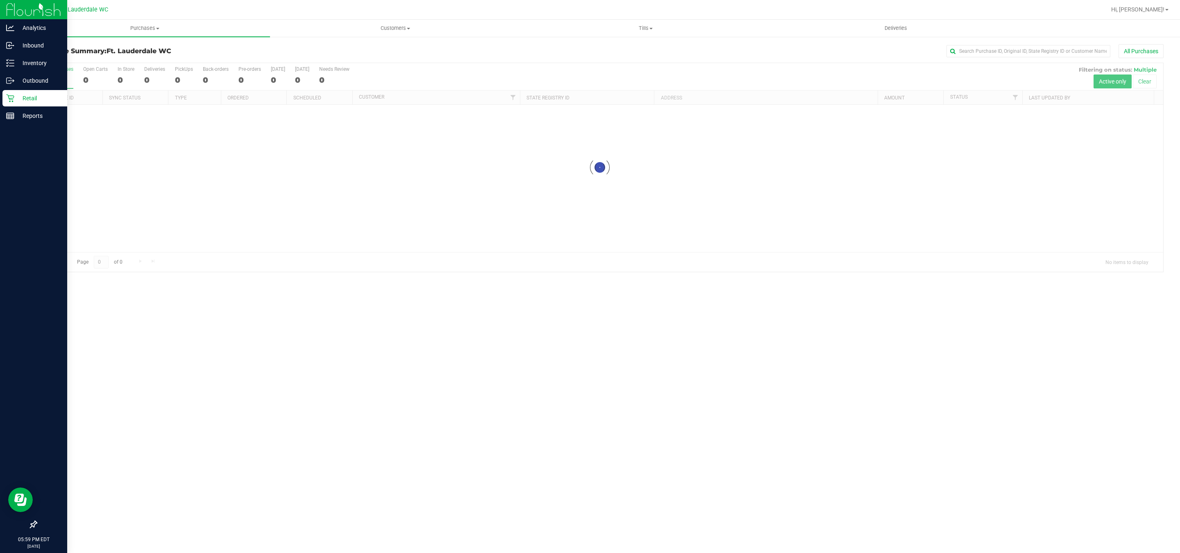
click at [37, 99] on p "Retail" at bounding box center [38, 98] width 49 height 10
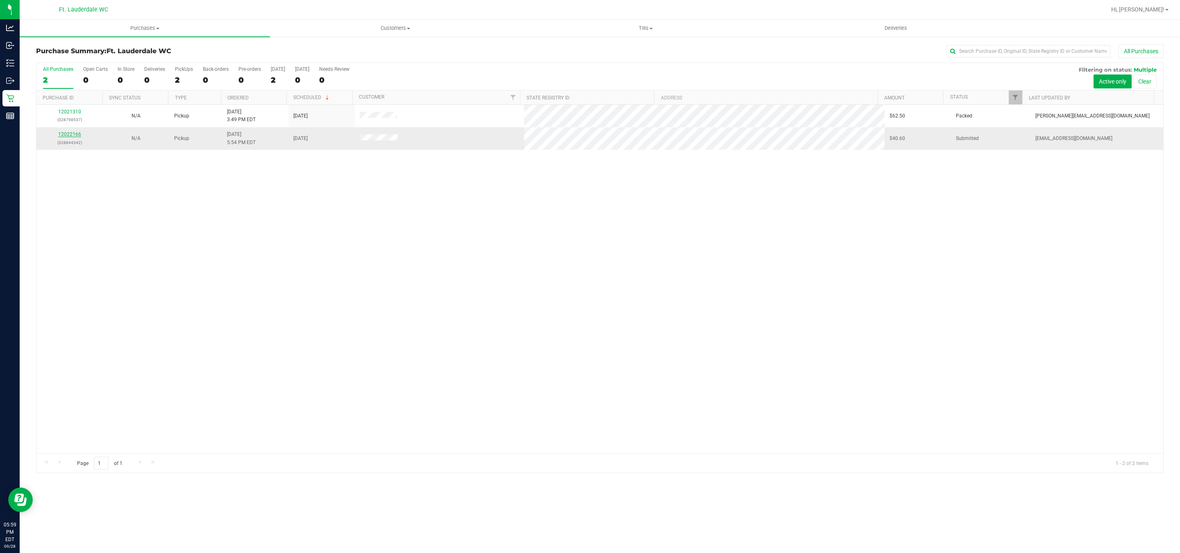
click at [70, 133] on link "12022166" at bounding box center [69, 134] width 23 height 6
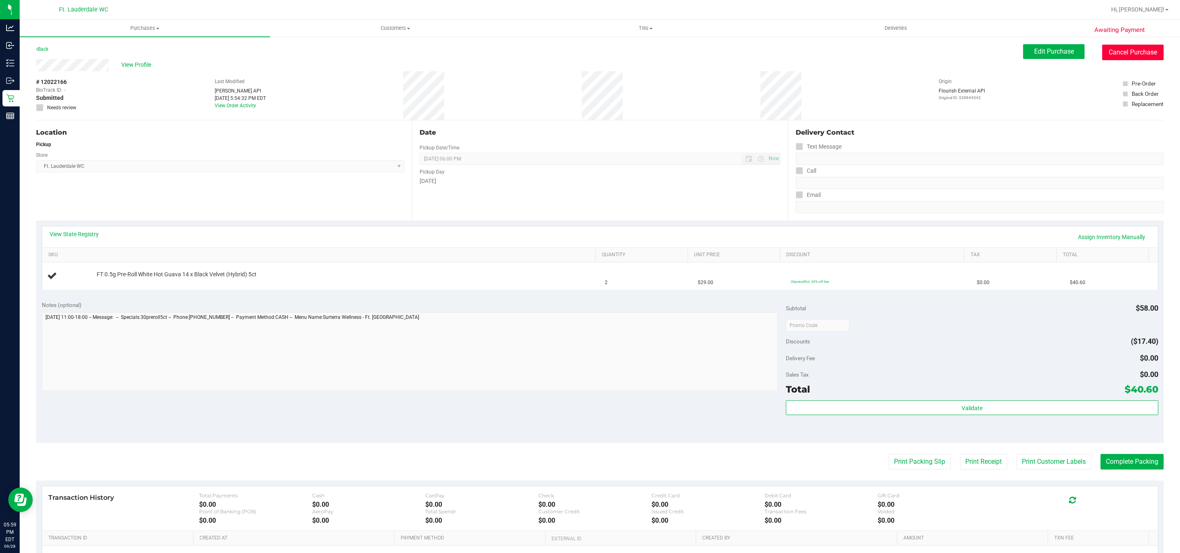
click at [1121, 51] on button "Cancel Purchase" at bounding box center [1132, 53] width 61 height 16
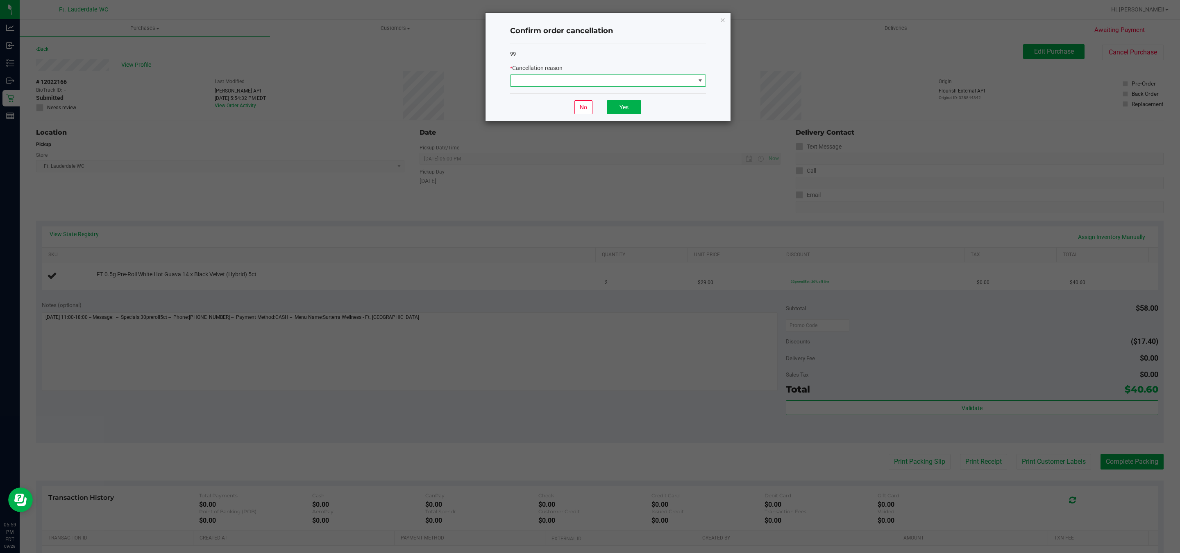
click at [614, 79] on span at bounding box center [602, 80] width 185 height 11
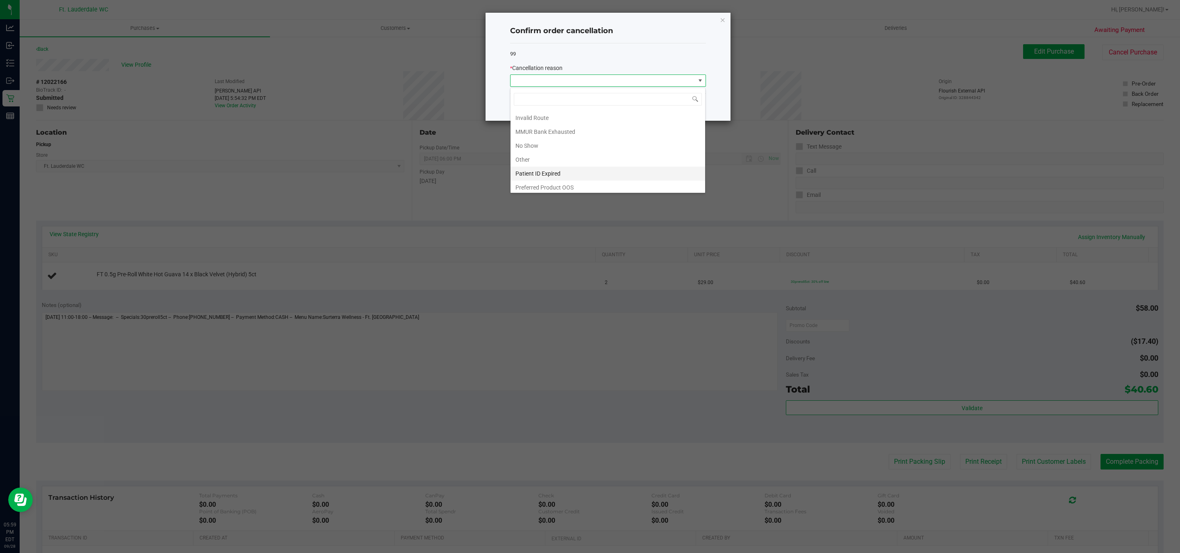
scroll to position [47, 0]
click at [539, 157] on li "Other" at bounding box center [607, 157] width 195 height 14
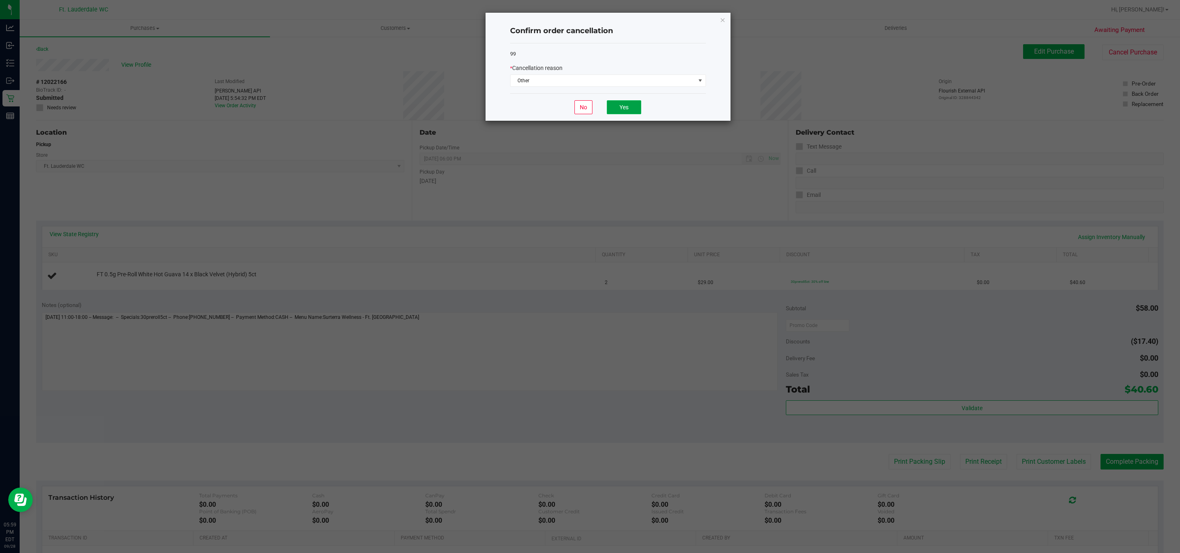
click at [627, 111] on button "Yes" at bounding box center [624, 107] width 34 height 14
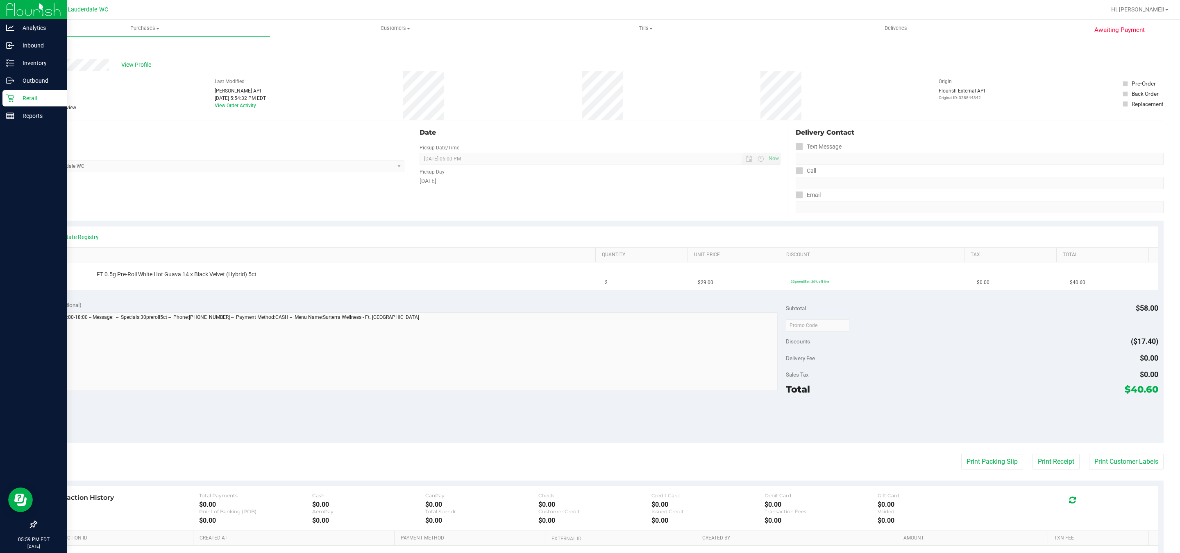
click at [31, 97] on p "Retail" at bounding box center [38, 98] width 49 height 10
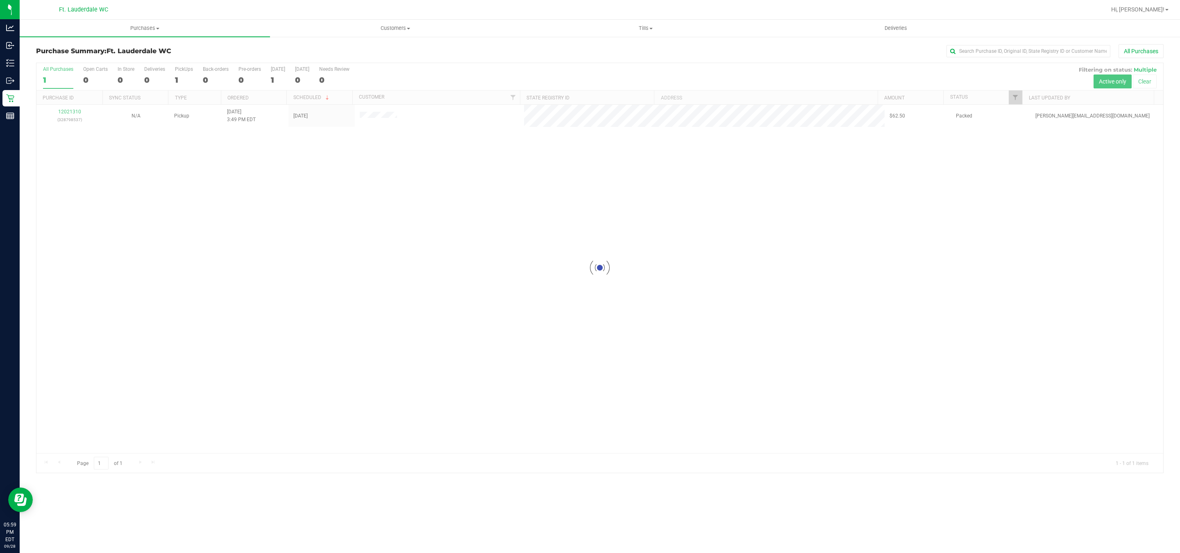
click at [66, 115] on div at bounding box center [599, 268] width 1127 height 410
click at [70, 112] on div at bounding box center [599, 268] width 1127 height 410
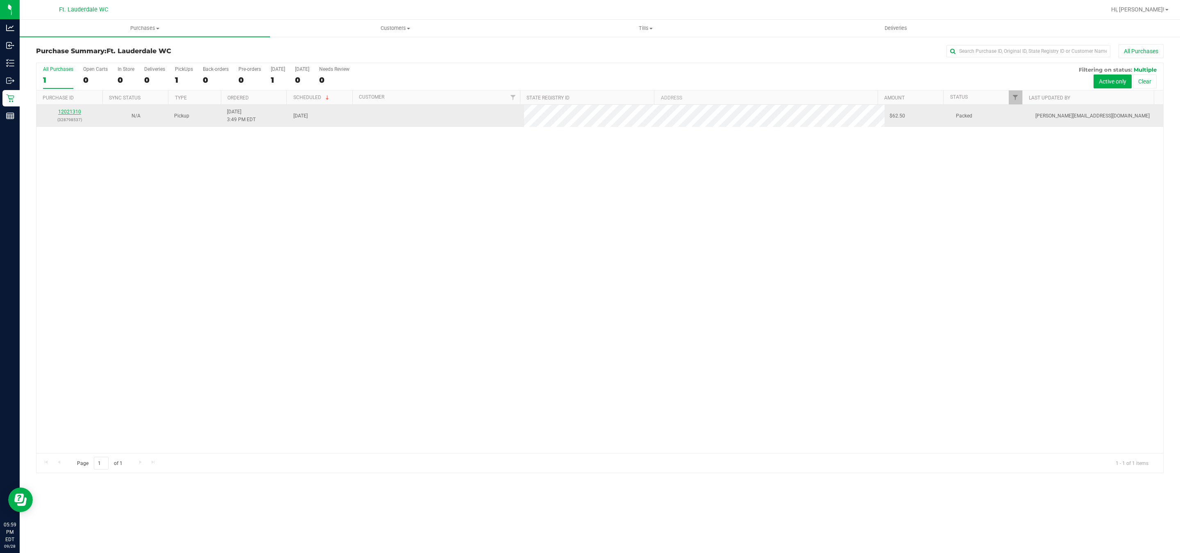
click at [79, 113] on link "12021310" at bounding box center [69, 112] width 23 height 6
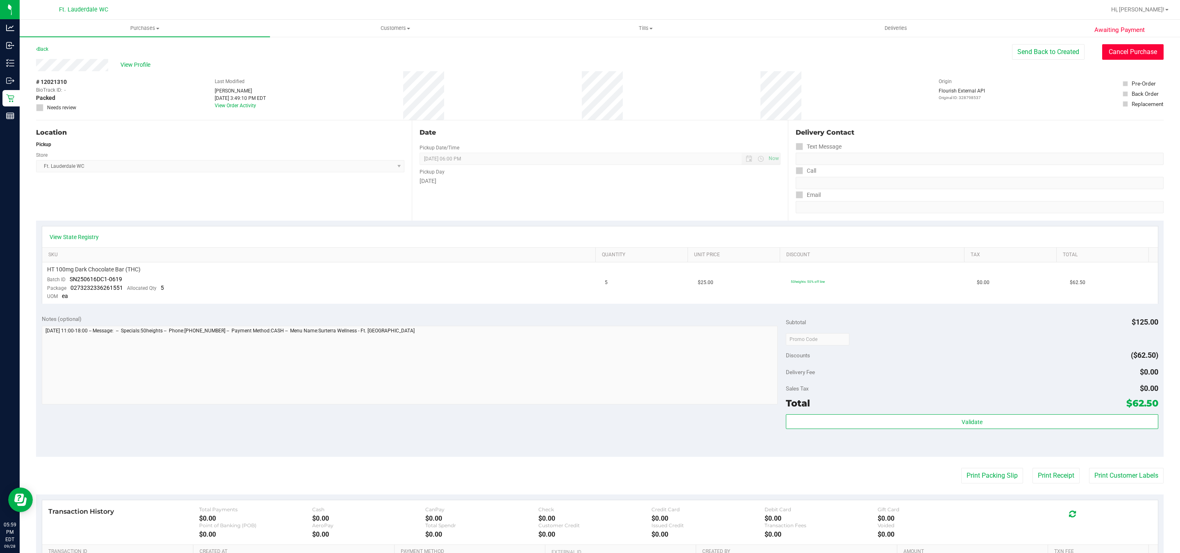
click at [1102, 59] on button "Cancel Purchase" at bounding box center [1132, 52] width 61 height 16
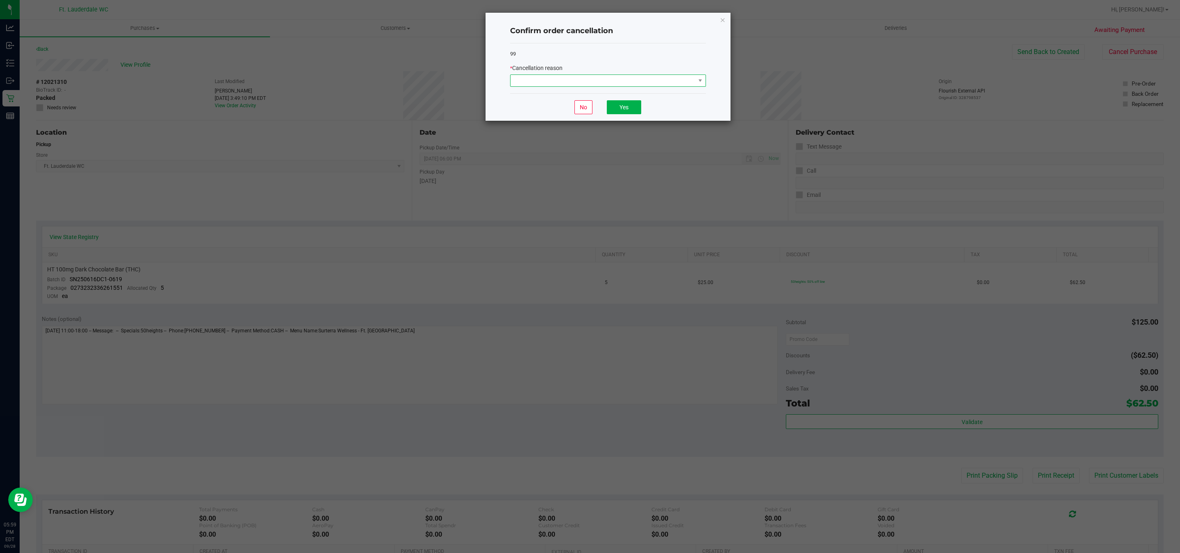
click at [680, 77] on span at bounding box center [602, 80] width 185 height 11
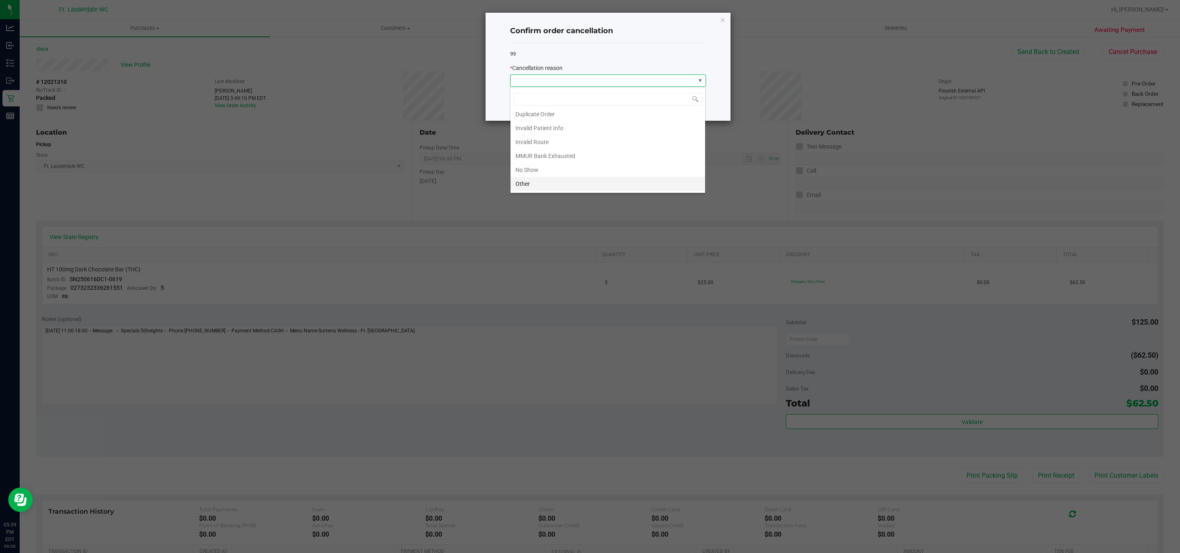
scroll to position [47, 0]
click at [537, 144] on li "No Show" at bounding box center [607, 143] width 195 height 14
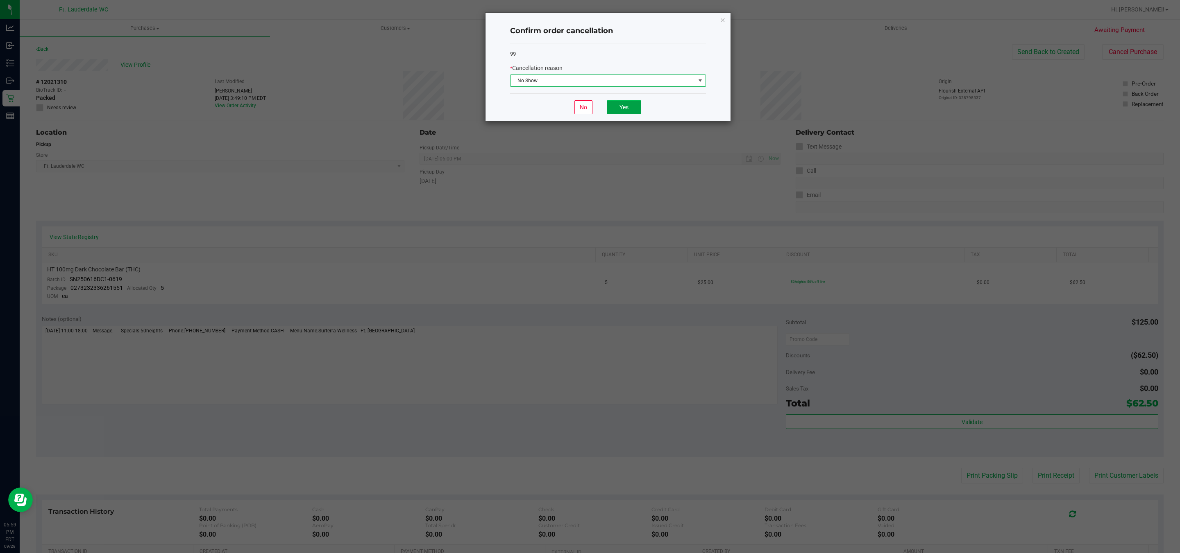
click at [629, 107] on button "Yes" at bounding box center [624, 107] width 34 height 14
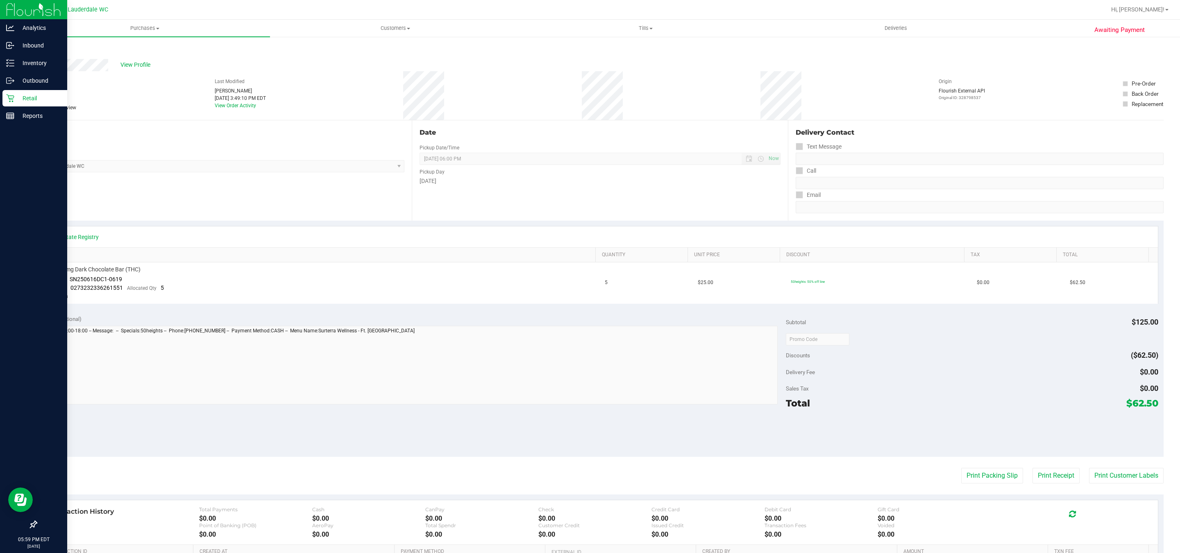
click at [26, 96] on p "Retail" at bounding box center [38, 98] width 49 height 10
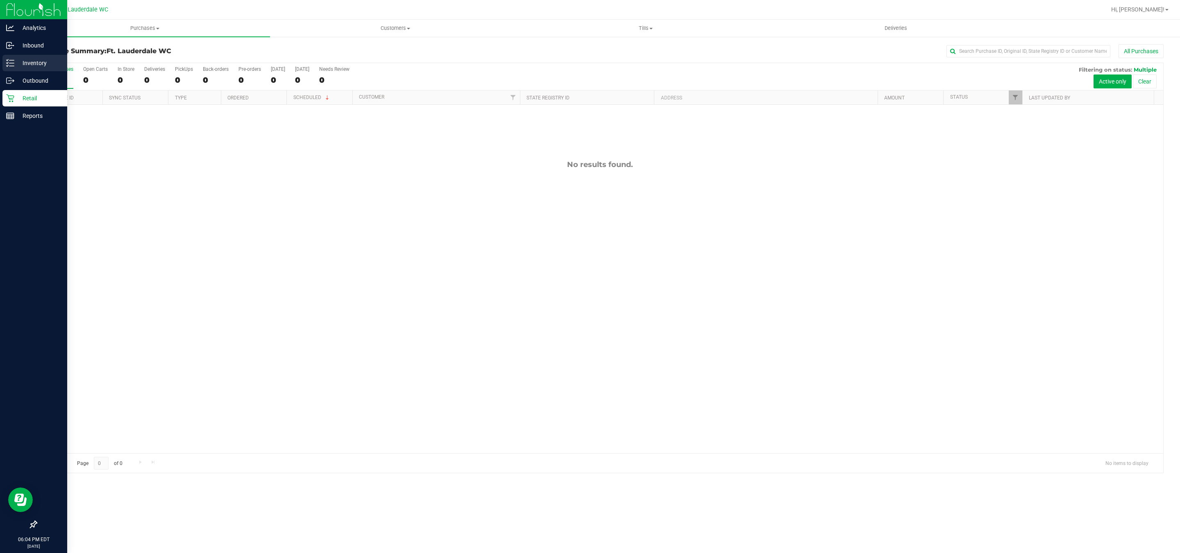
click at [48, 63] on p "Inventory" at bounding box center [38, 63] width 49 height 10
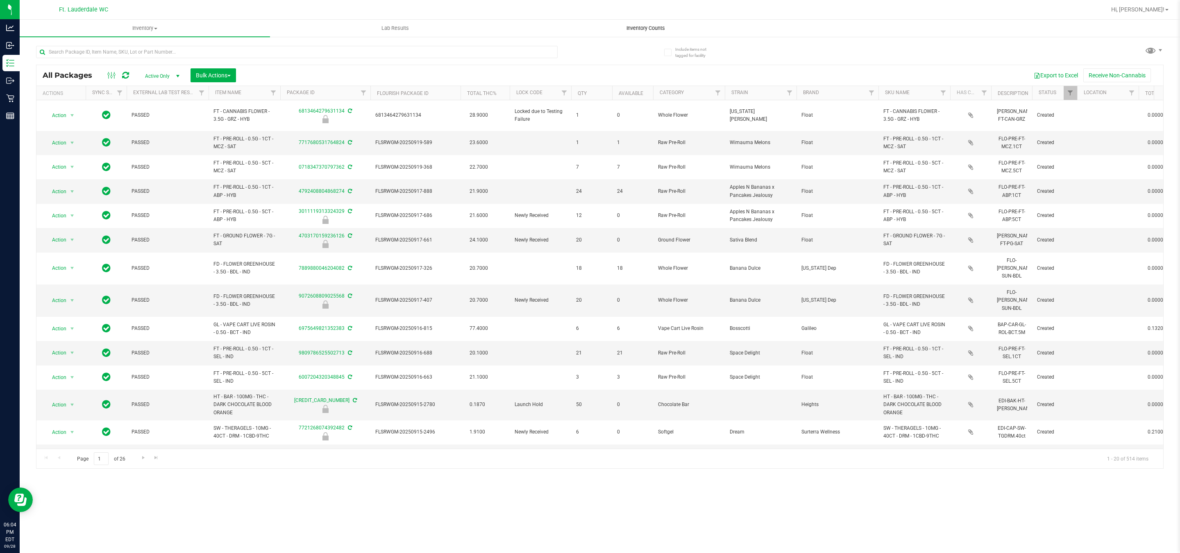
click at [649, 28] on span "Inventory Counts" at bounding box center [645, 28] width 61 height 7
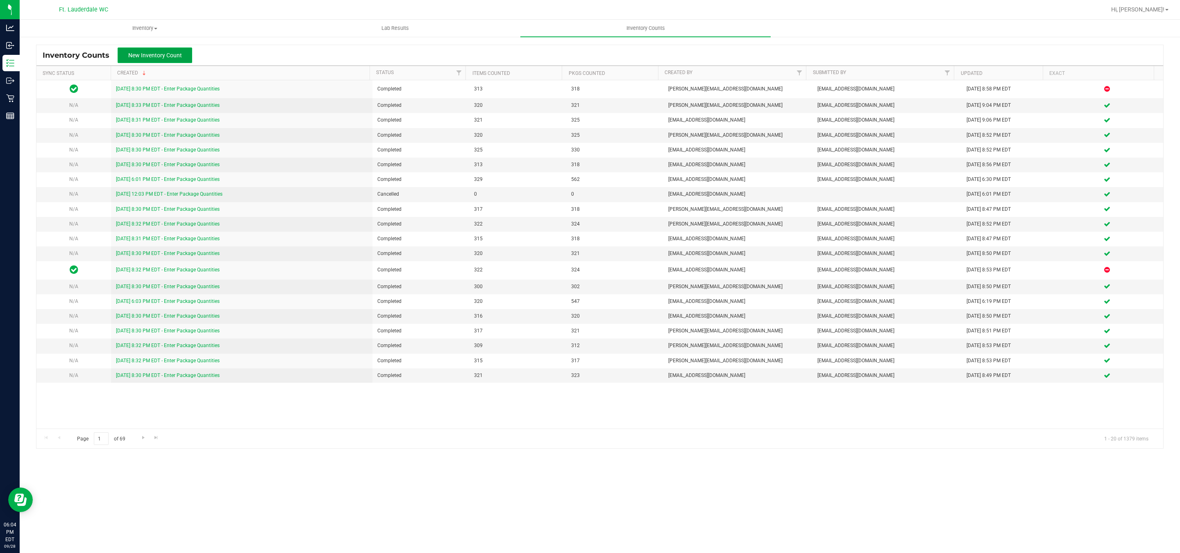
click at [178, 59] on button "New Inventory Count" at bounding box center [155, 56] width 75 height 16
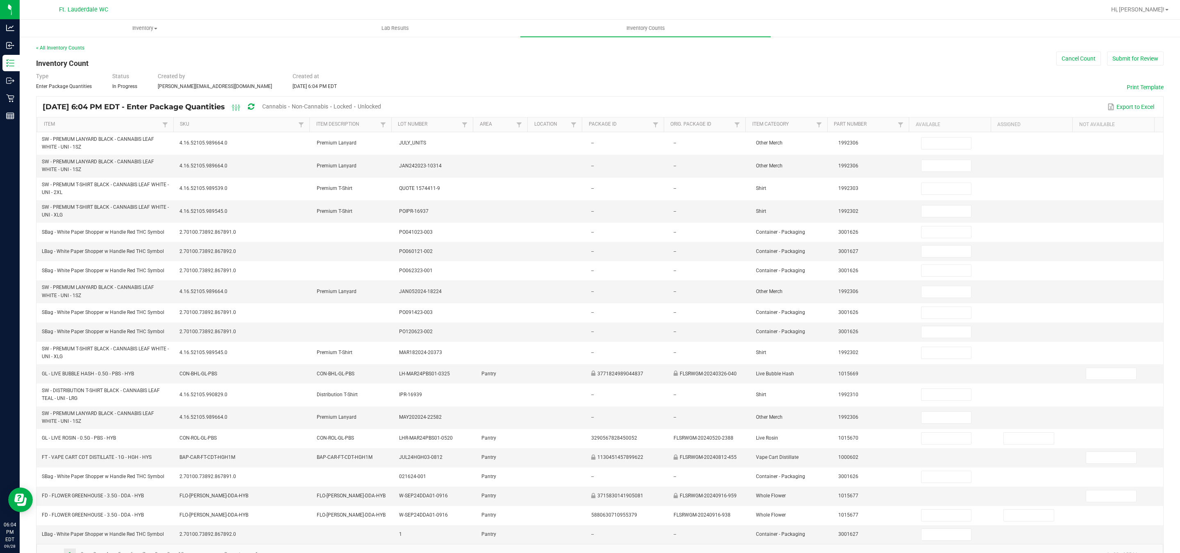
click at [286, 107] on span "Cannabis" at bounding box center [274, 106] width 24 height 7
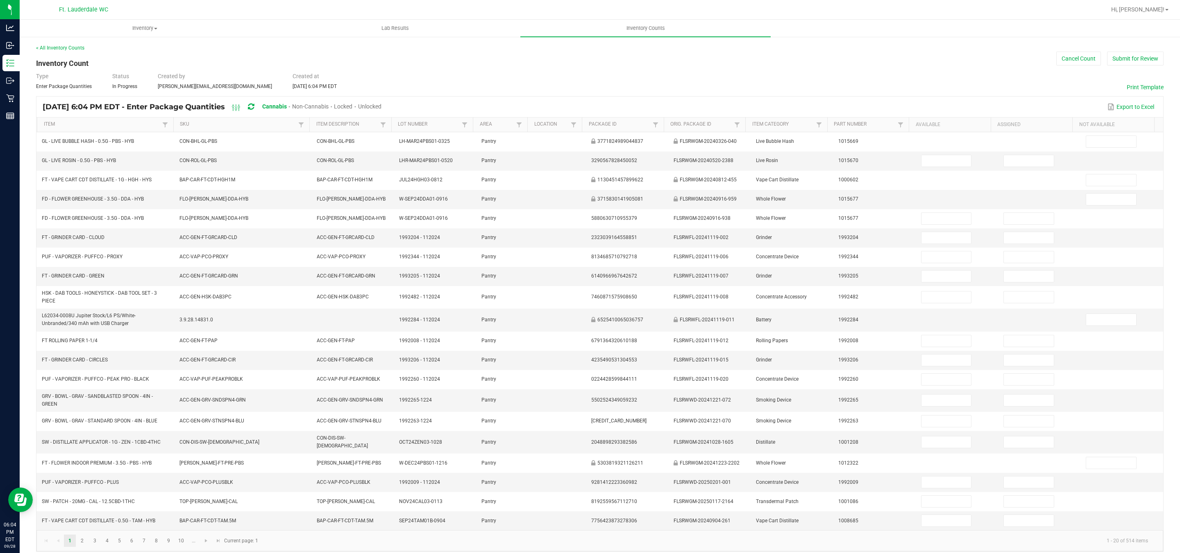
click at [352, 106] on span "Locked" at bounding box center [343, 106] width 18 height 7
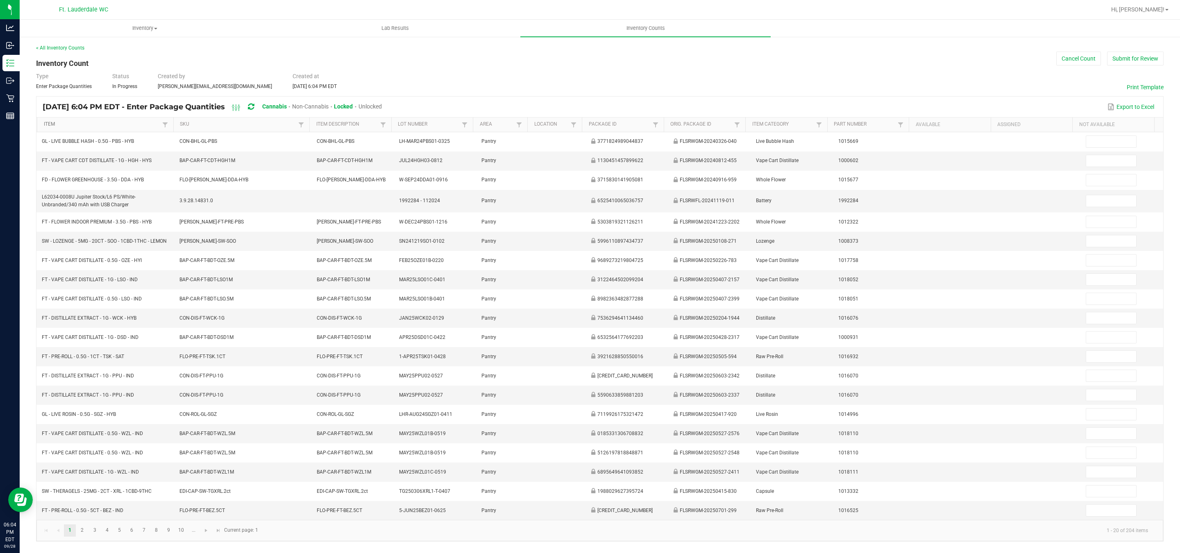
click at [131, 123] on link "Item" at bounding box center [102, 124] width 116 height 7
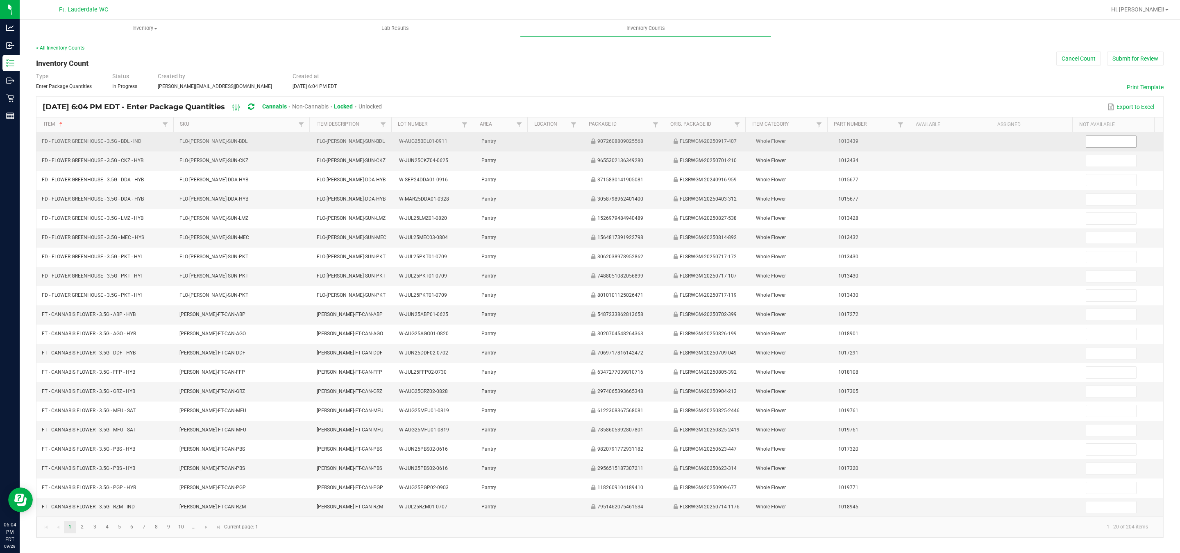
drag, startPoint x: 1100, startPoint y: 142, endPoint x: 1097, endPoint y: 144, distance: 4.4
click at [1099, 144] on input at bounding box center [1111, 141] width 50 height 11
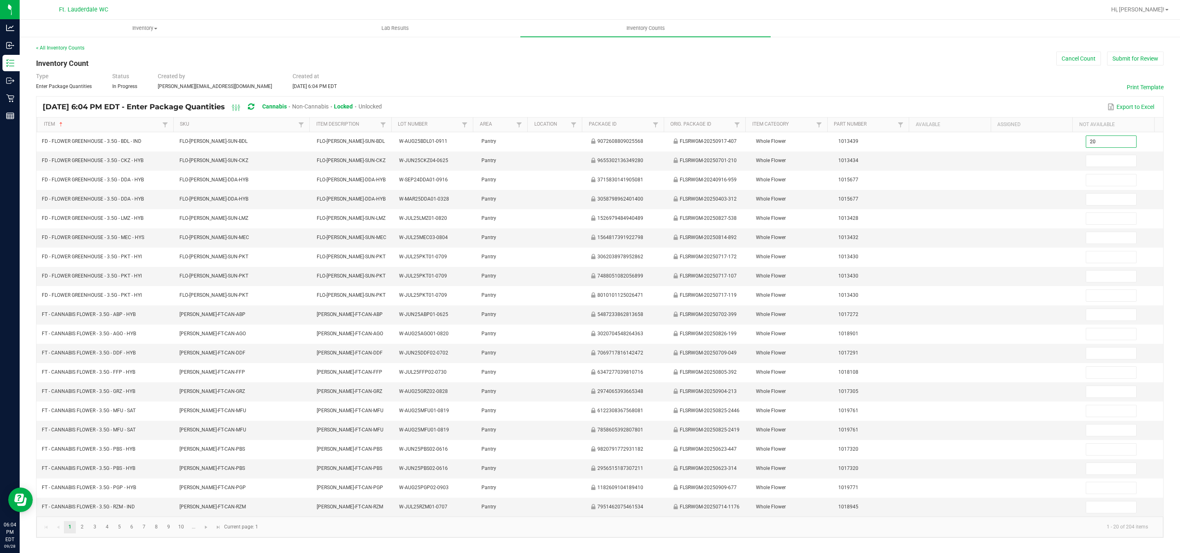
type input "20"
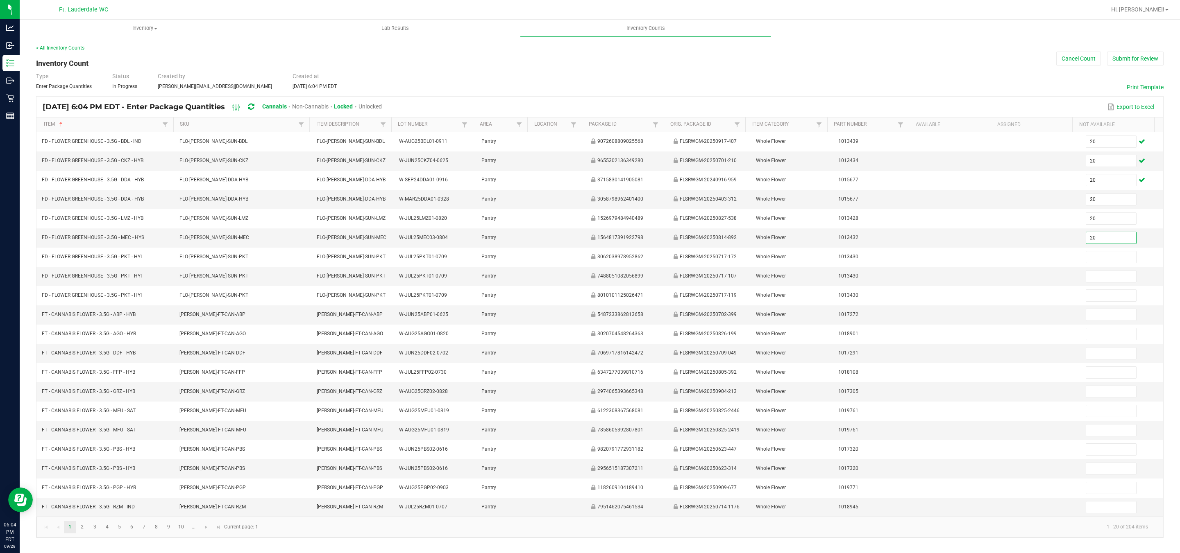
type input "20"
type input "220"
type input "20"
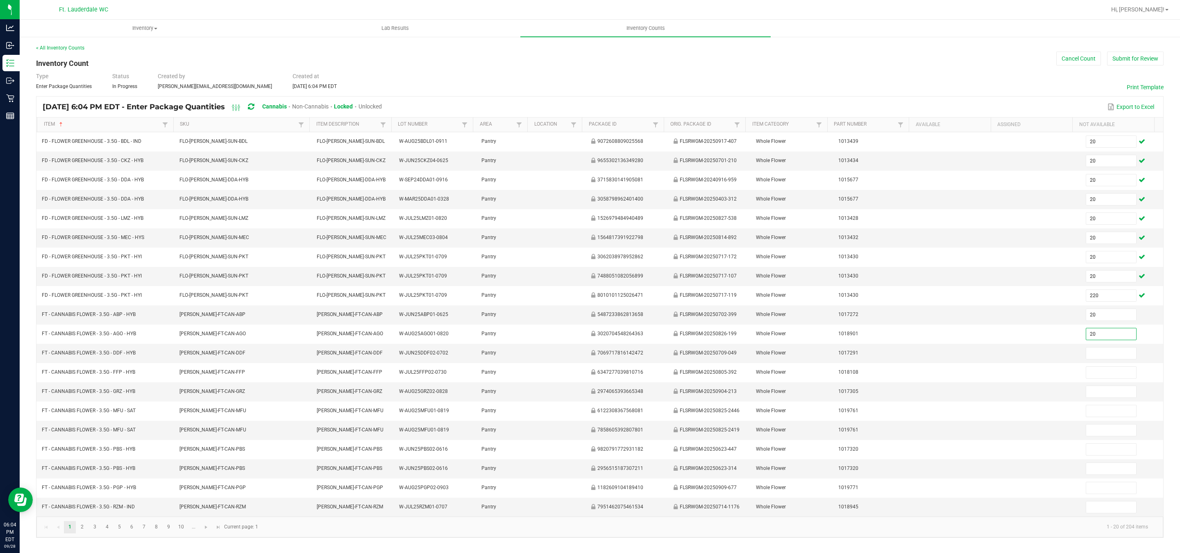
type input "20"
type input "19"
type input "20"
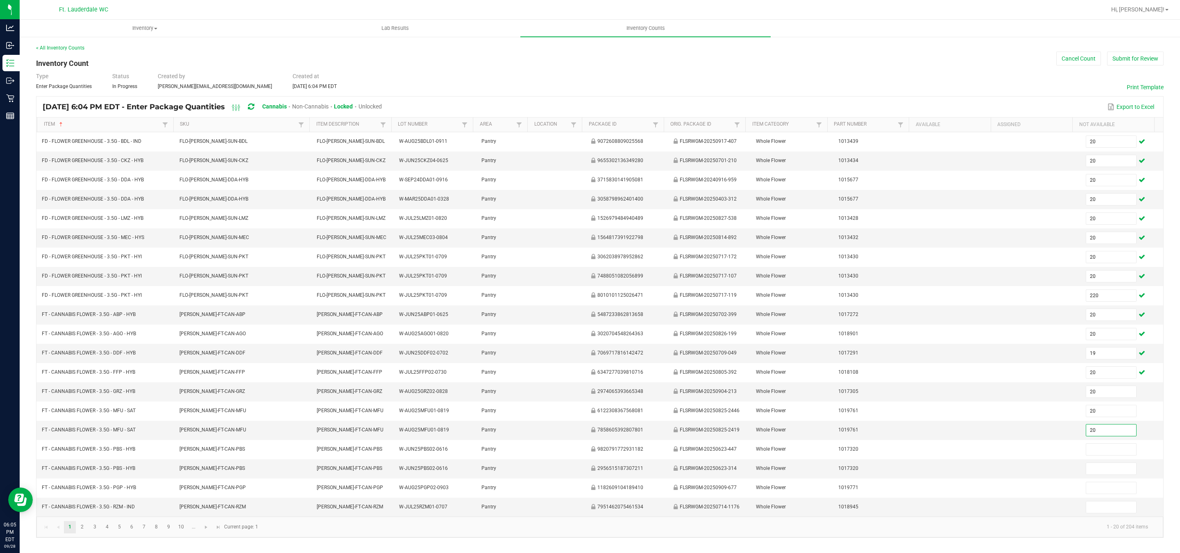
type input "20"
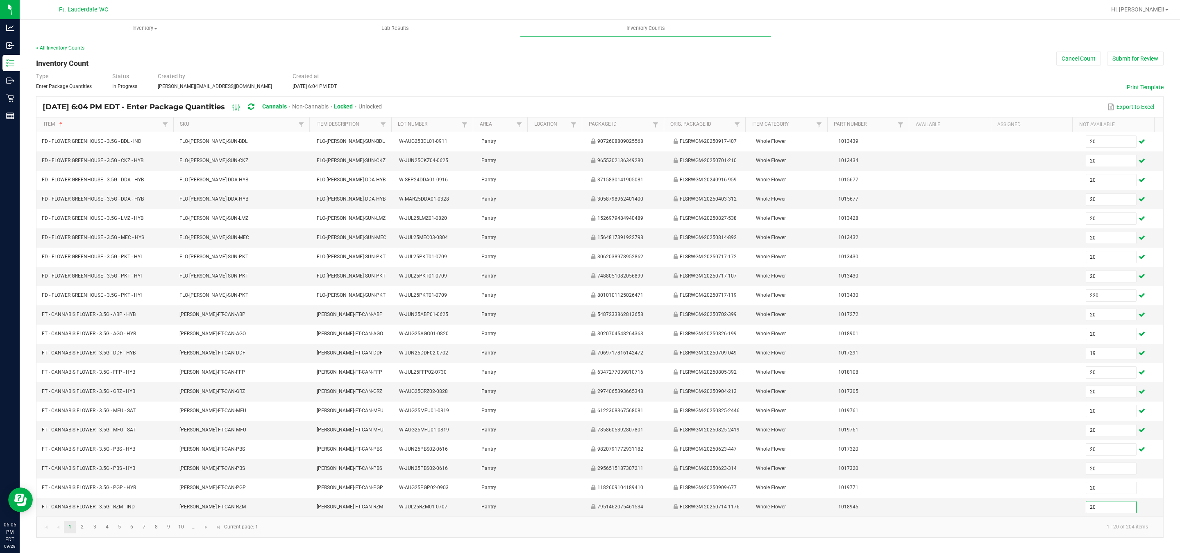
type input "20"
click at [209, 531] on span "Go to the next page" at bounding box center [206, 527] width 7 height 7
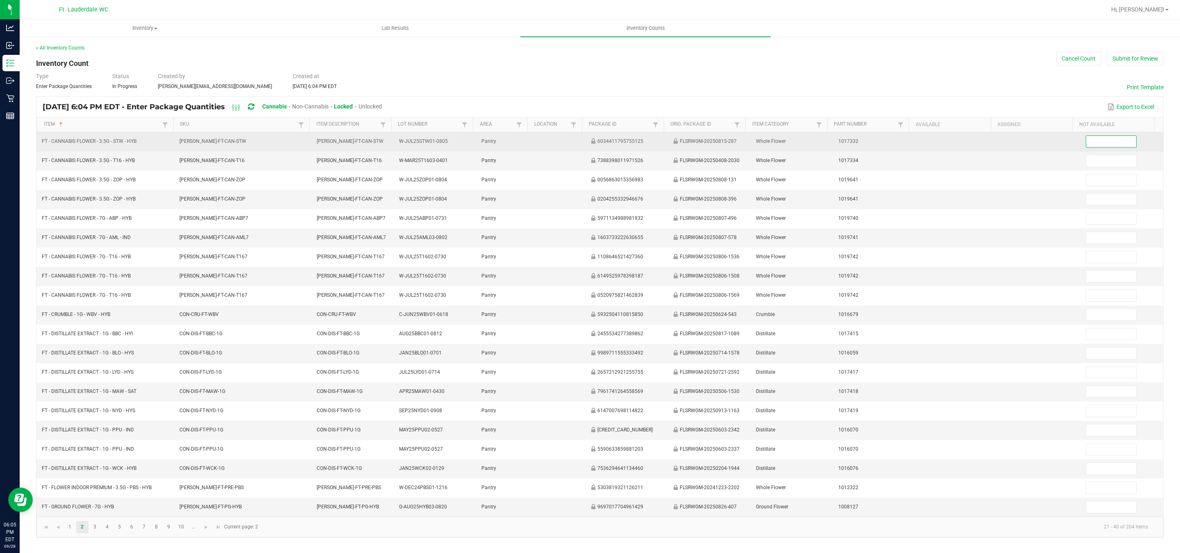
click at [1086, 138] on input at bounding box center [1111, 141] width 50 height 11
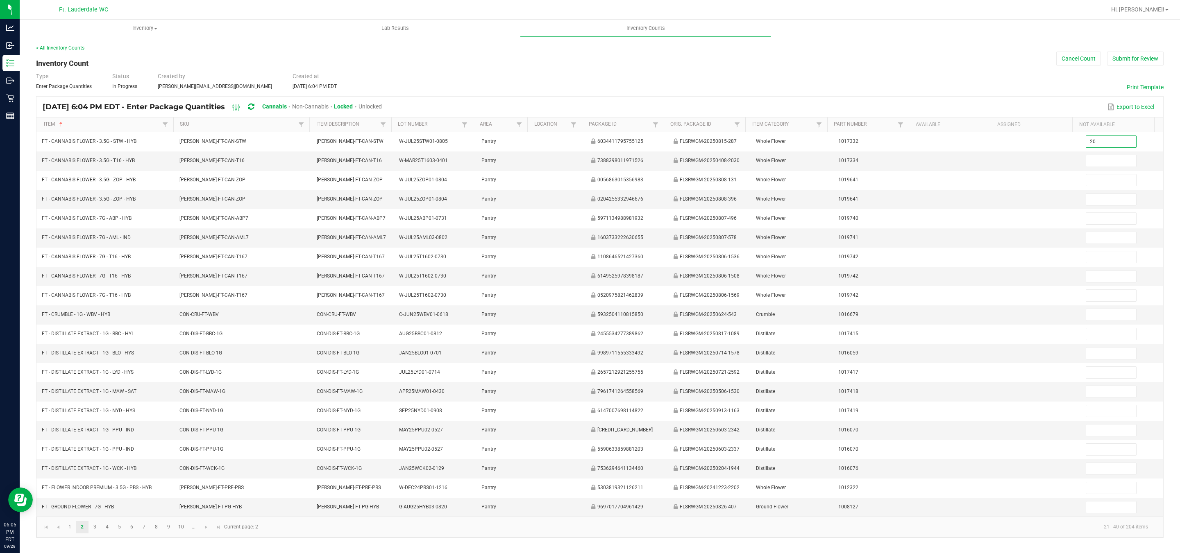
type input "20"
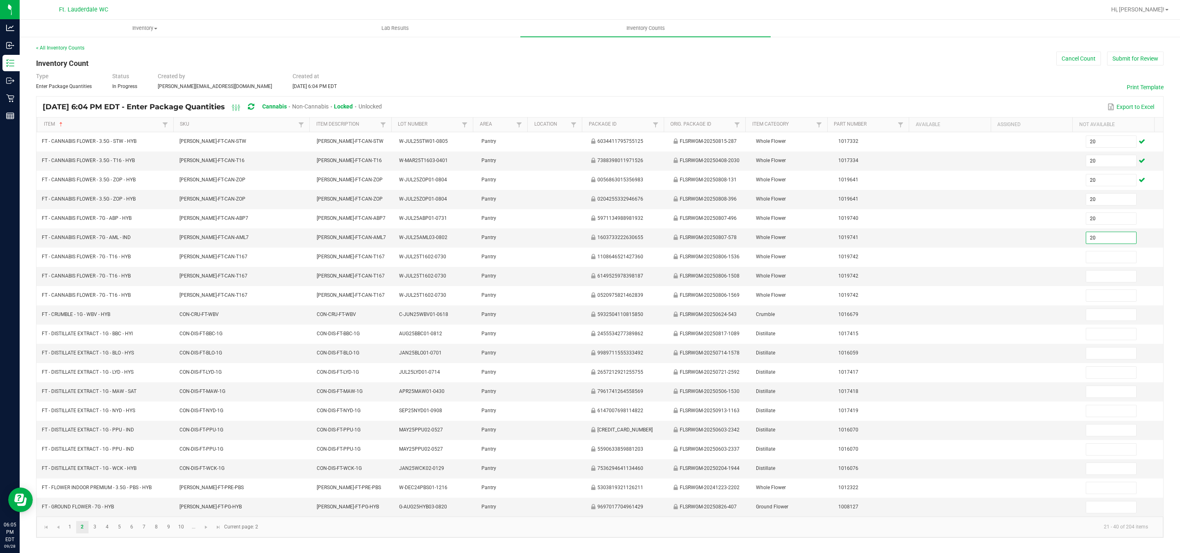
type input "20"
type input "8"
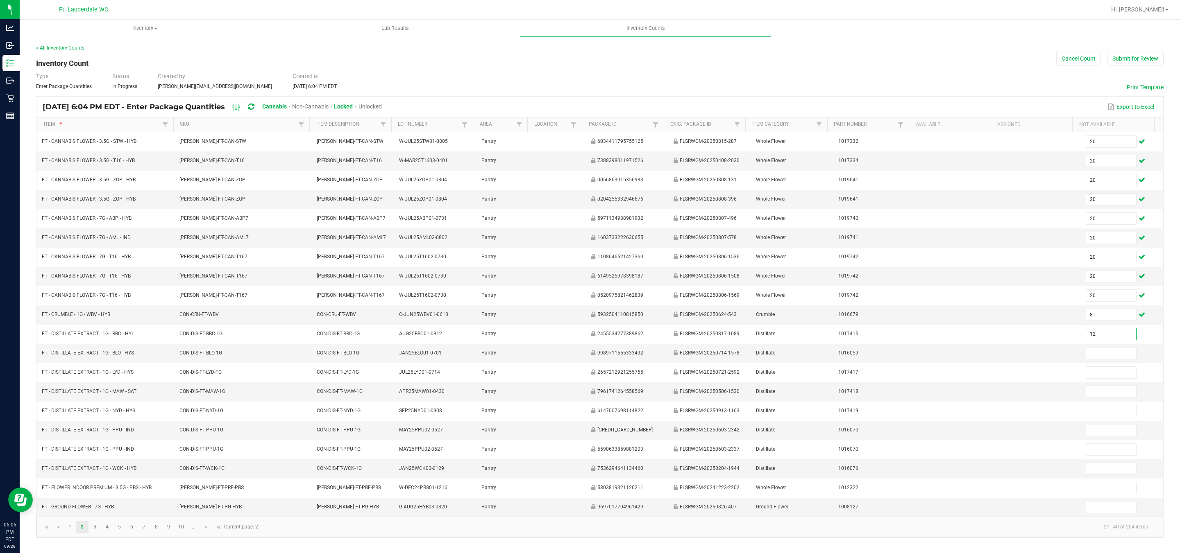
type input "12"
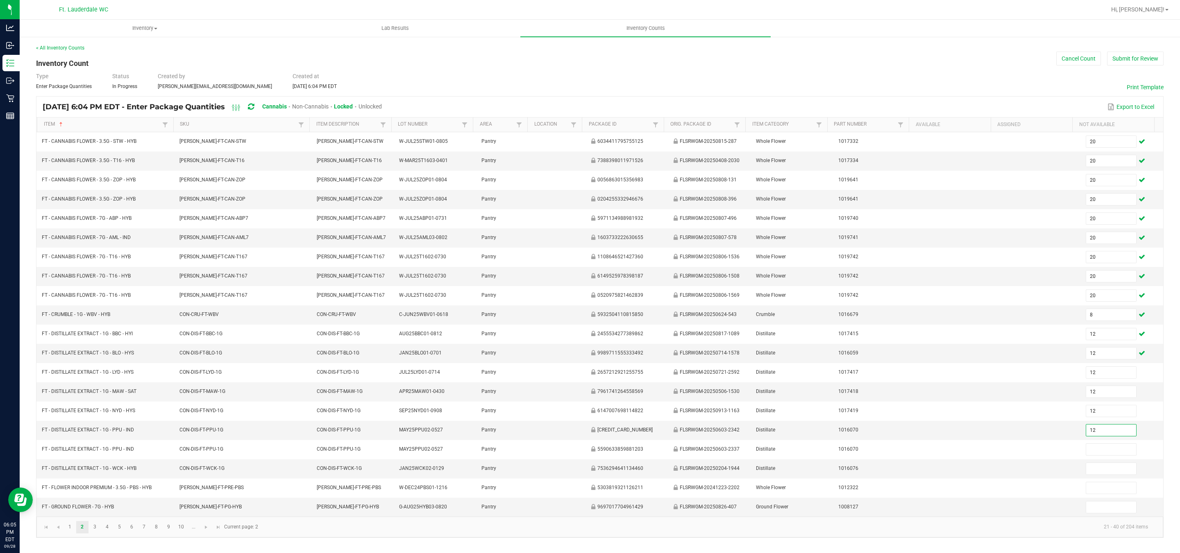
type input "12"
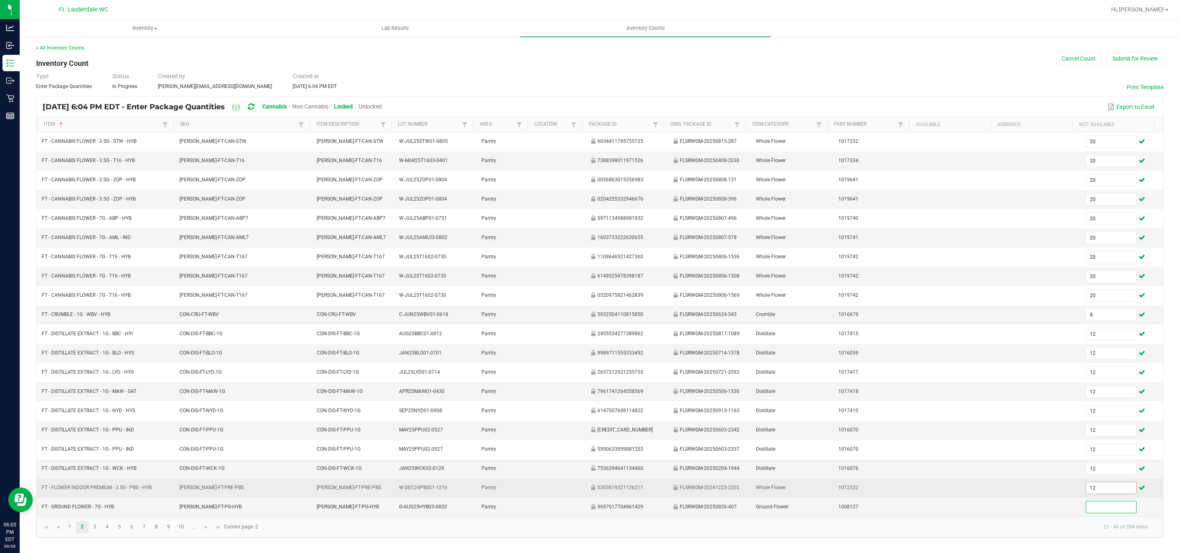
click at [1099, 494] on input "12" at bounding box center [1111, 488] width 50 height 11
type input "1"
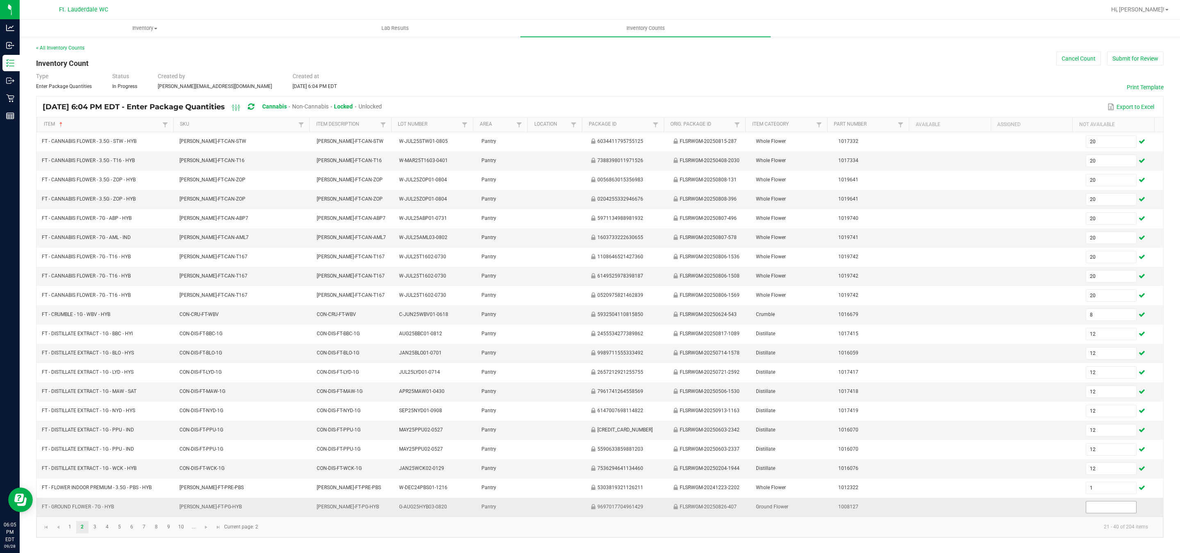
click at [1086, 513] on input at bounding box center [1111, 507] width 50 height 11
type input "20"
click at [210, 534] on link at bounding box center [206, 527] width 12 height 12
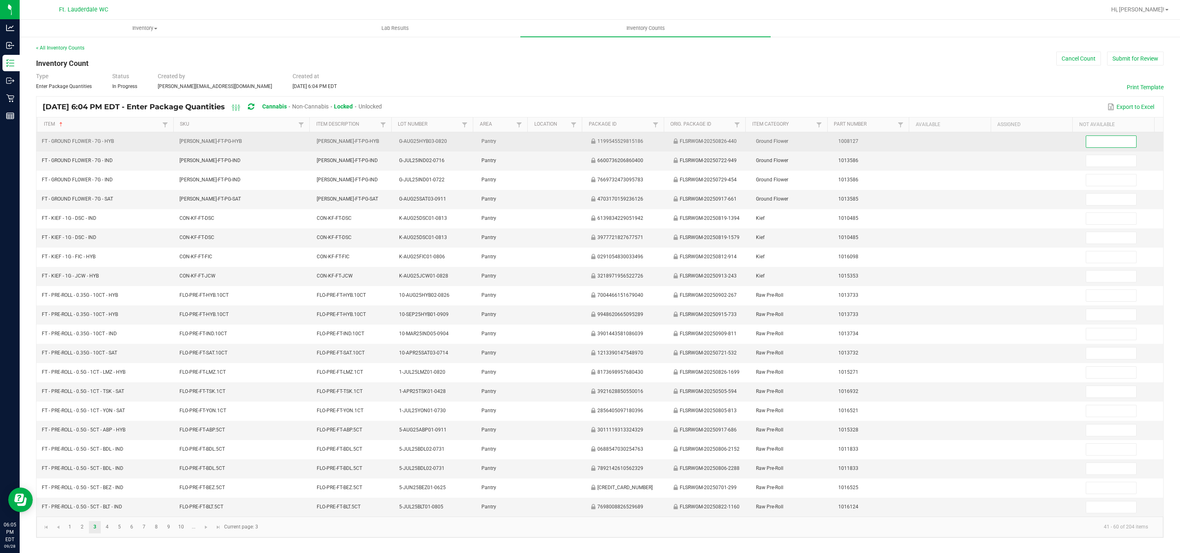
click at [1086, 141] on input at bounding box center [1111, 141] width 50 height 11
type input "20"
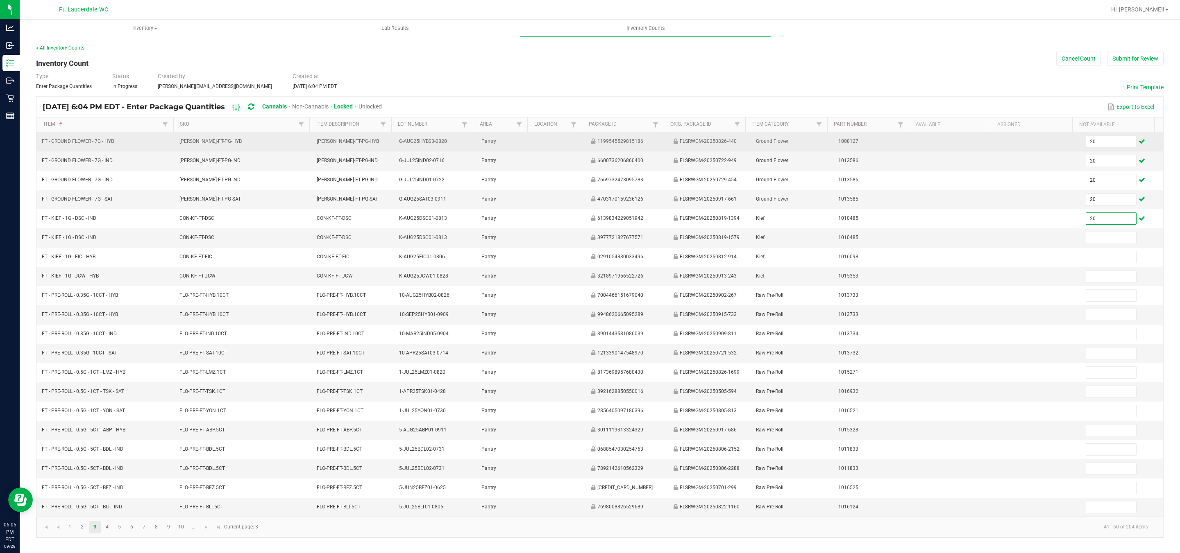
type input "2"
type input "8"
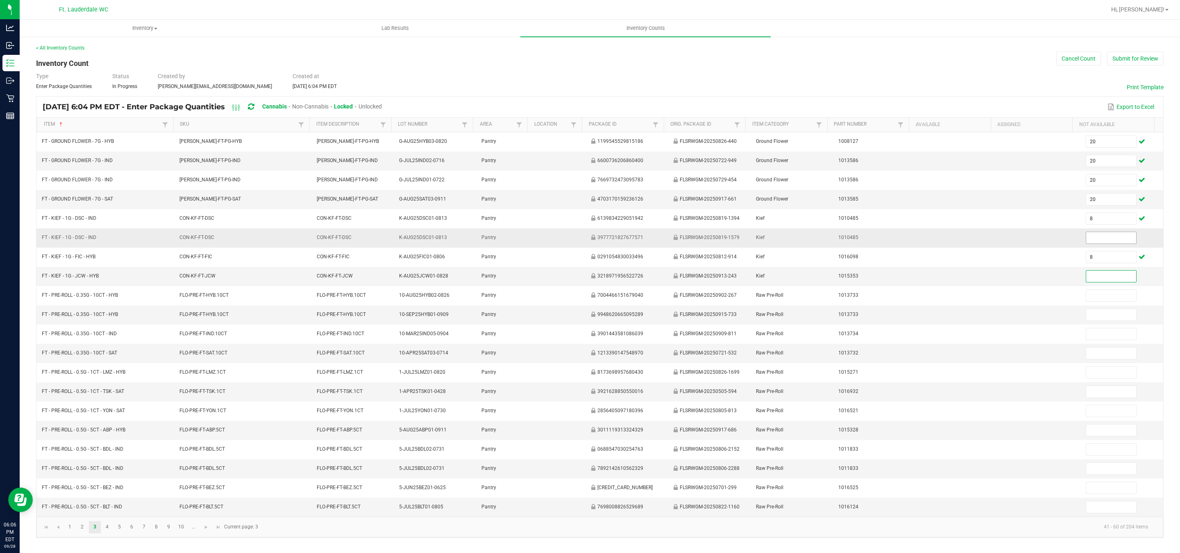
click at [1095, 241] on input at bounding box center [1111, 237] width 50 height 11
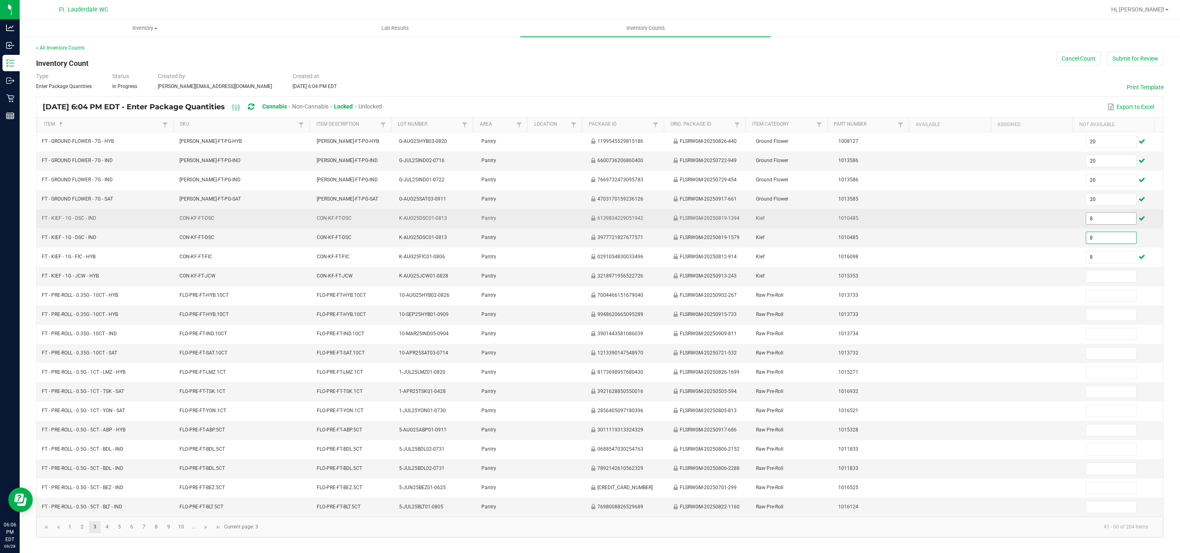
type input "8"
type input "20"
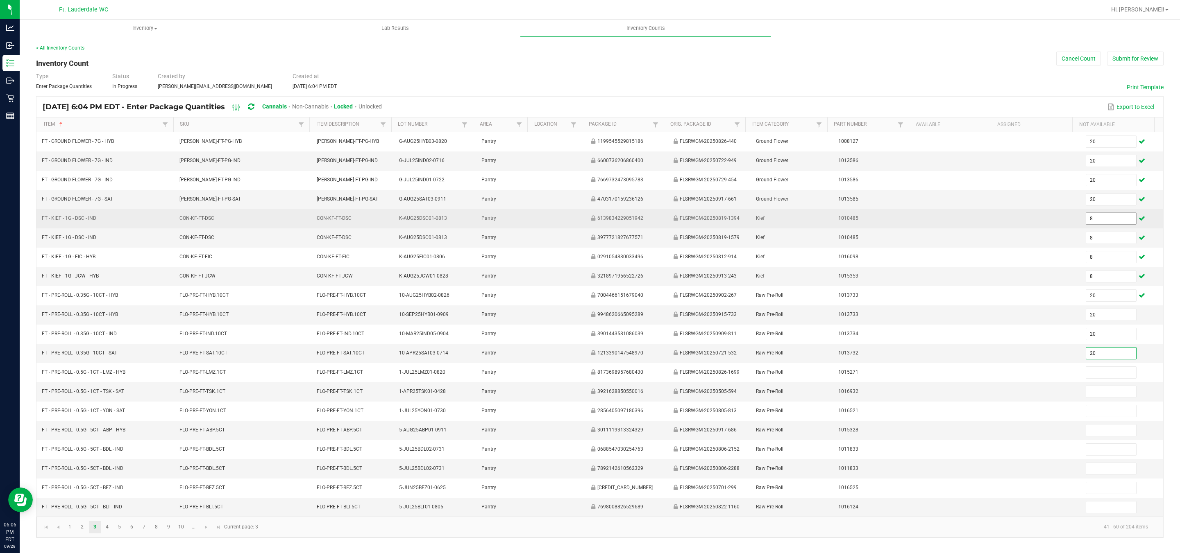
type input "20"
type input "25"
type input "12"
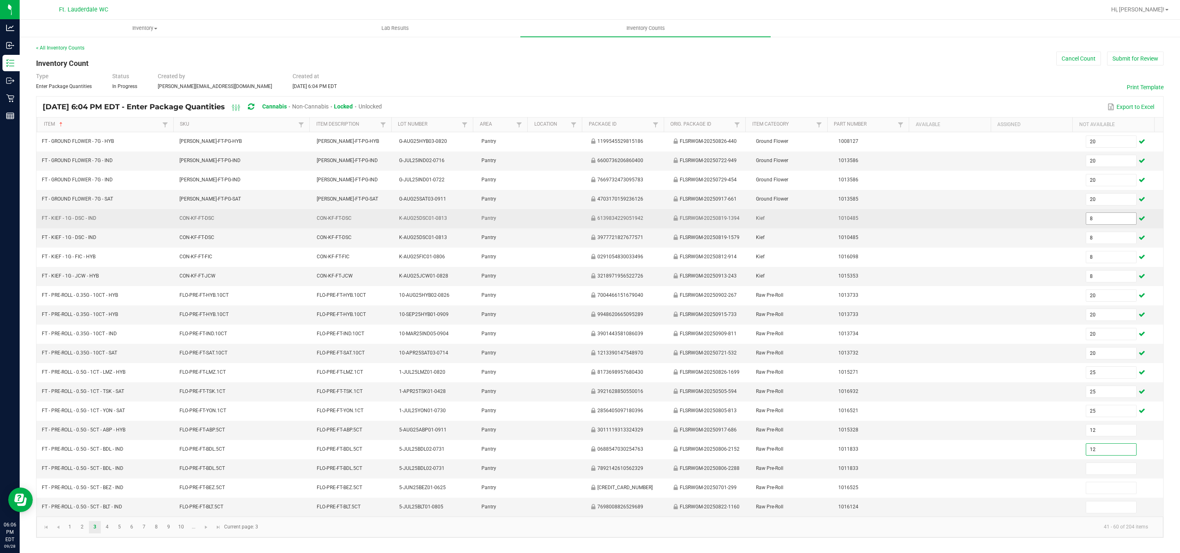
type input "12"
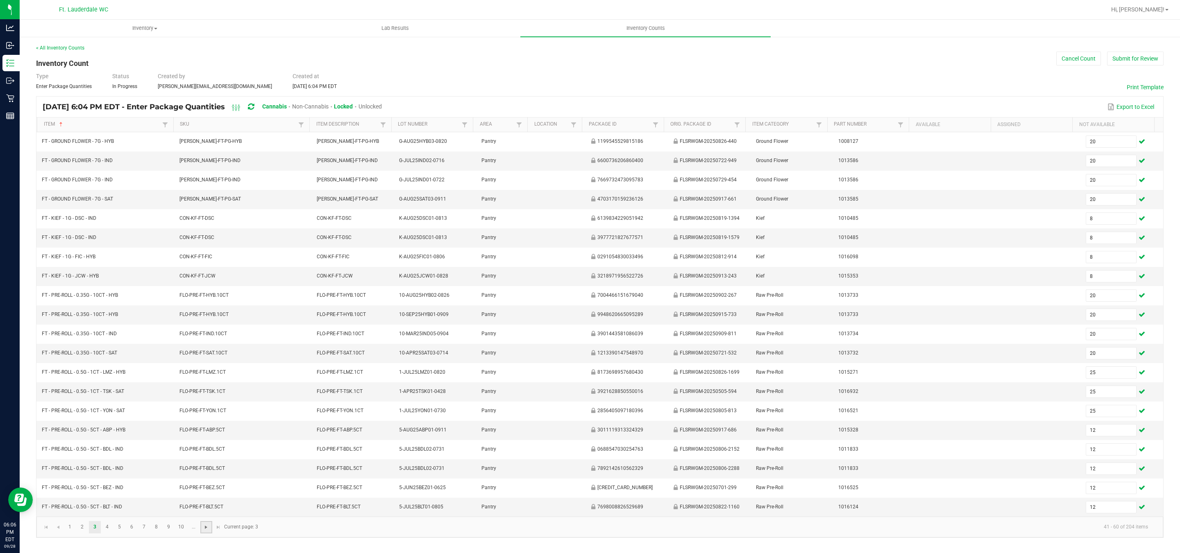
click at [208, 531] on span "Go to the next page" at bounding box center [206, 527] width 7 height 7
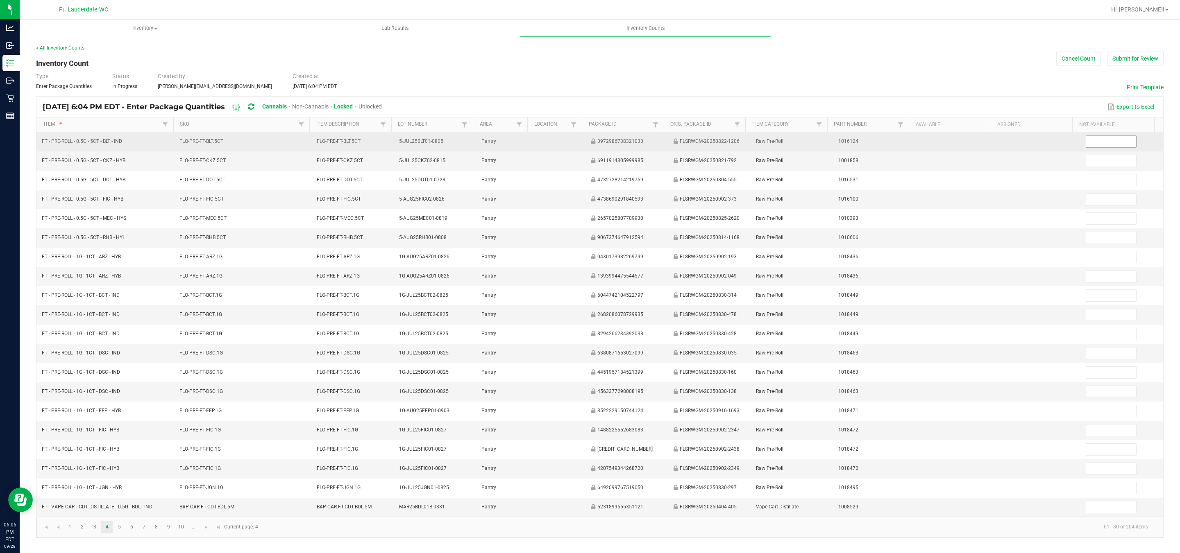
click at [1099, 144] on input at bounding box center [1111, 141] width 50 height 11
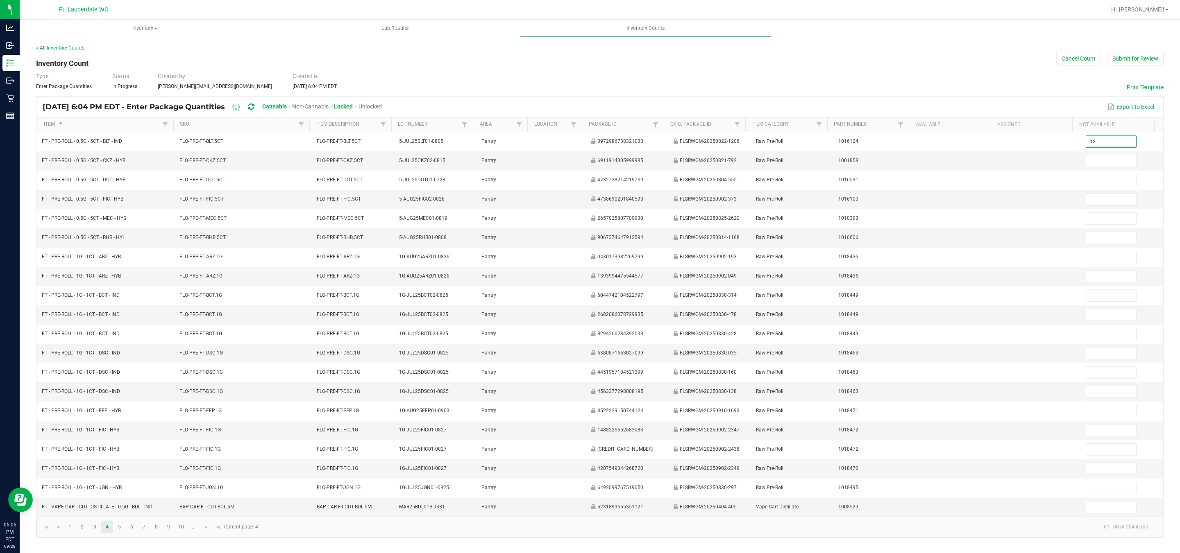
type input "12"
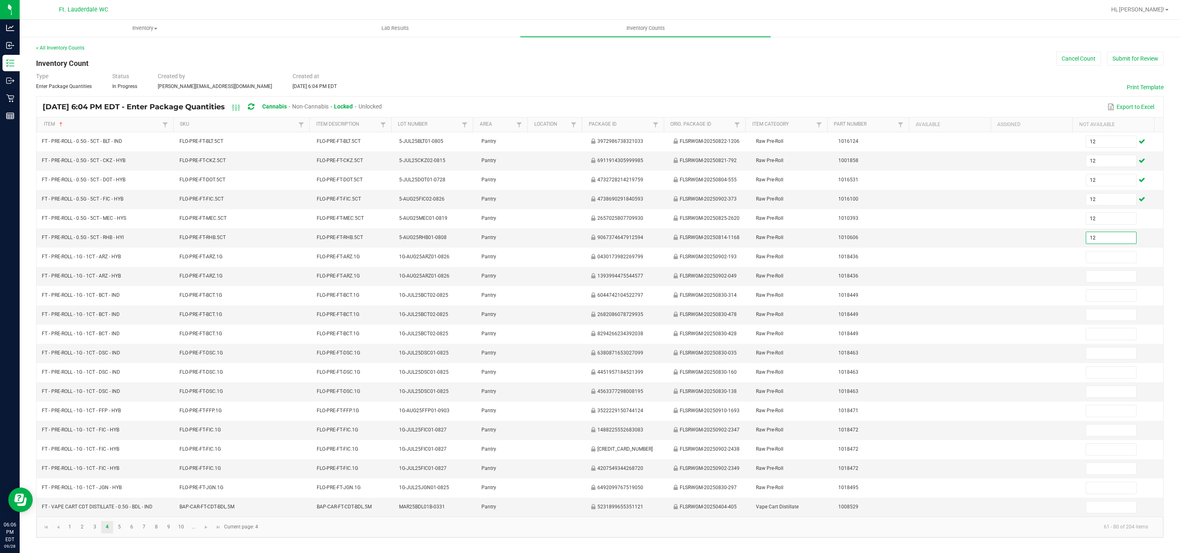
type input "12"
type input "1"
type input "25"
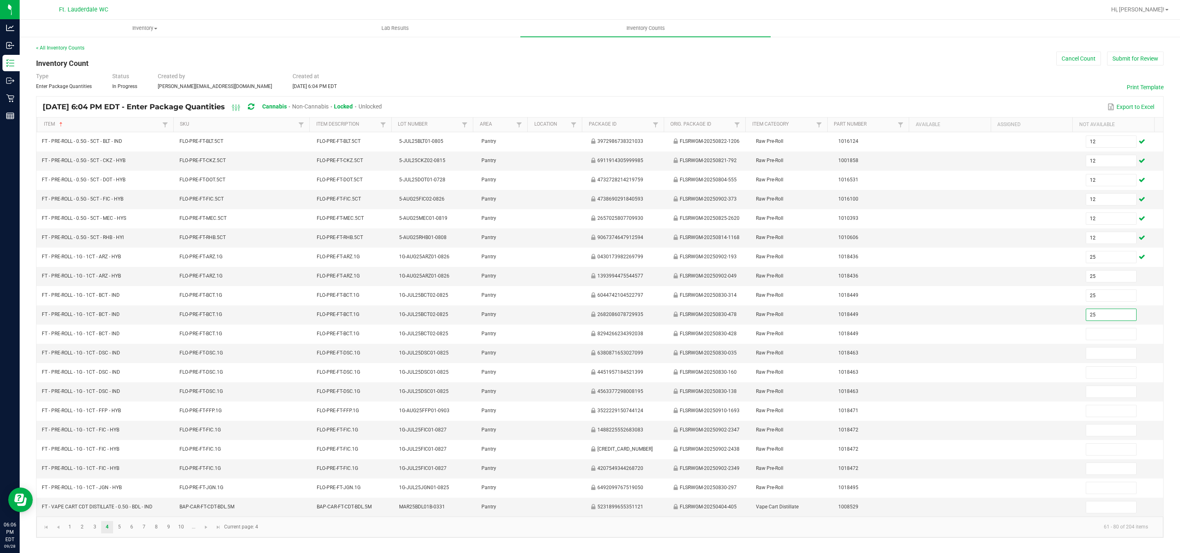
type input "25"
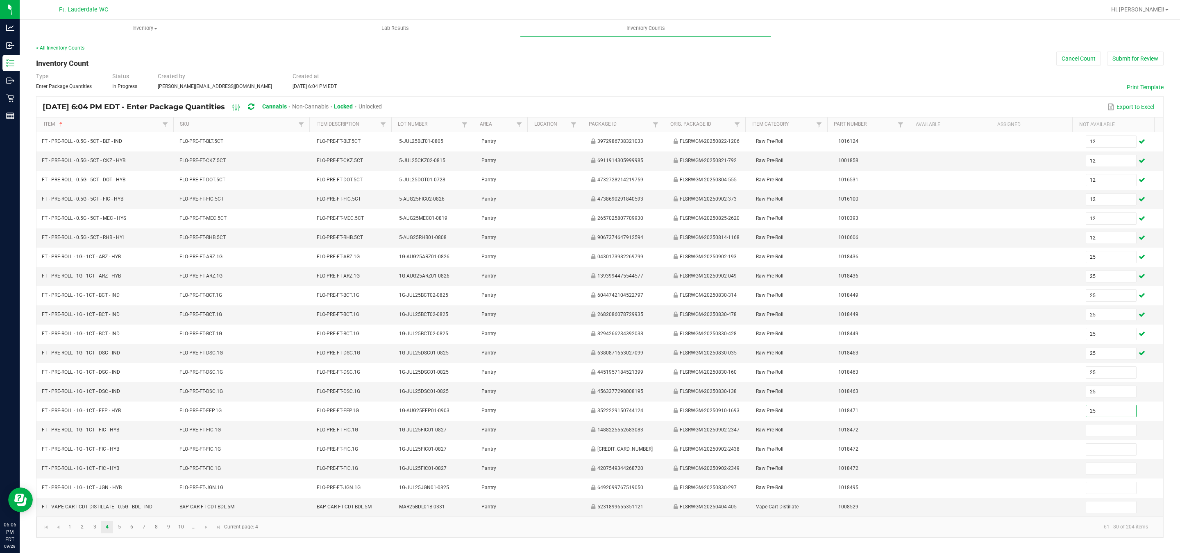
type input "25"
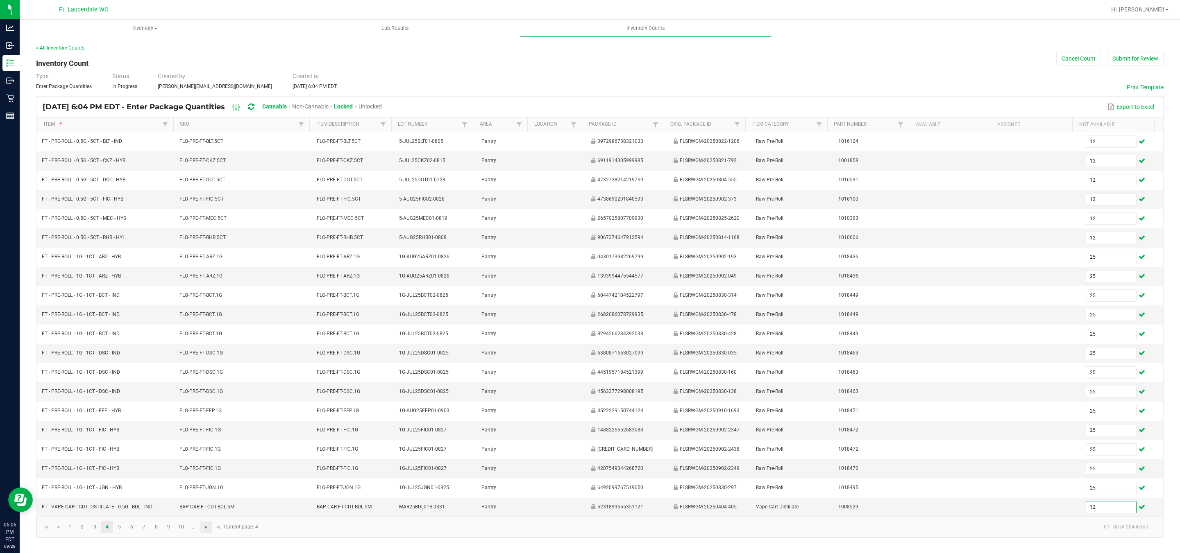
type input "12"
click at [206, 531] on span "Go to the next page" at bounding box center [206, 527] width 7 height 7
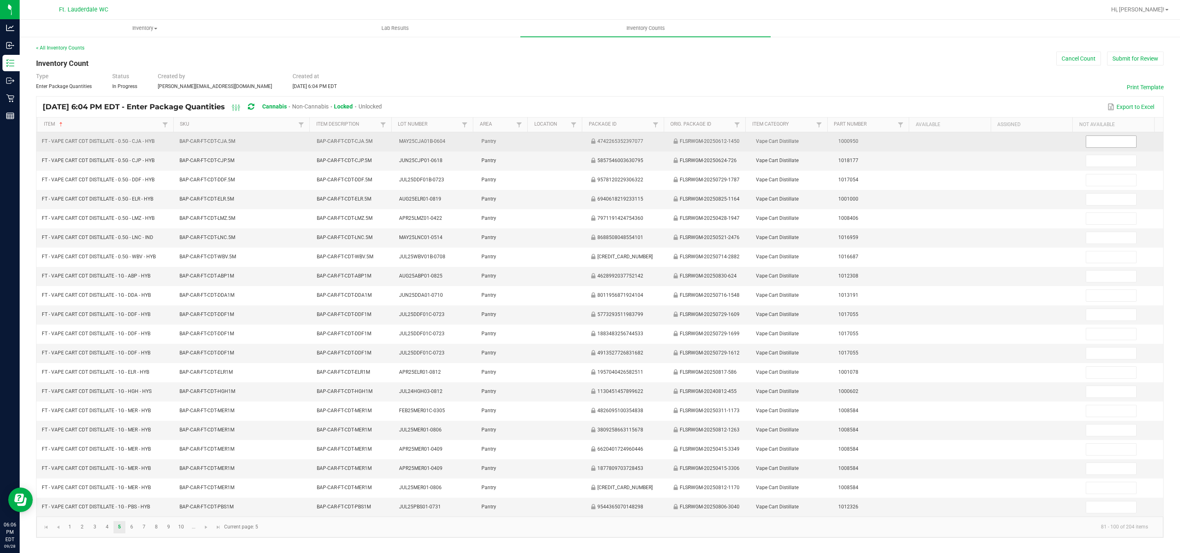
click at [1102, 142] on input at bounding box center [1111, 141] width 50 height 11
type input "12"
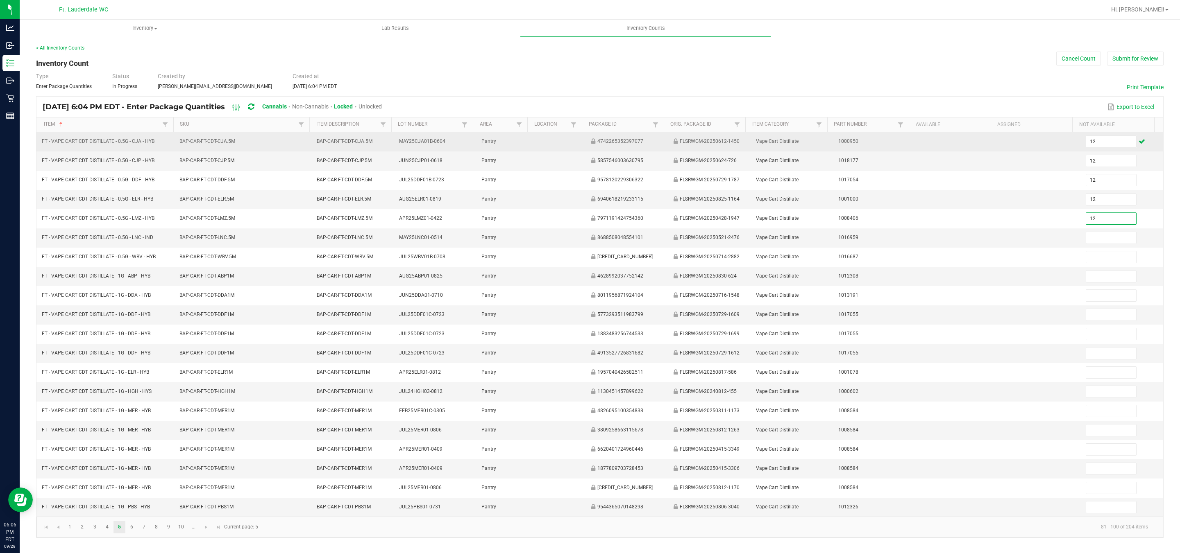
type input "12"
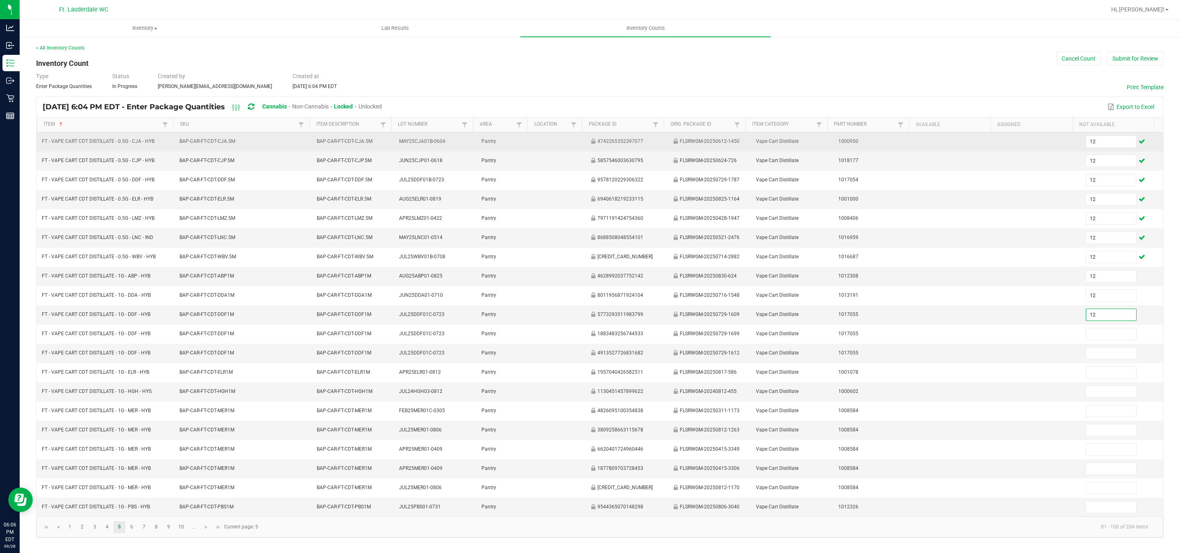
type input "12"
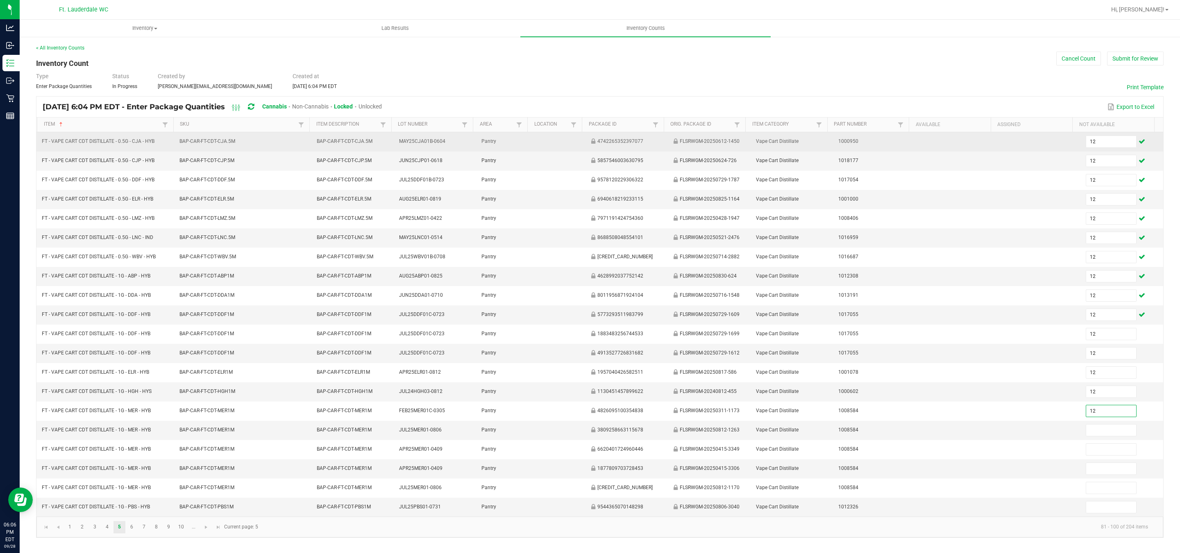
type input "12"
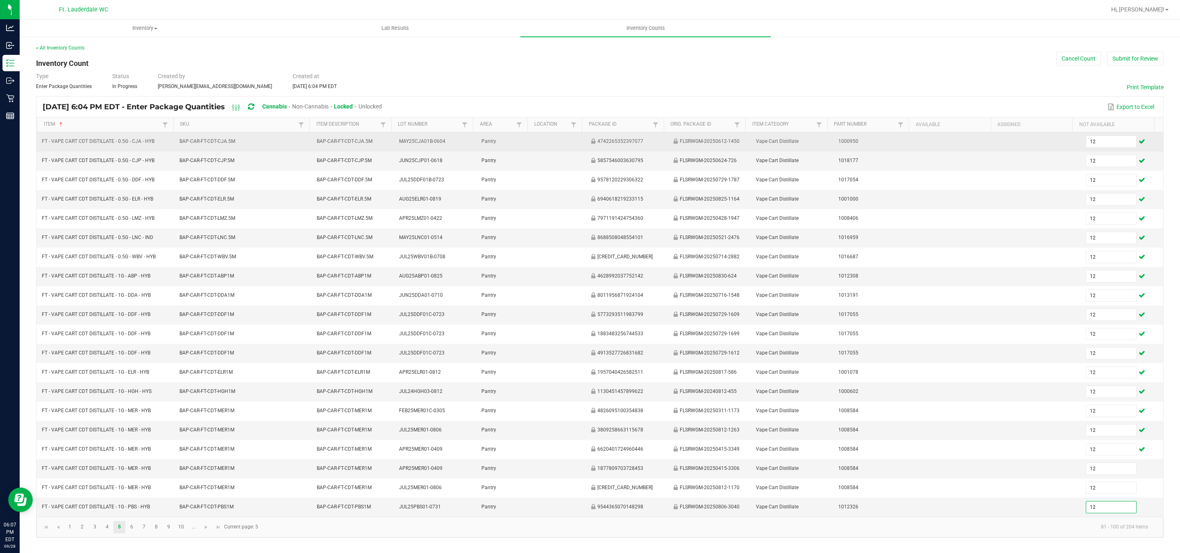
type input "12"
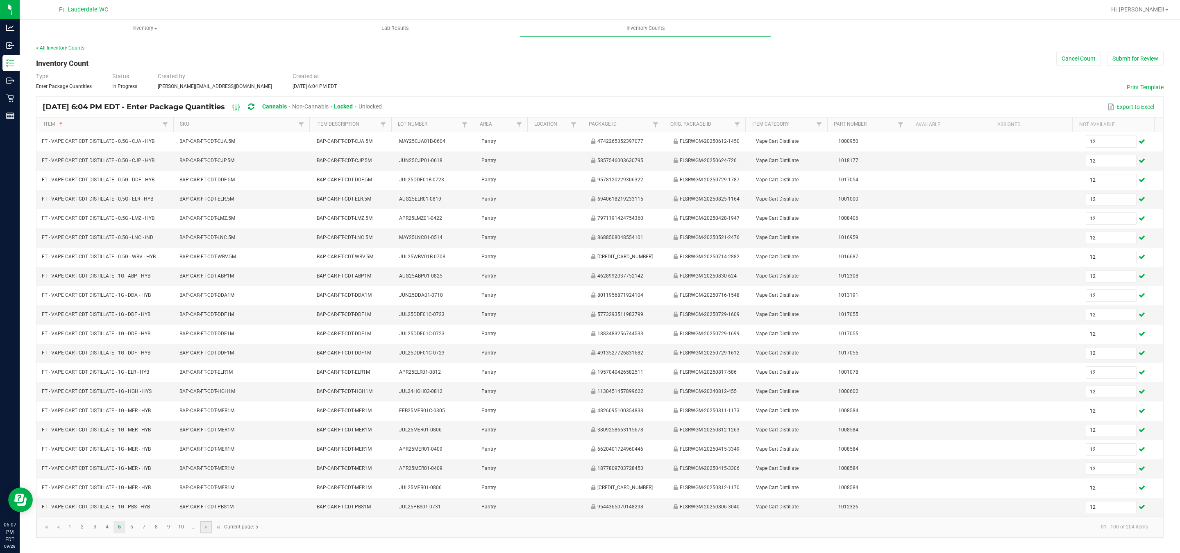
click at [200, 534] on link at bounding box center [206, 527] width 12 height 12
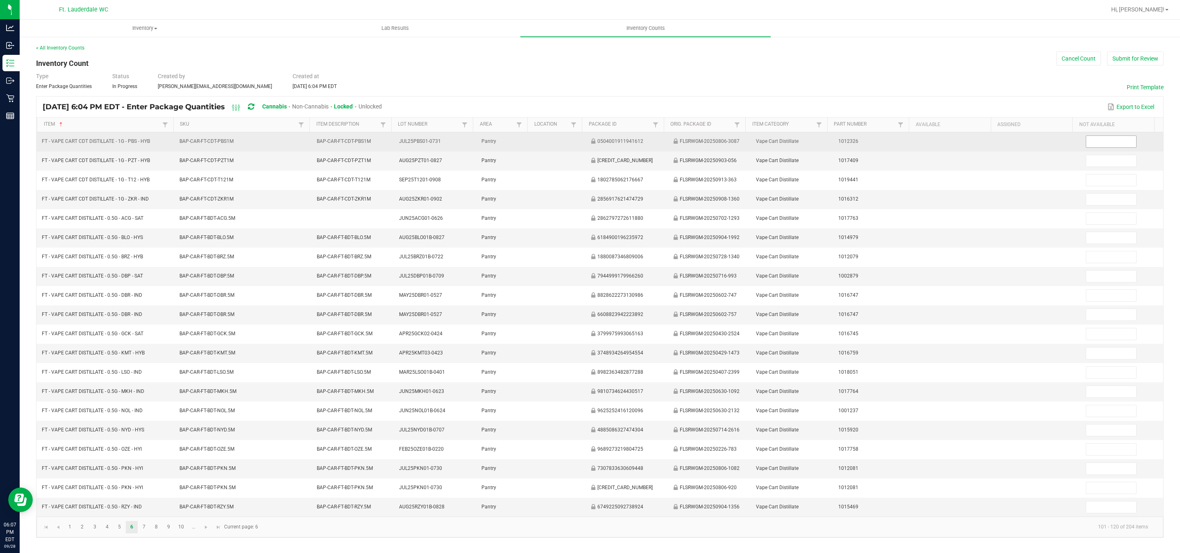
click at [1086, 142] on input at bounding box center [1111, 141] width 50 height 11
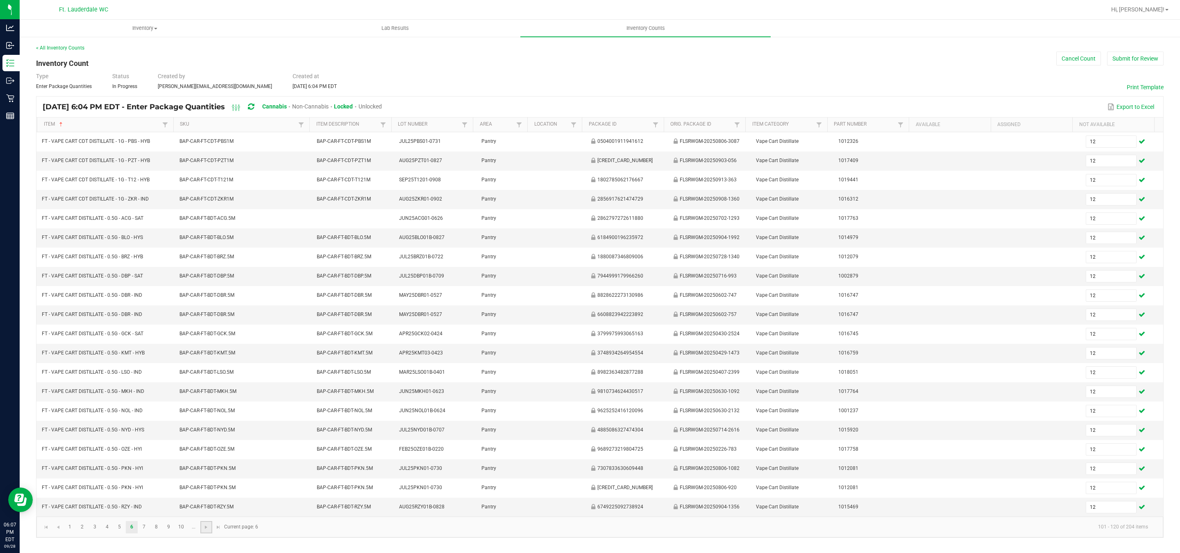
click at [202, 534] on link at bounding box center [206, 527] width 12 height 12
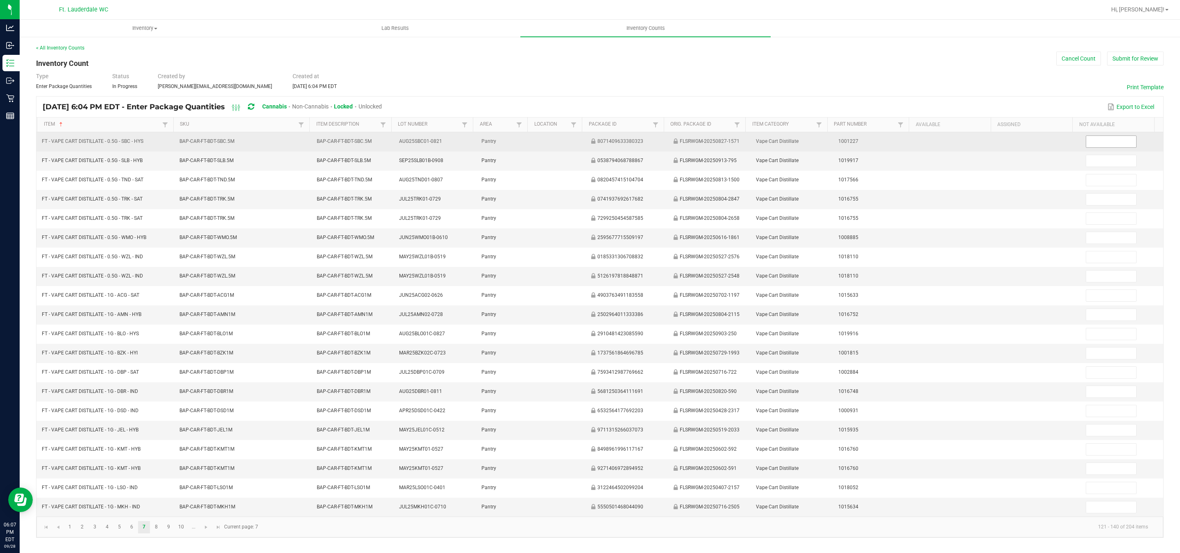
click at [1104, 141] on input at bounding box center [1111, 141] width 50 height 11
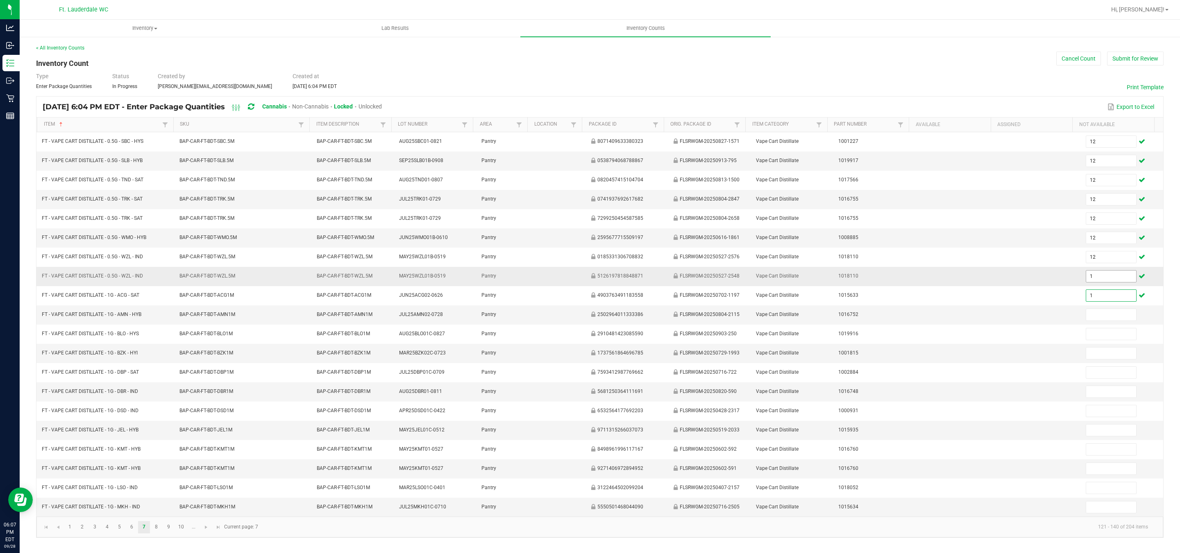
click at [1084, 276] on td "1" at bounding box center [1122, 276] width 82 height 19
click at [1086, 282] on input "1" at bounding box center [1111, 276] width 50 height 11
click at [204, 534] on link at bounding box center [206, 527] width 12 height 12
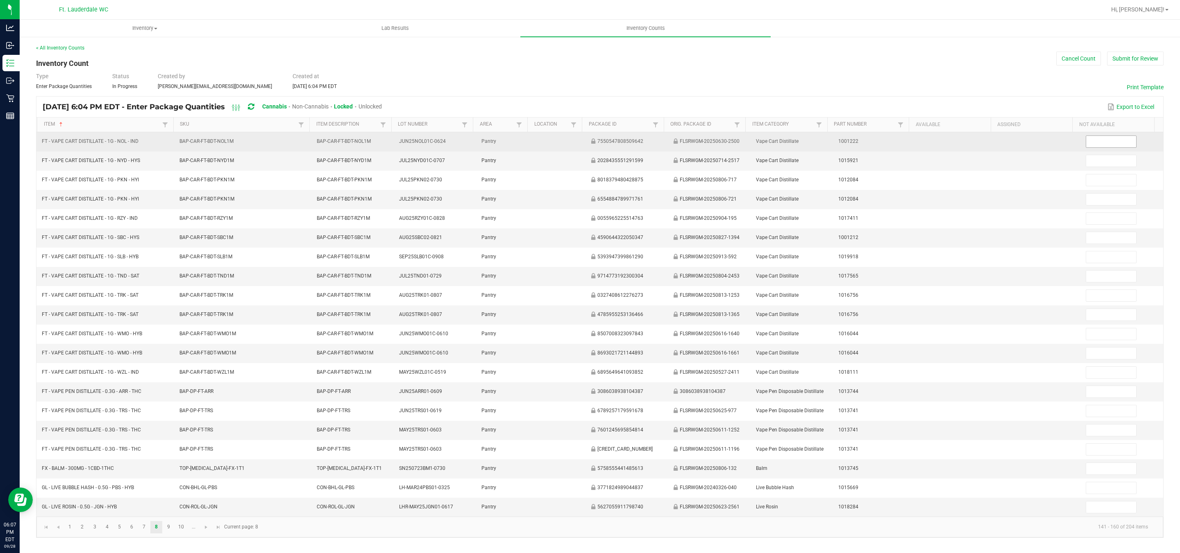
click at [1086, 139] on input at bounding box center [1111, 141] width 50 height 11
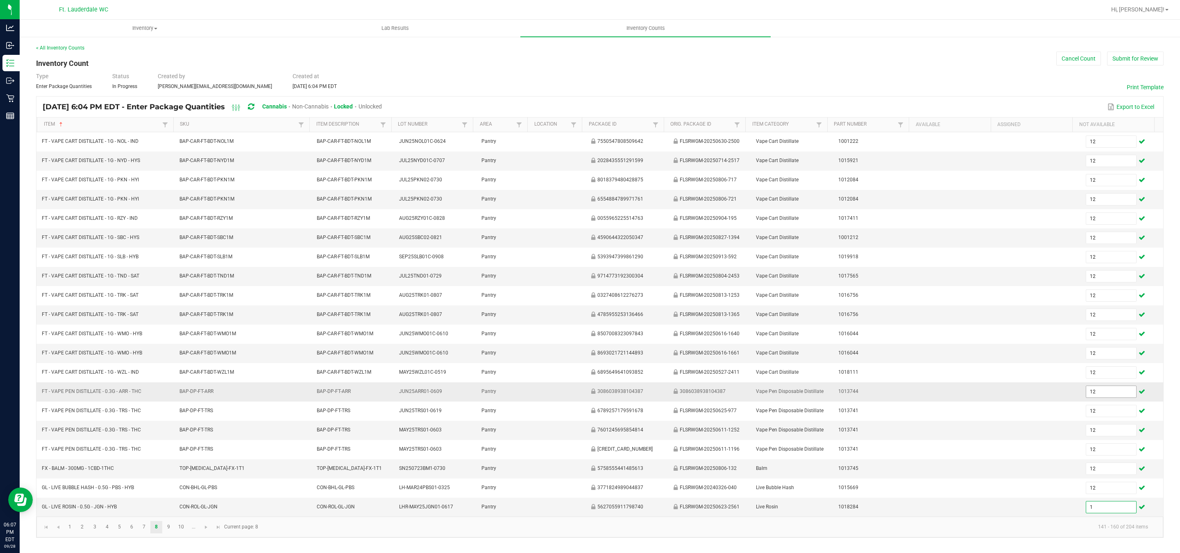
click at [1086, 398] on input "12" at bounding box center [1111, 391] width 50 height 11
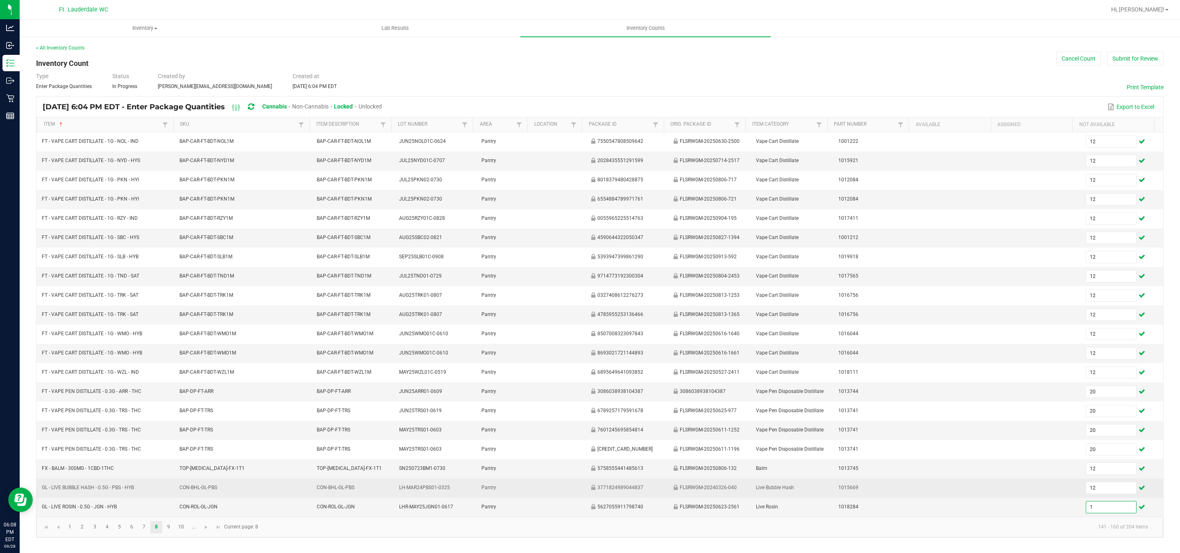
click at [1115, 490] on td "12" at bounding box center [1122, 488] width 82 height 19
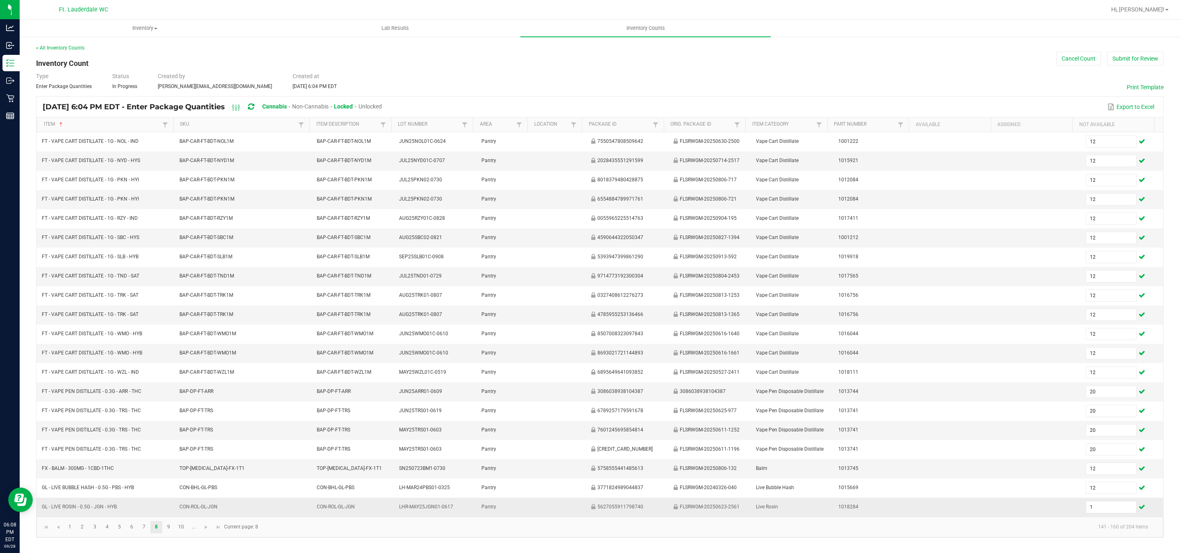
click at [1100, 512] on td "1" at bounding box center [1122, 507] width 82 height 19
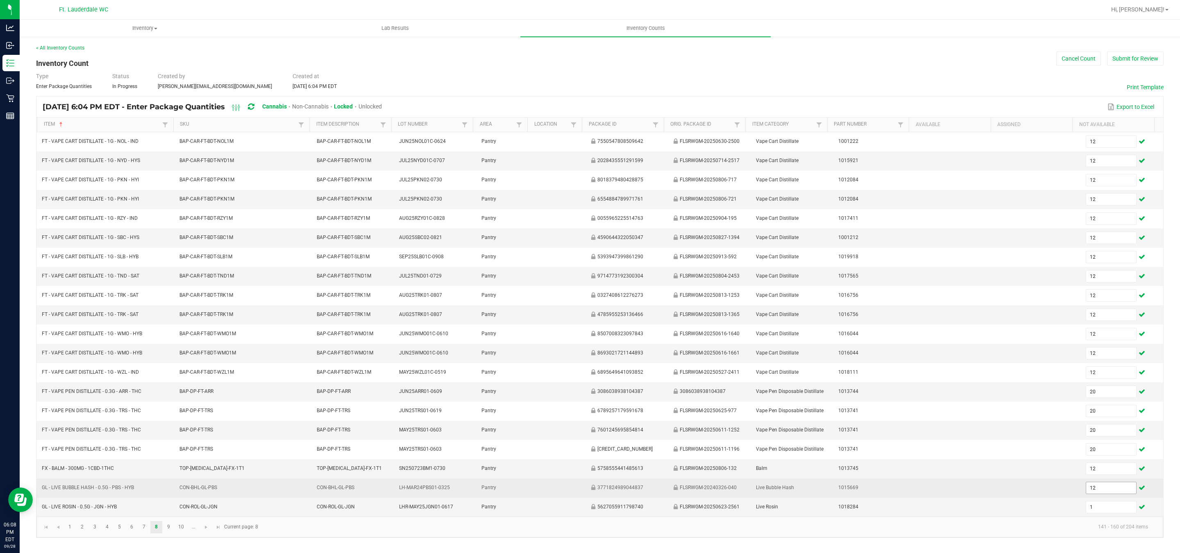
click at [1098, 494] on input "12" at bounding box center [1111, 488] width 50 height 11
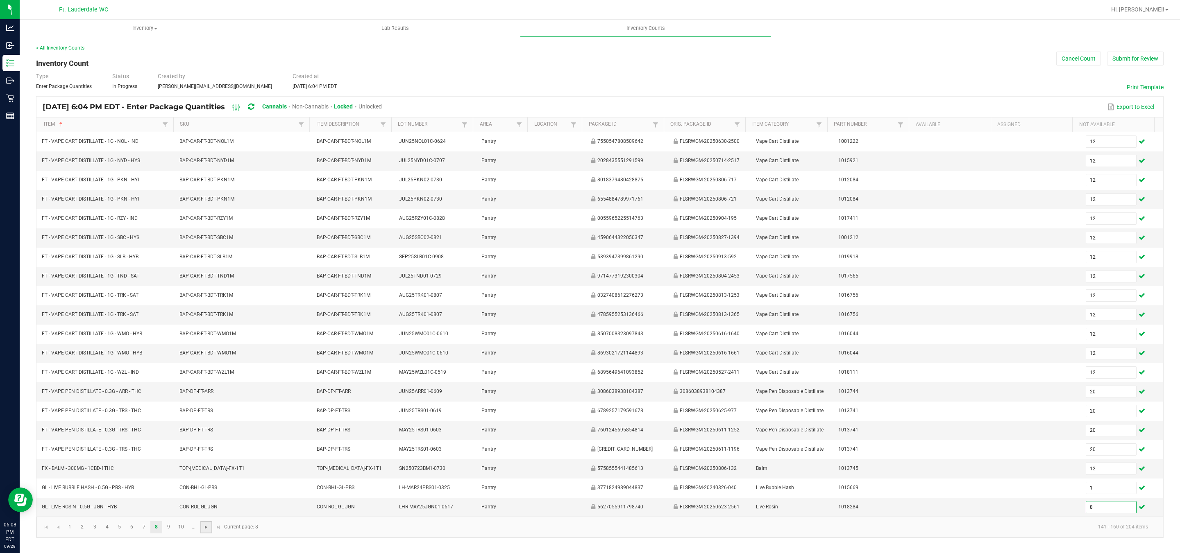
click at [206, 531] on span "Go to the next page" at bounding box center [206, 527] width 7 height 7
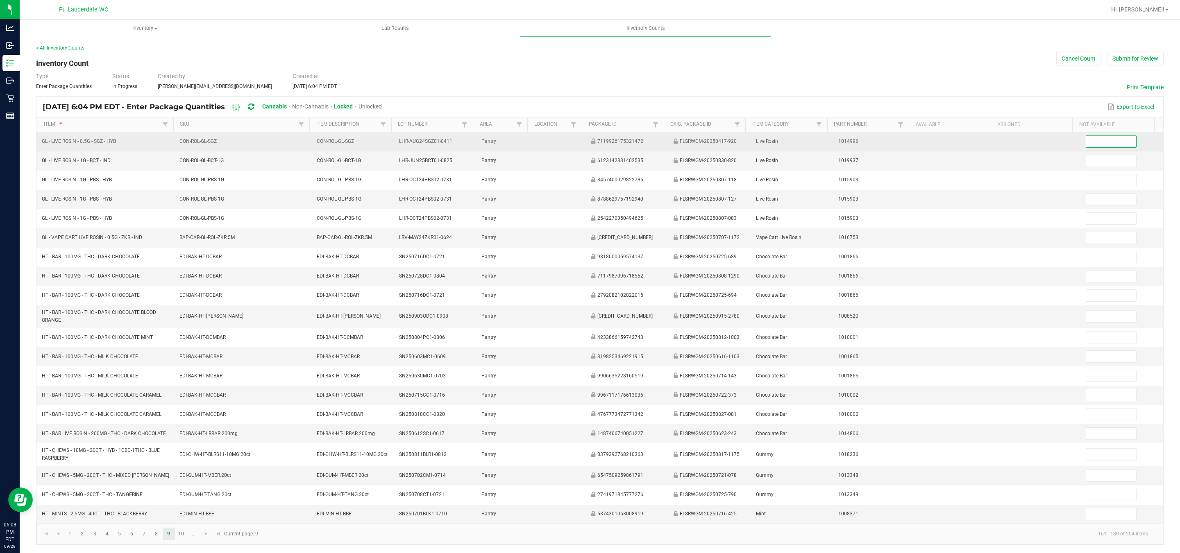
click at [1087, 142] on input at bounding box center [1111, 141] width 50 height 11
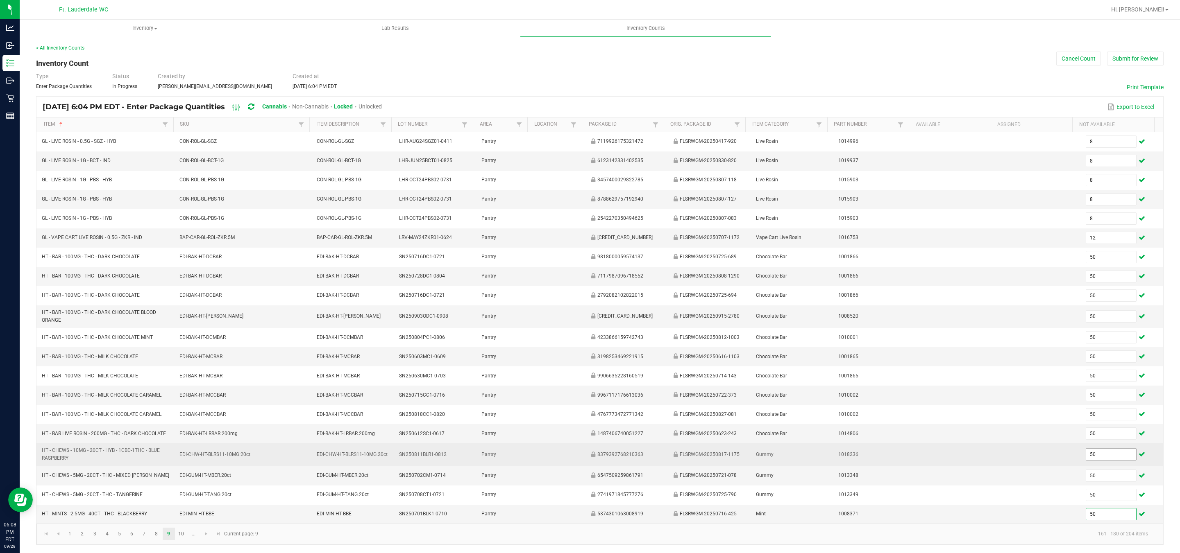
click at [1099, 460] on input "50" at bounding box center [1111, 454] width 50 height 11
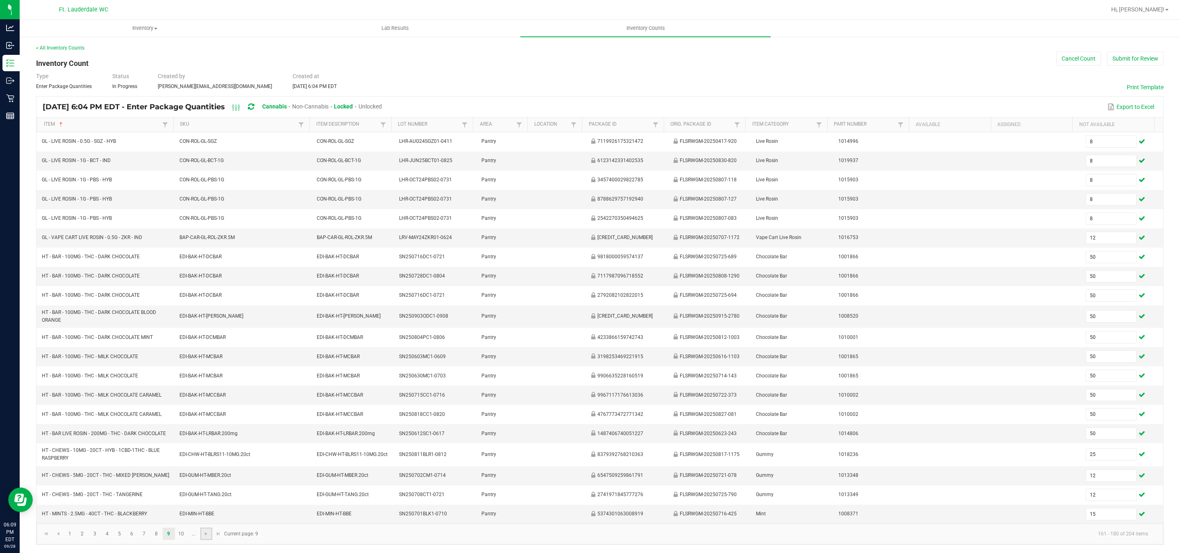
click at [211, 540] on link at bounding box center [206, 534] width 12 height 12
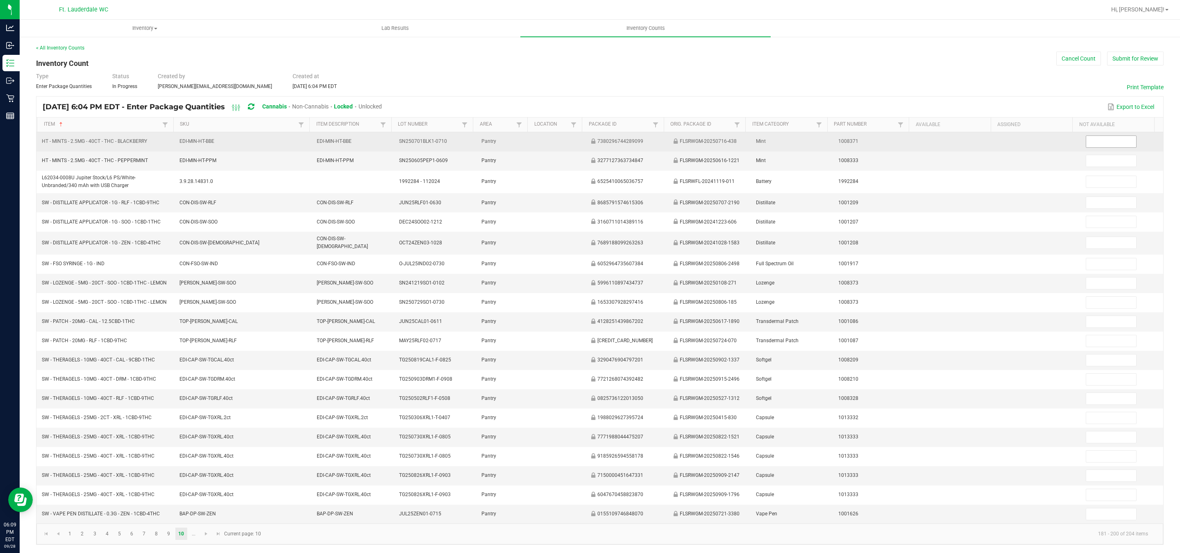
click at [1098, 144] on input at bounding box center [1111, 141] width 50 height 11
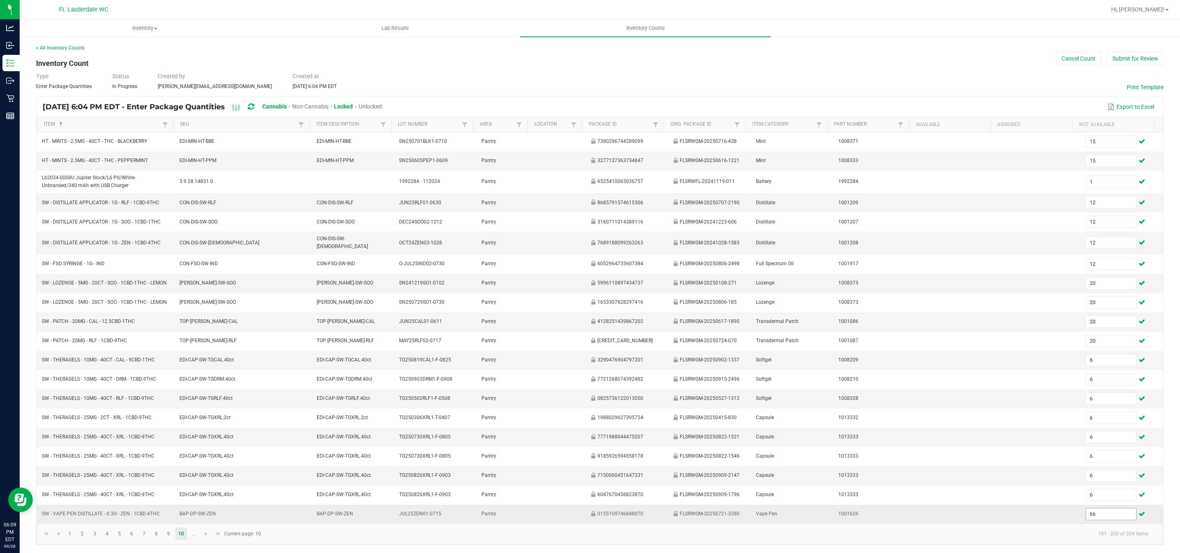
click at [1087, 520] on input "66" at bounding box center [1111, 514] width 50 height 11
drag, startPoint x: 1088, startPoint y: 521, endPoint x: 1089, endPoint y: 526, distance: 5.0
click at [1089, 522] on td "6,220" at bounding box center [1122, 514] width 82 height 19
drag, startPoint x: 1089, startPoint y: 526, endPoint x: 1085, endPoint y: 519, distance: 7.9
click at [1088, 520] on input "6220" at bounding box center [1111, 514] width 50 height 11
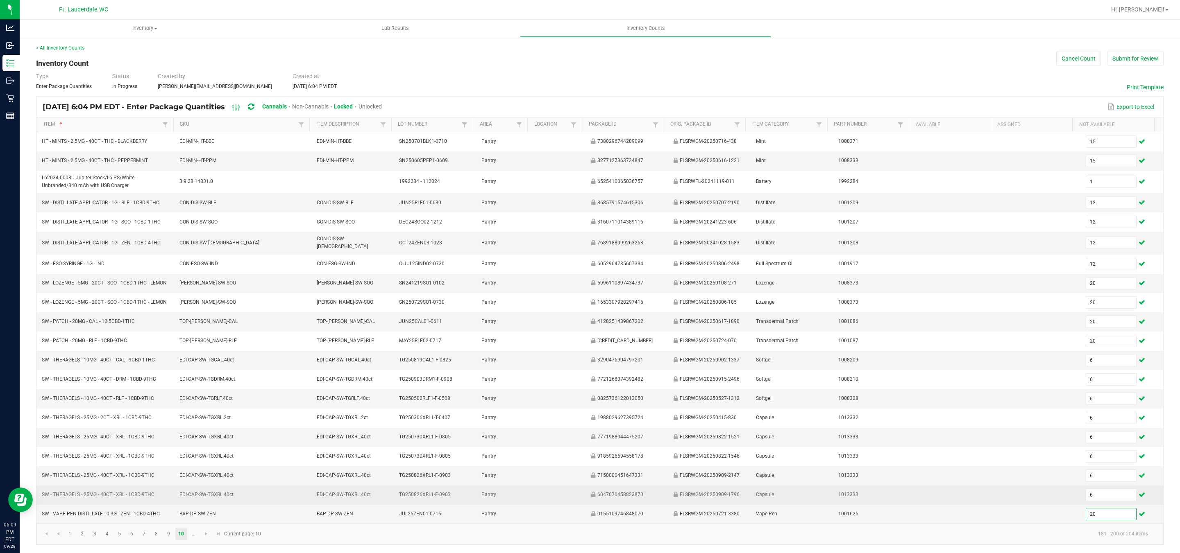
scroll to position [15, 0]
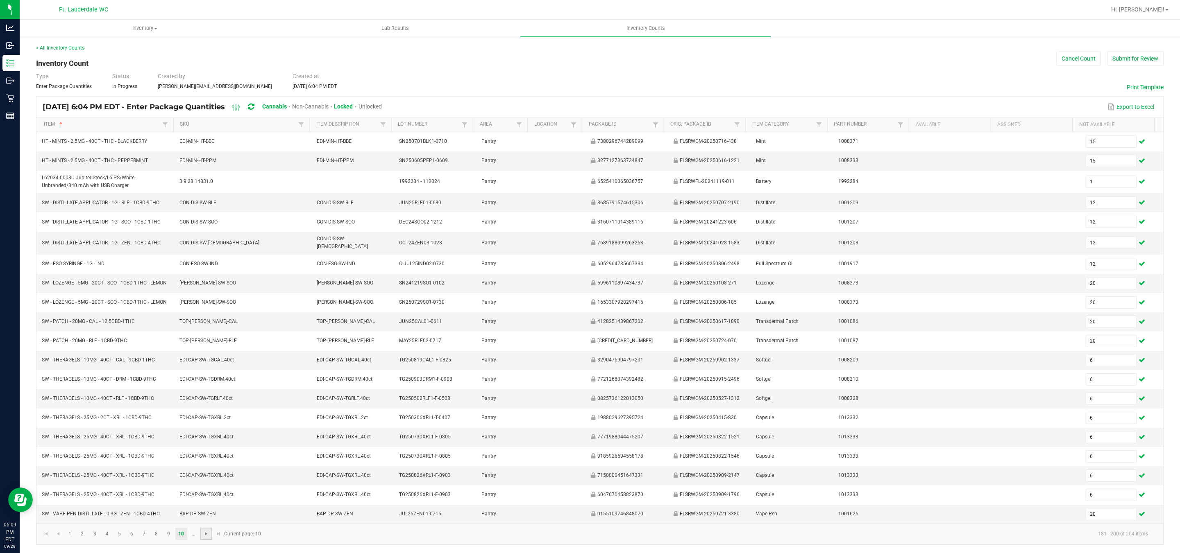
click at [205, 536] on span "Go to the next page" at bounding box center [206, 534] width 7 height 7
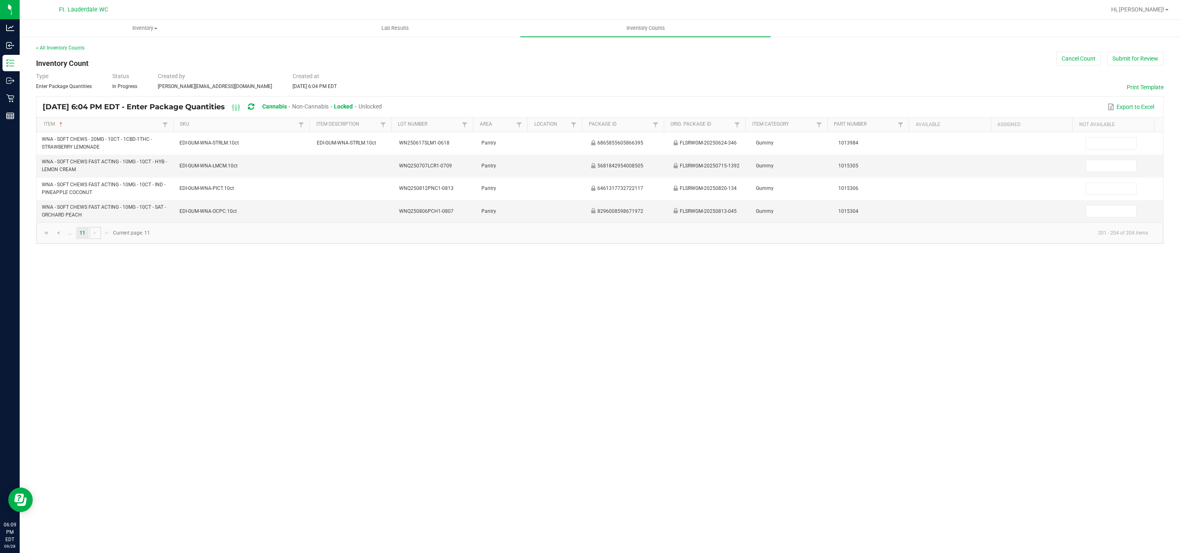
scroll to position [0, 0]
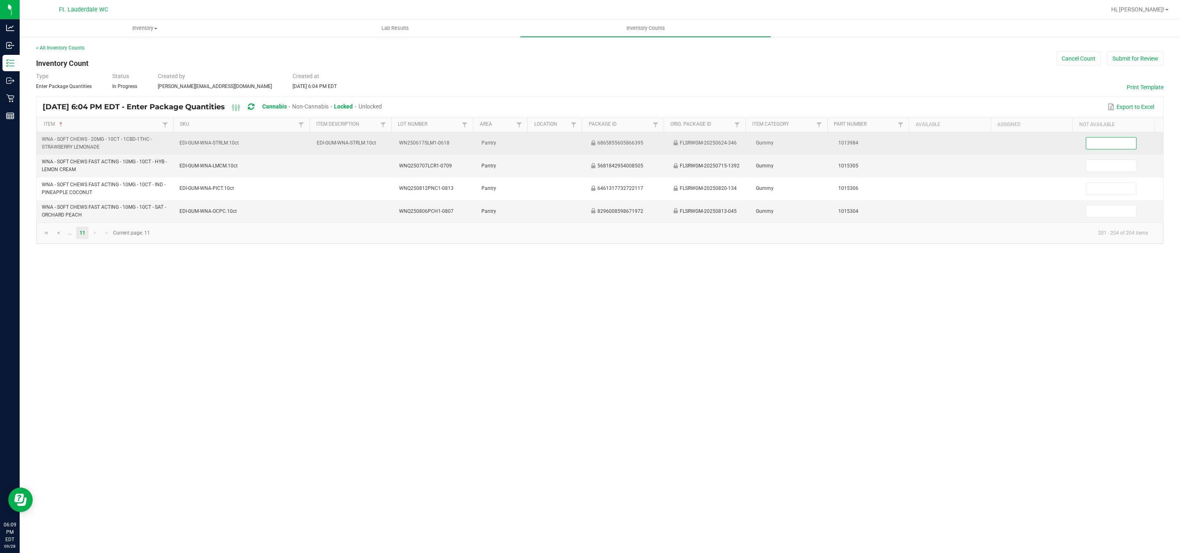
click at [1093, 146] on input at bounding box center [1111, 143] width 50 height 11
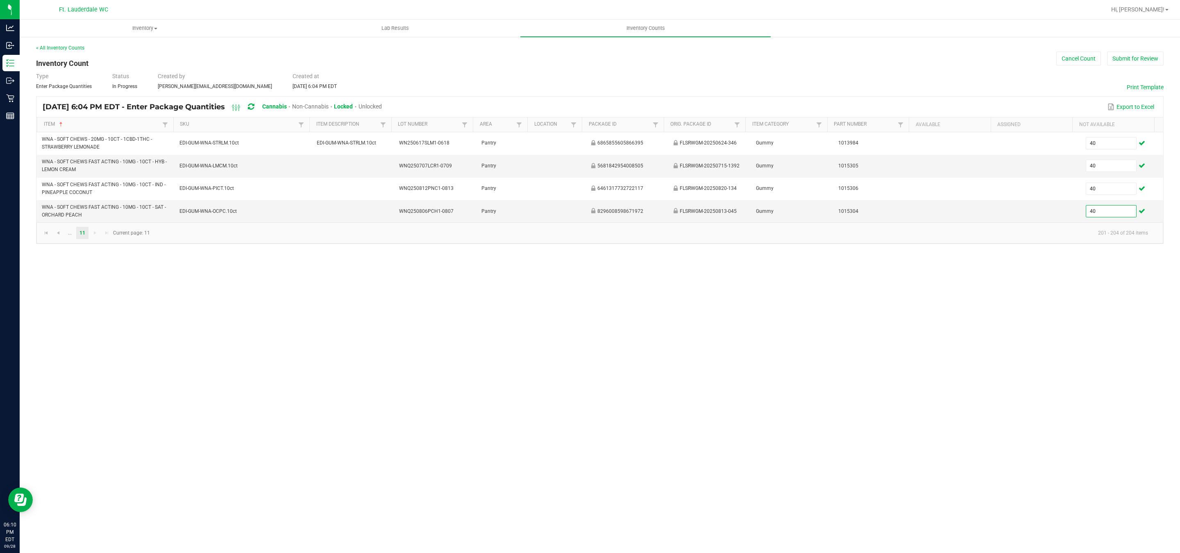
click at [382, 107] on span "Unlocked" at bounding box center [369, 106] width 23 height 7
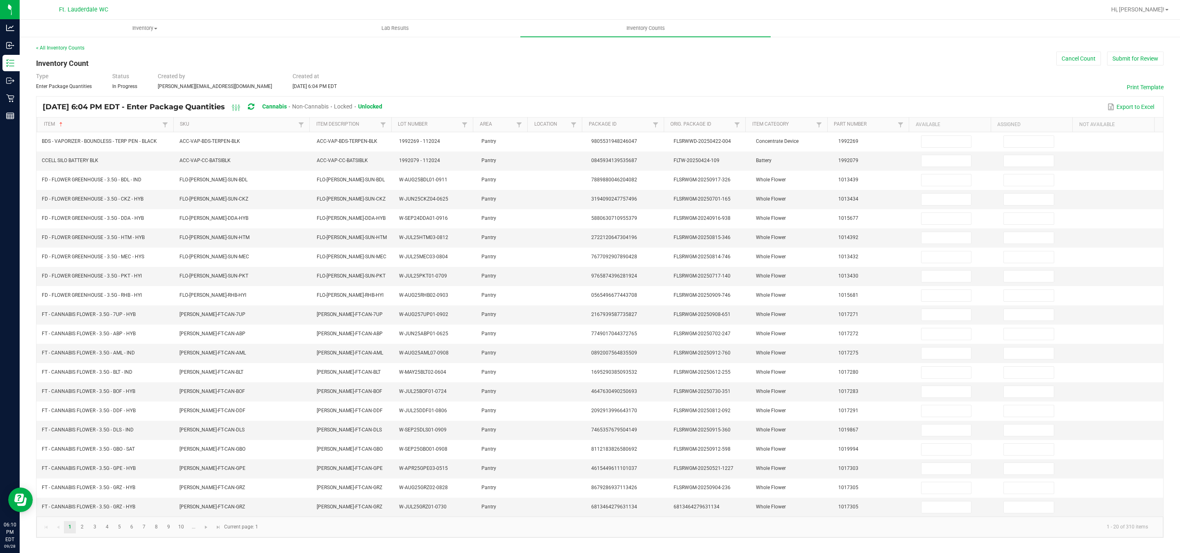
click at [352, 107] on span "Locked" at bounding box center [343, 106] width 18 height 7
click at [382, 105] on span "Unlocked" at bounding box center [369, 106] width 23 height 7
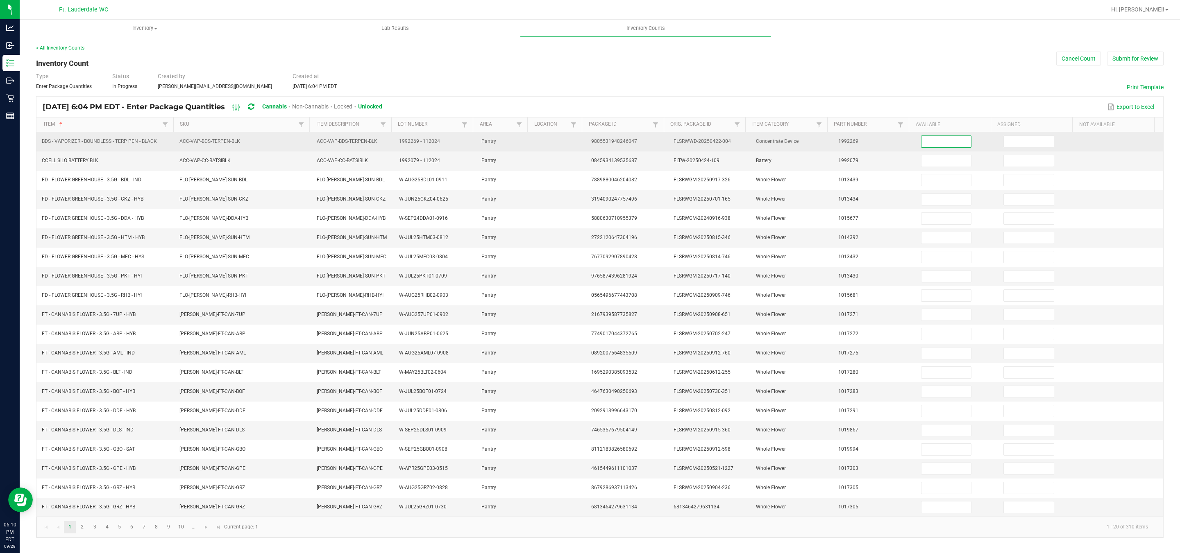
click at [933, 145] on input at bounding box center [946, 141] width 50 height 11
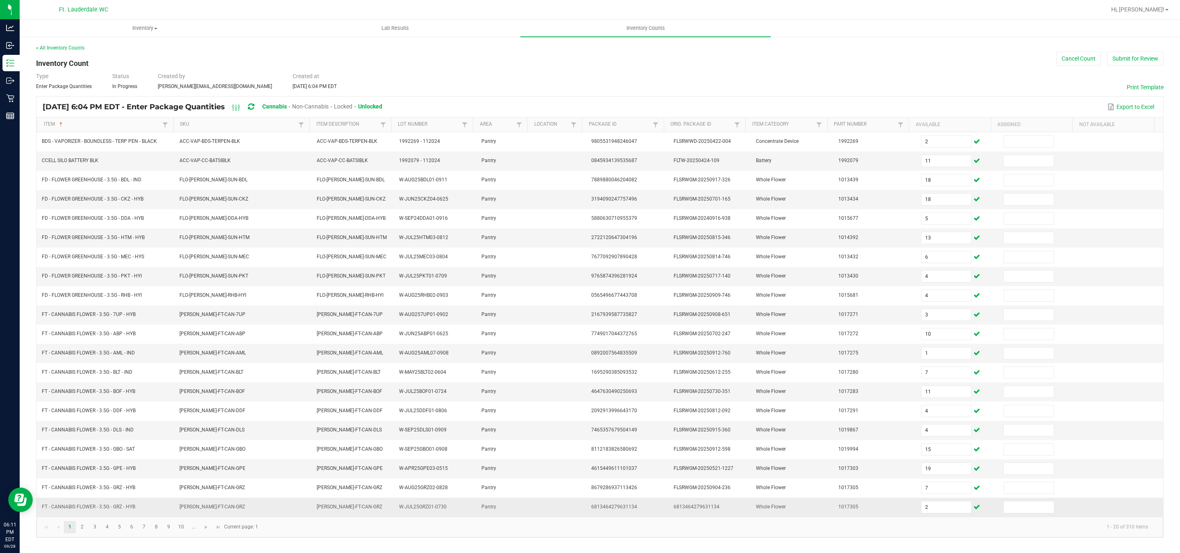
click at [597, 510] on span "6813464279631134" at bounding box center [614, 507] width 46 height 6
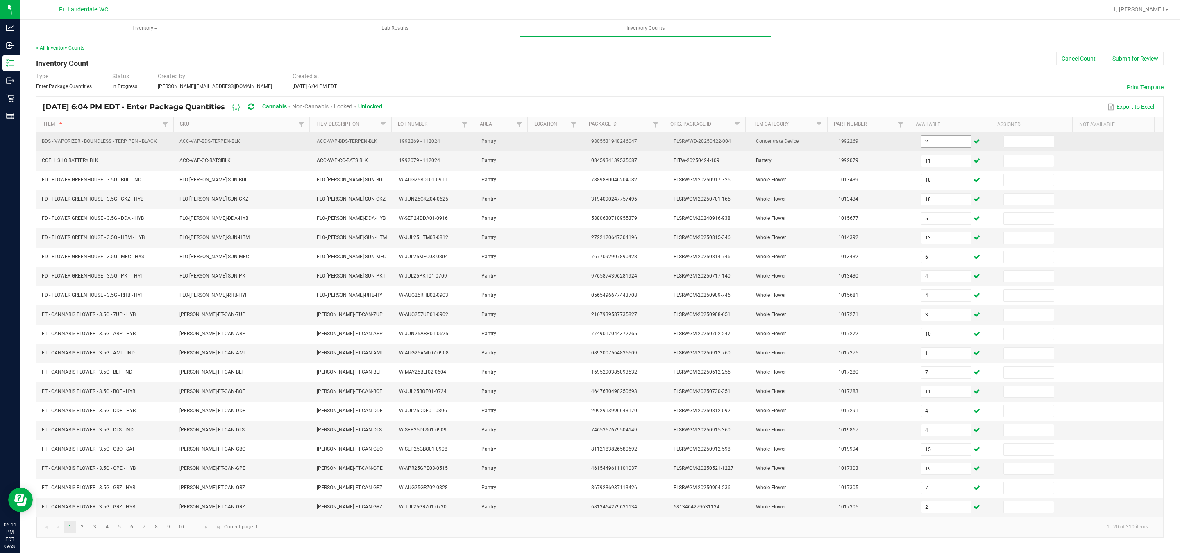
click at [922, 139] on input "2" at bounding box center [946, 141] width 50 height 11
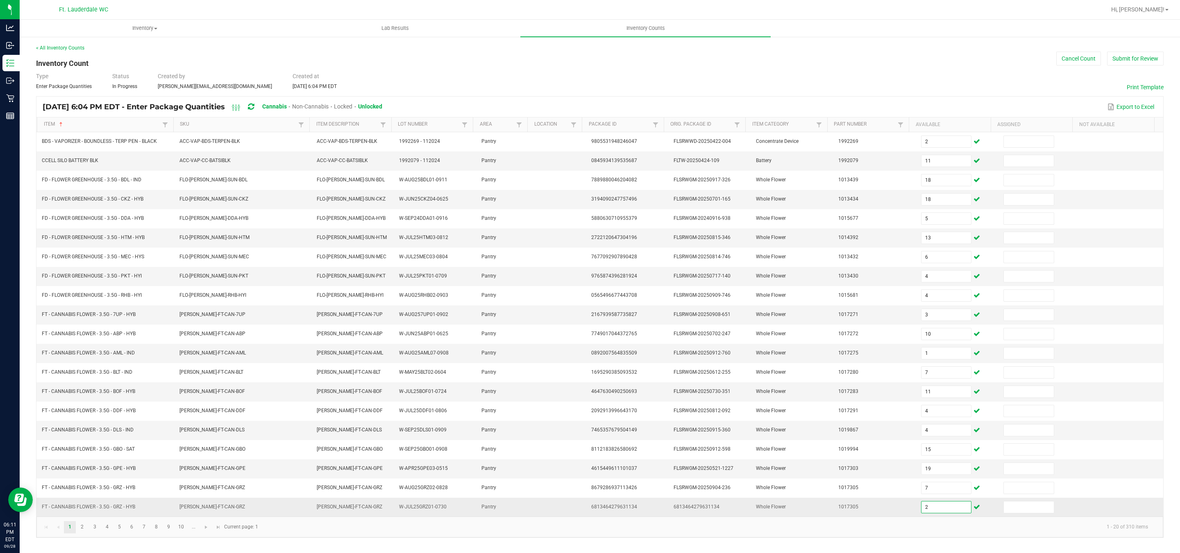
click at [929, 513] on input "2" at bounding box center [946, 507] width 50 height 11
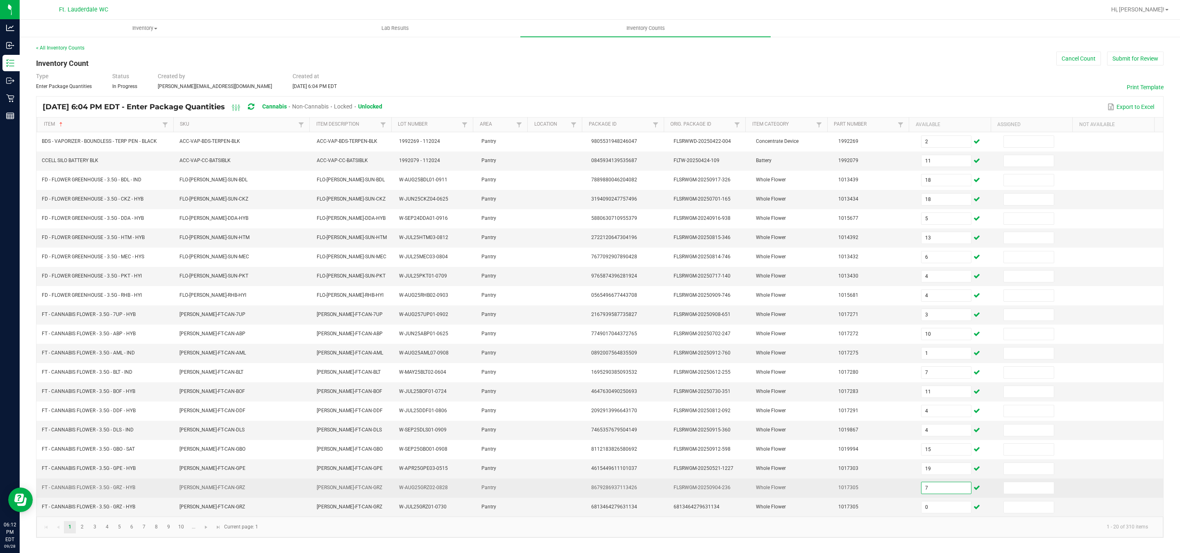
click at [922, 494] on input "7" at bounding box center [946, 488] width 50 height 11
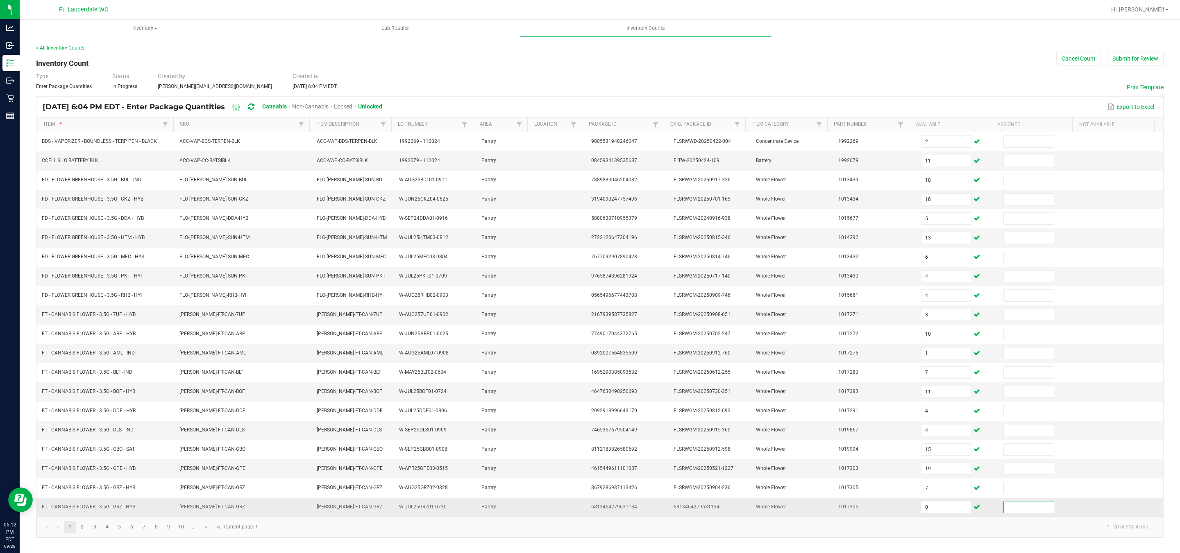
click at [1006, 513] on input at bounding box center [1029, 507] width 50 height 11
click at [935, 513] on input "0" at bounding box center [946, 507] width 50 height 11
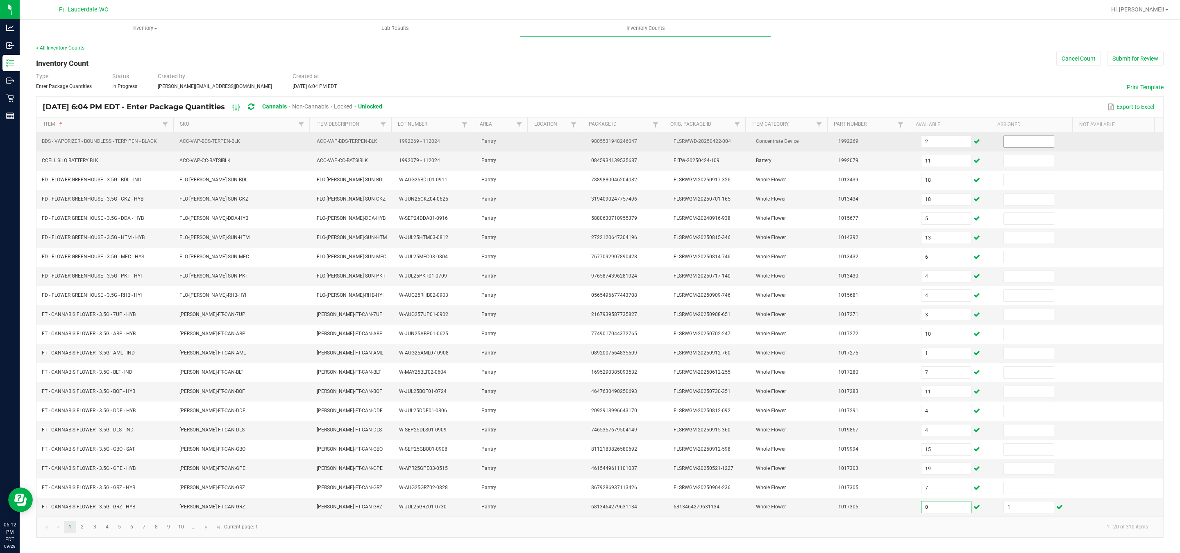
click at [1014, 142] on input at bounding box center [1029, 141] width 50 height 11
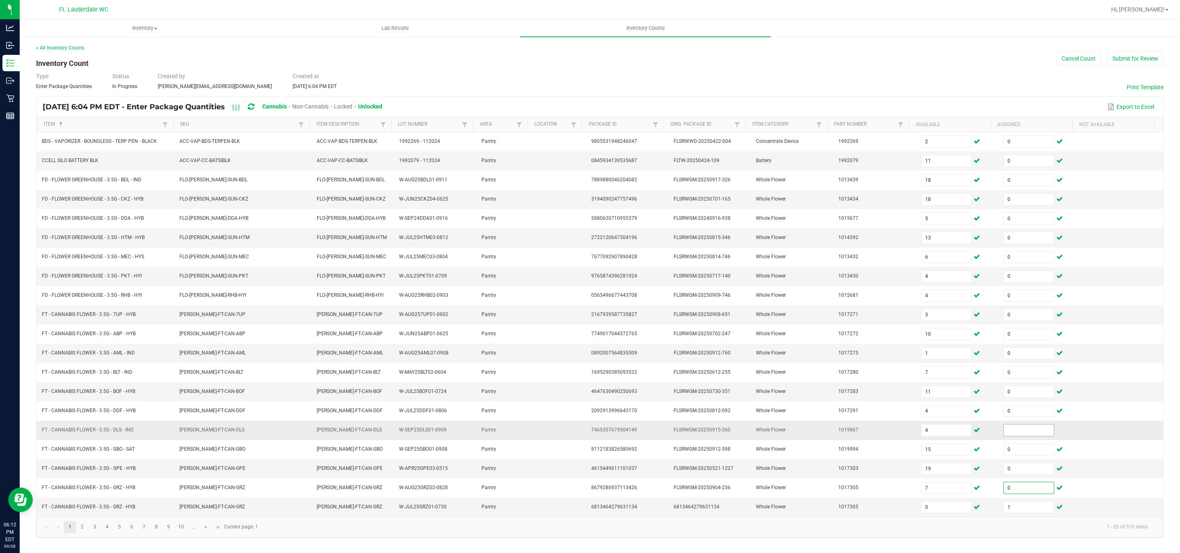
click at [1006, 436] on input at bounding box center [1029, 430] width 50 height 11
click at [209, 531] on span "Go to the next page" at bounding box center [206, 527] width 7 height 7
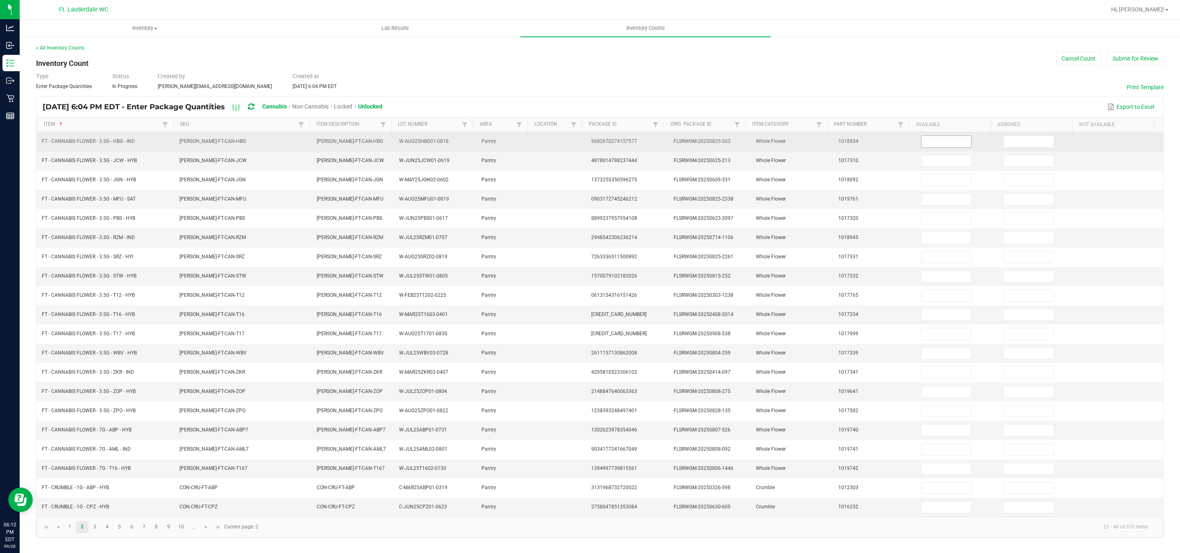
click at [943, 138] on input at bounding box center [946, 141] width 50 height 11
click at [1004, 138] on input at bounding box center [1029, 141] width 50 height 11
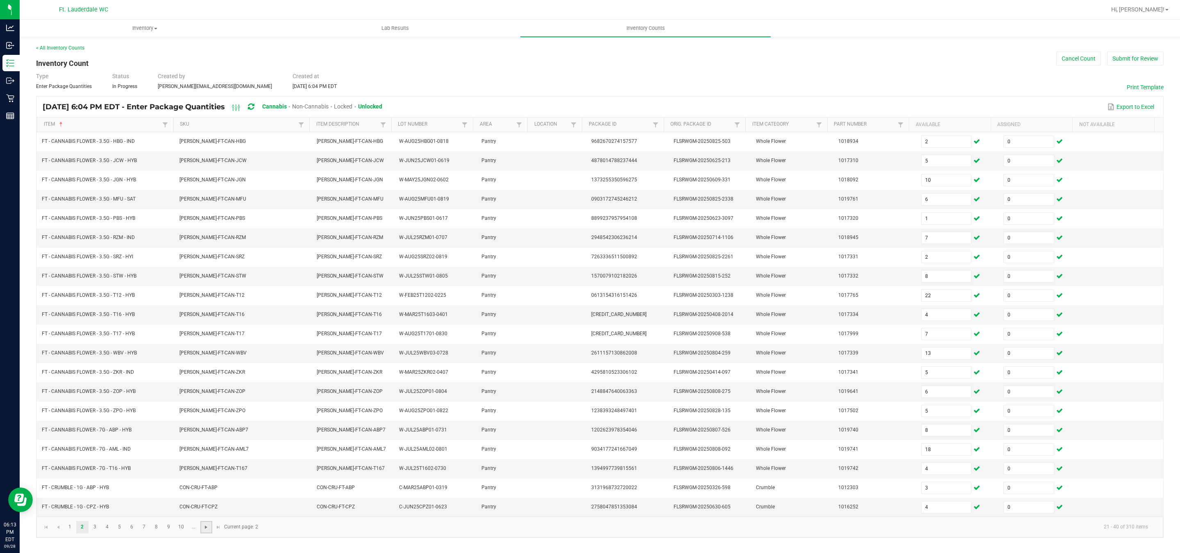
click at [203, 531] on span "Go to the next page" at bounding box center [206, 527] width 7 height 7
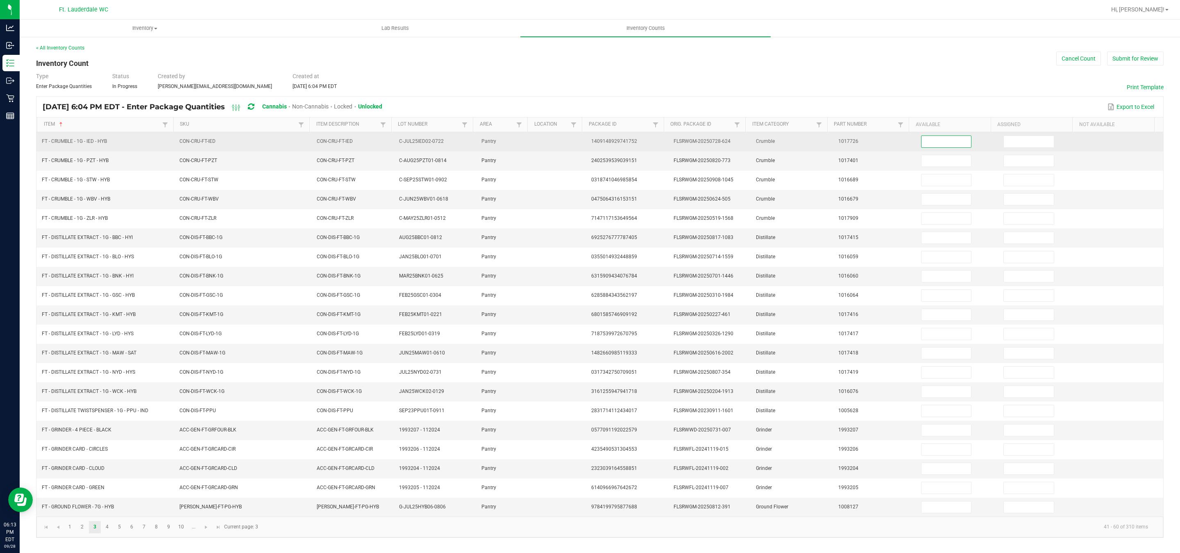
click at [937, 143] on input at bounding box center [946, 141] width 50 height 11
click at [1019, 144] on input at bounding box center [1029, 141] width 50 height 11
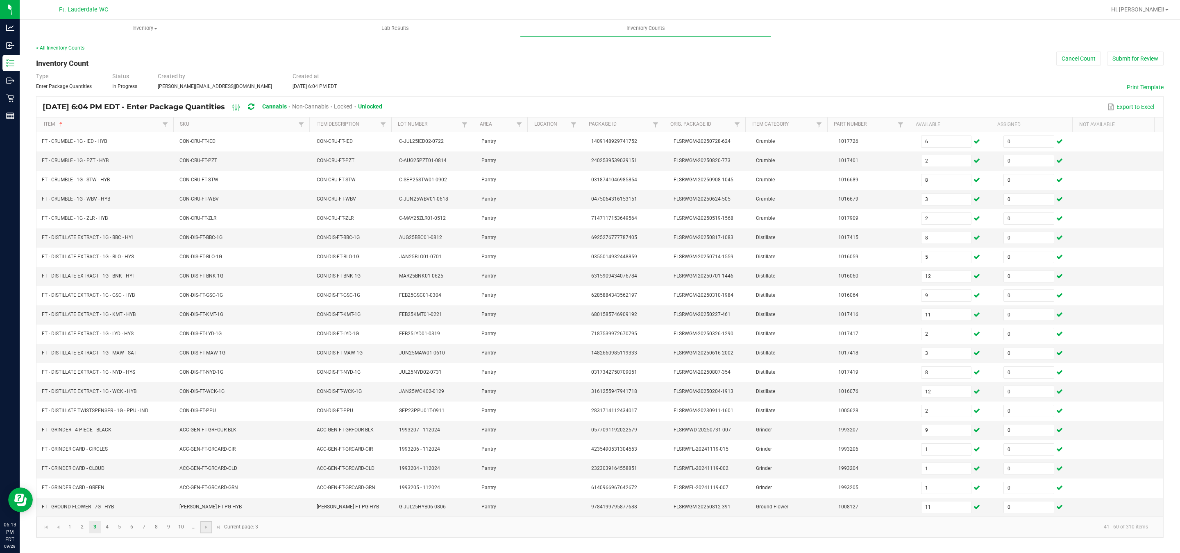
click at [202, 534] on link at bounding box center [206, 527] width 12 height 12
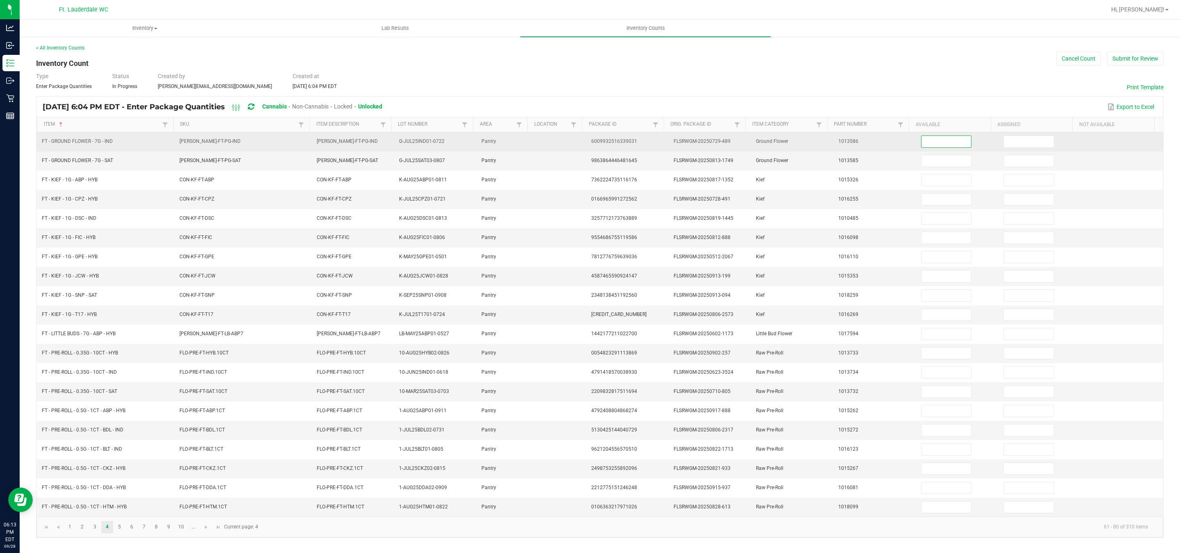
click at [922, 143] on input at bounding box center [946, 141] width 50 height 11
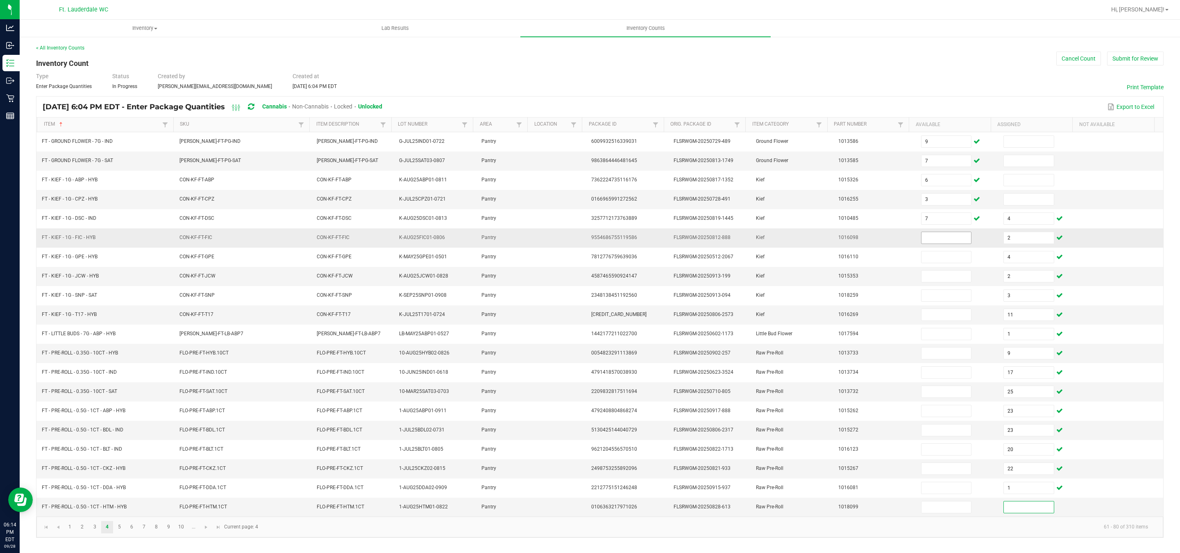
click at [924, 240] on input at bounding box center [946, 237] width 50 height 11
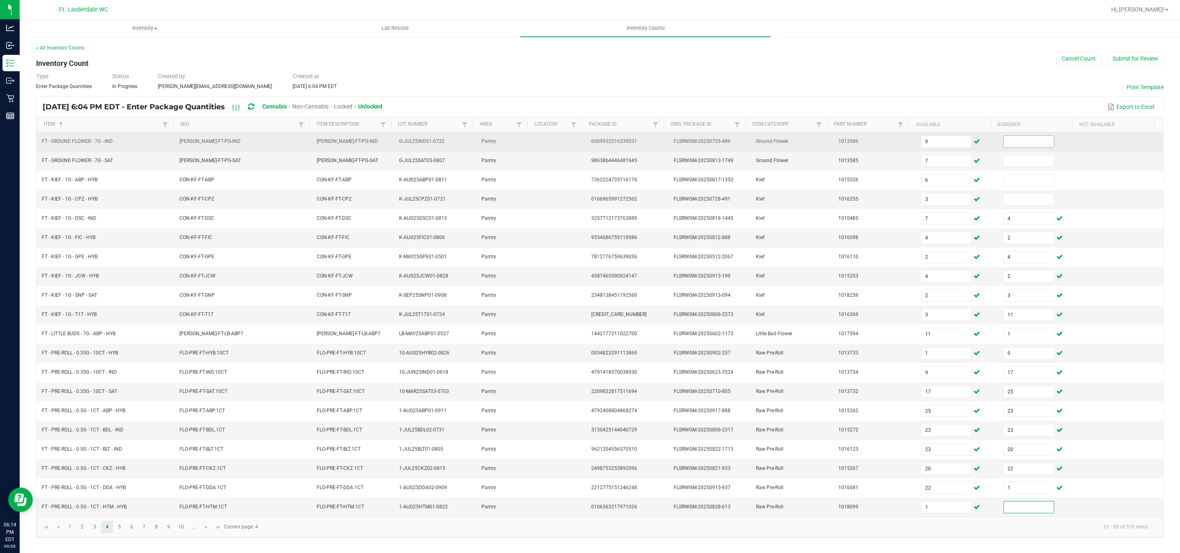
click at [1013, 140] on input at bounding box center [1029, 141] width 50 height 11
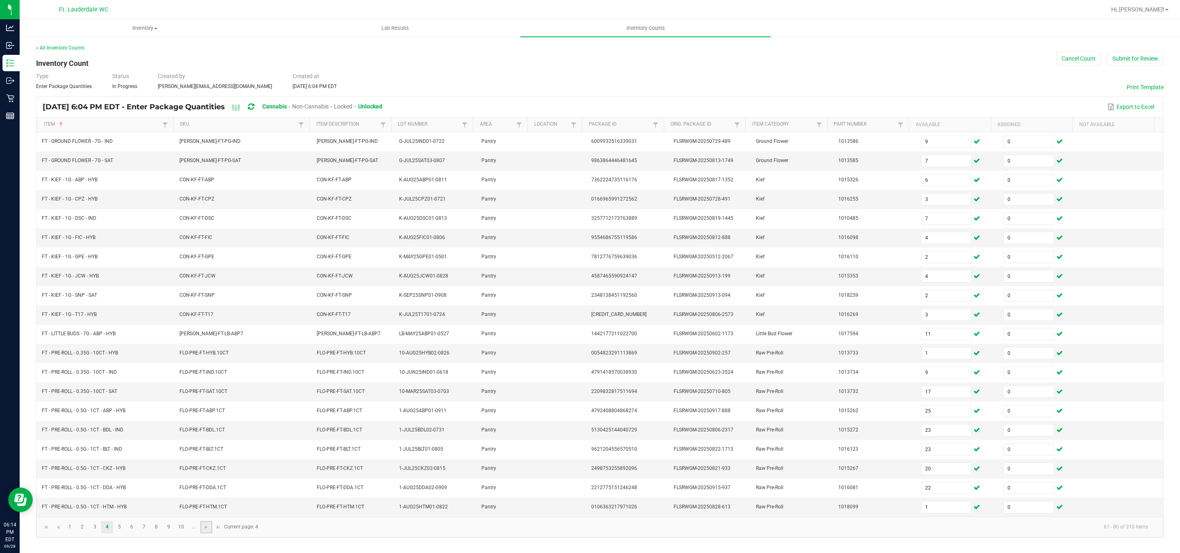
click at [204, 534] on link at bounding box center [206, 527] width 12 height 12
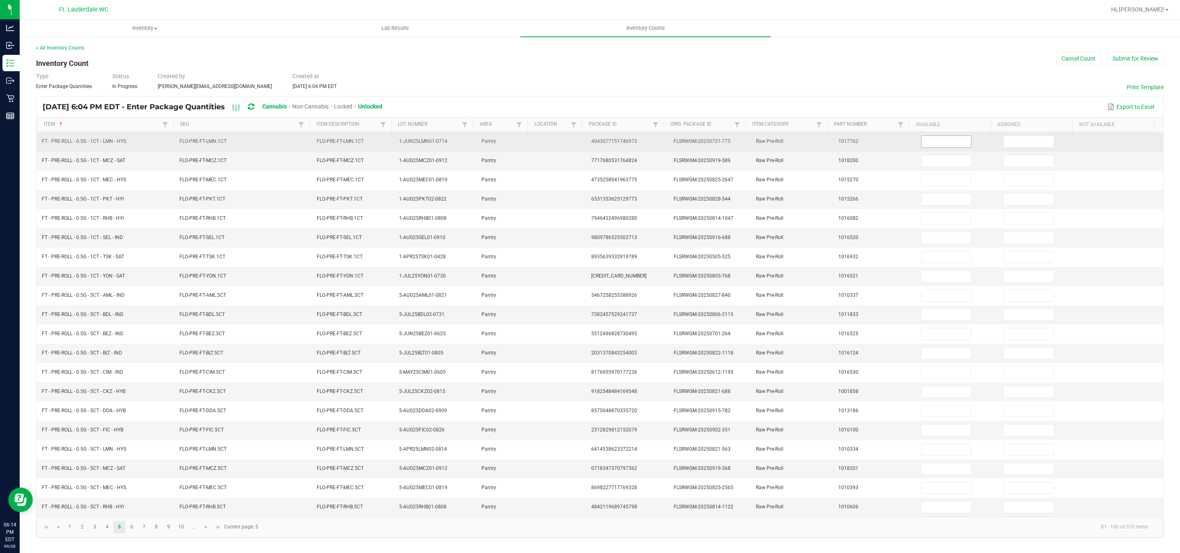
click at [925, 142] on input at bounding box center [946, 141] width 50 height 11
click at [1017, 145] on input at bounding box center [1029, 141] width 50 height 11
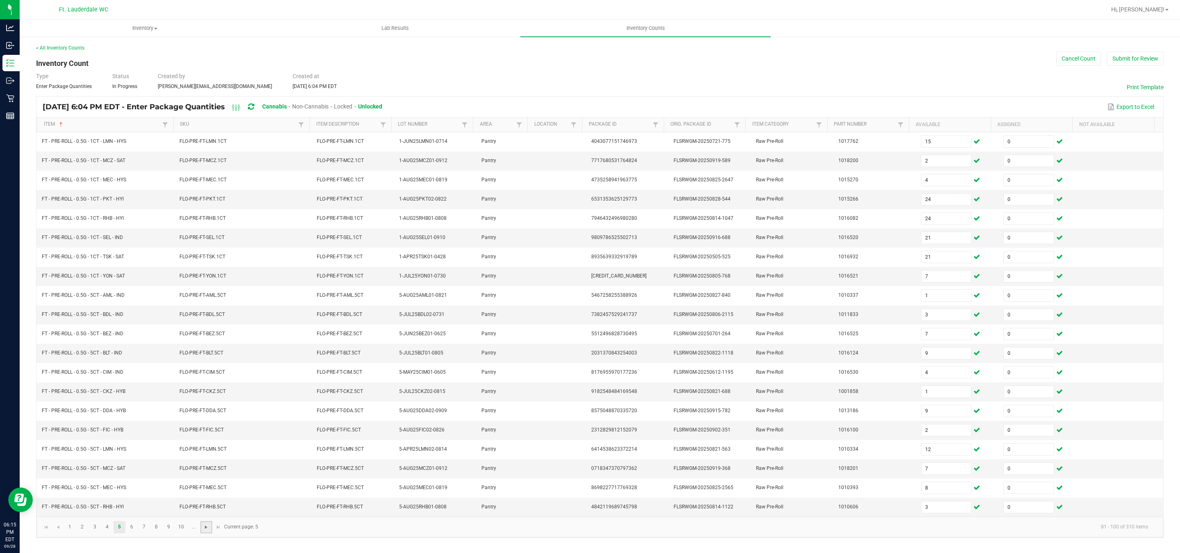
click at [208, 531] on span "Go to the next page" at bounding box center [206, 527] width 7 height 7
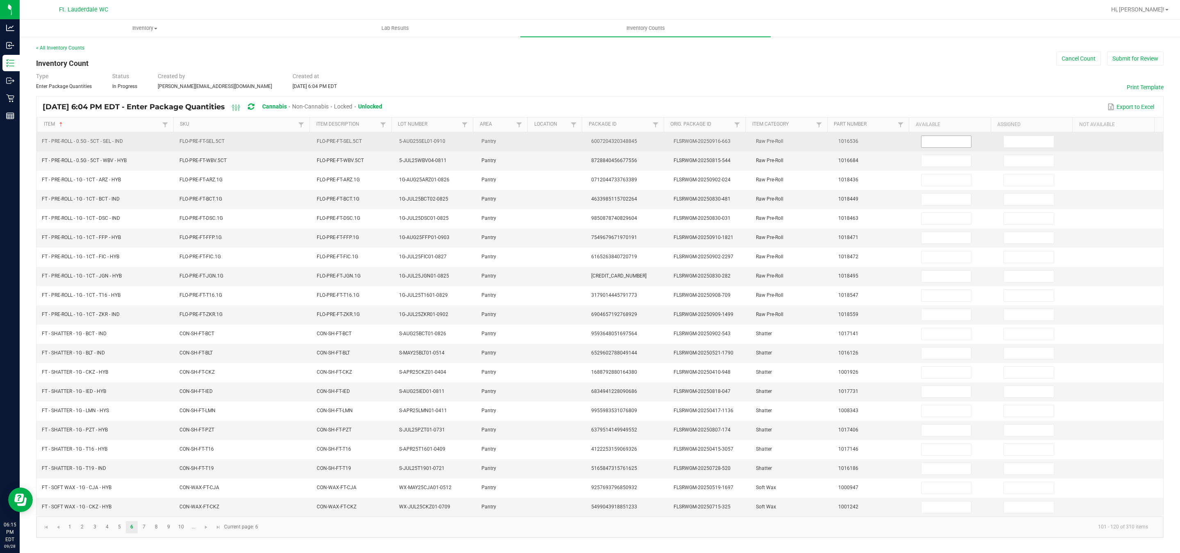
click at [921, 144] on input at bounding box center [946, 141] width 50 height 11
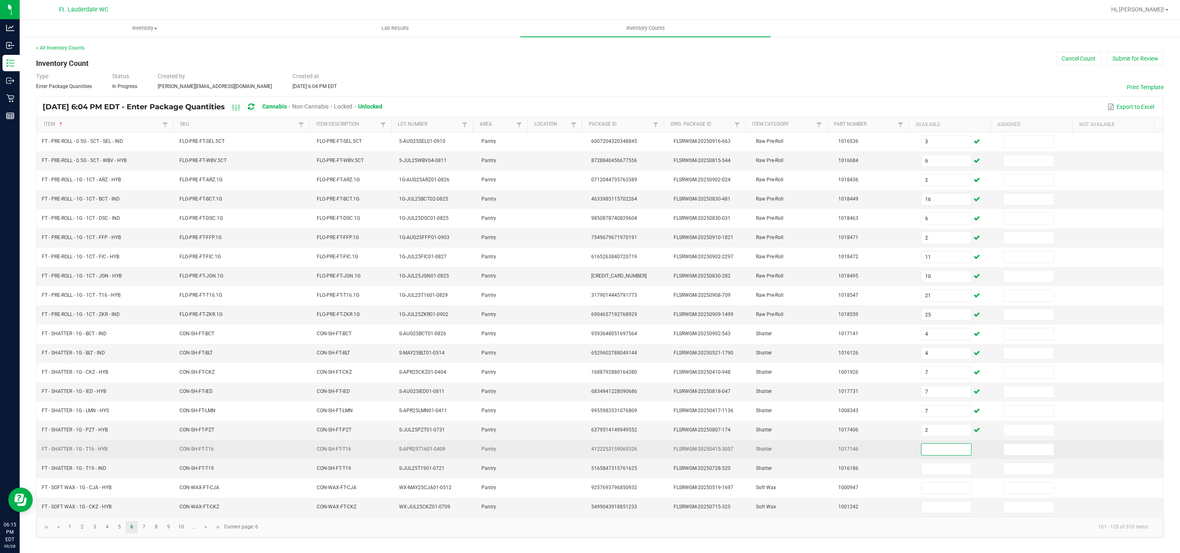
click at [921, 456] on input at bounding box center [946, 449] width 50 height 11
click at [864, 460] on td "1017146" at bounding box center [874, 449] width 82 height 19
click at [943, 456] on input at bounding box center [946, 449] width 50 height 11
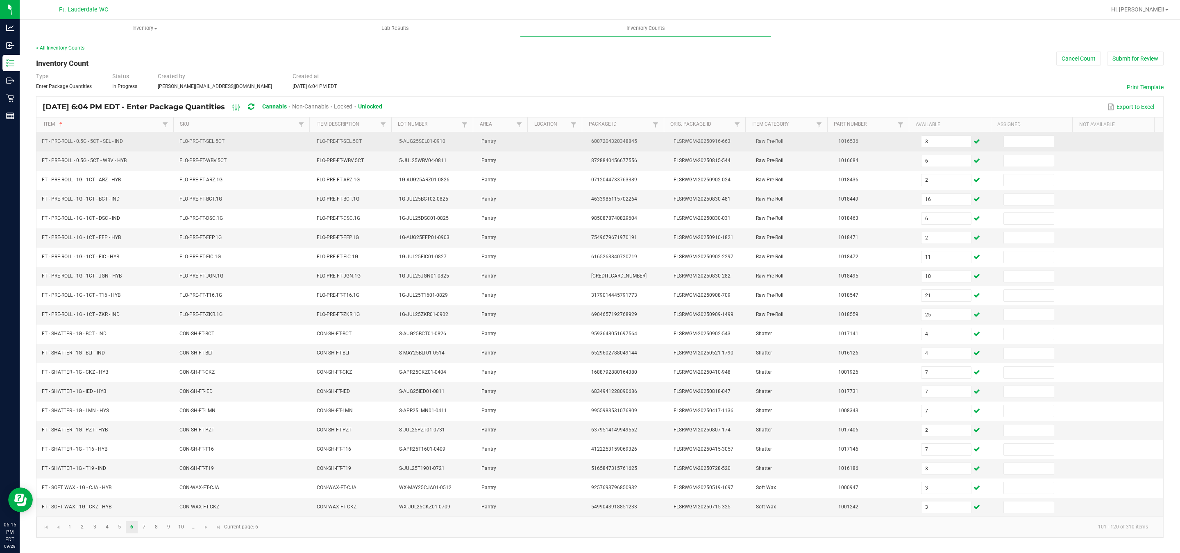
click at [1019, 149] on td at bounding box center [1039, 141] width 82 height 19
click at [1014, 143] on input at bounding box center [1029, 141] width 50 height 11
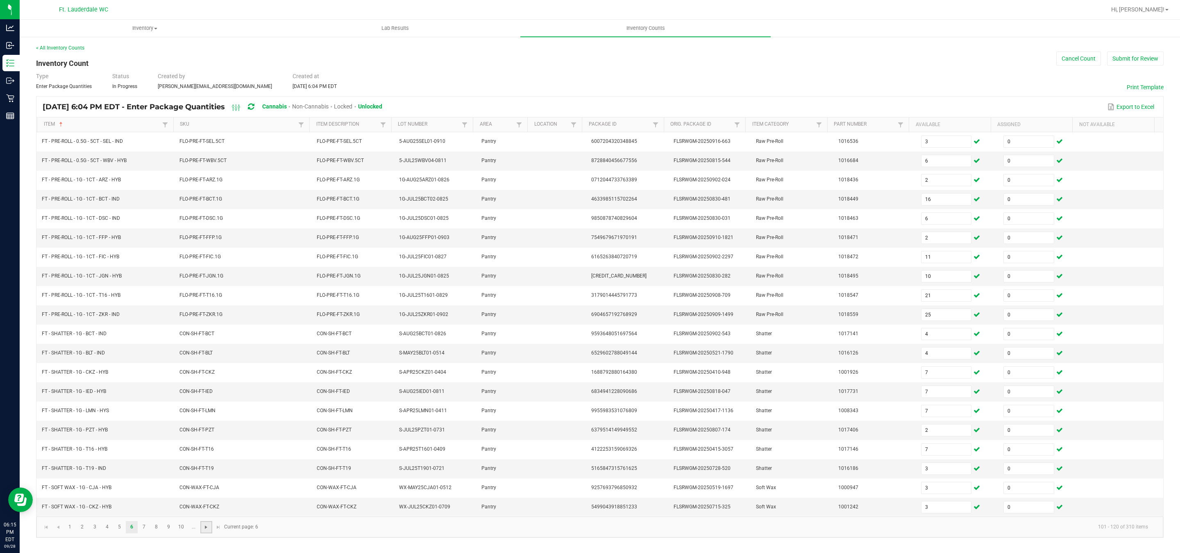
click at [209, 531] on span "Go to the next page" at bounding box center [206, 527] width 7 height 7
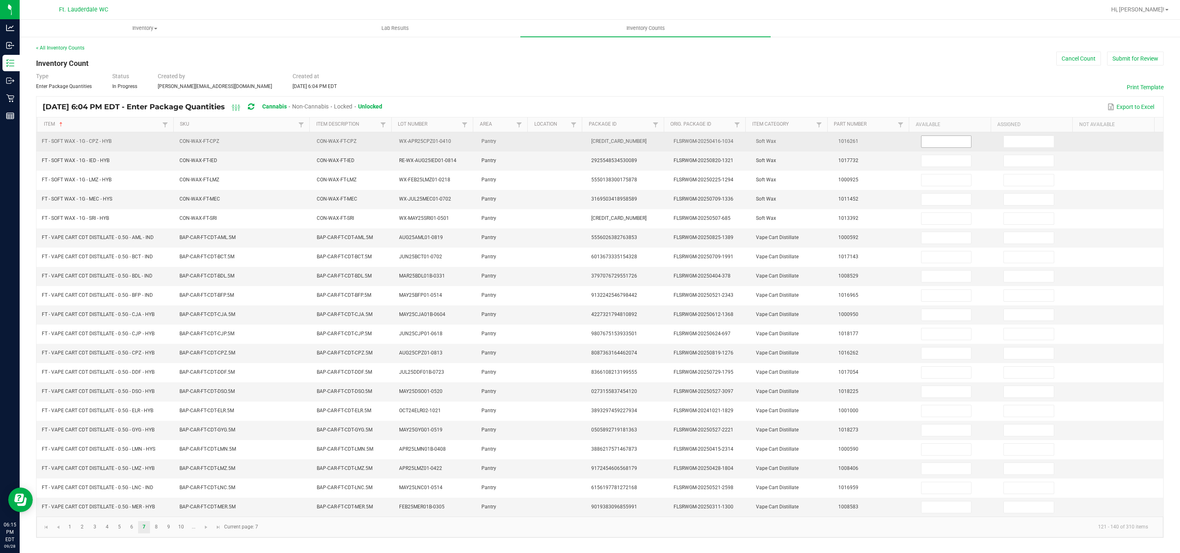
click at [927, 146] on input at bounding box center [946, 141] width 50 height 11
click at [928, 141] on input "2" at bounding box center [946, 141] width 50 height 11
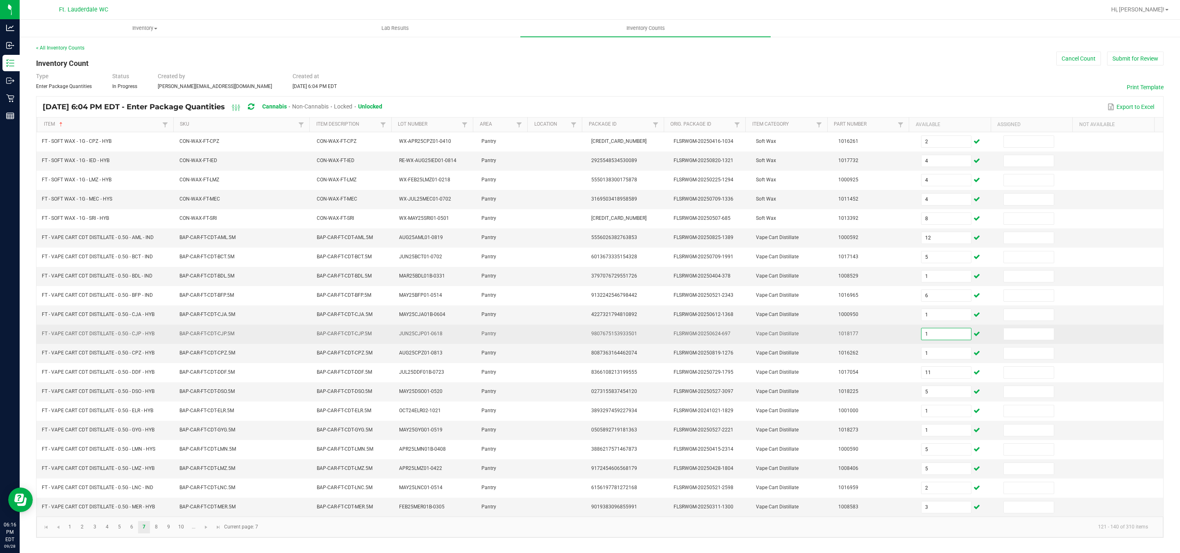
click at [923, 338] on input "1" at bounding box center [946, 334] width 50 height 11
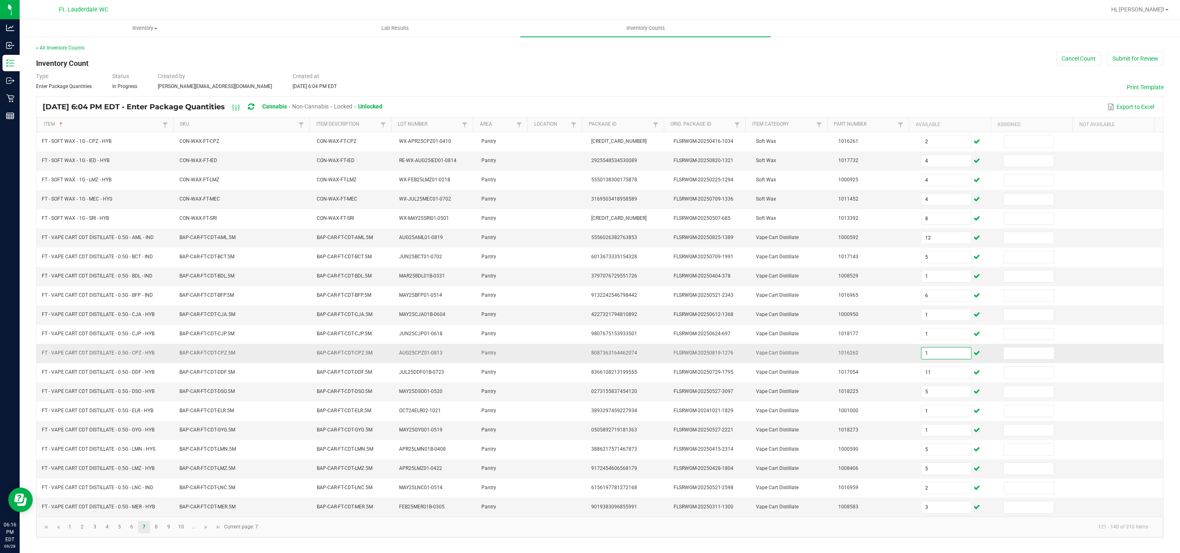
click at [923, 358] on input "1" at bounding box center [946, 353] width 50 height 11
click at [925, 513] on input "3" at bounding box center [946, 507] width 50 height 11
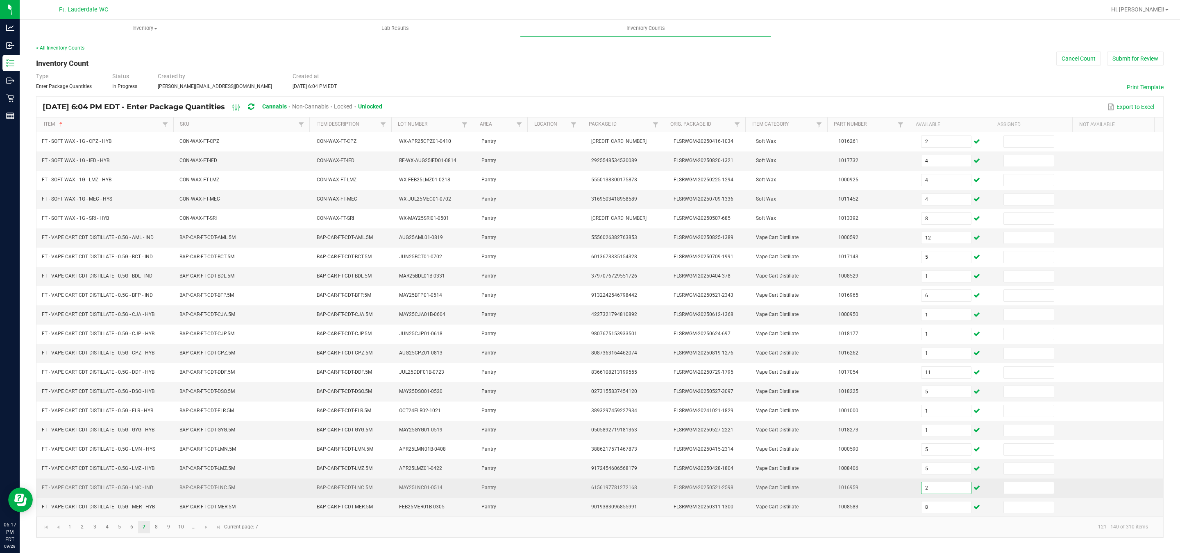
click at [921, 494] on input "2" at bounding box center [946, 488] width 50 height 11
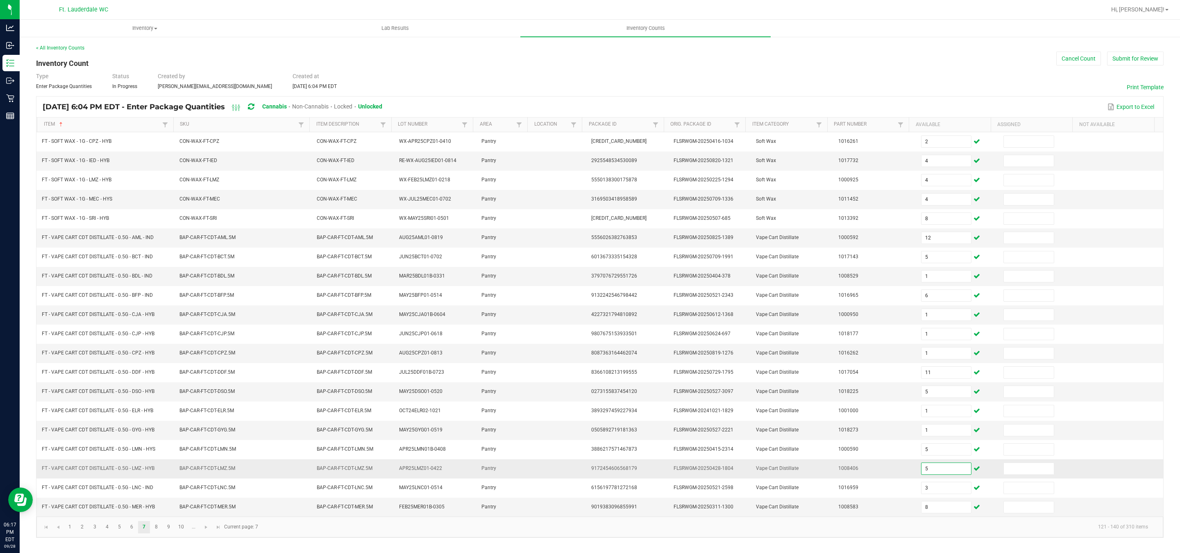
click at [921, 475] on input "5" at bounding box center [946, 468] width 50 height 11
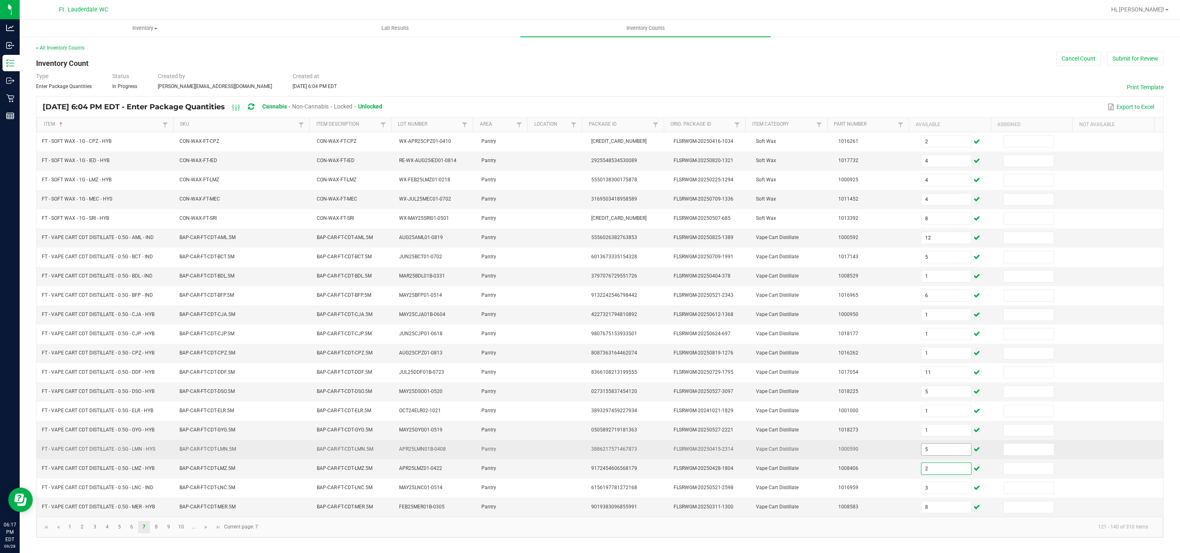
click at [921, 456] on input "5" at bounding box center [946, 449] width 50 height 11
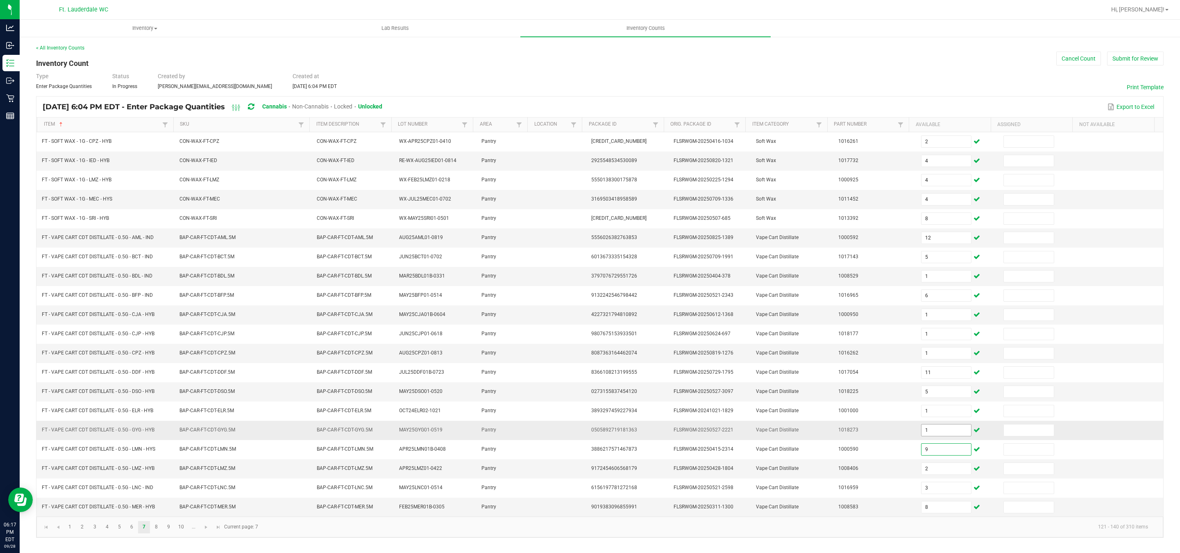
click at [940, 436] on input "1" at bounding box center [946, 430] width 50 height 11
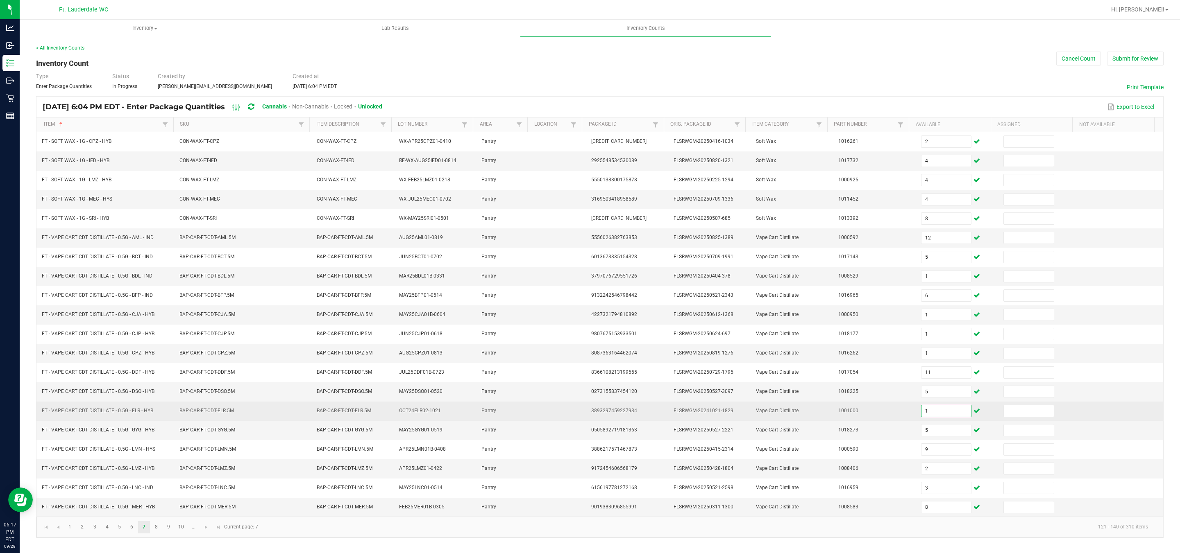
click at [921, 417] on input "1" at bounding box center [946, 411] width 50 height 11
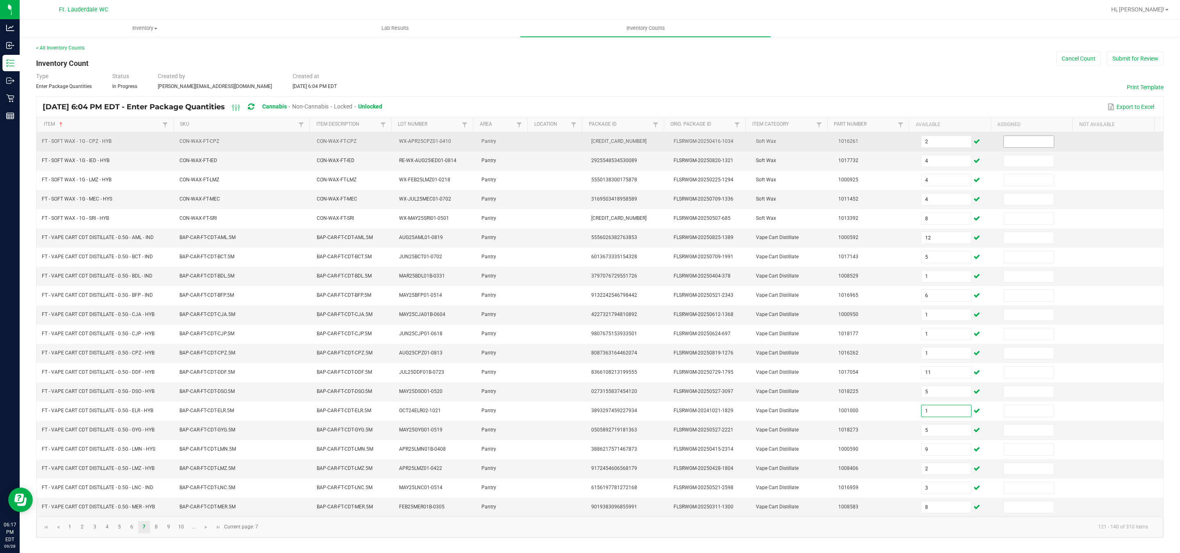
click at [1008, 144] on input at bounding box center [1029, 141] width 50 height 11
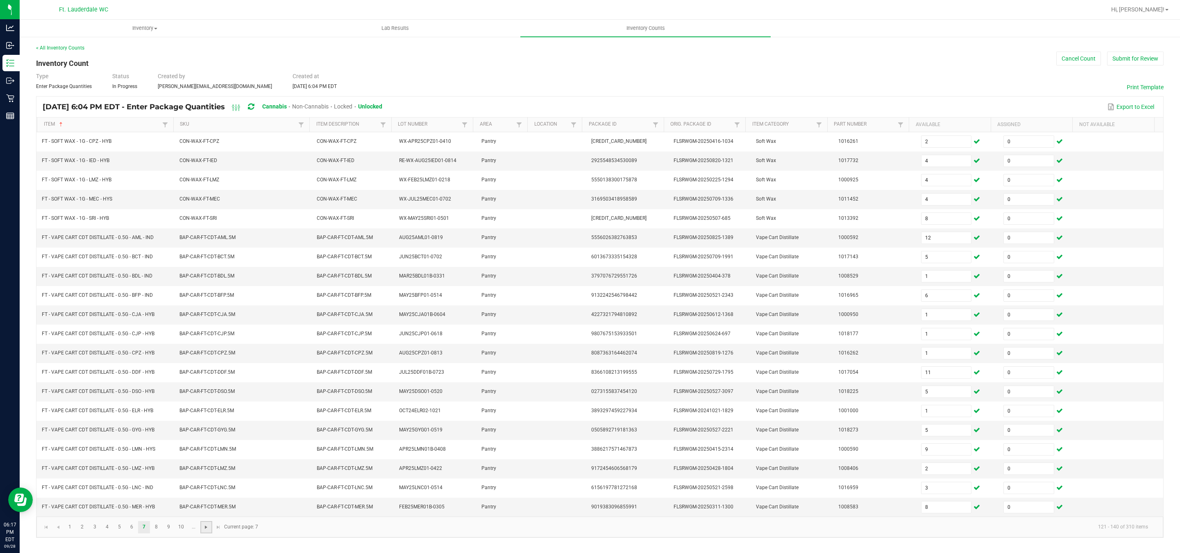
click at [206, 531] on span "Go to the next page" at bounding box center [206, 527] width 7 height 7
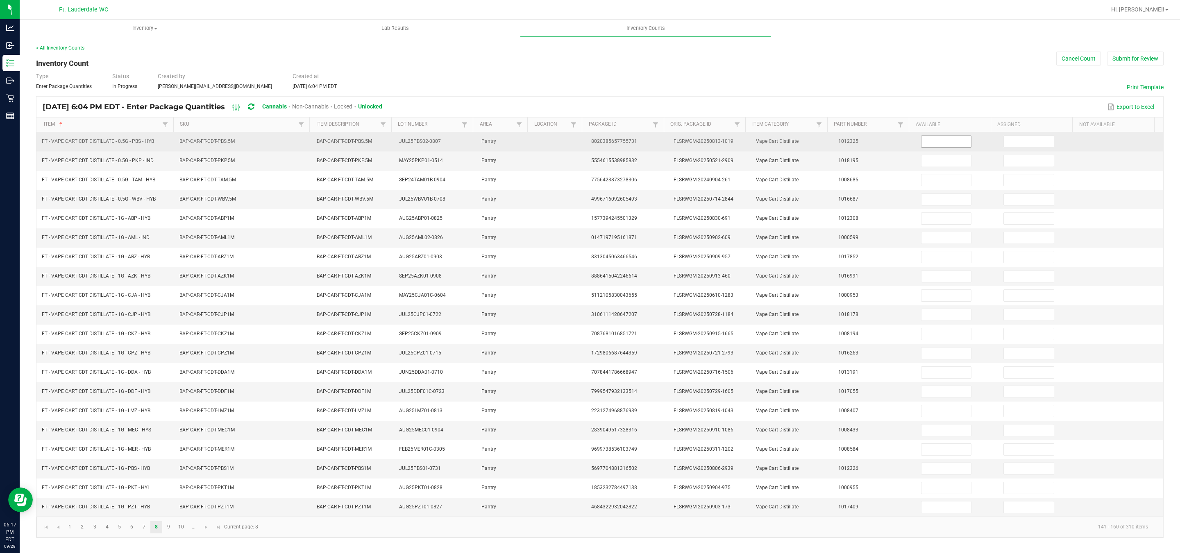
click at [928, 143] on input at bounding box center [946, 141] width 50 height 11
click at [1016, 145] on input at bounding box center [1029, 141] width 50 height 11
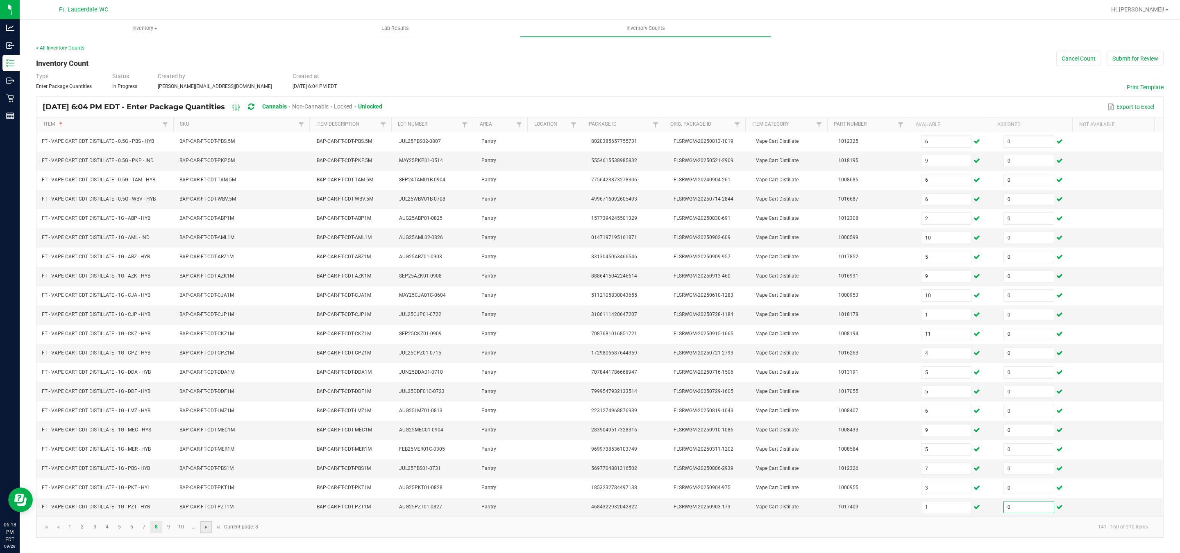
click at [208, 531] on span "Go to the next page" at bounding box center [206, 527] width 7 height 7
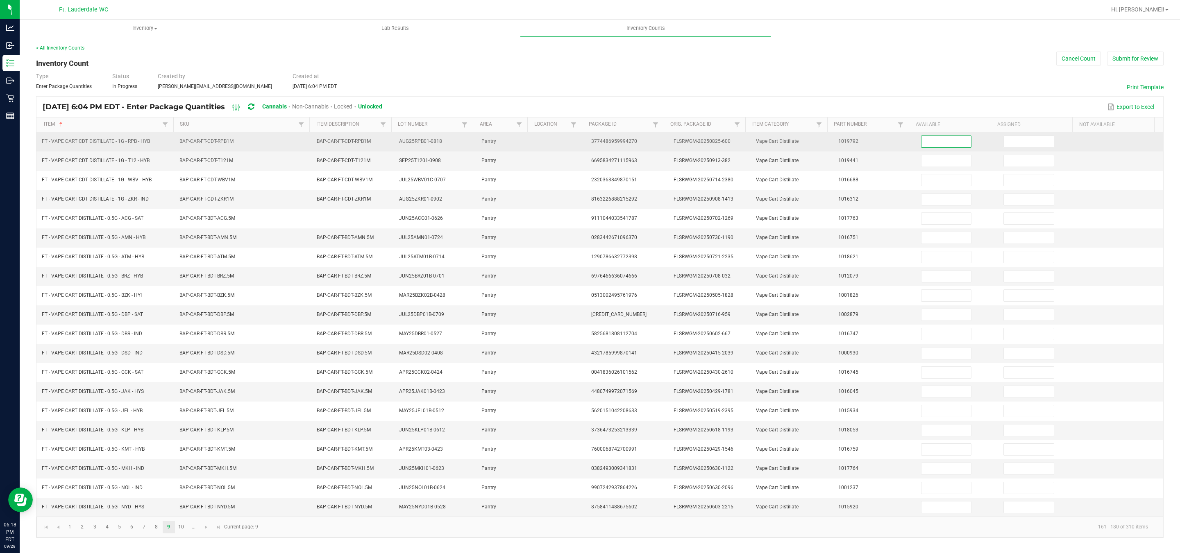
click at [936, 139] on input at bounding box center [946, 141] width 50 height 11
click at [1019, 141] on input at bounding box center [1029, 141] width 50 height 11
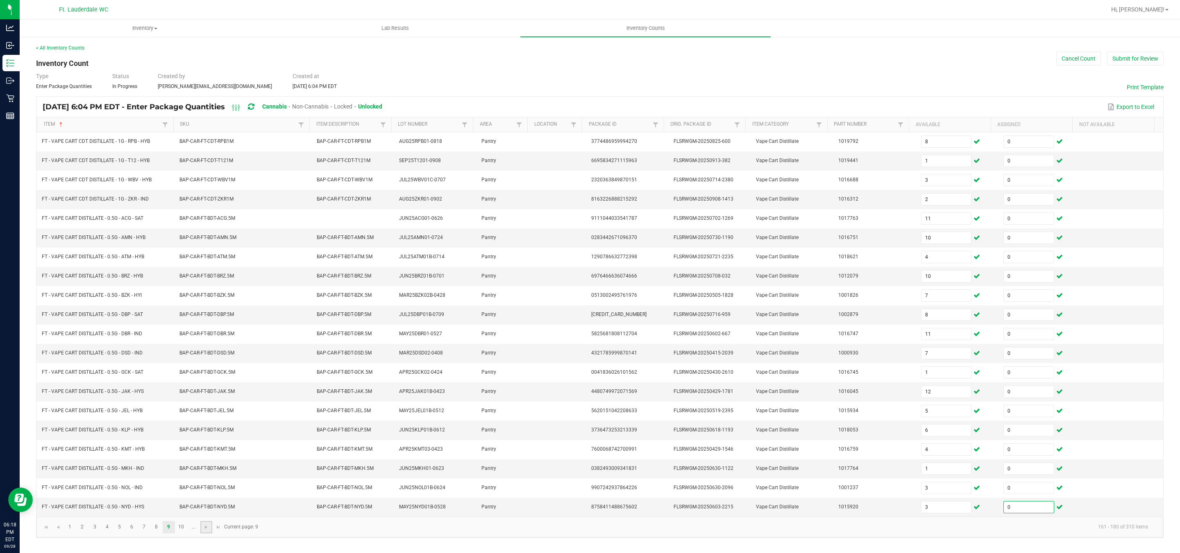
click at [202, 534] on link at bounding box center [206, 527] width 12 height 12
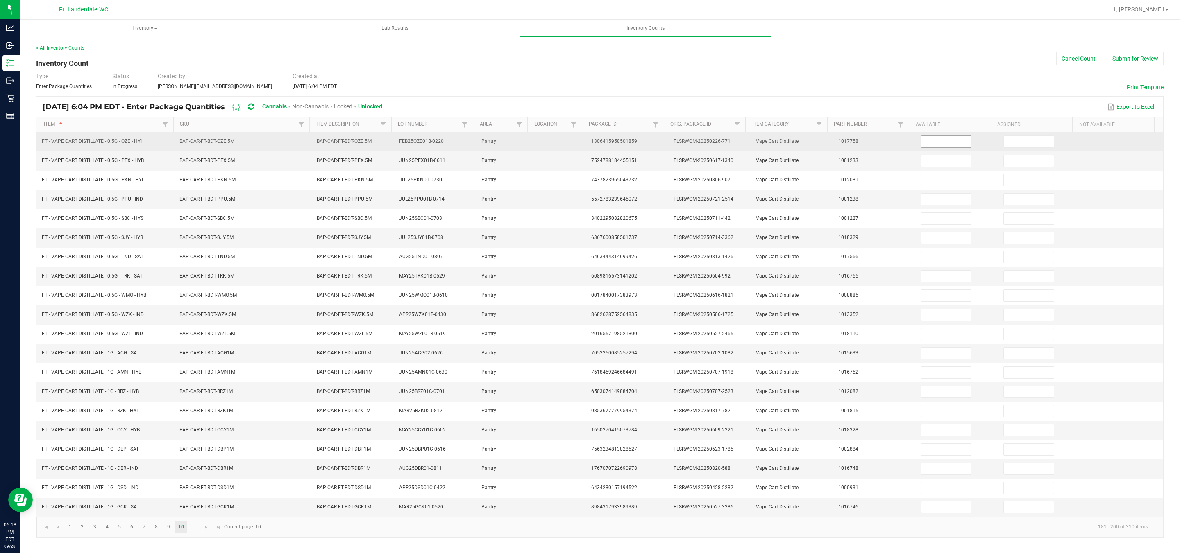
click at [921, 143] on input at bounding box center [946, 141] width 50 height 11
click at [1008, 141] on input at bounding box center [1029, 141] width 50 height 11
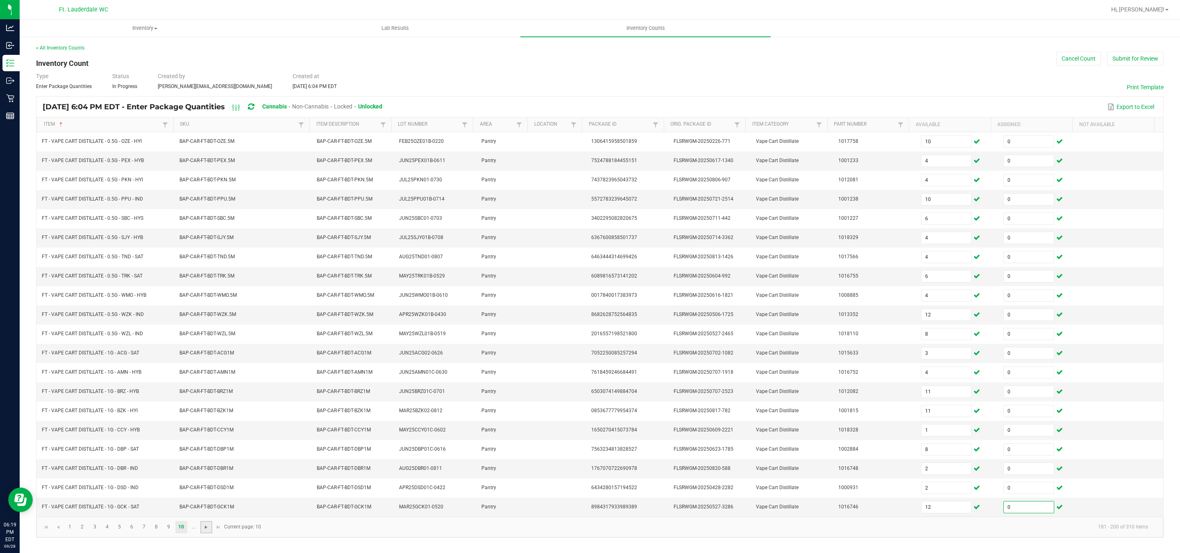
click at [204, 531] on span "Go to the next page" at bounding box center [206, 527] width 7 height 7
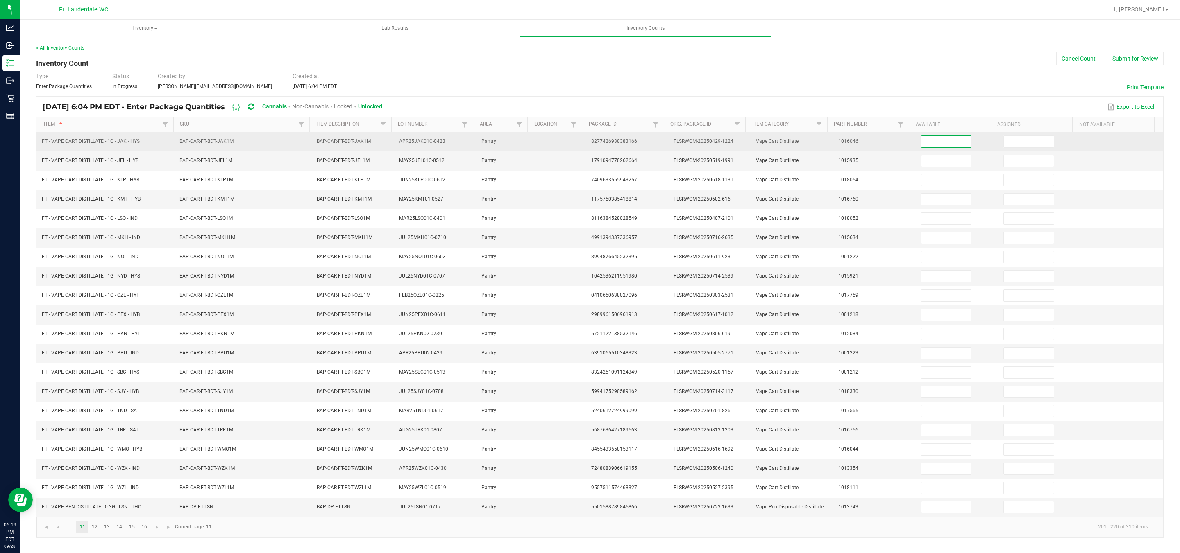
click at [938, 142] on input at bounding box center [946, 141] width 50 height 11
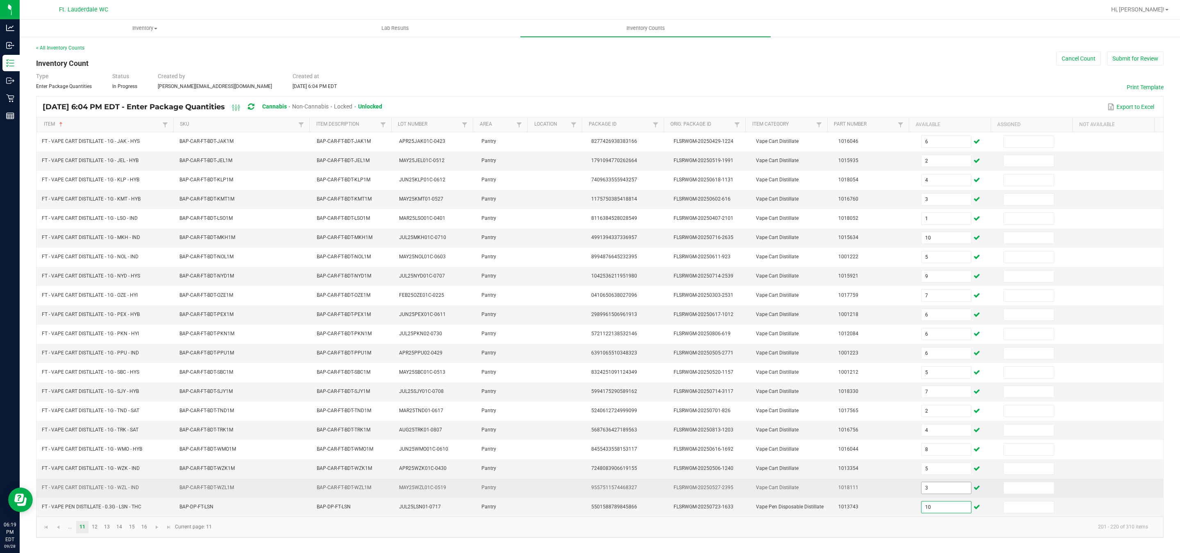
click at [921, 494] on input "3" at bounding box center [946, 488] width 50 height 11
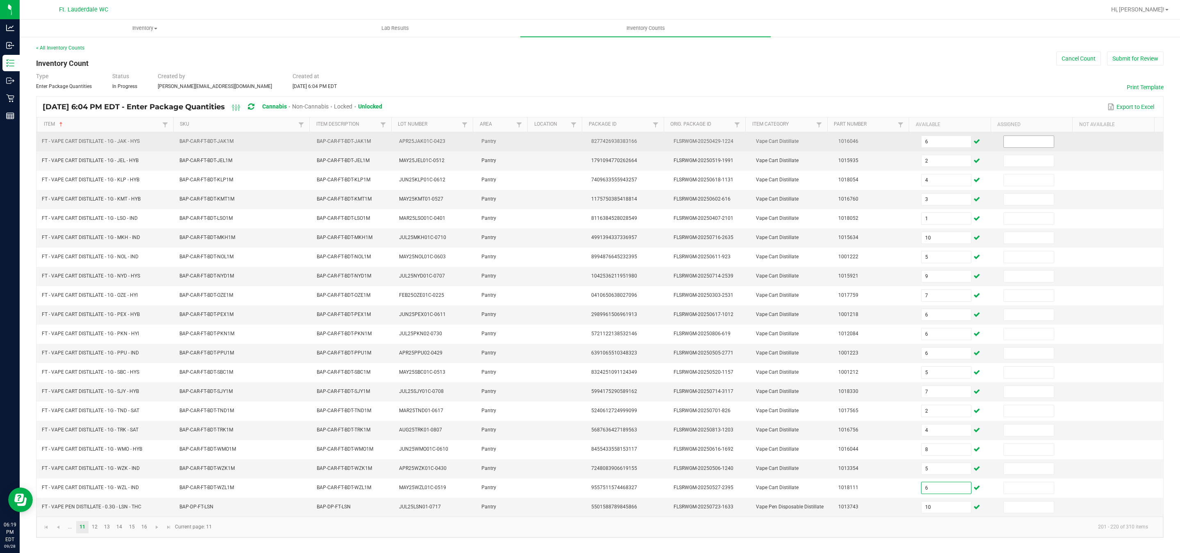
click at [1019, 146] on input at bounding box center [1029, 141] width 50 height 11
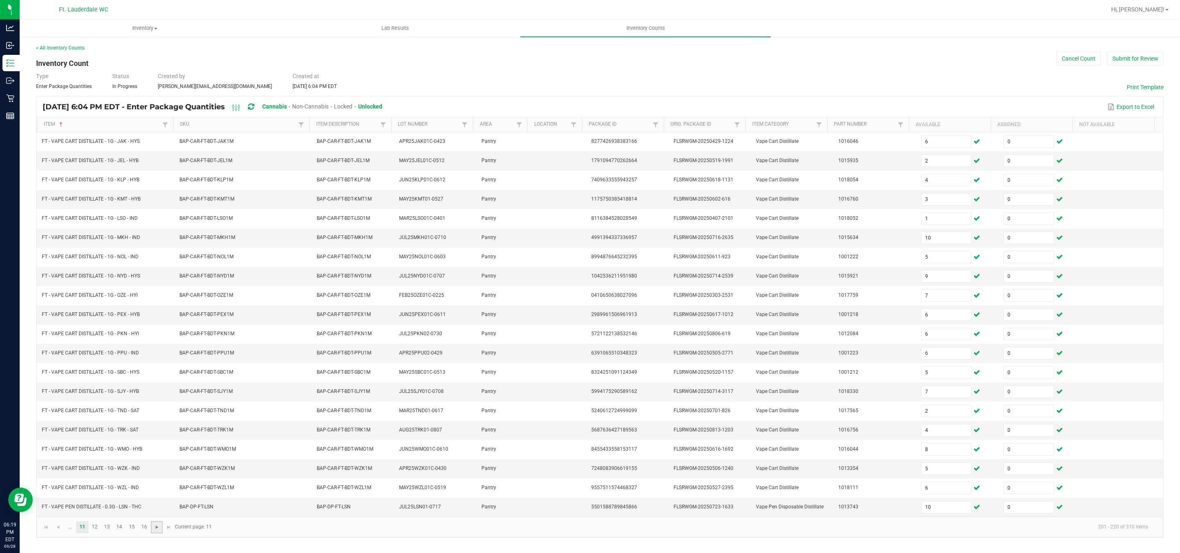
click at [155, 531] on span "Go to the next page" at bounding box center [157, 527] width 7 height 7
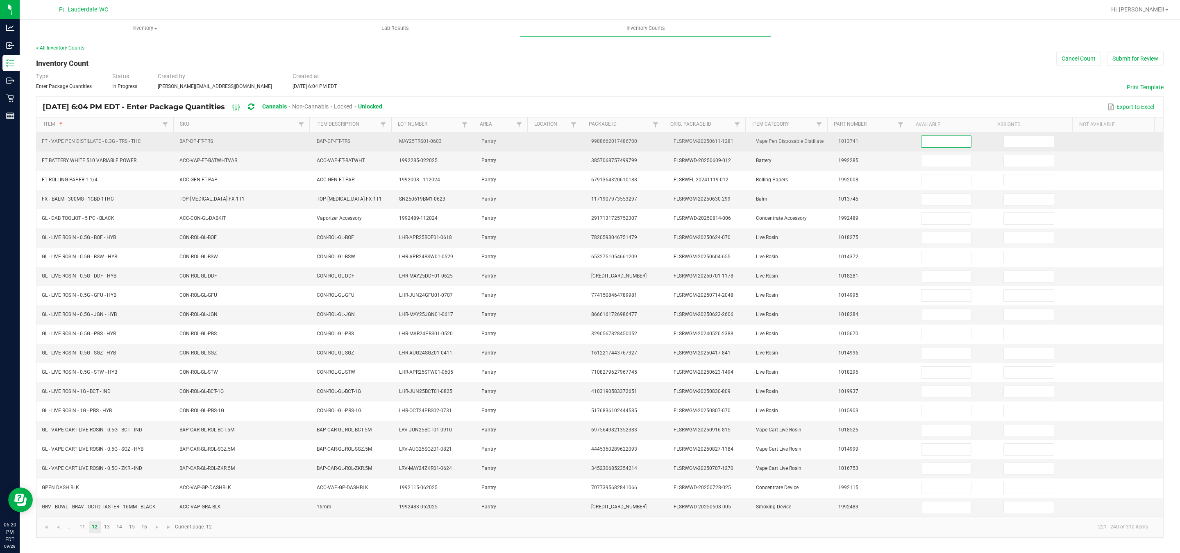
click at [924, 139] on input at bounding box center [946, 141] width 50 height 11
click at [1004, 139] on input at bounding box center [1029, 141] width 50 height 11
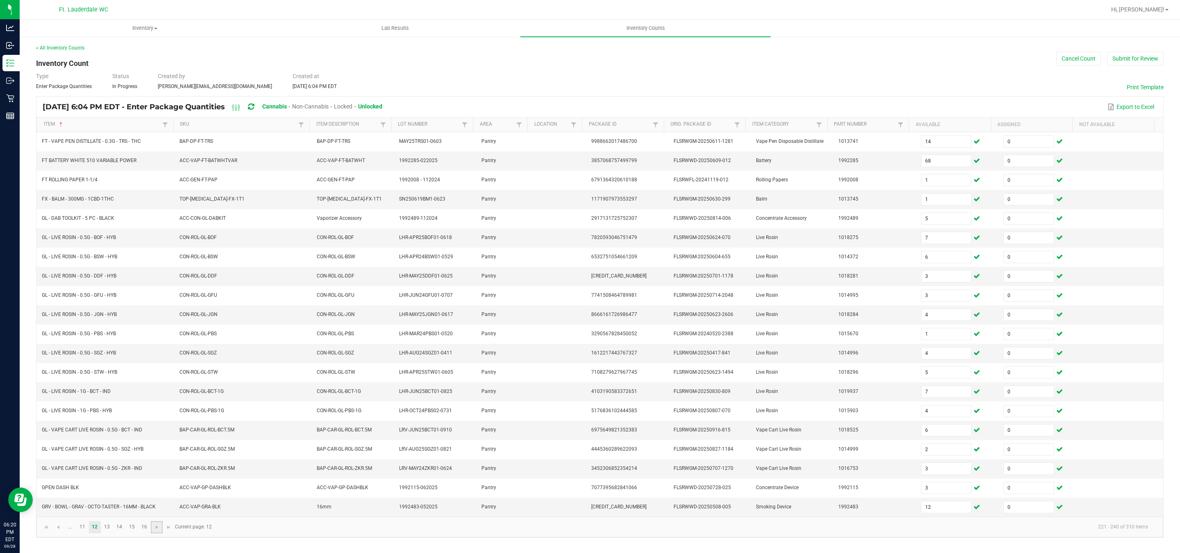
click at [157, 534] on link at bounding box center [157, 527] width 12 height 12
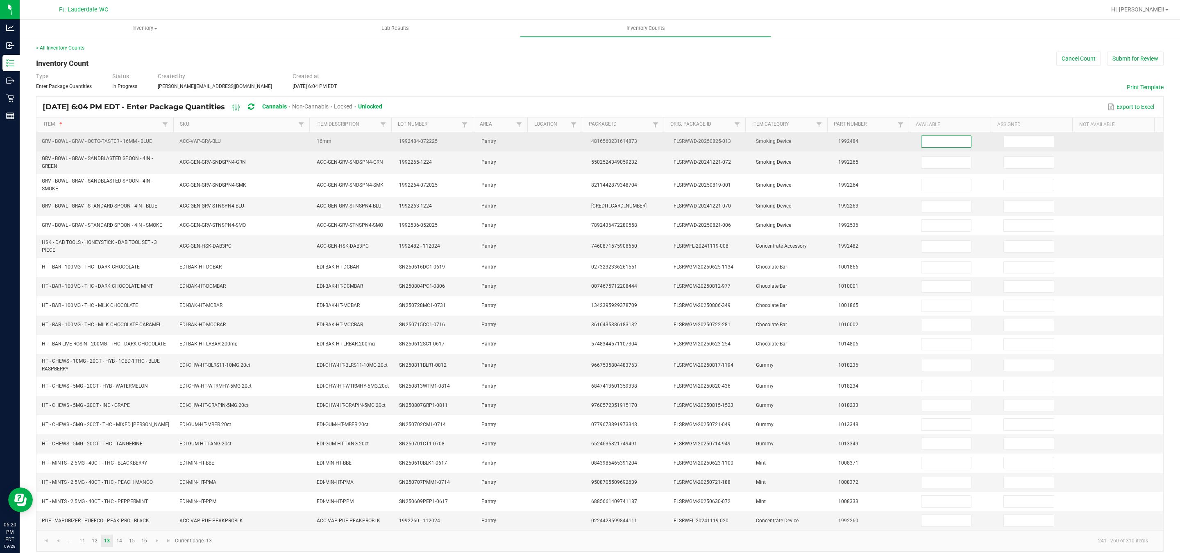
click at [936, 144] on input at bounding box center [946, 141] width 50 height 11
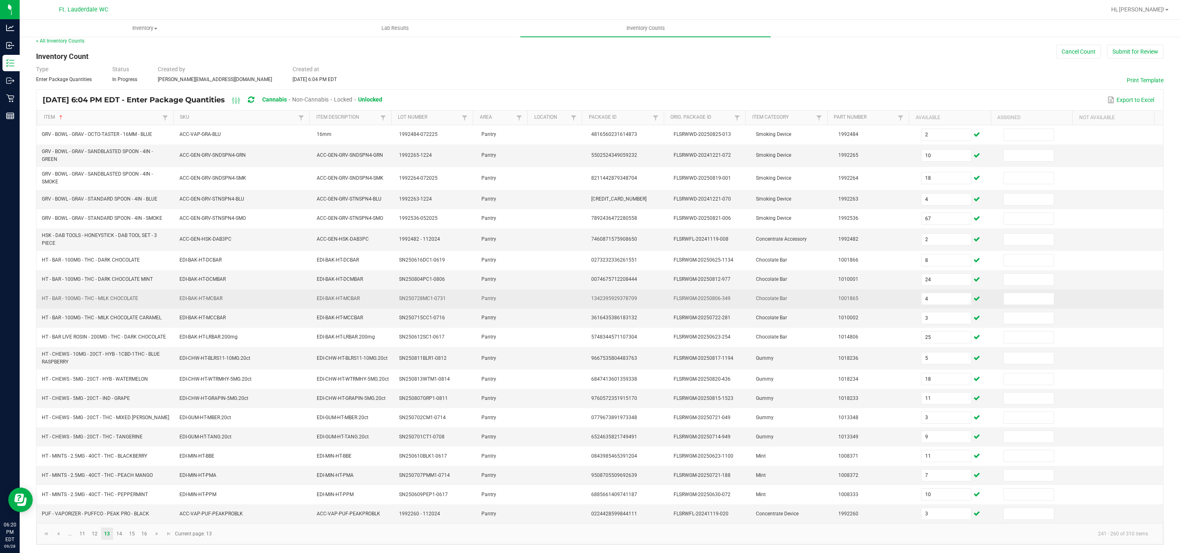
scroll to position [21, 0]
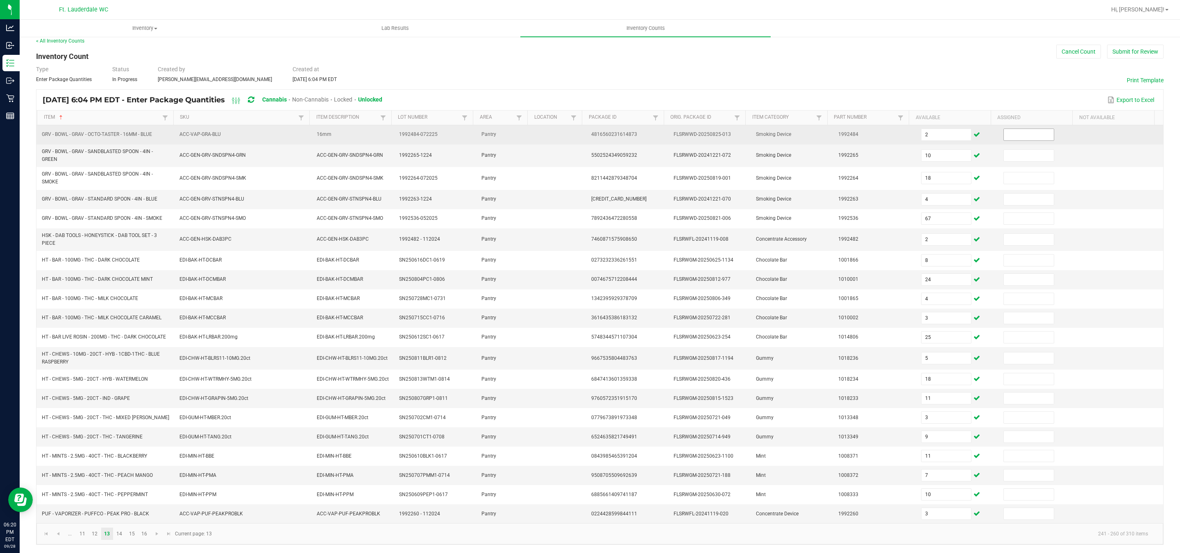
click at [1018, 129] on input at bounding box center [1029, 134] width 50 height 11
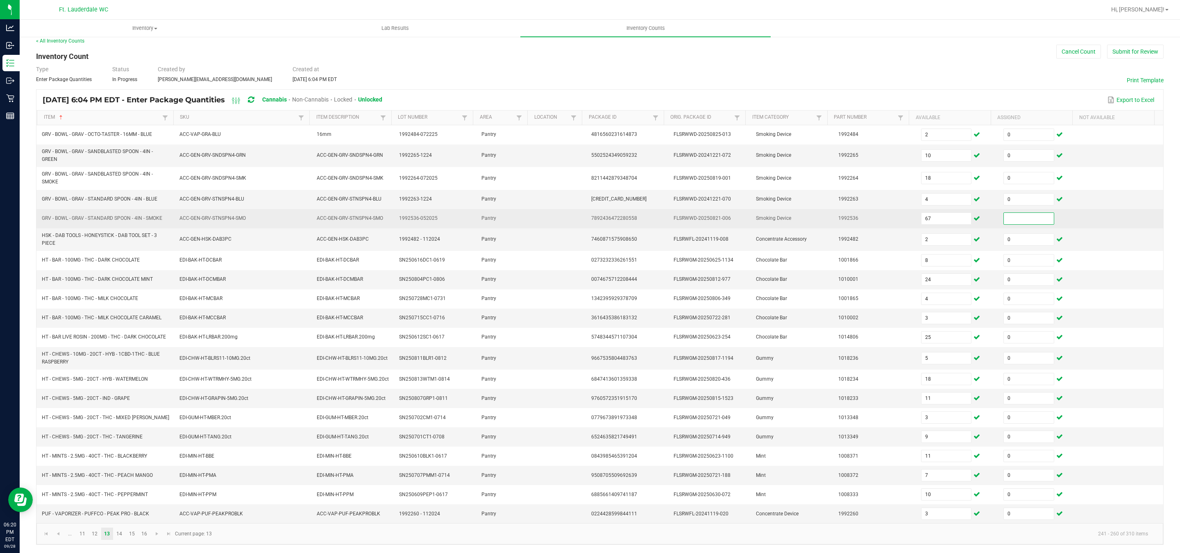
click at [1019, 213] on input at bounding box center [1029, 218] width 50 height 11
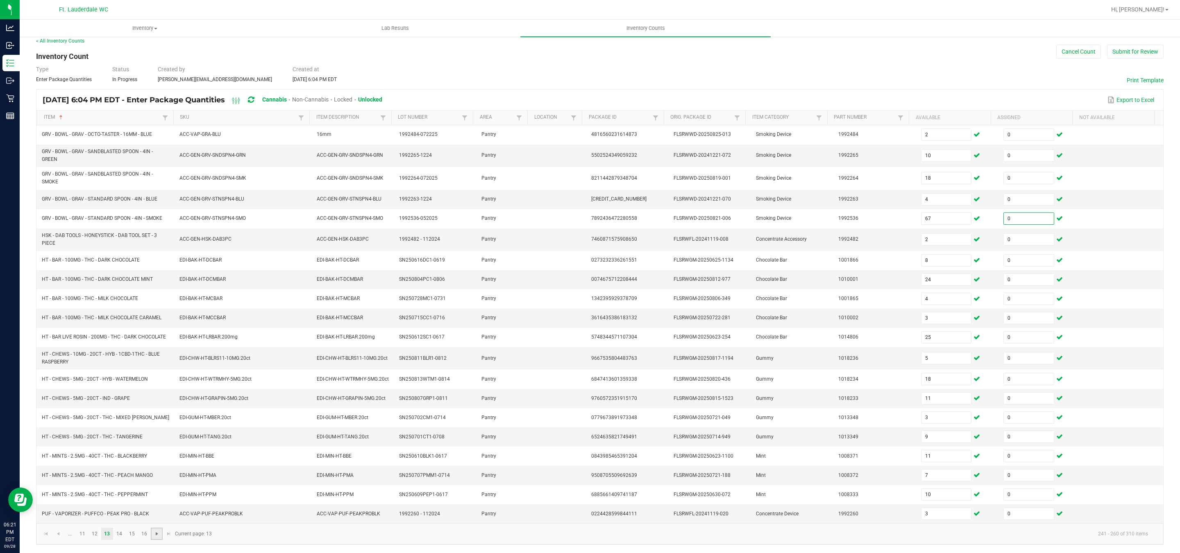
click at [156, 532] on span "Go to the next page" at bounding box center [157, 534] width 7 height 7
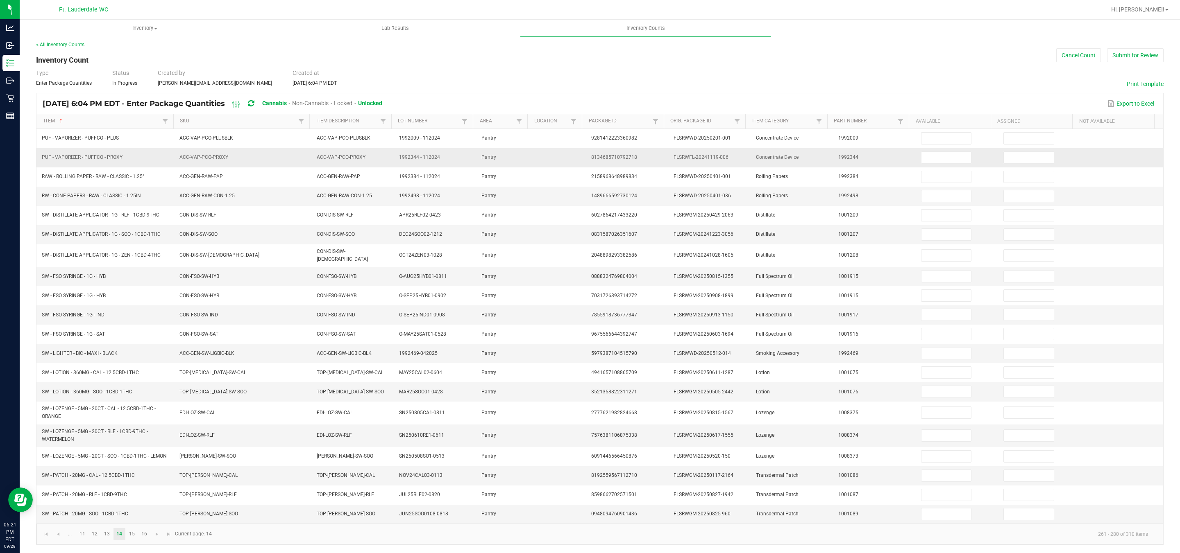
click at [918, 148] on td at bounding box center [957, 157] width 82 height 19
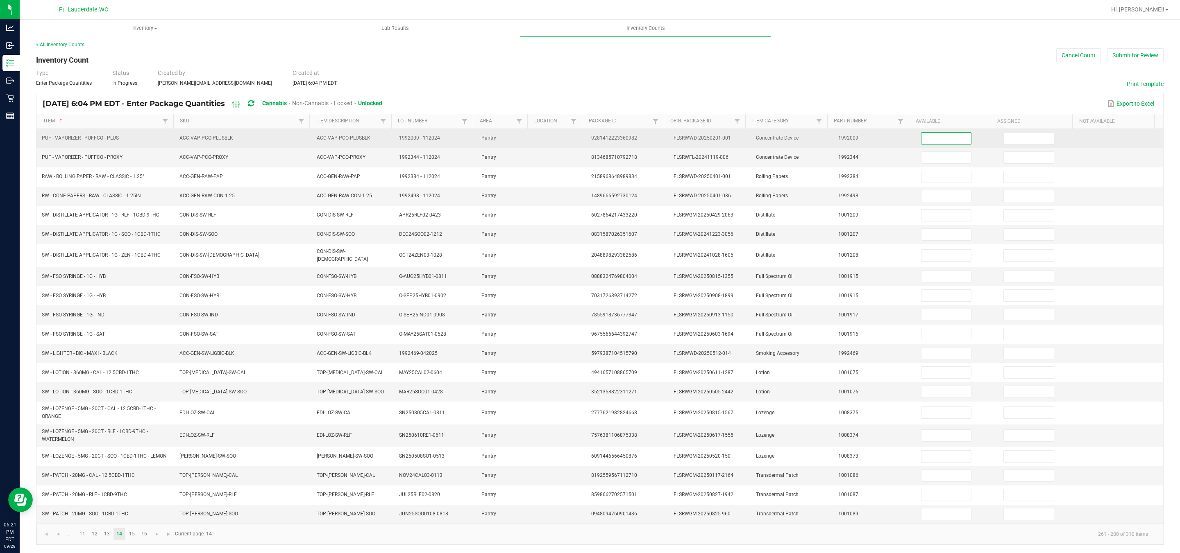
click at [932, 133] on input at bounding box center [946, 138] width 50 height 11
click at [1019, 133] on input at bounding box center [1029, 138] width 50 height 11
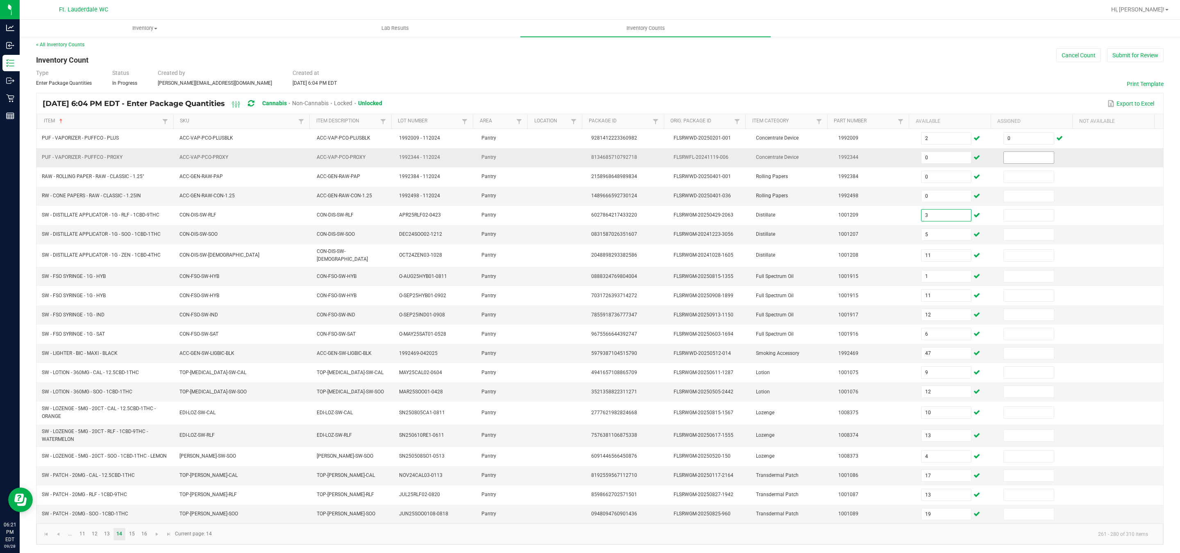
click at [1004, 152] on input at bounding box center [1029, 157] width 50 height 11
click at [158, 536] on span "Go to the next page" at bounding box center [157, 534] width 7 height 7
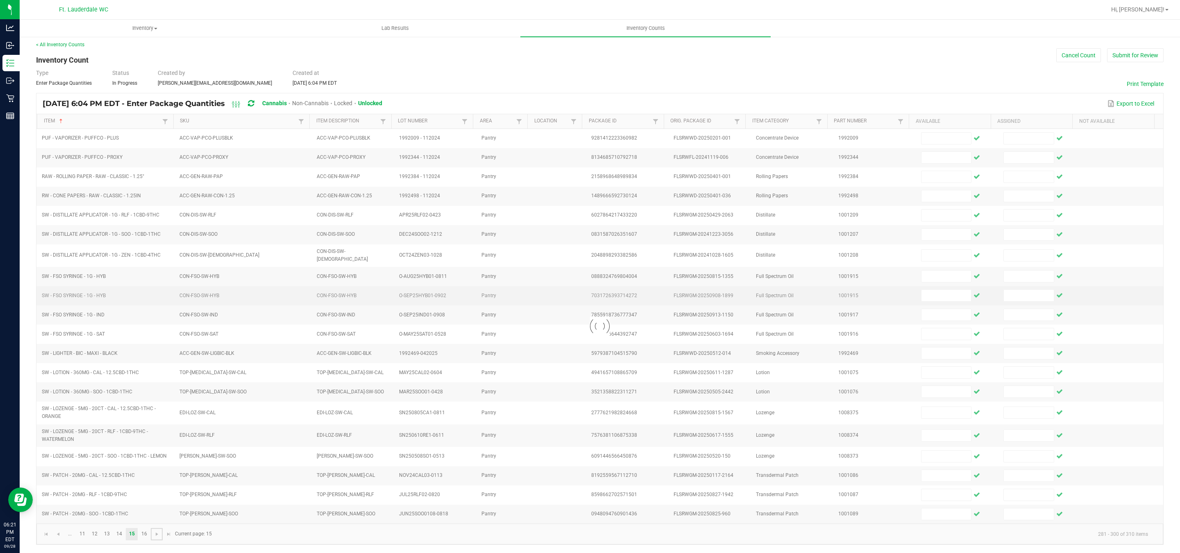
scroll to position [6, 0]
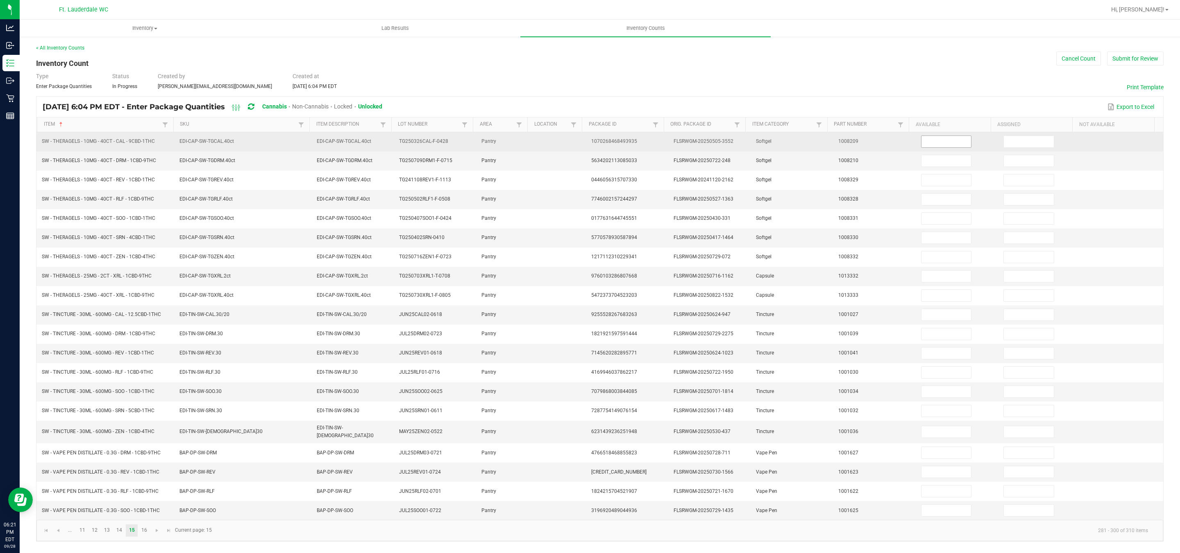
click at [943, 136] on input at bounding box center [946, 141] width 50 height 11
click at [1009, 138] on input at bounding box center [1029, 141] width 50 height 11
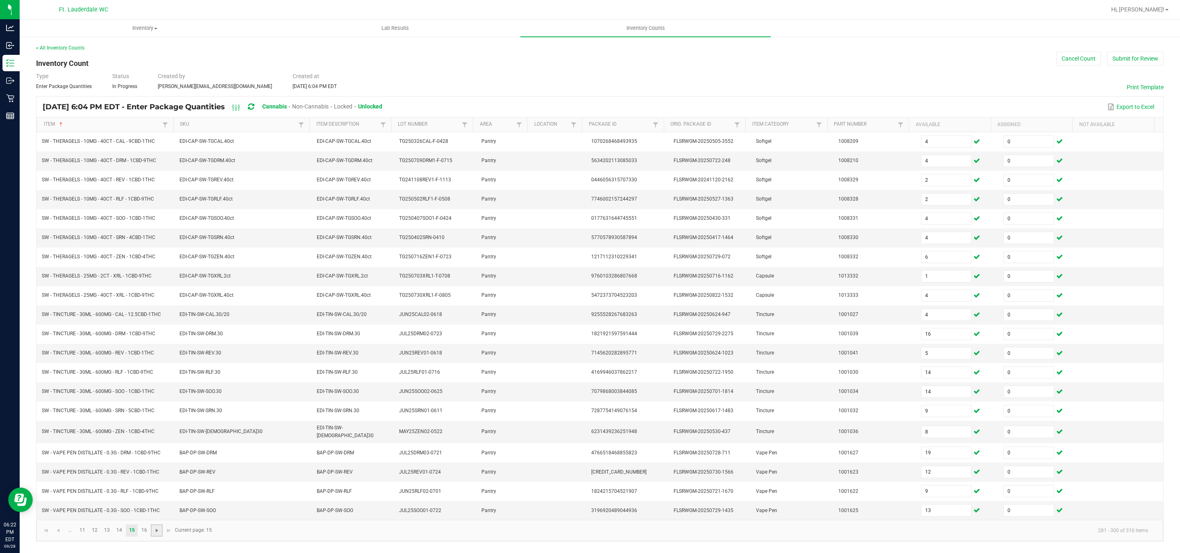
click at [160, 534] on span "Go to the next page" at bounding box center [157, 531] width 7 height 7
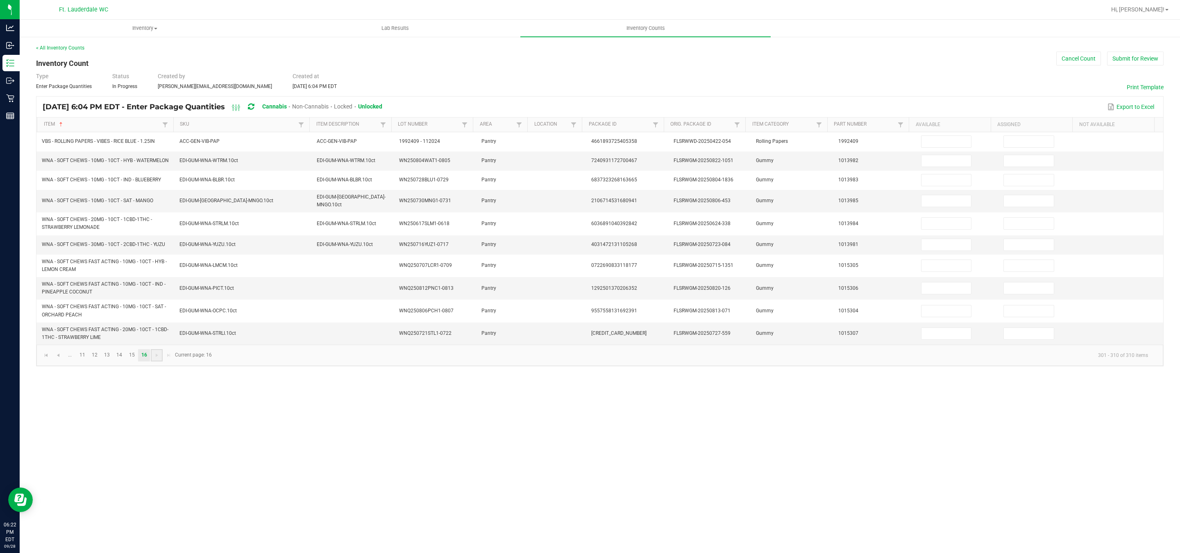
scroll to position [0, 0]
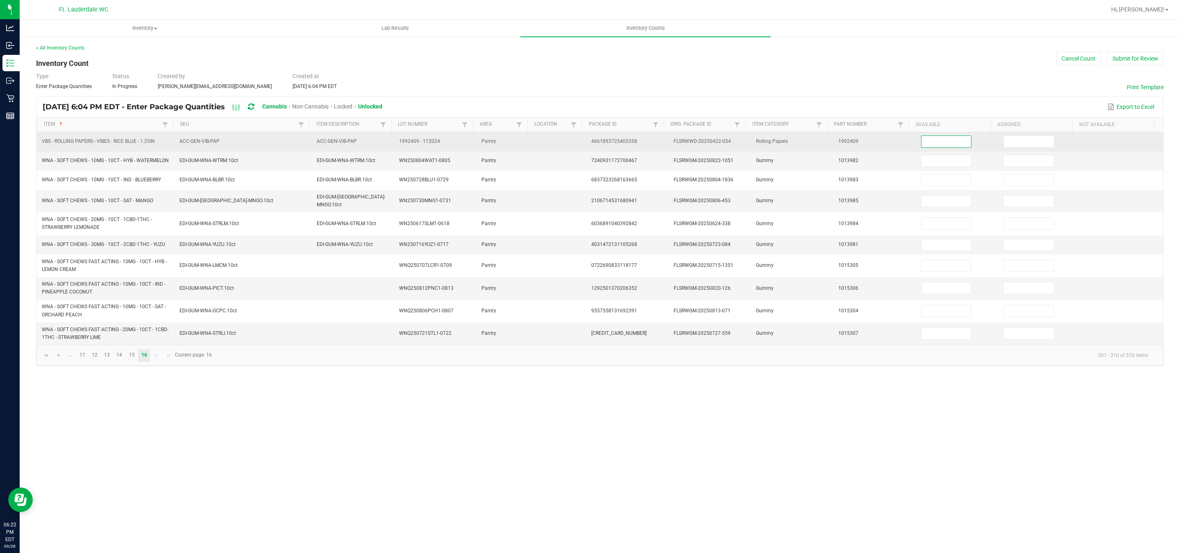
click at [933, 141] on input at bounding box center [946, 141] width 50 height 11
click at [1016, 143] on input at bounding box center [1029, 141] width 50 height 11
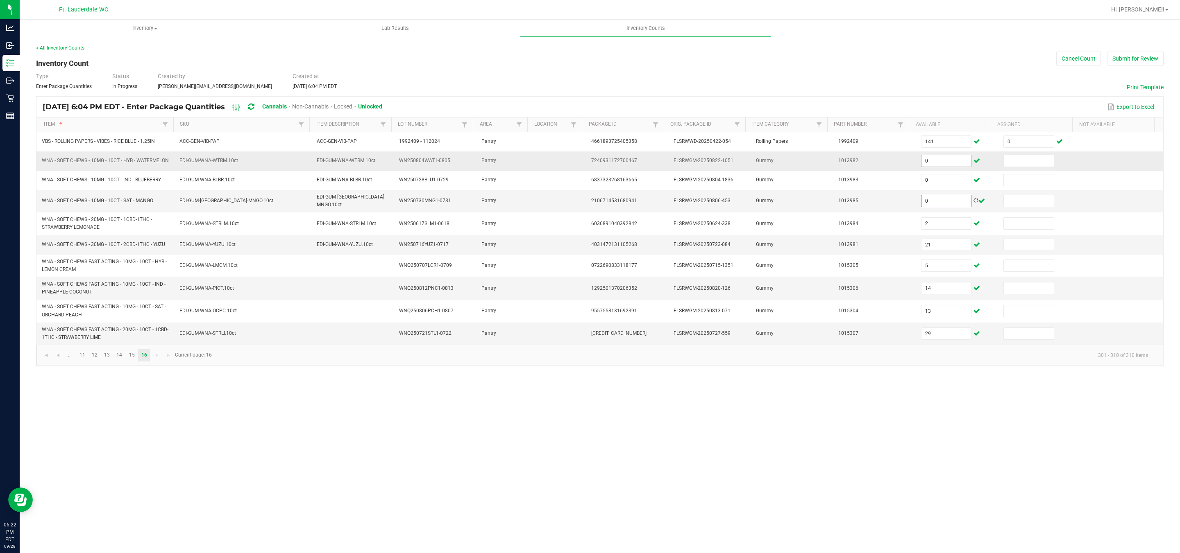
click at [938, 163] on input "0" at bounding box center [946, 160] width 50 height 11
click at [1004, 162] on input at bounding box center [1029, 160] width 50 height 11
click at [1145, 62] on button "Submit for Review" at bounding box center [1135, 59] width 57 height 14
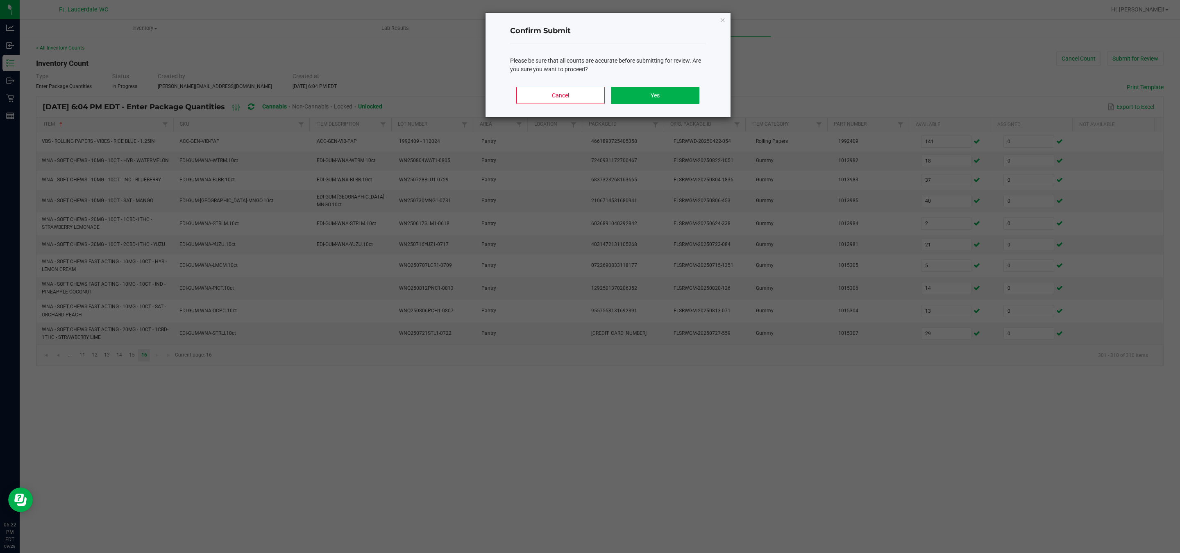
click at [670, 73] on div "Please be sure that all counts are accurate before submitting for review. Are y…" at bounding box center [608, 65] width 196 height 17
click at [663, 91] on button "Yes" at bounding box center [655, 95] width 88 height 17
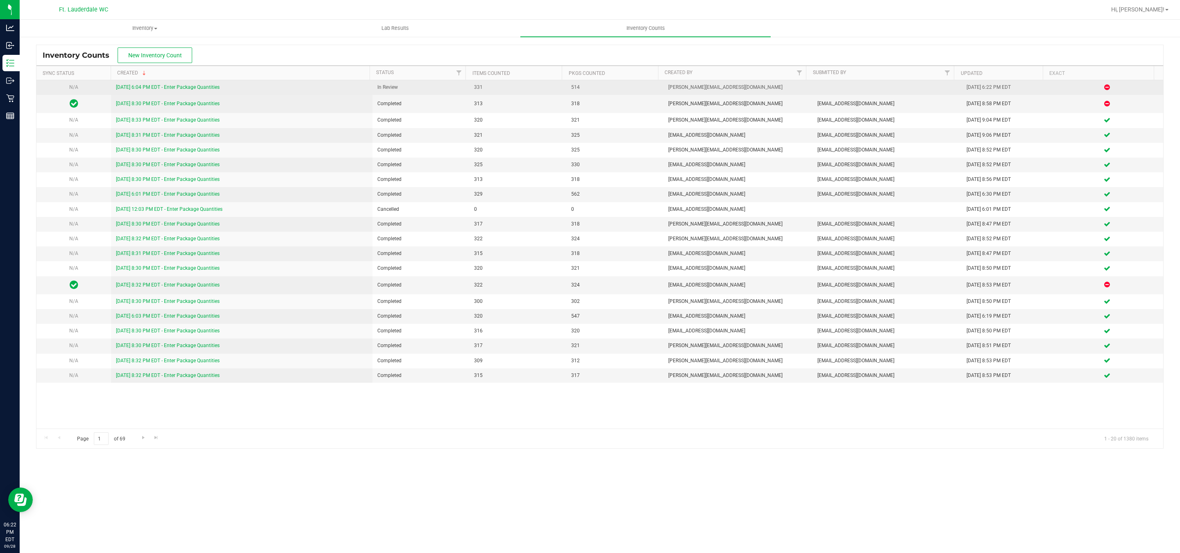
click at [200, 88] on link "[DATE] 6:04 PM EDT - Enter Package Quantities" at bounding box center [168, 87] width 104 height 6
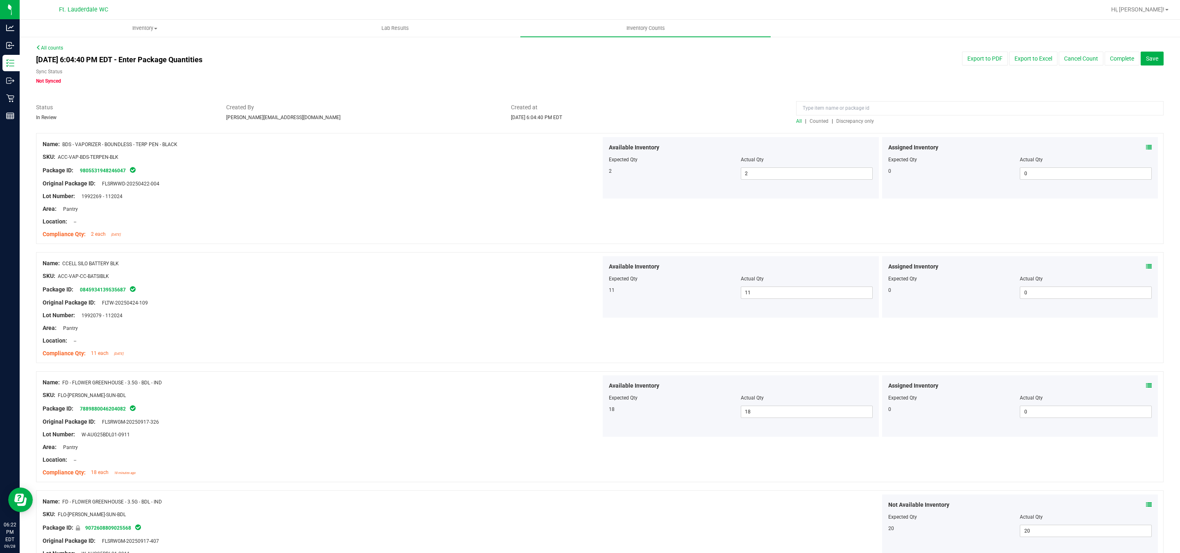
click at [852, 121] on span "Discrepancy only" at bounding box center [855, 121] width 38 height 6
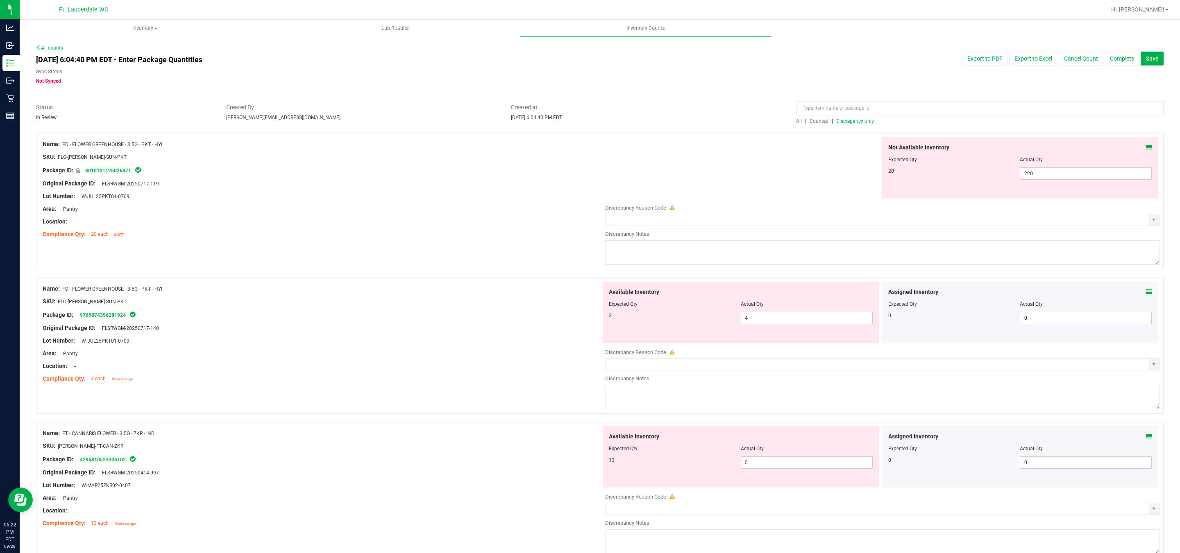
click at [816, 119] on span "Counted" at bounding box center [818, 121] width 19 height 6
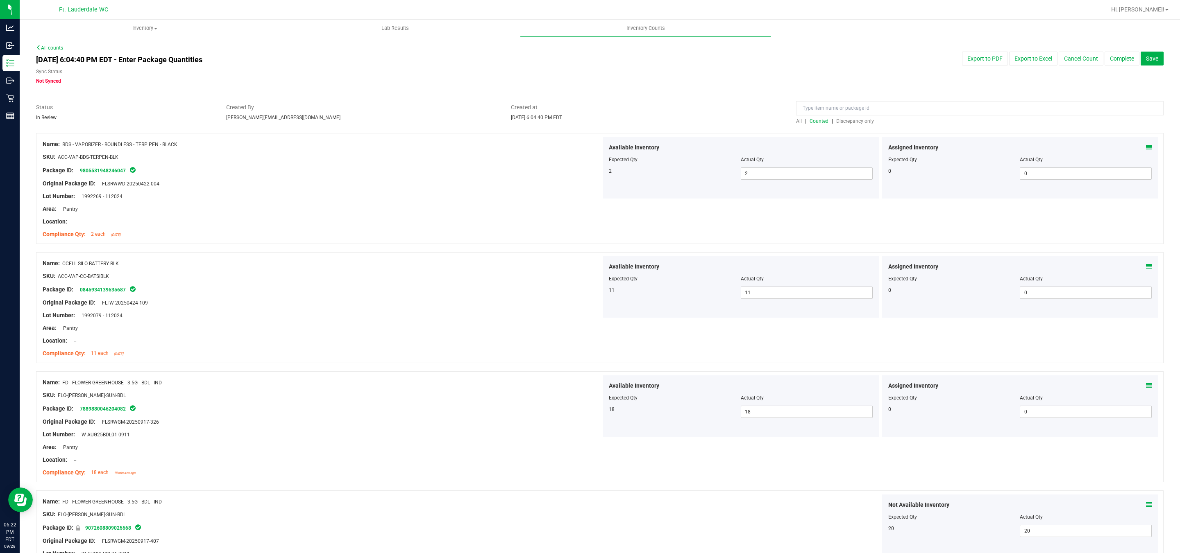
click at [842, 119] on span "Discrepancy only" at bounding box center [855, 121] width 38 height 6
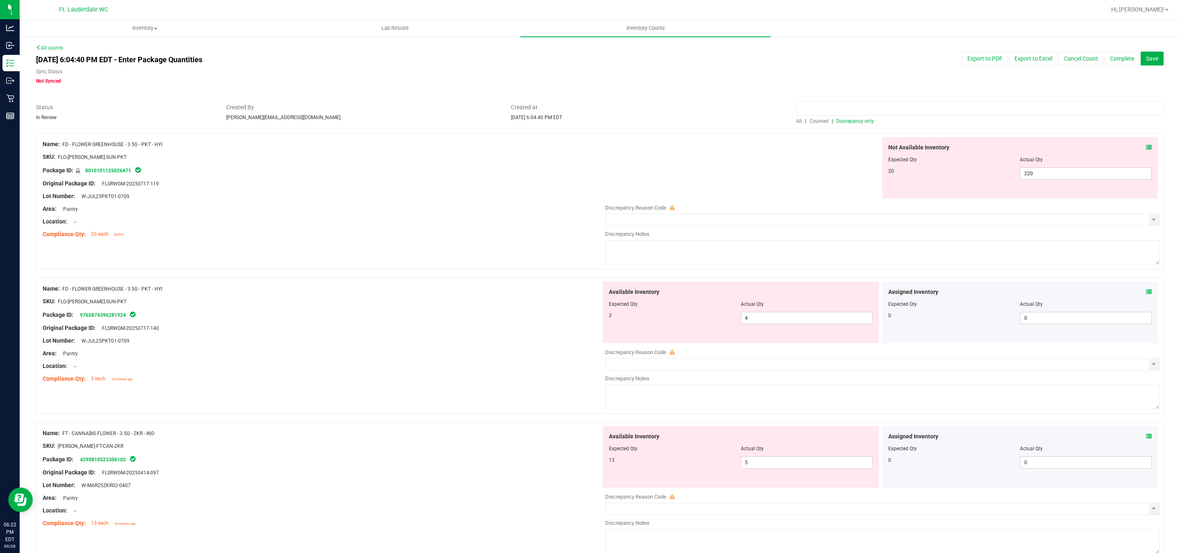
click at [858, 107] on input at bounding box center [979, 108] width 367 height 14
click at [796, 122] on span "All" at bounding box center [799, 121] width 6 height 6
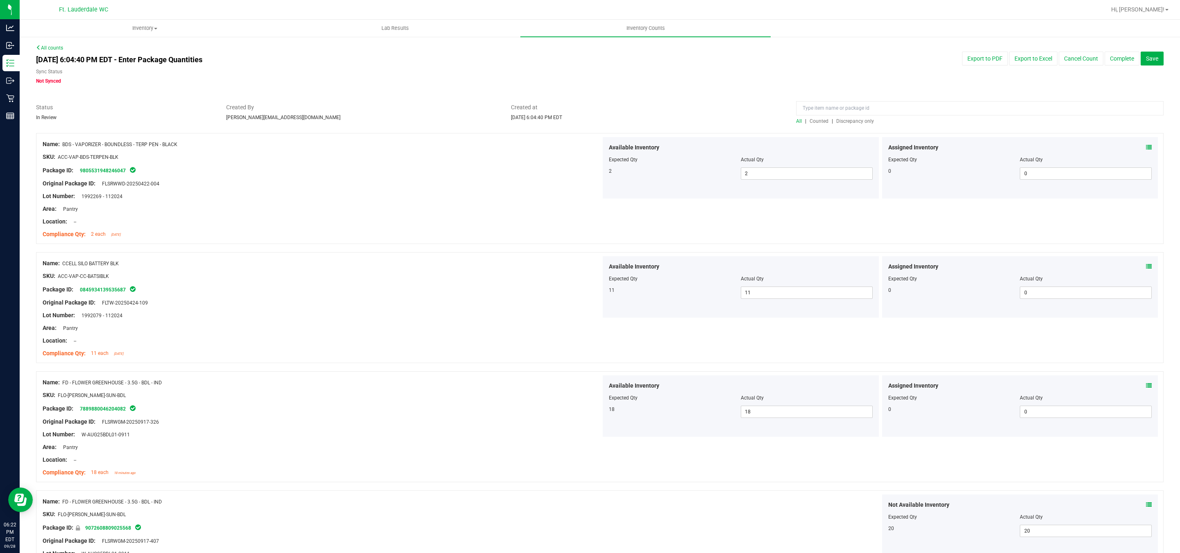
click at [837, 120] on span "Discrepancy only" at bounding box center [855, 121] width 38 height 6
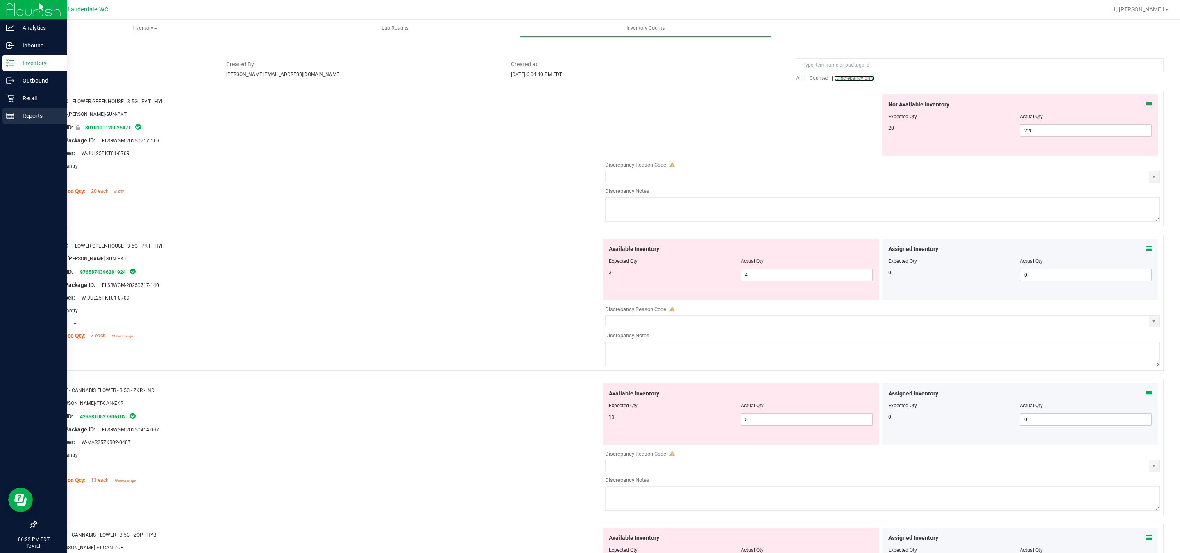
scroll to position [61, 0]
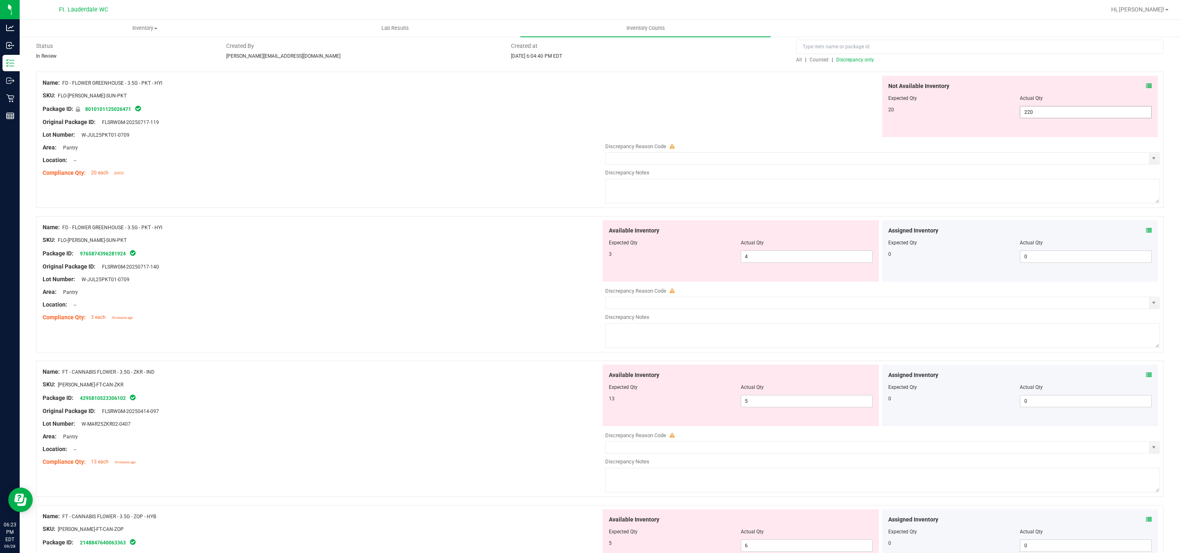
click at [1057, 108] on span "220 220" at bounding box center [1086, 112] width 132 height 12
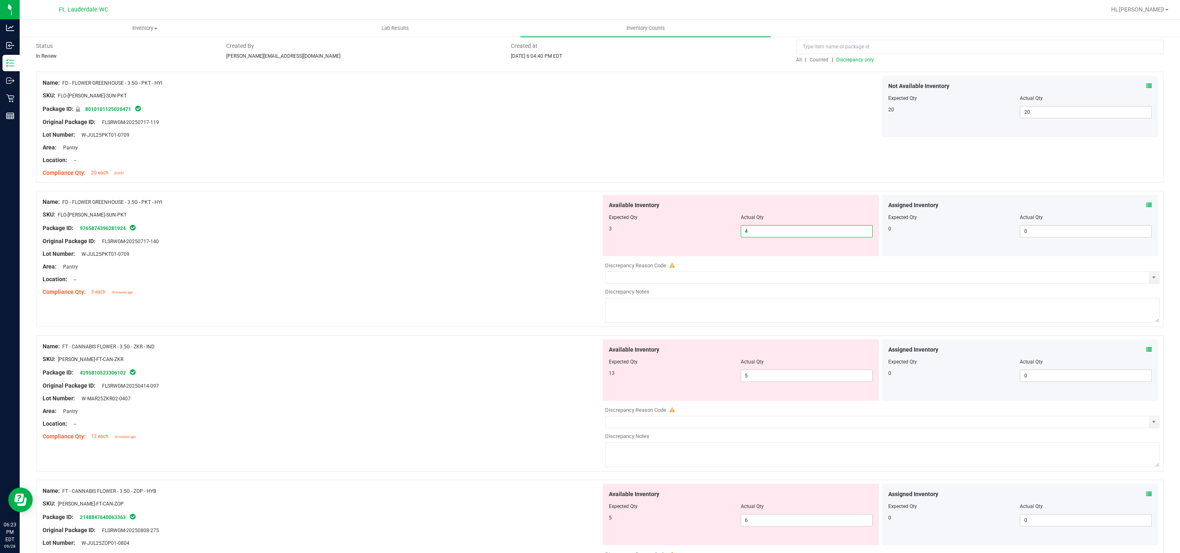
click at [812, 233] on span "4 4" at bounding box center [807, 231] width 132 height 12
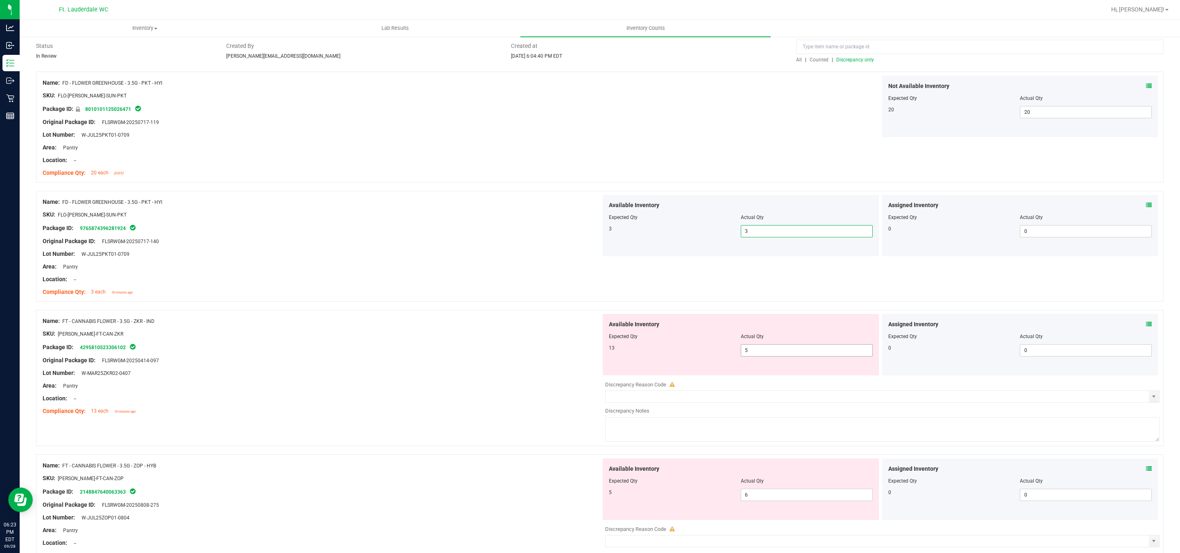
click at [748, 349] on span "5 5" at bounding box center [807, 351] width 132 height 12
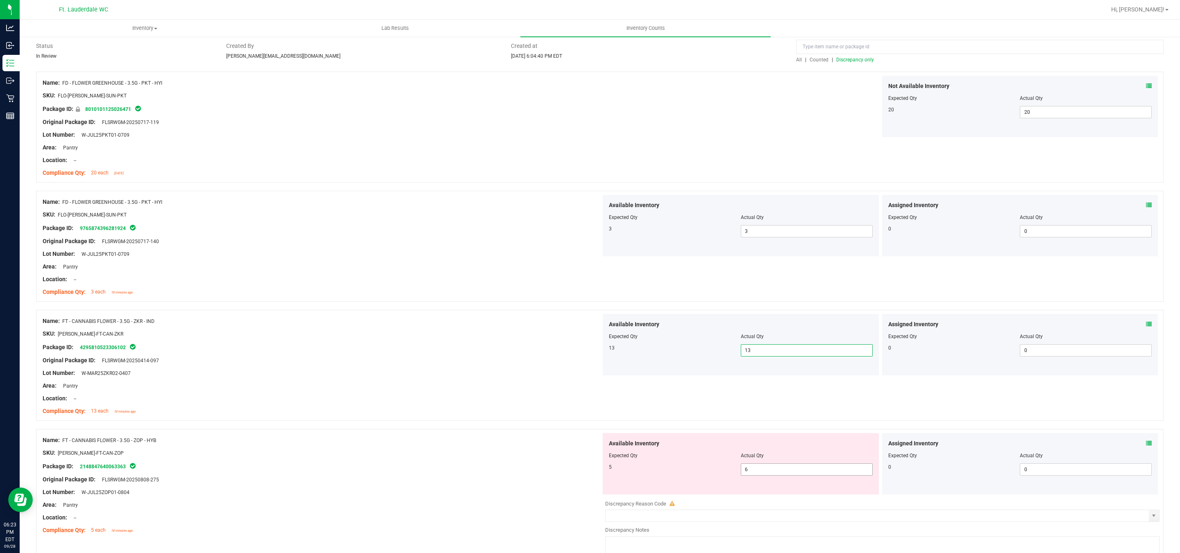
click at [755, 472] on span "6 6" at bounding box center [807, 470] width 132 height 12
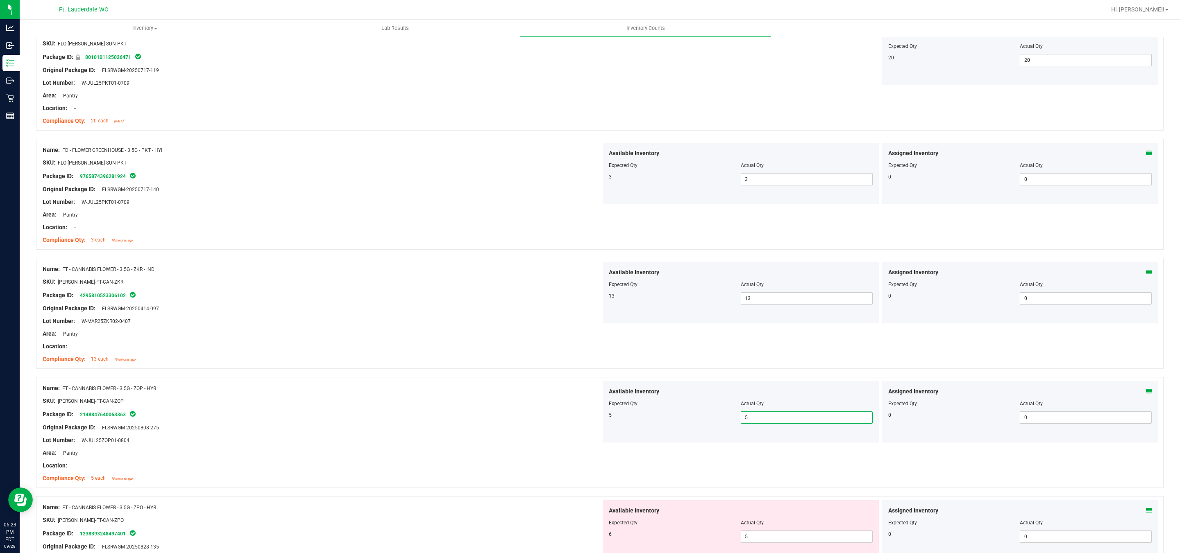
scroll to position [184, 0]
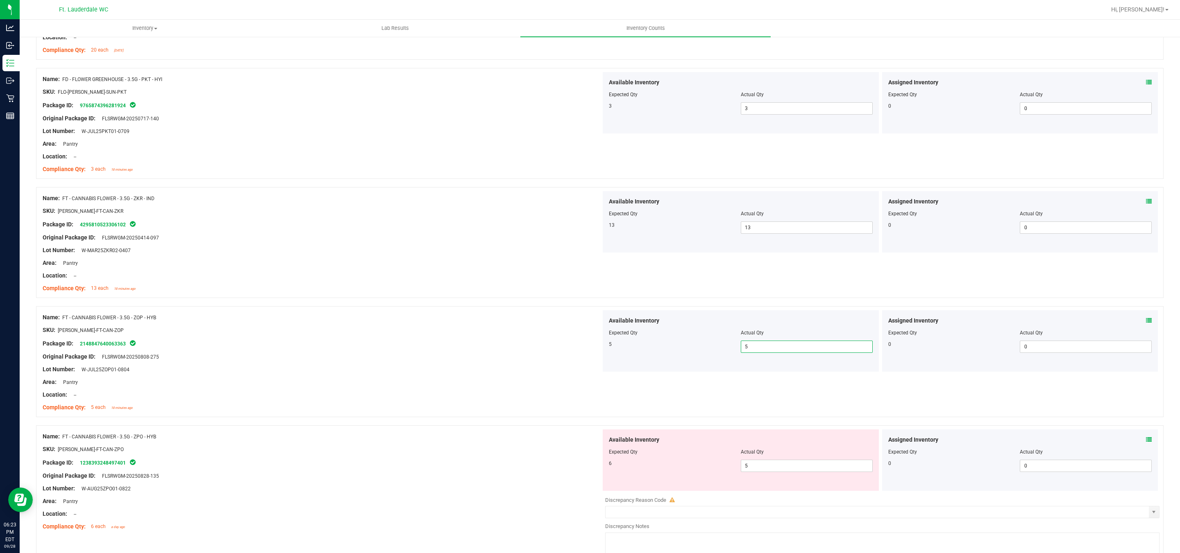
click at [755, 475] on div "Available Inventory Expected Qty Actual Qty 6 5 5" at bounding box center [741, 460] width 276 height 61
click at [755, 469] on span "5 5" at bounding box center [807, 466] width 132 height 12
click at [763, 465] on span "25 25" at bounding box center [807, 462] width 132 height 12
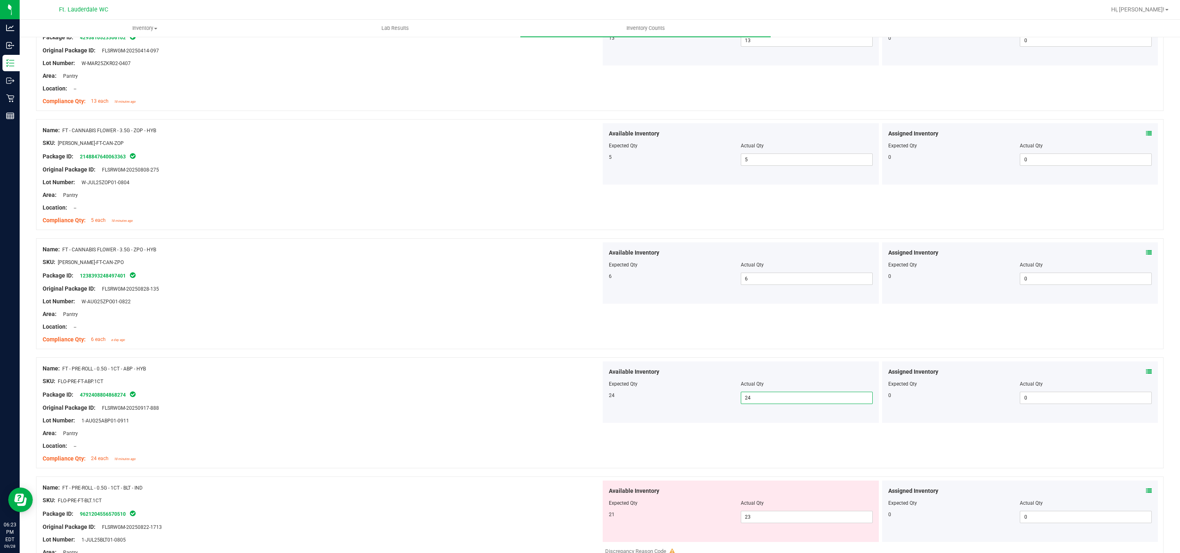
scroll to position [492, 0]
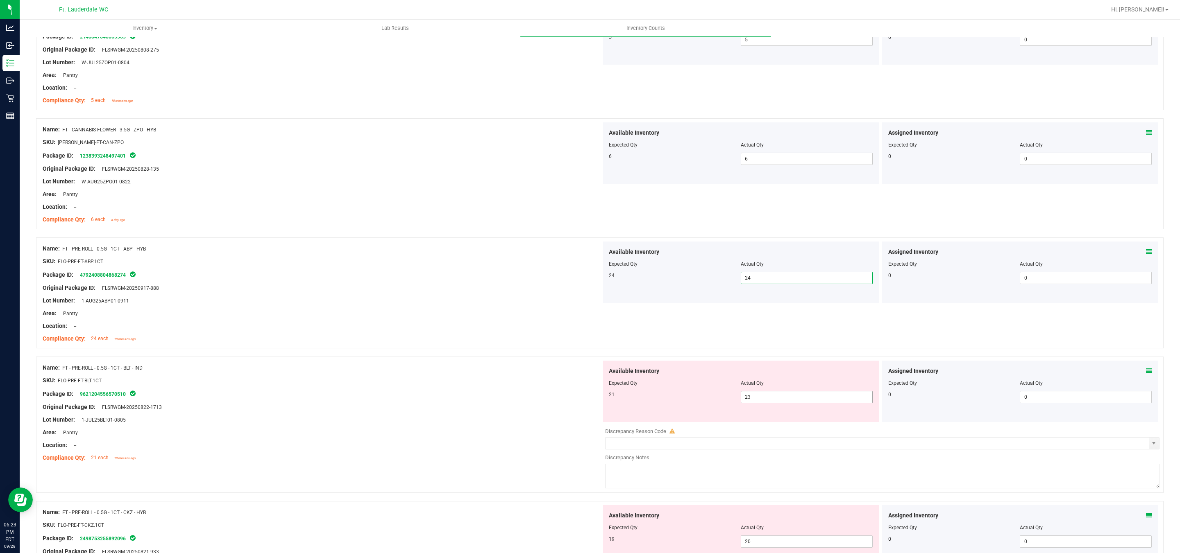
click at [767, 403] on span "23 23" at bounding box center [807, 397] width 132 height 12
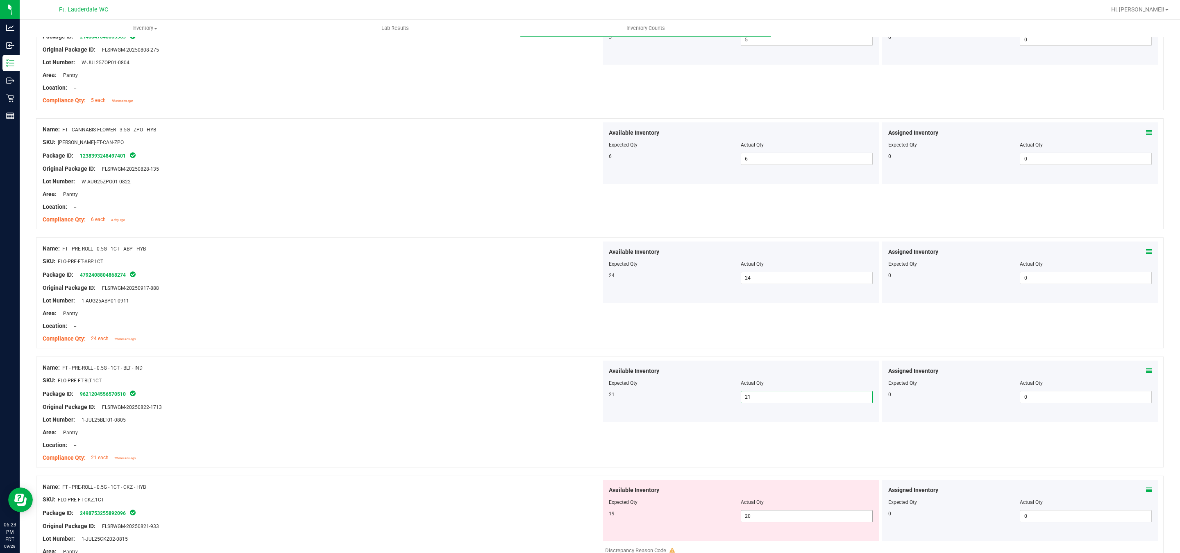
click at [773, 517] on span "20 20" at bounding box center [807, 516] width 132 height 12
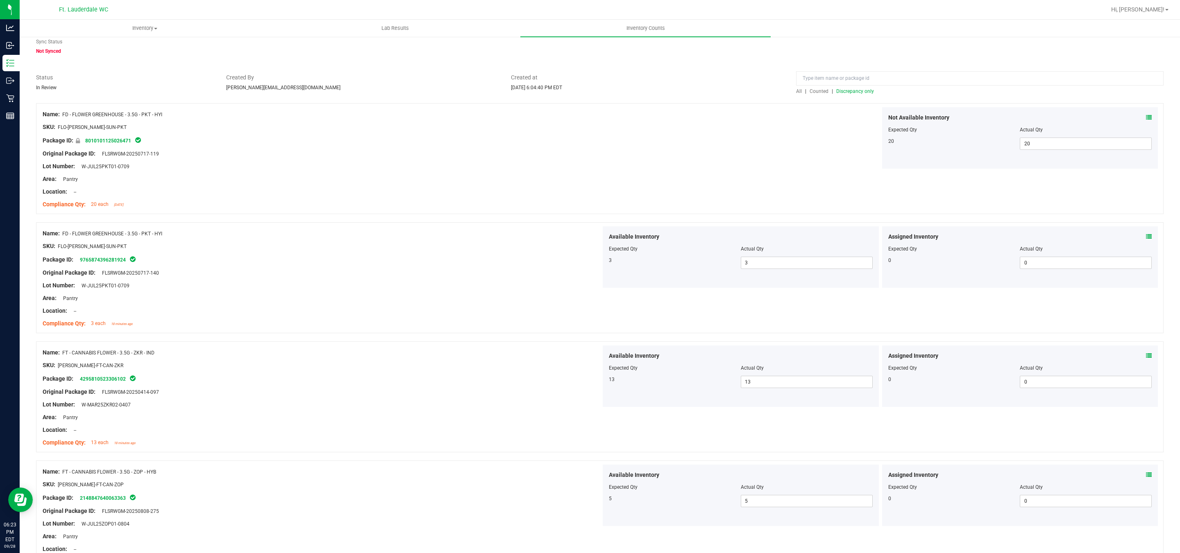
scroll to position [0, 0]
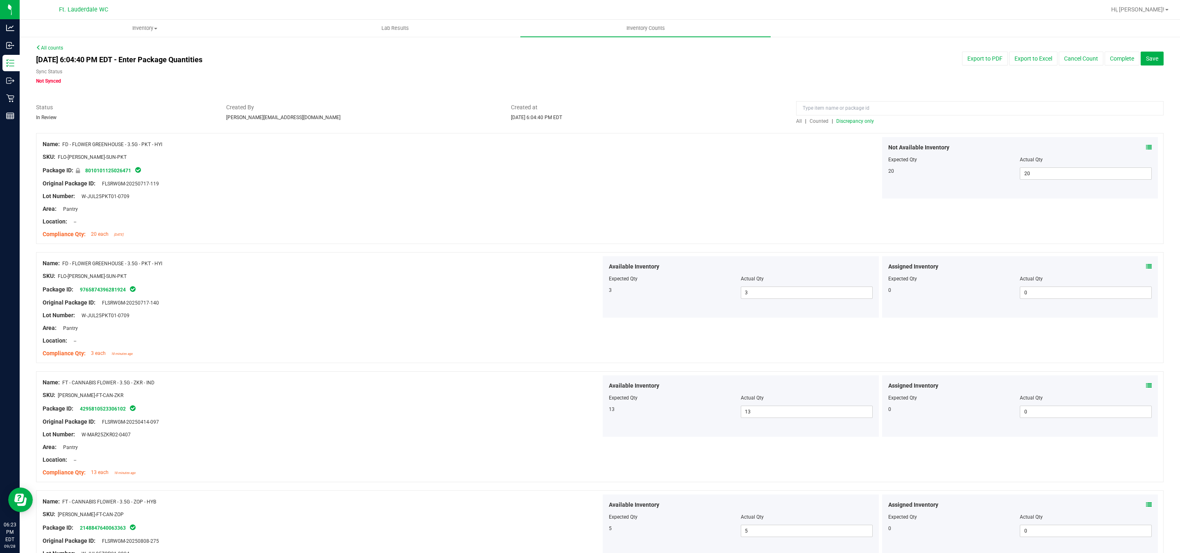
click at [856, 122] on span "Discrepancy only" at bounding box center [855, 121] width 38 height 6
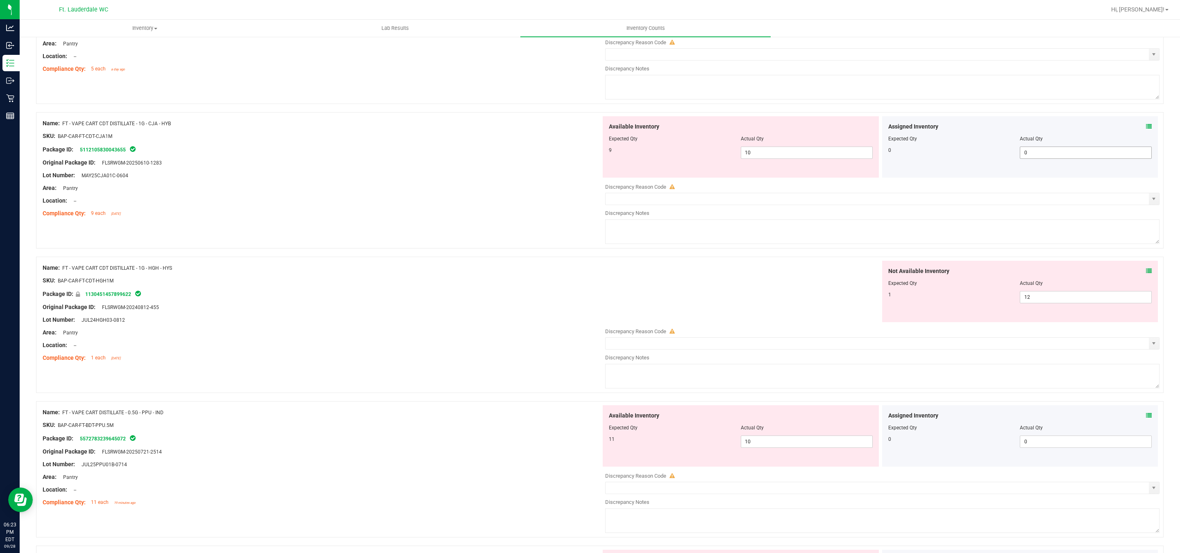
scroll to position [1650, 0]
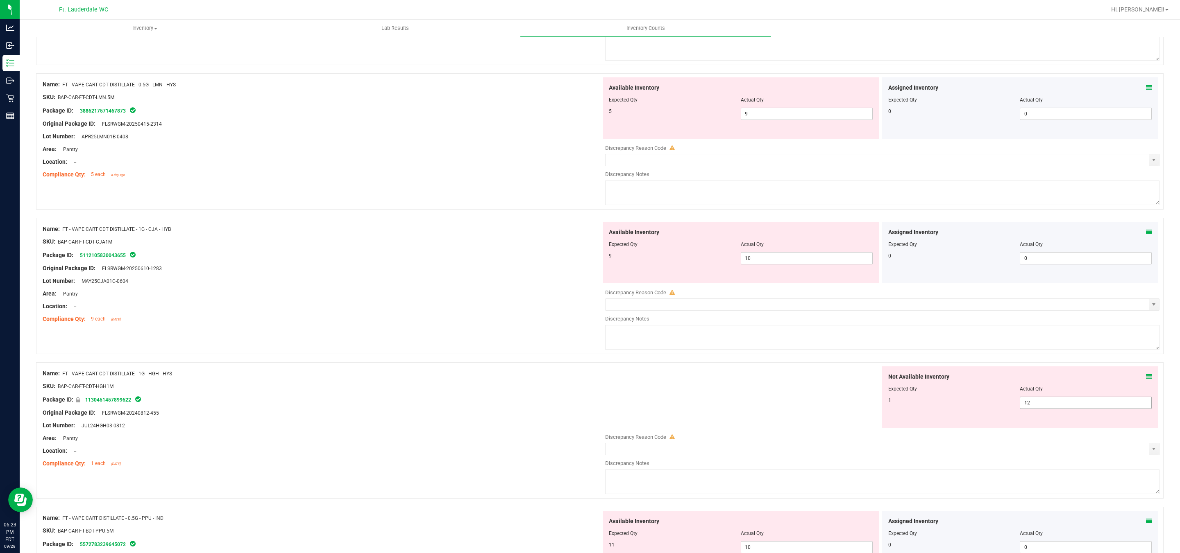
click at [1046, 409] on span "12 12" at bounding box center [1086, 403] width 132 height 12
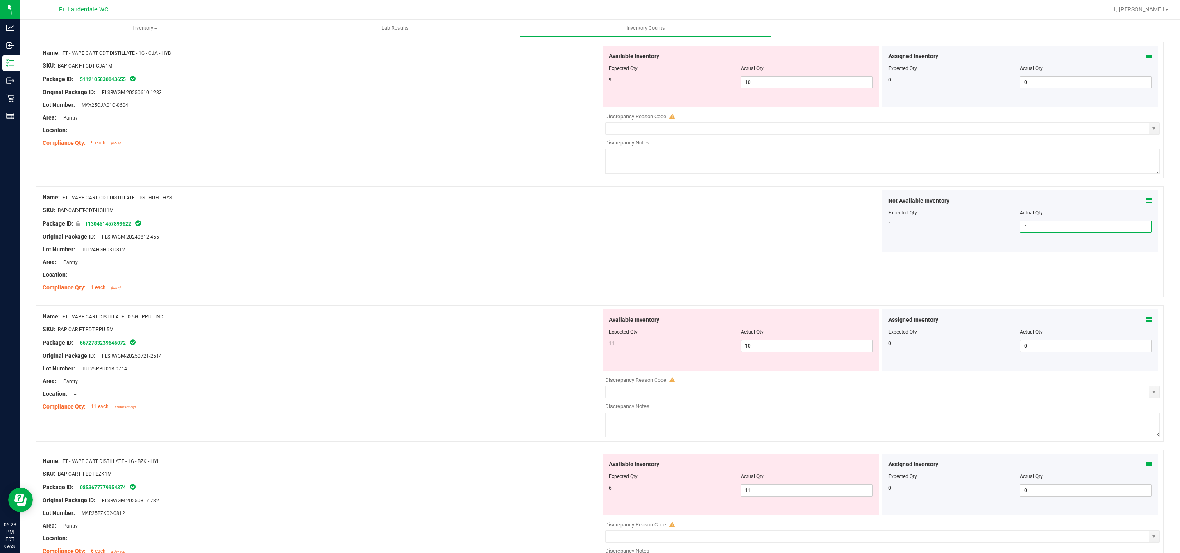
scroll to position [2019, 0]
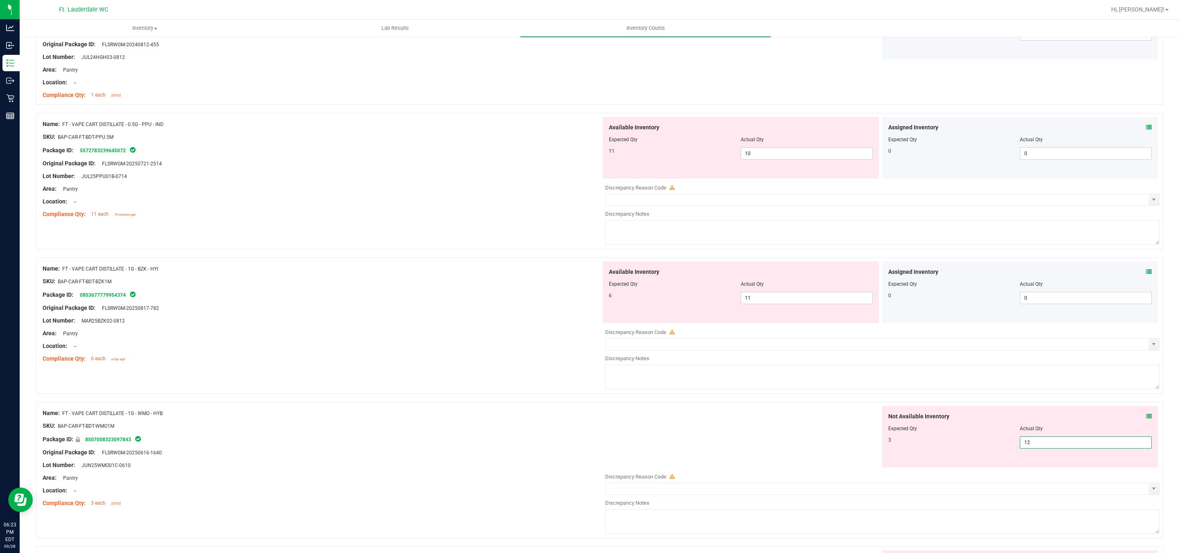
click at [1031, 449] on span "12 12" at bounding box center [1086, 443] width 132 height 12
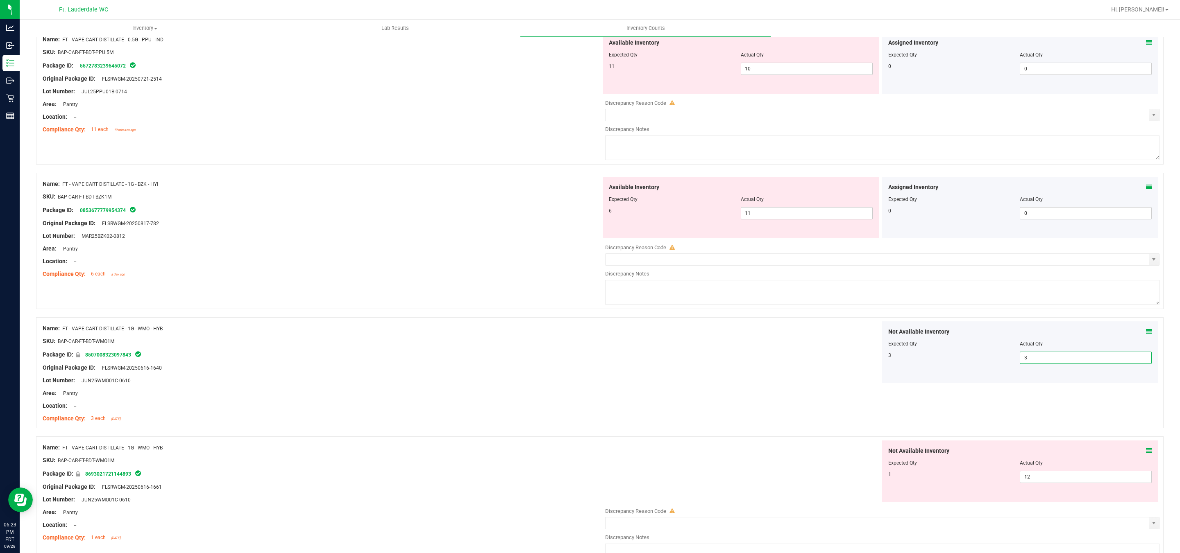
scroll to position [2265, 0]
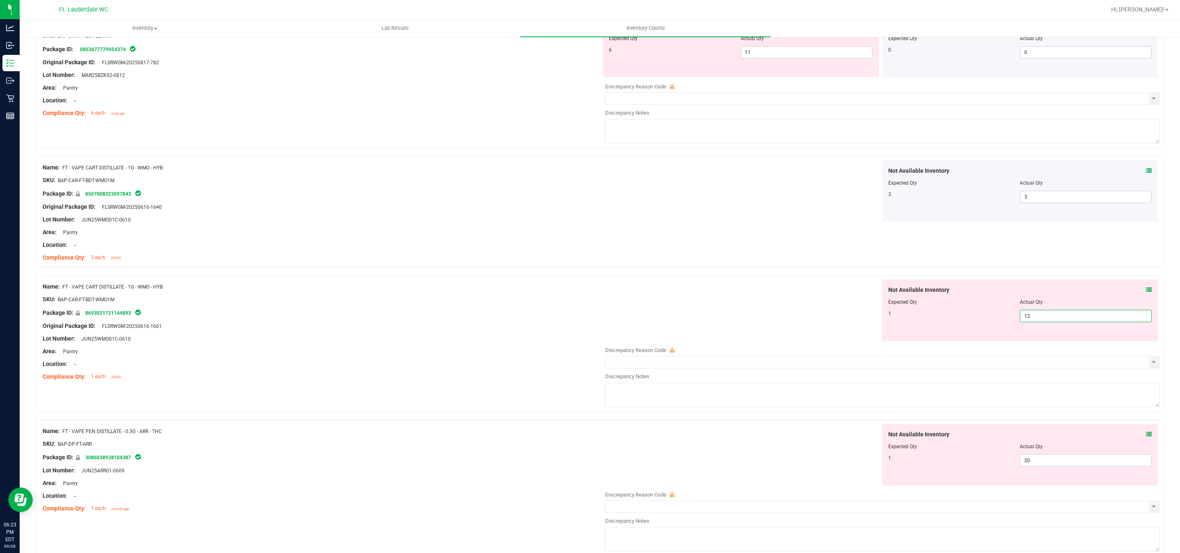
click at [1027, 322] on span "12 12" at bounding box center [1086, 316] width 132 height 12
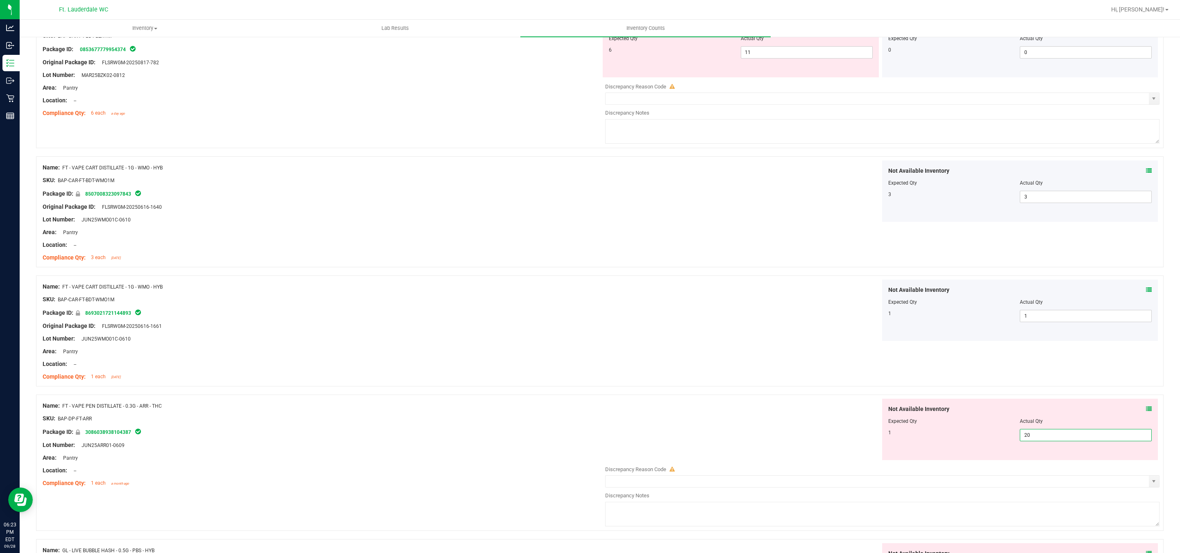
click at [1027, 442] on span "20 20" at bounding box center [1086, 435] width 132 height 12
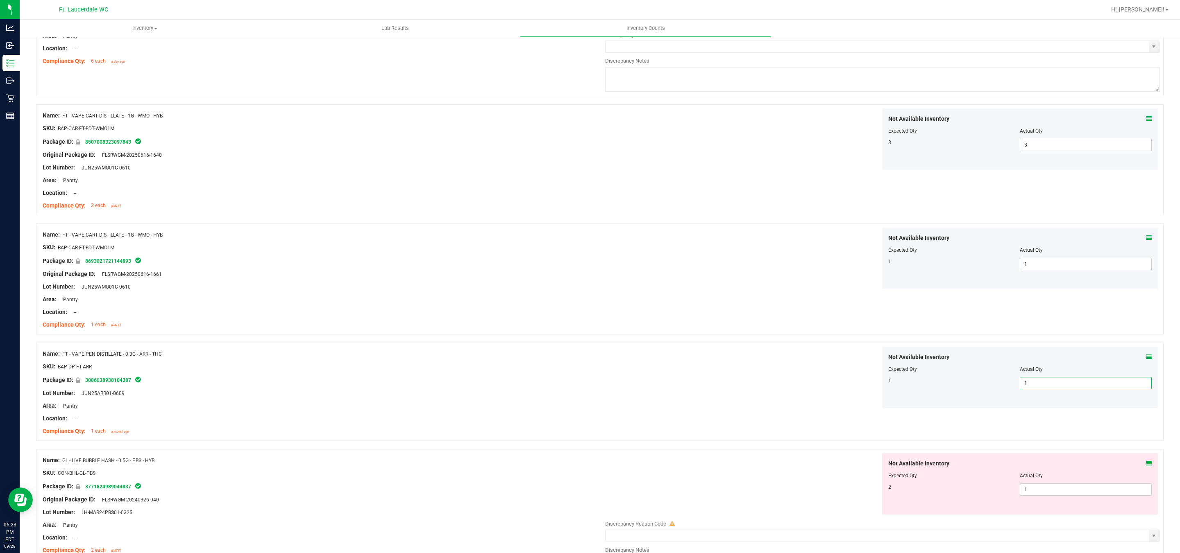
scroll to position [2388, 0]
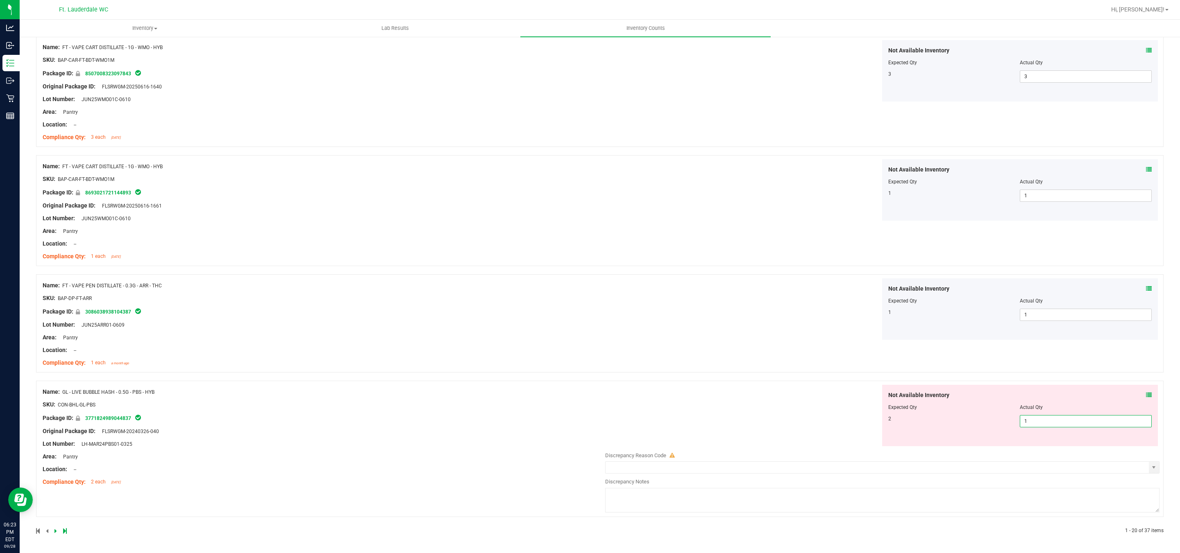
click at [1027, 428] on span "1 1" at bounding box center [1086, 421] width 132 height 12
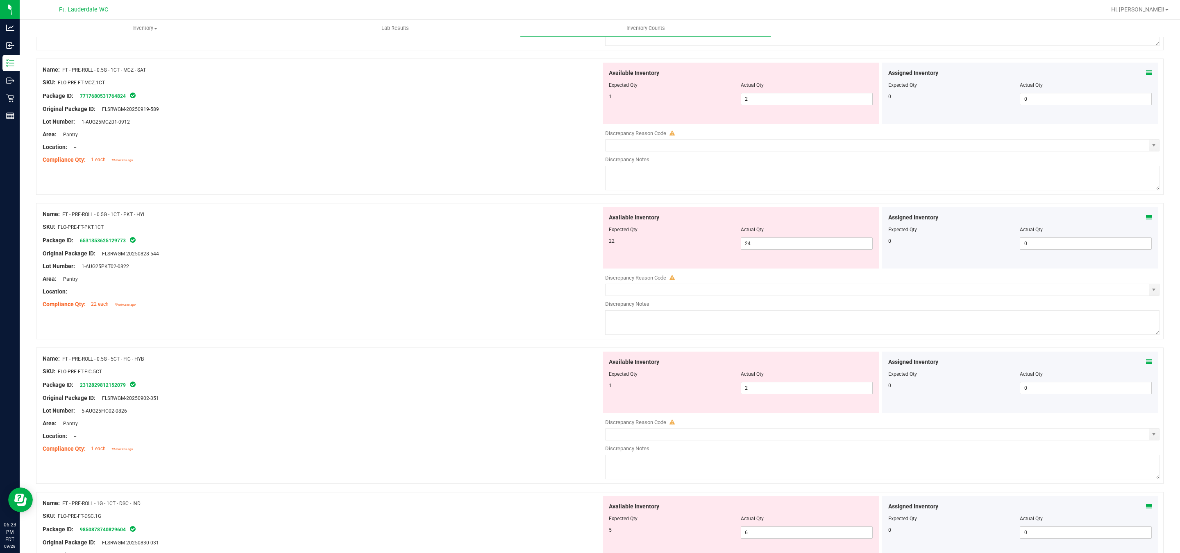
scroll to position [0, 0]
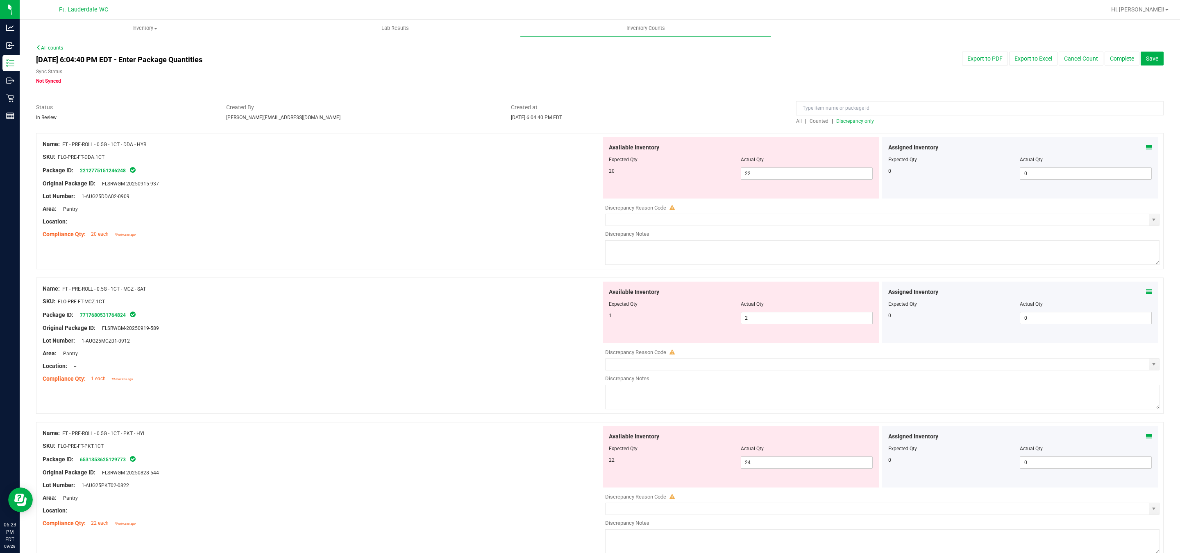
click at [856, 118] on span "Discrepancy only" at bounding box center [855, 121] width 38 height 6
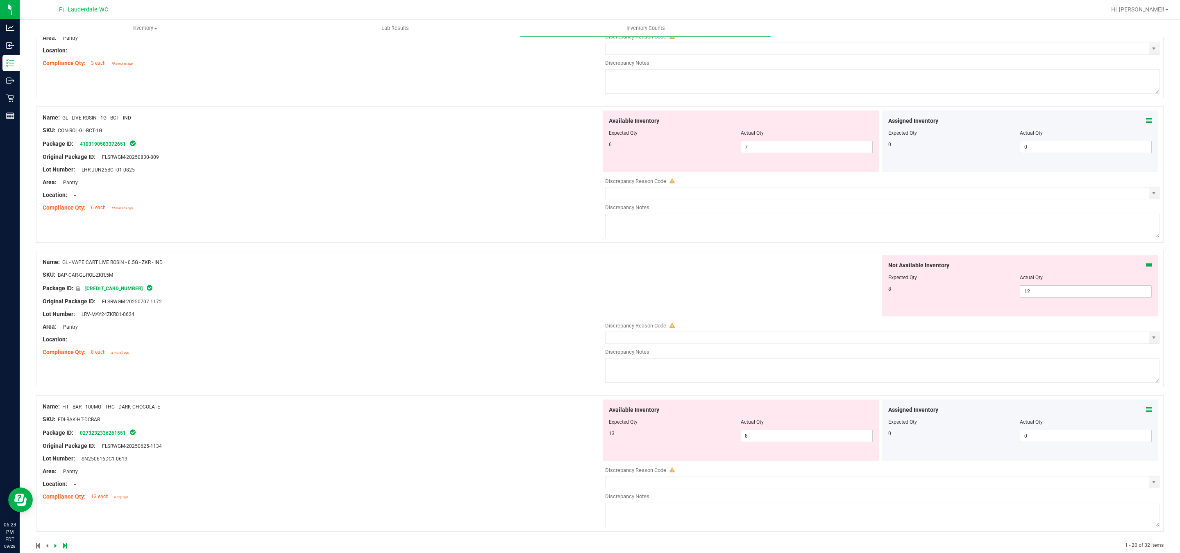
scroll to position [2511, 0]
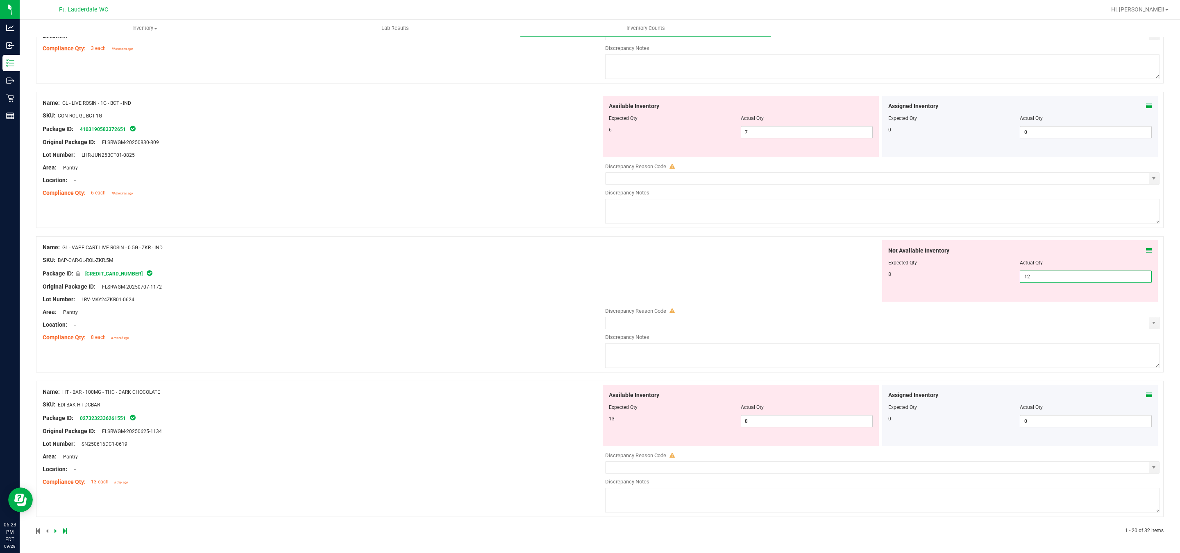
click at [1024, 273] on span "12 12" at bounding box center [1086, 277] width 132 height 12
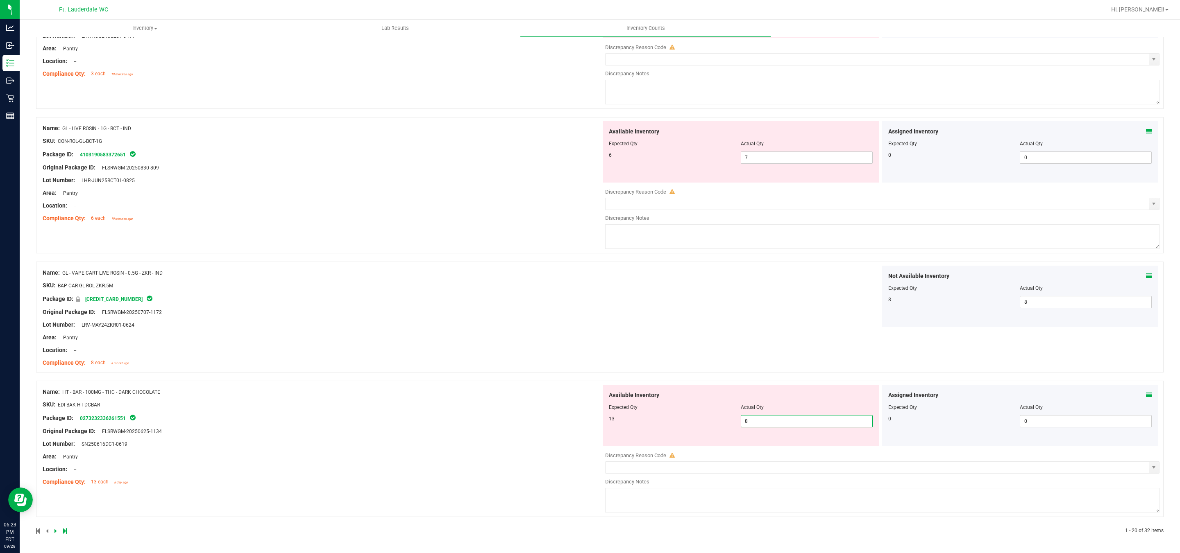
click at [755, 419] on span "8 8" at bounding box center [807, 421] width 132 height 12
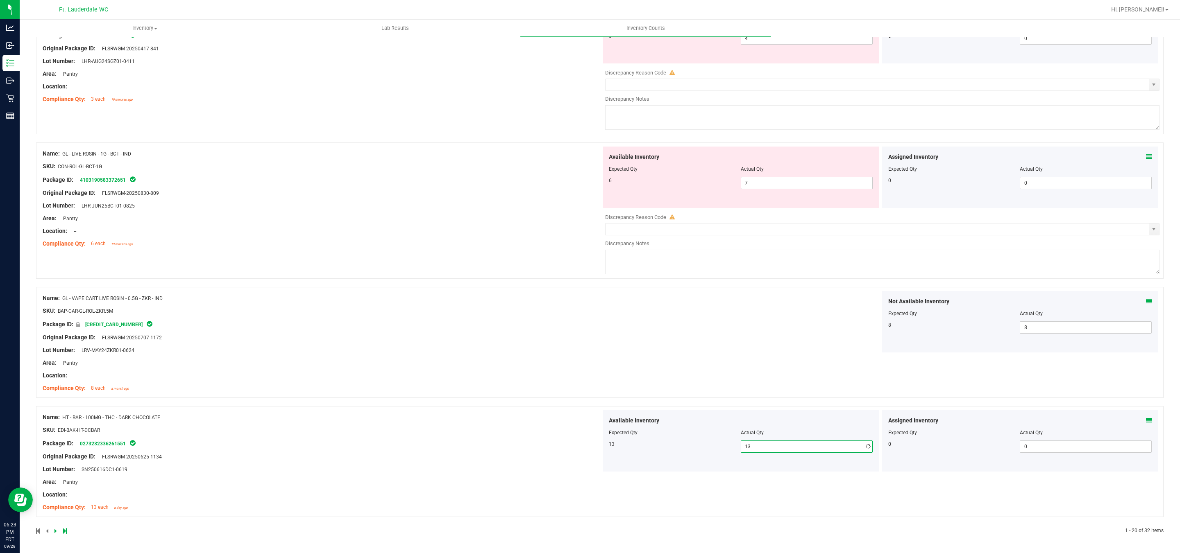
scroll to position [2459, 0]
click at [775, 184] on span "7 7" at bounding box center [807, 183] width 132 height 12
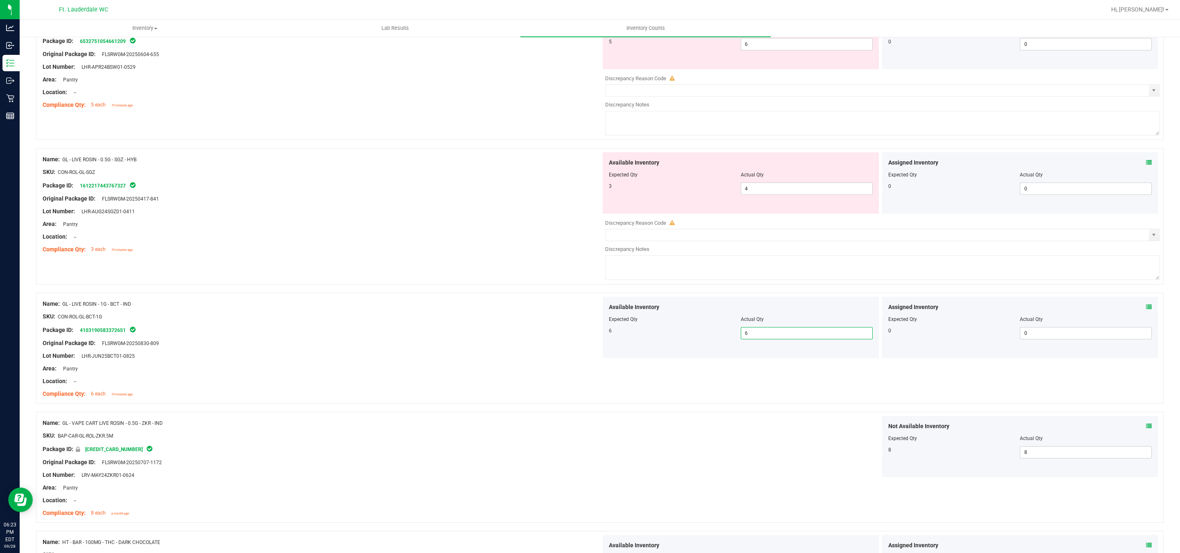
scroll to position [2249, 0]
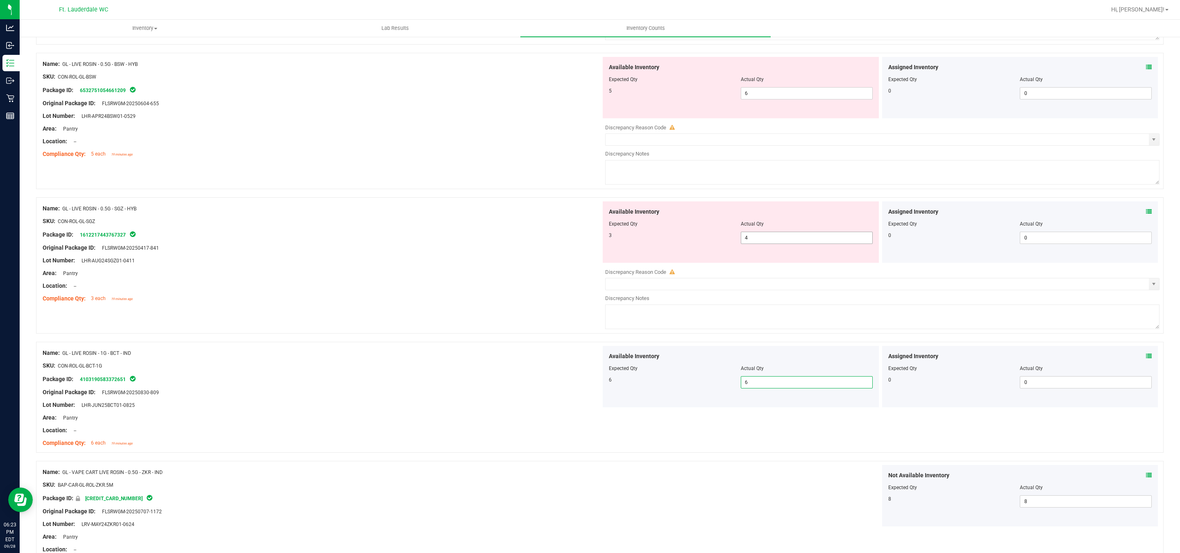
click at [777, 244] on span "4 4" at bounding box center [807, 238] width 132 height 12
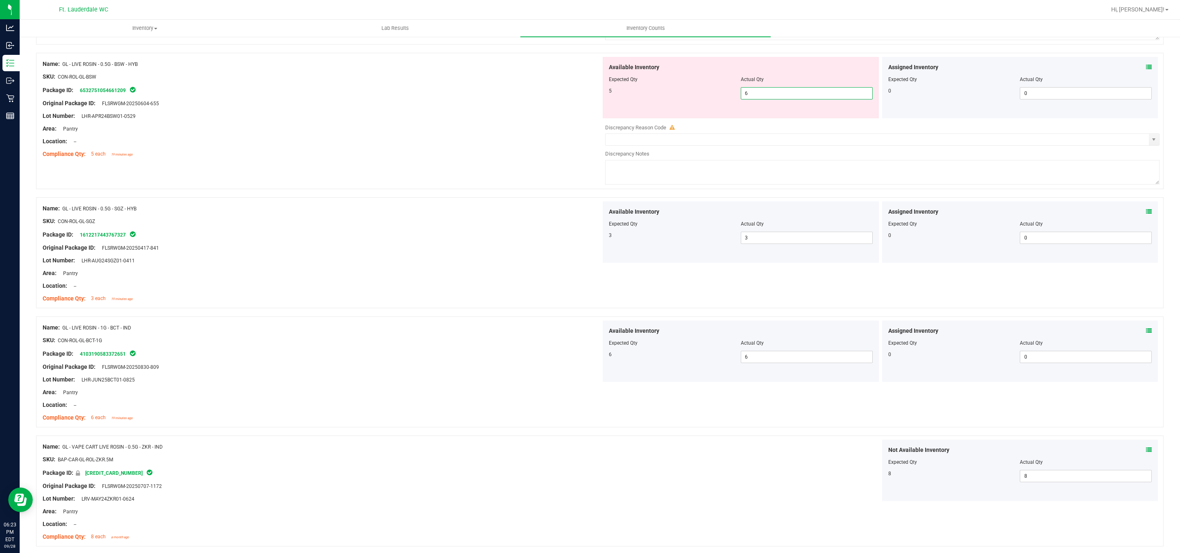
click at [778, 100] on span "6 6" at bounding box center [807, 93] width 132 height 12
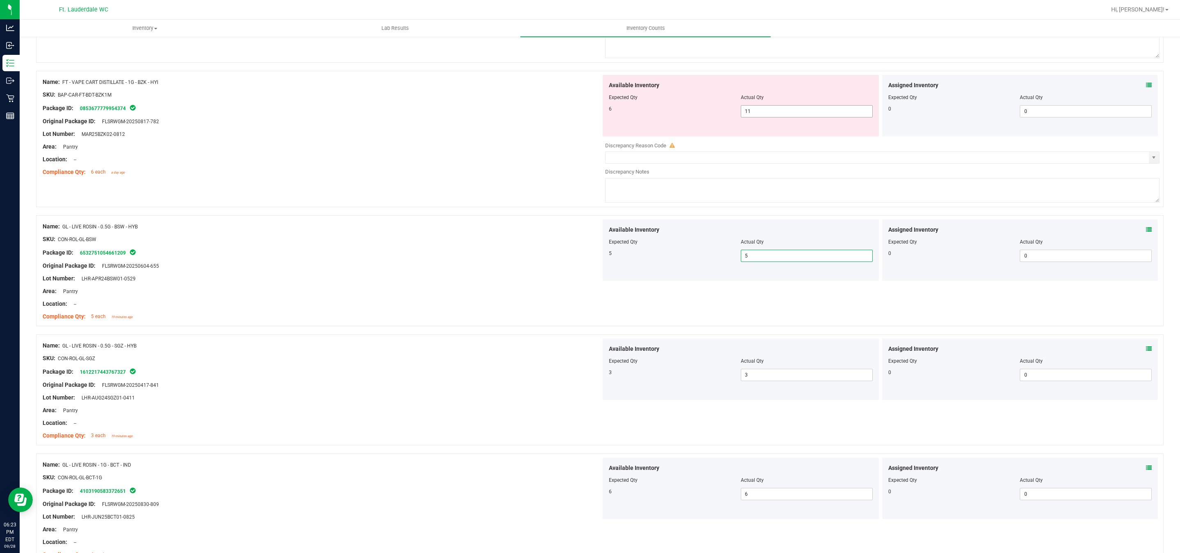
scroll to position [2065, 0]
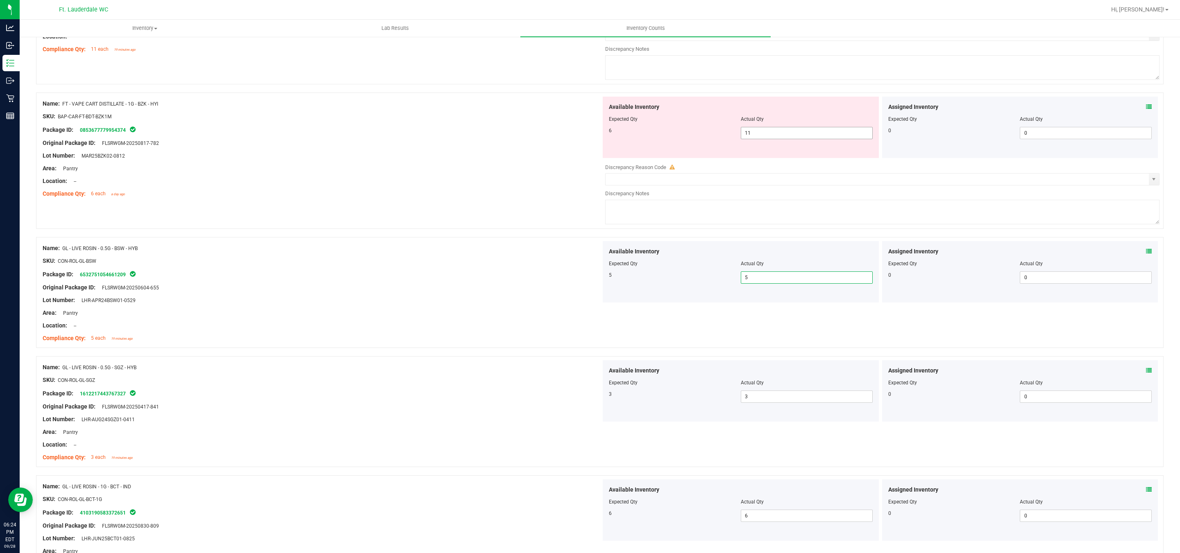
click at [762, 139] on span "11 11" at bounding box center [807, 133] width 132 height 12
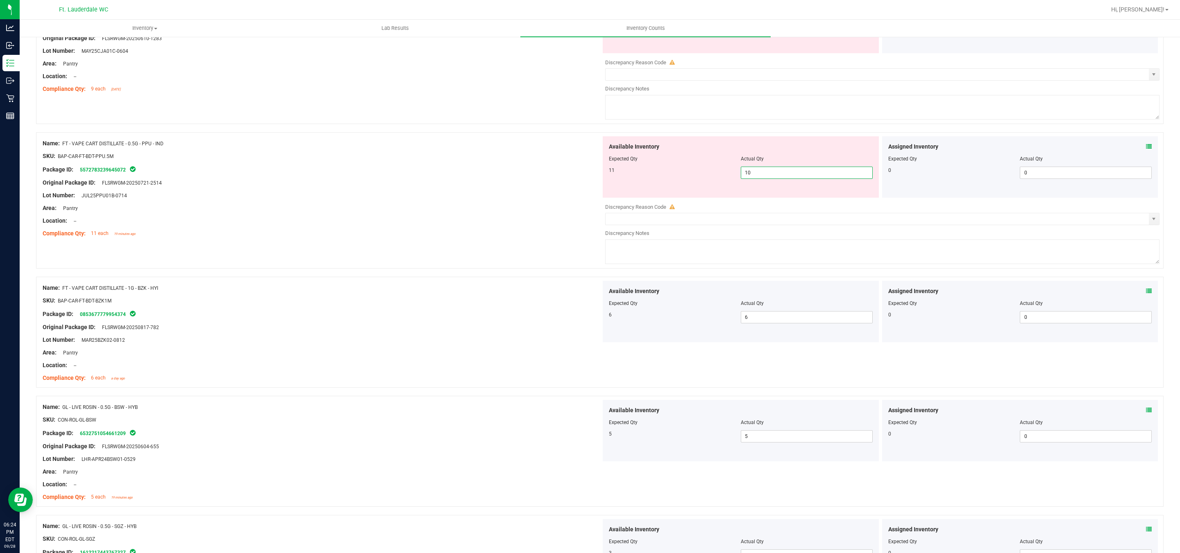
click at [759, 179] on span "10 10" at bounding box center [807, 173] width 132 height 12
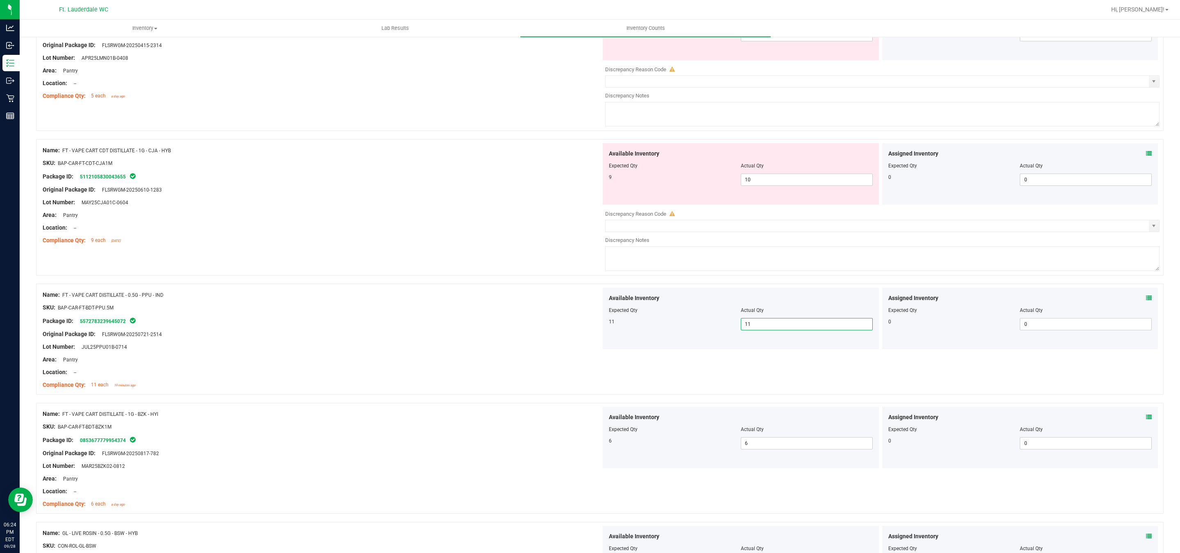
scroll to position [1696, 0]
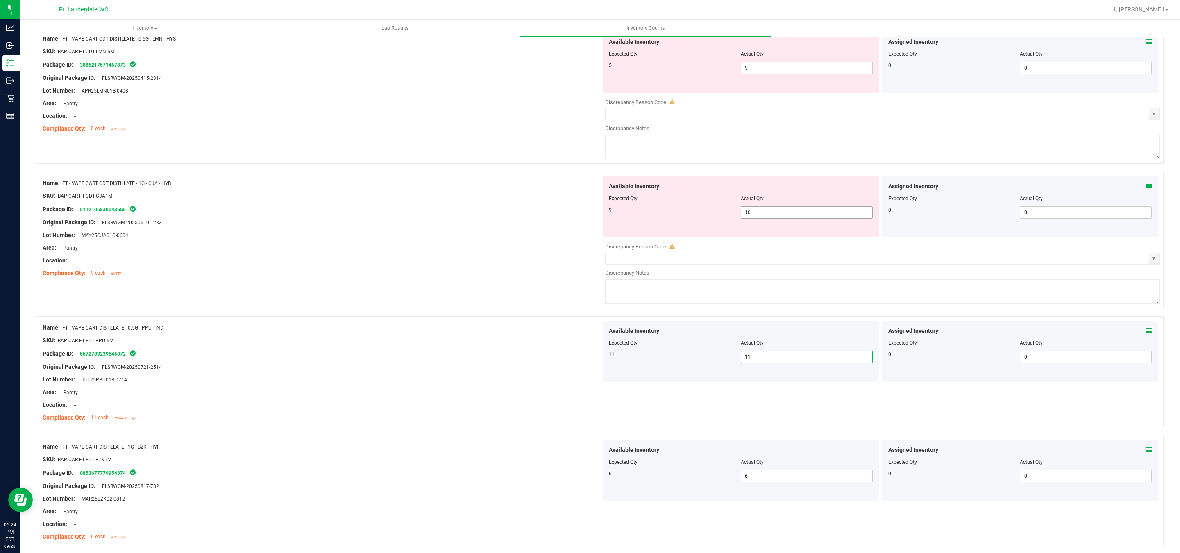
click at [757, 219] on span "10 10" at bounding box center [807, 212] width 132 height 12
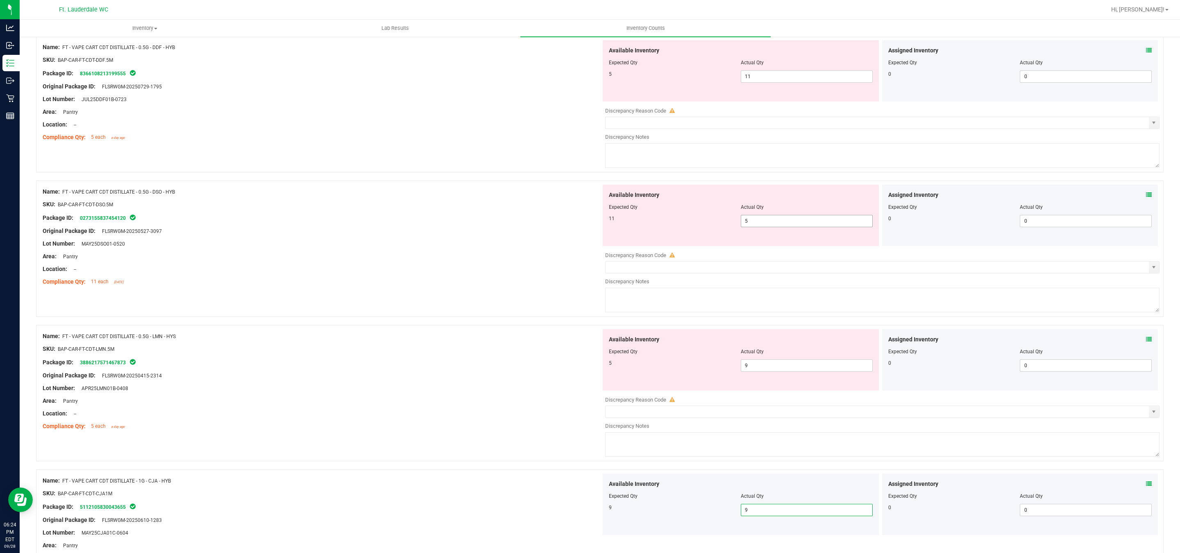
scroll to position [1389, 0]
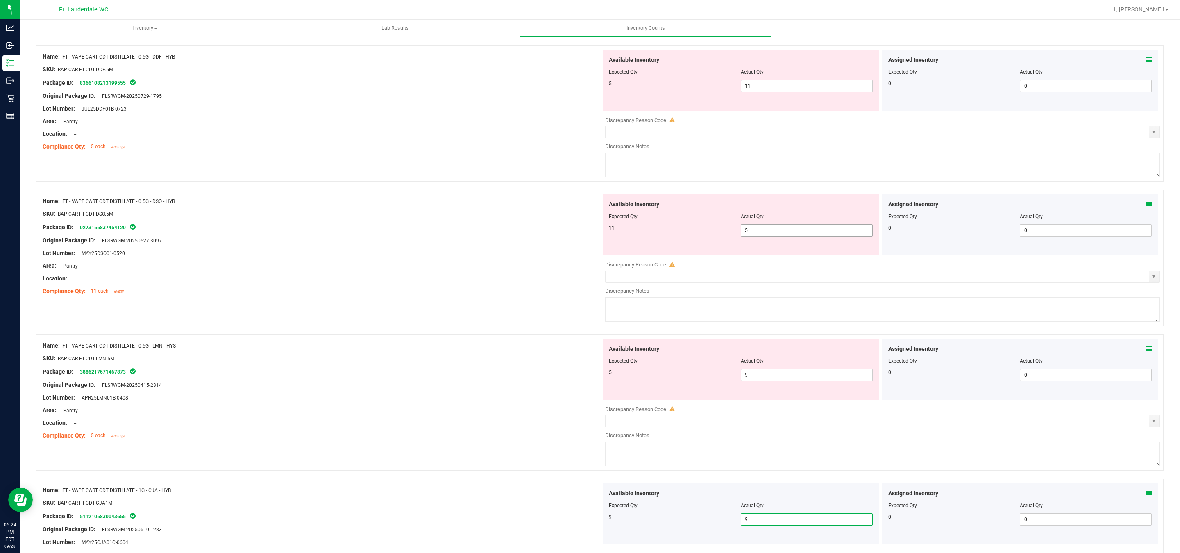
click at [808, 234] on span "5 5" at bounding box center [807, 230] width 132 height 12
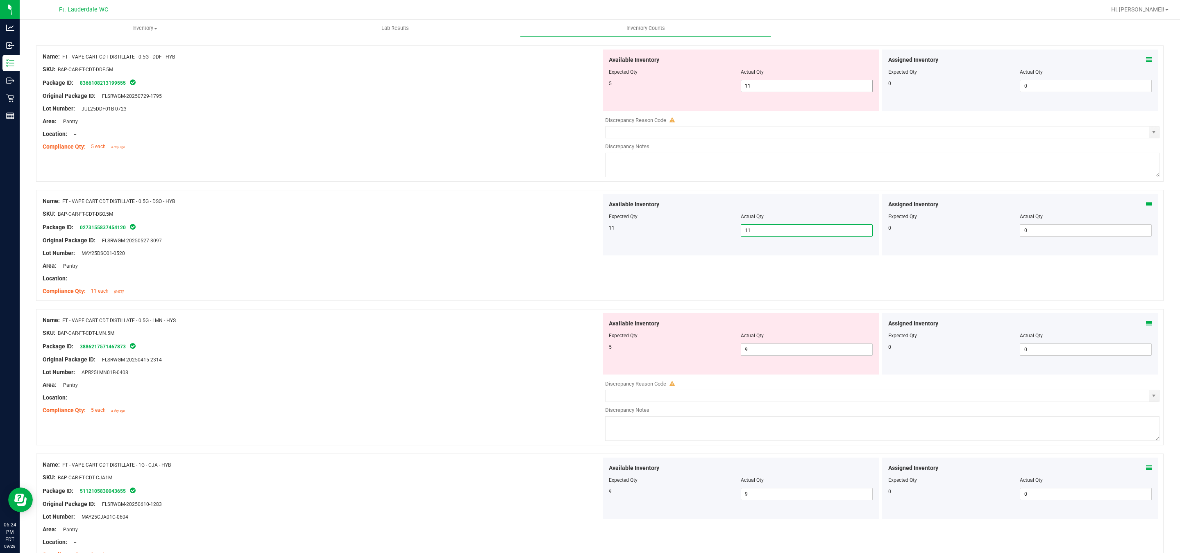
click at [770, 92] on span "11 11" at bounding box center [807, 86] width 132 height 12
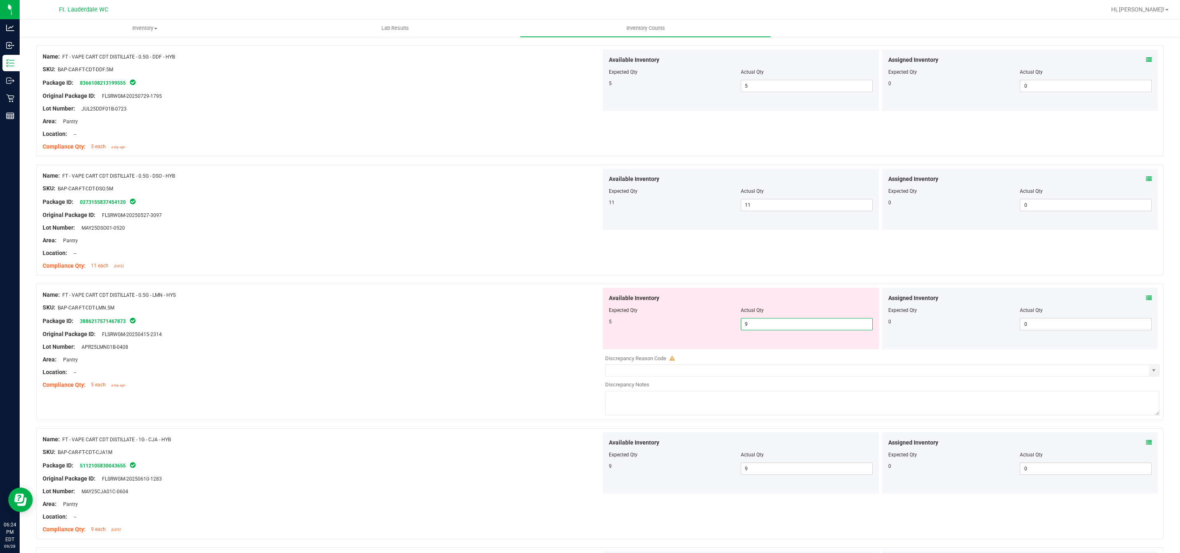
click at [777, 330] on span "9 9" at bounding box center [807, 324] width 132 height 12
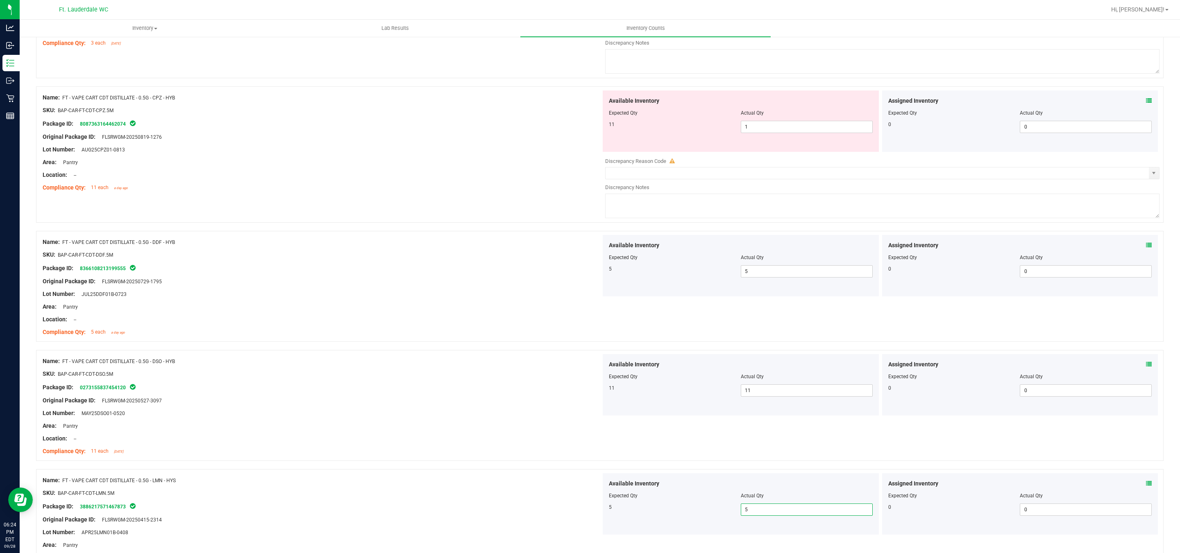
scroll to position [1143, 0]
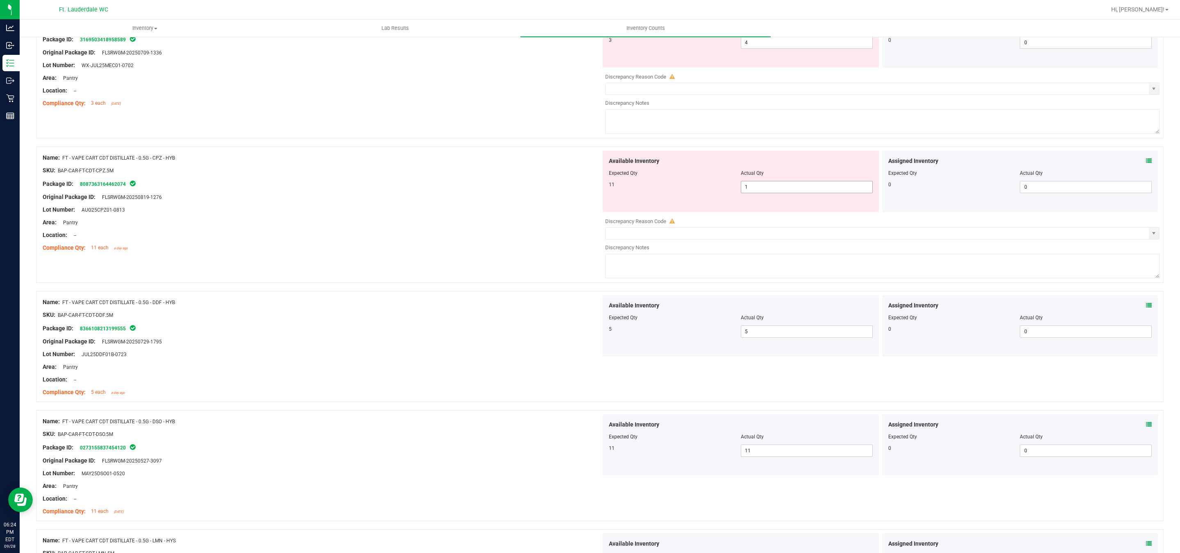
click at [819, 193] on span "1 1" at bounding box center [807, 187] width 132 height 12
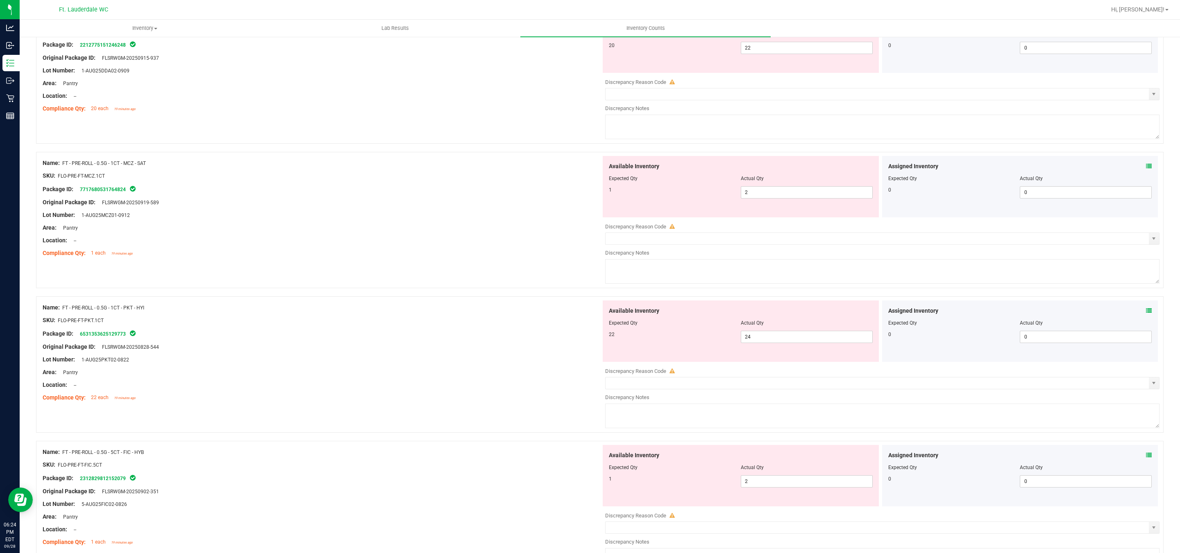
scroll to position [0, 0]
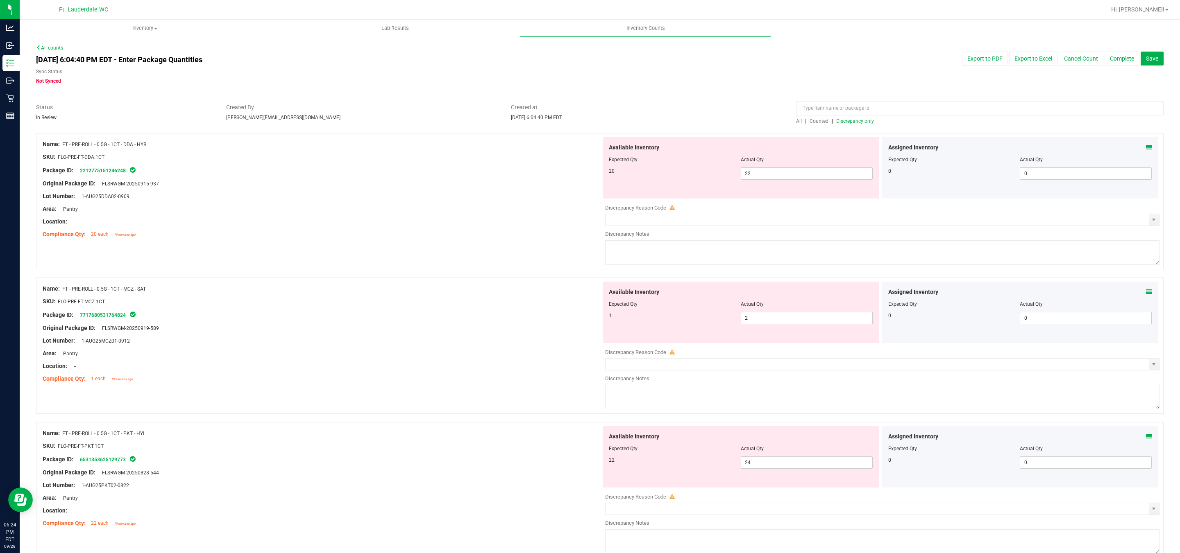
click at [856, 120] on span "Discrepancy only" at bounding box center [855, 121] width 38 height 6
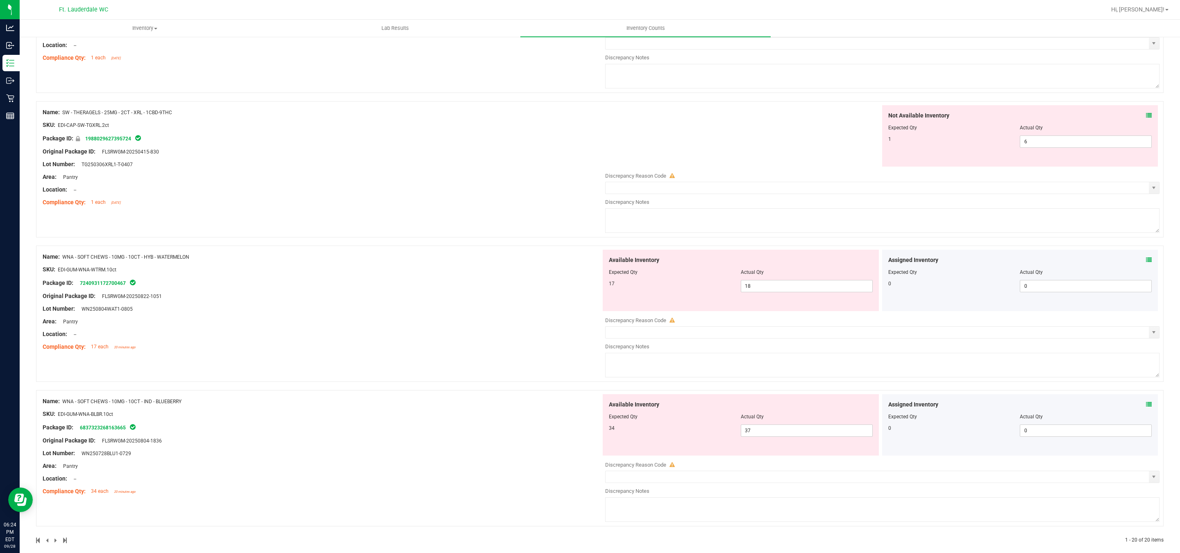
scroll to position [2511, 0]
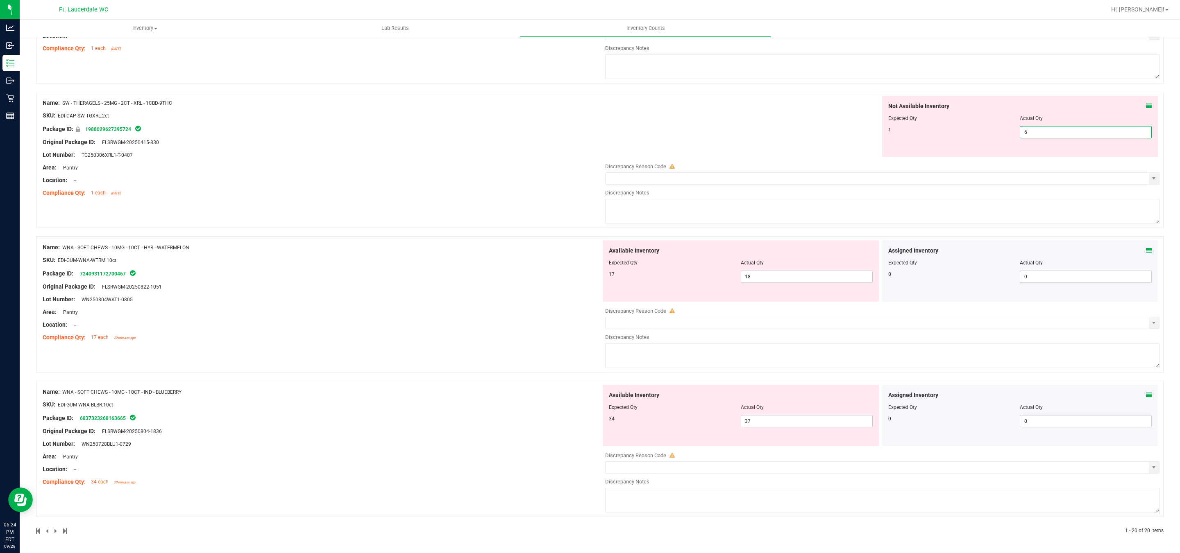
click at [1039, 131] on span "6 6" at bounding box center [1086, 132] width 132 height 12
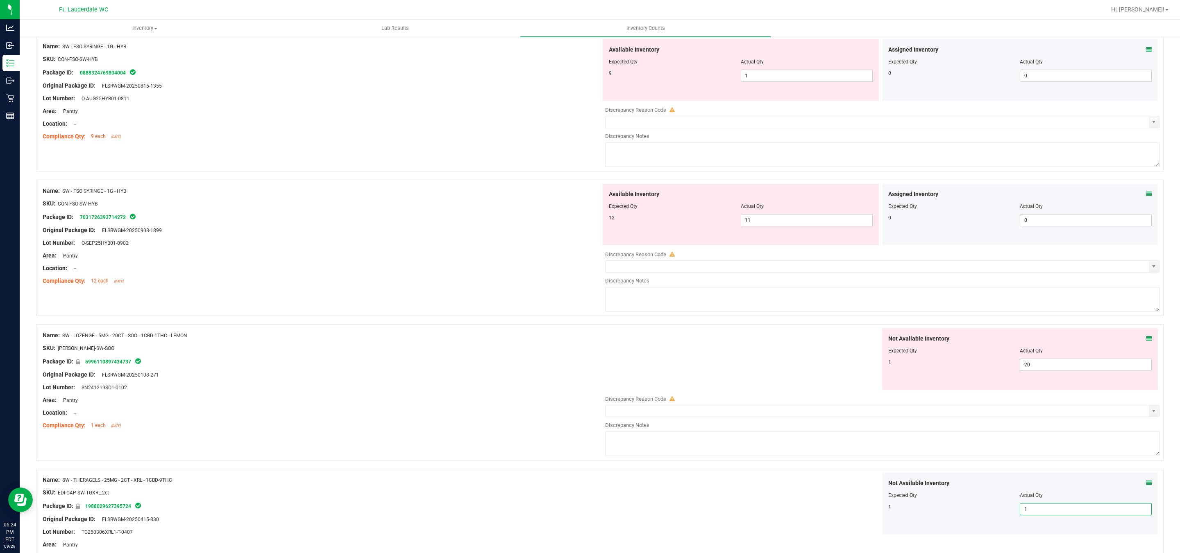
scroll to position [2117, 0]
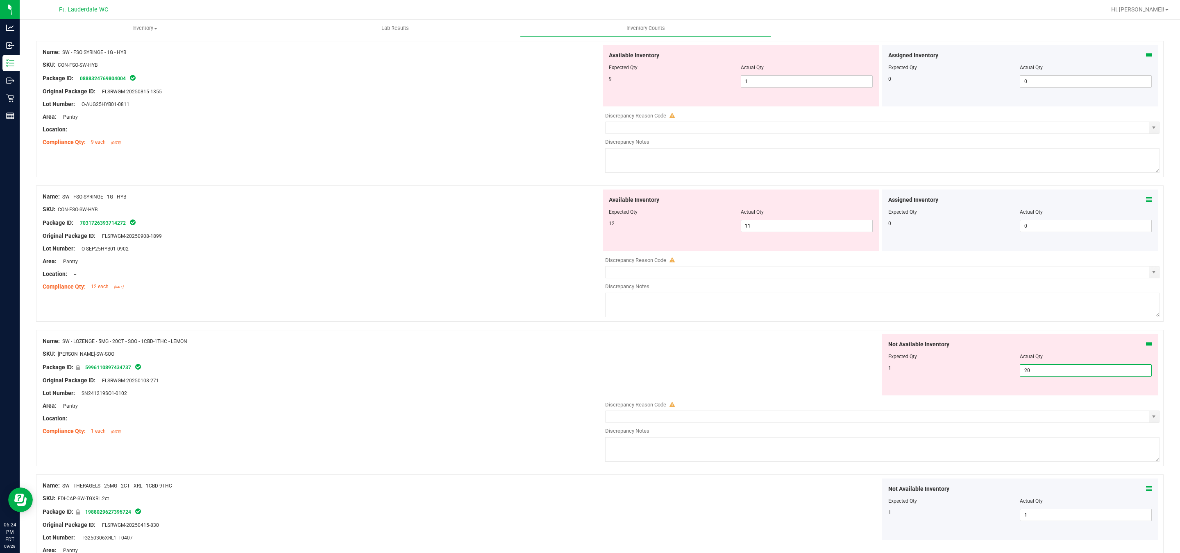
click at [1041, 377] on span "20 20" at bounding box center [1086, 371] width 132 height 12
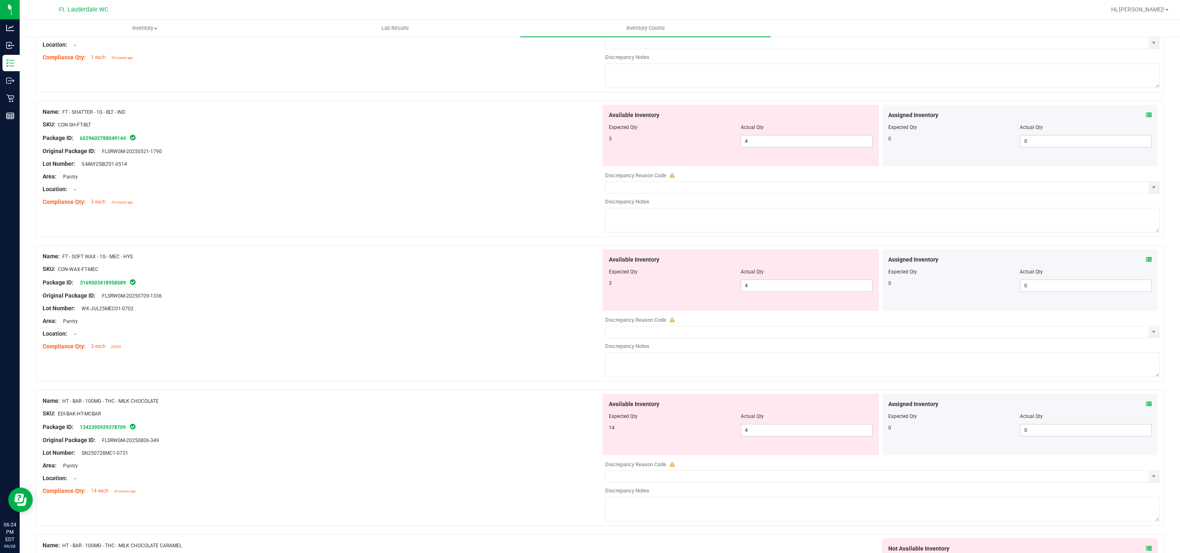
scroll to position [1072, 0]
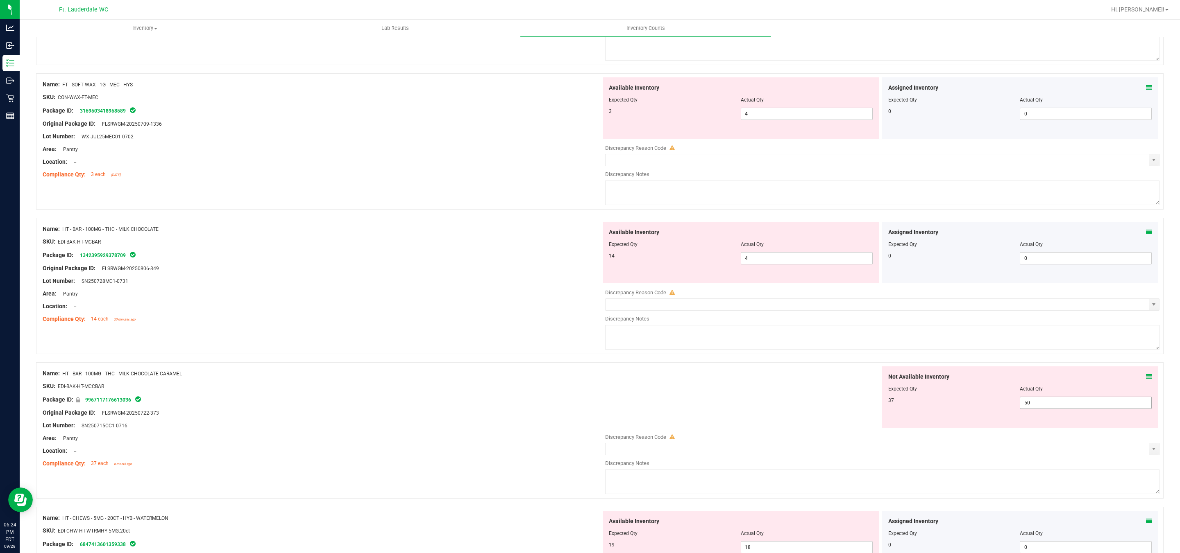
click at [1045, 409] on span "50 50" at bounding box center [1086, 403] width 132 height 12
click at [1043, 408] on input "50" at bounding box center [1085, 402] width 131 height 11
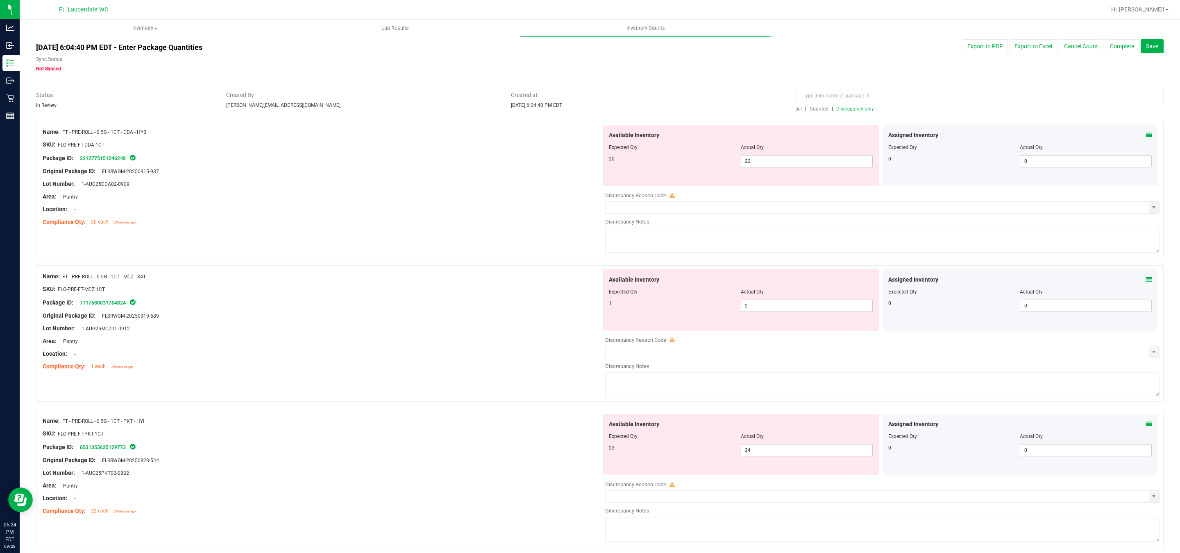
scroll to position [0, 0]
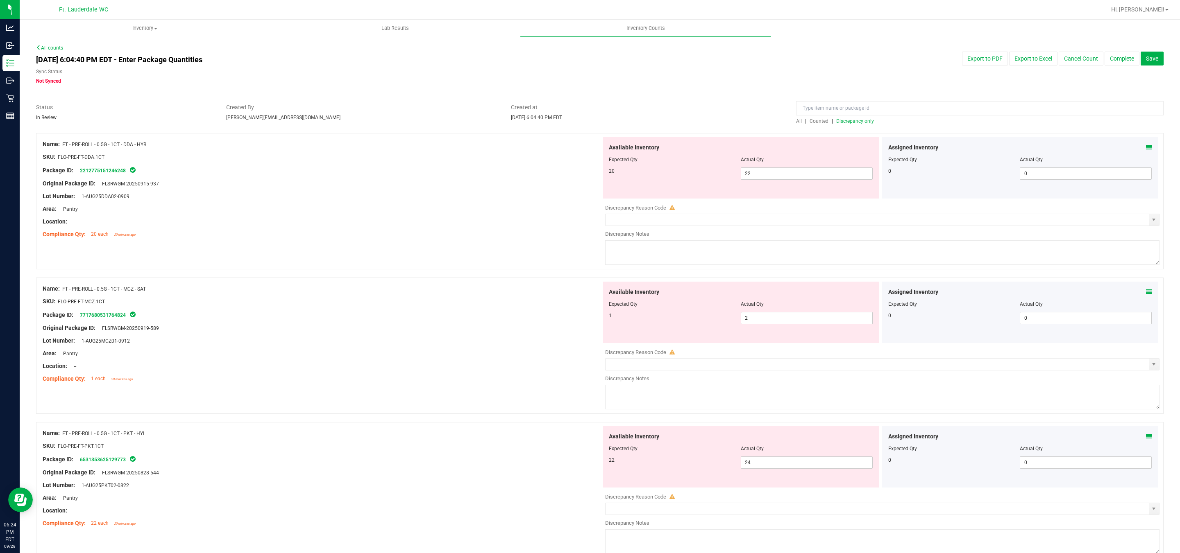
click at [857, 121] on span "Discrepancy only" at bounding box center [855, 121] width 38 height 6
click at [789, 172] on span "22 22" at bounding box center [807, 174] width 132 height 12
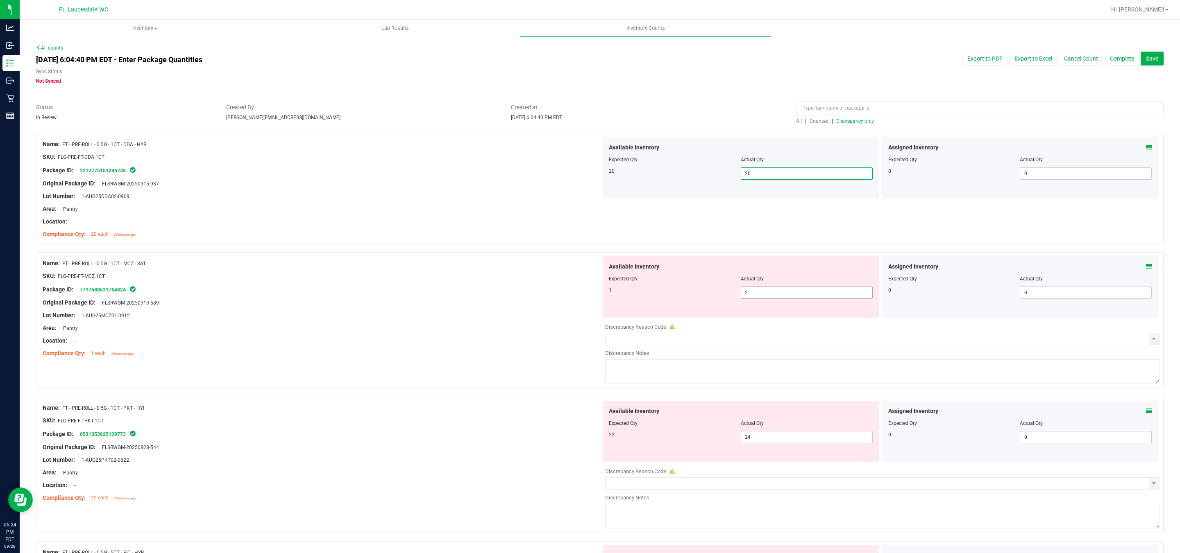
click at [767, 288] on span "2 2" at bounding box center [807, 293] width 132 height 12
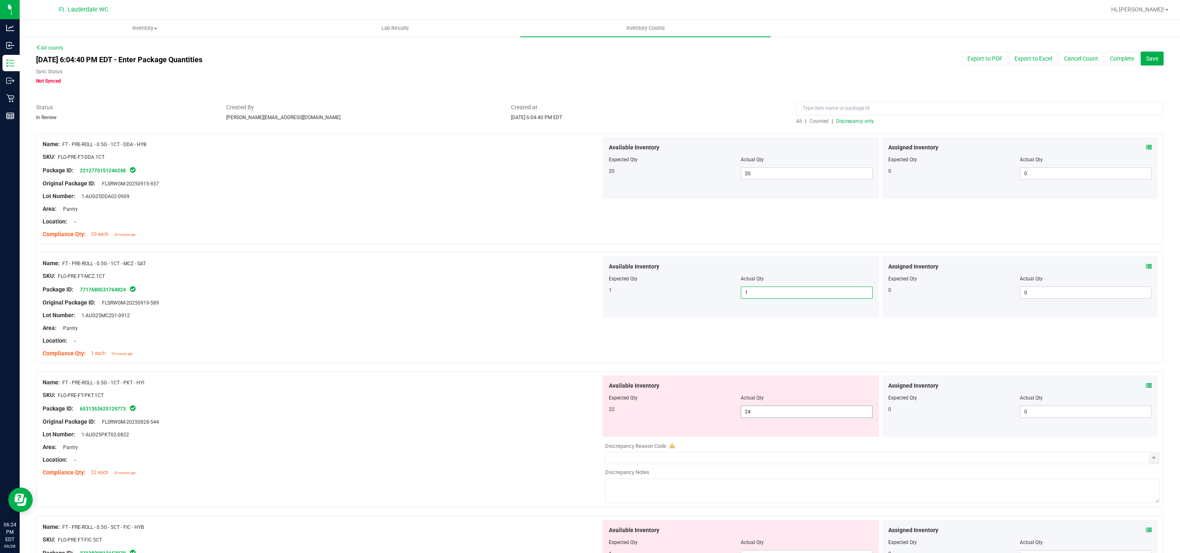
click at [775, 418] on span "24 24" at bounding box center [807, 412] width 132 height 12
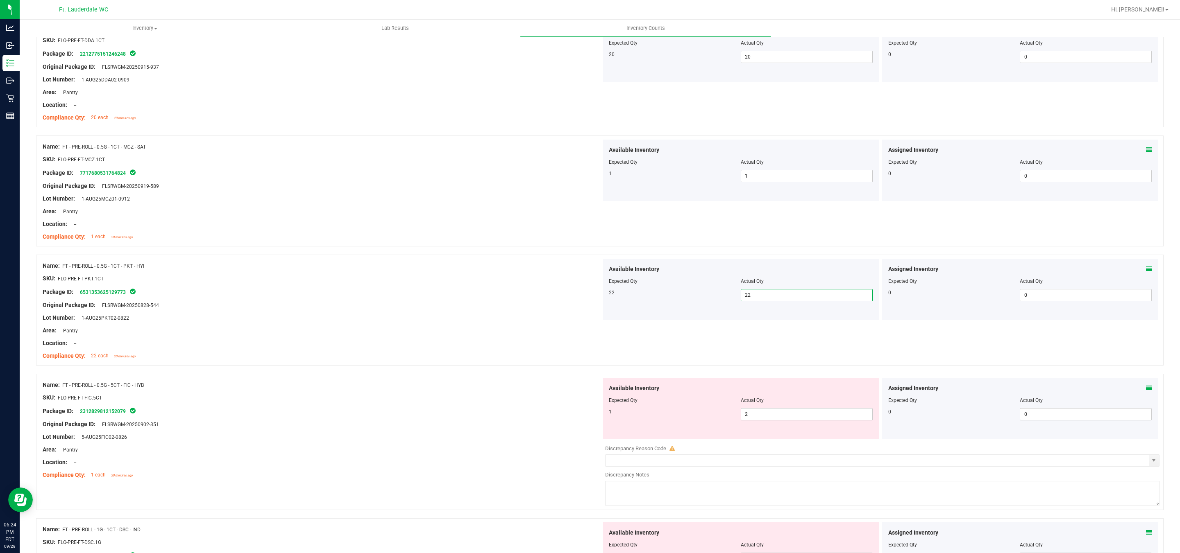
scroll to position [123, 0]
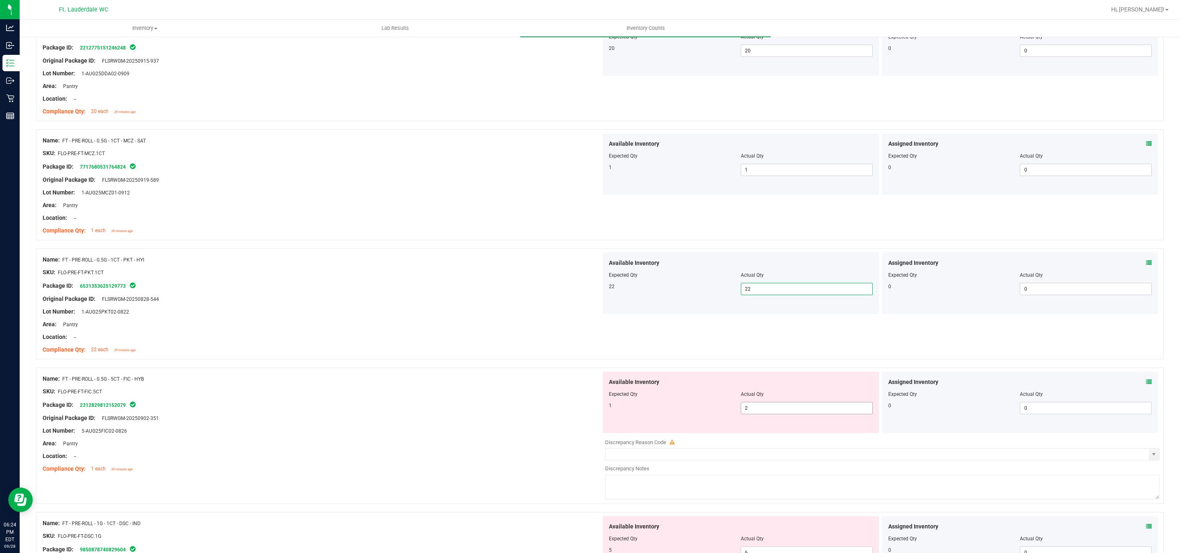
click at [770, 413] on span "2 2" at bounding box center [807, 408] width 132 height 12
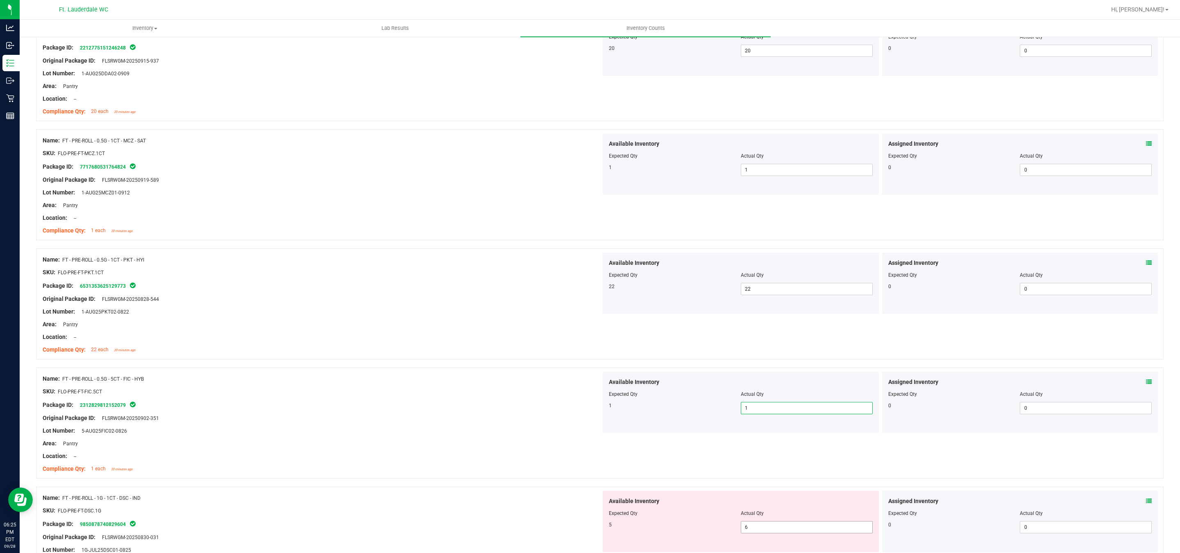
click at [788, 530] on span "6 6" at bounding box center [807, 527] width 132 height 12
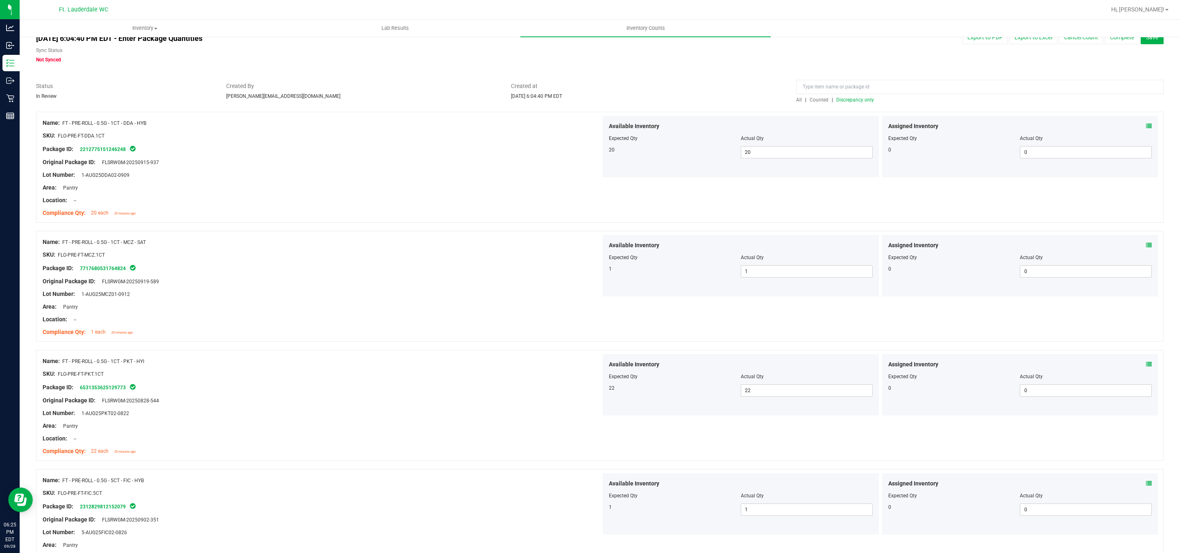
scroll to position [0, 0]
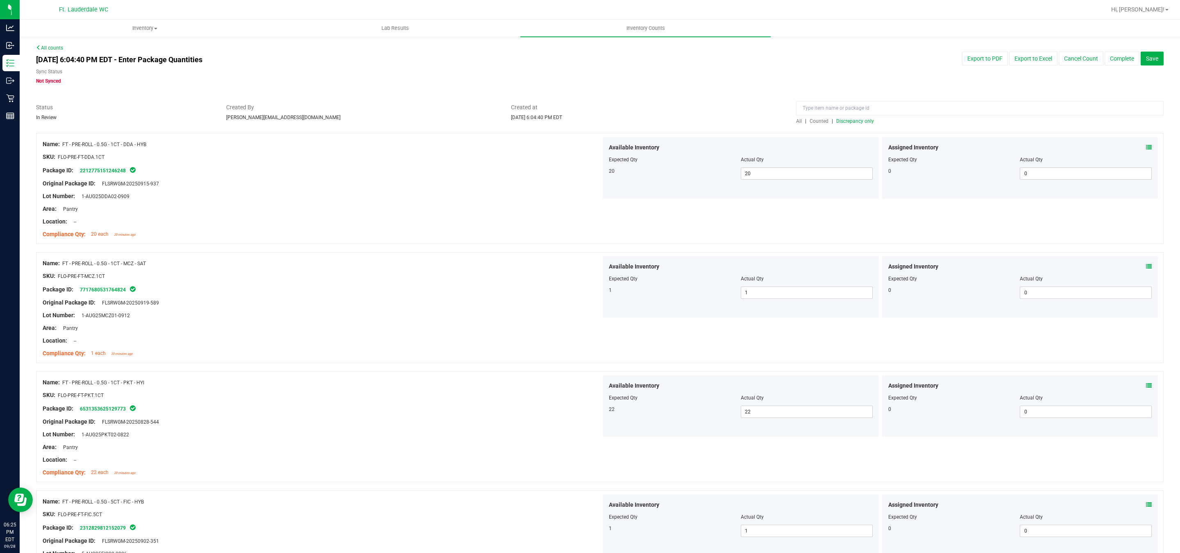
click at [850, 118] on div "All | Counted | Discrepancy only" at bounding box center [979, 121] width 367 height 7
click at [847, 122] on span "Discrepancy only" at bounding box center [855, 121] width 38 height 6
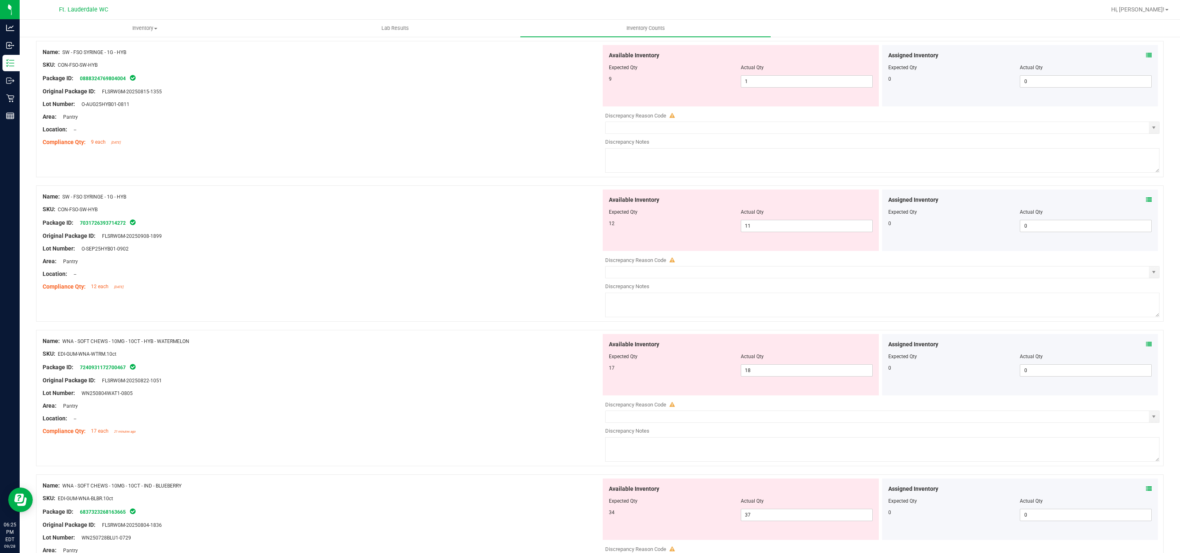
scroll to position [1494, 0]
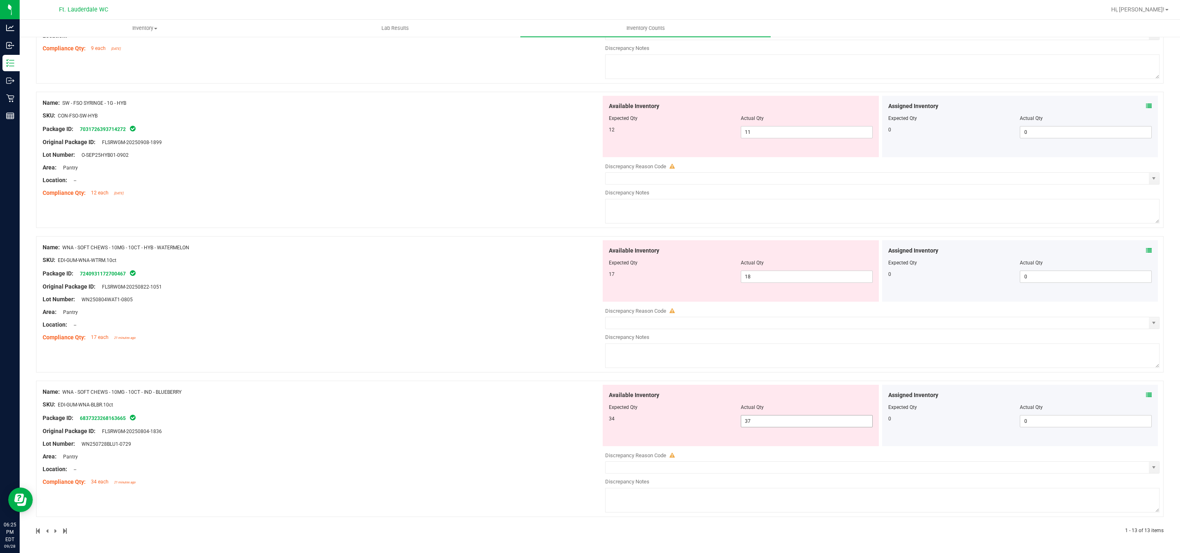
click at [775, 428] on span "37 37" at bounding box center [807, 421] width 132 height 12
click at [771, 424] on span "37 37" at bounding box center [807, 421] width 132 height 12
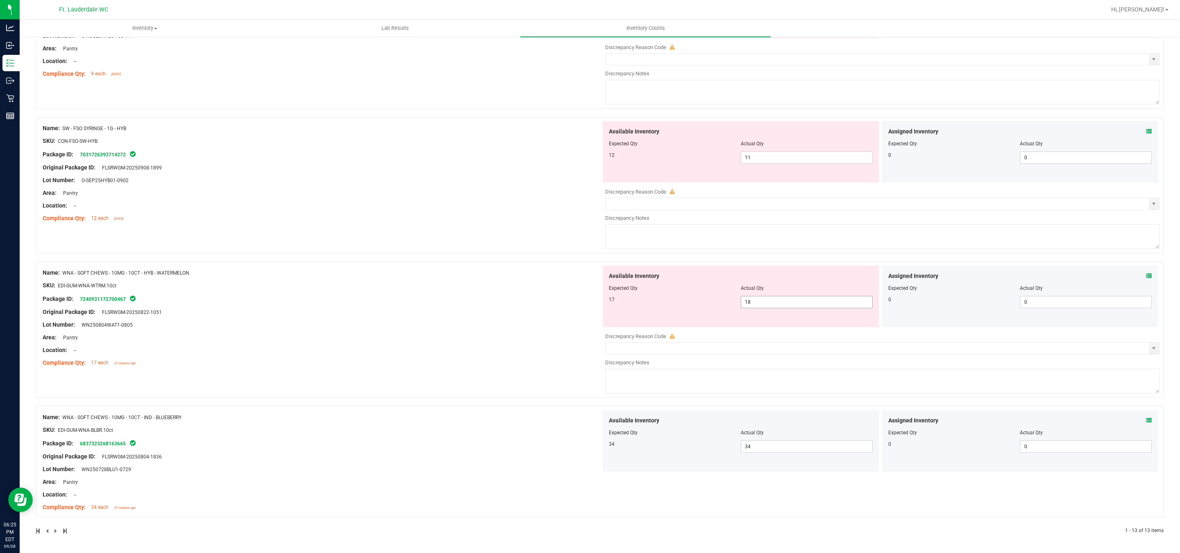
drag, startPoint x: 786, startPoint y: 313, endPoint x: 789, endPoint y: 300, distance: 13.9
click at [787, 311] on div "Available Inventory Expected Qty Actual Qty 17 18 18" at bounding box center [741, 296] width 276 height 61
click at [789, 299] on span "18 18" at bounding box center [807, 302] width 132 height 12
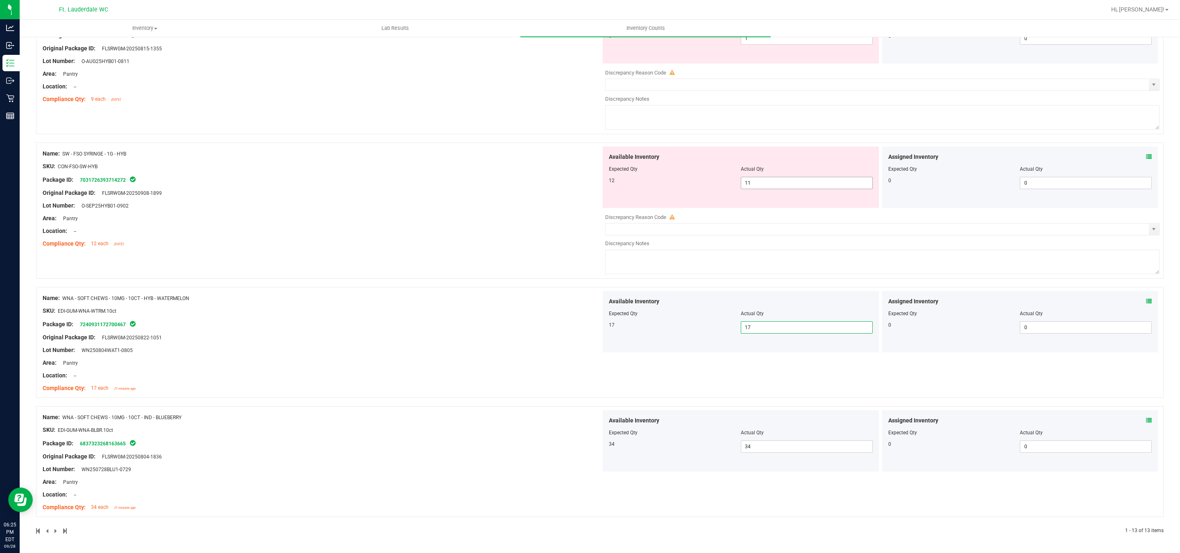
click at [813, 184] on span "11 11" at bounding box center [807, 183] width 132 height 12
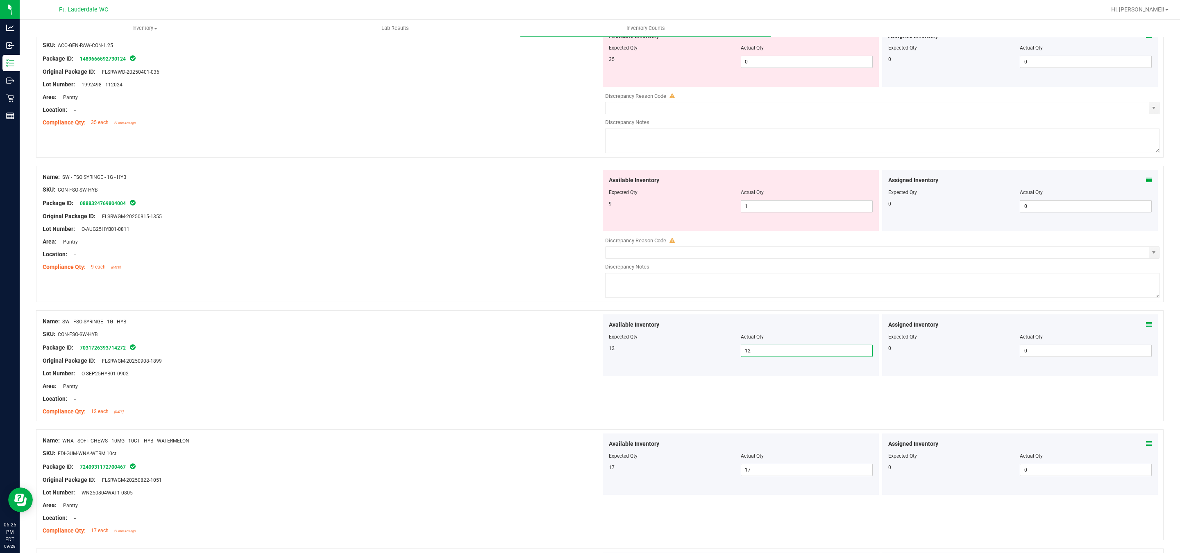
scroll to position [1233, 0]
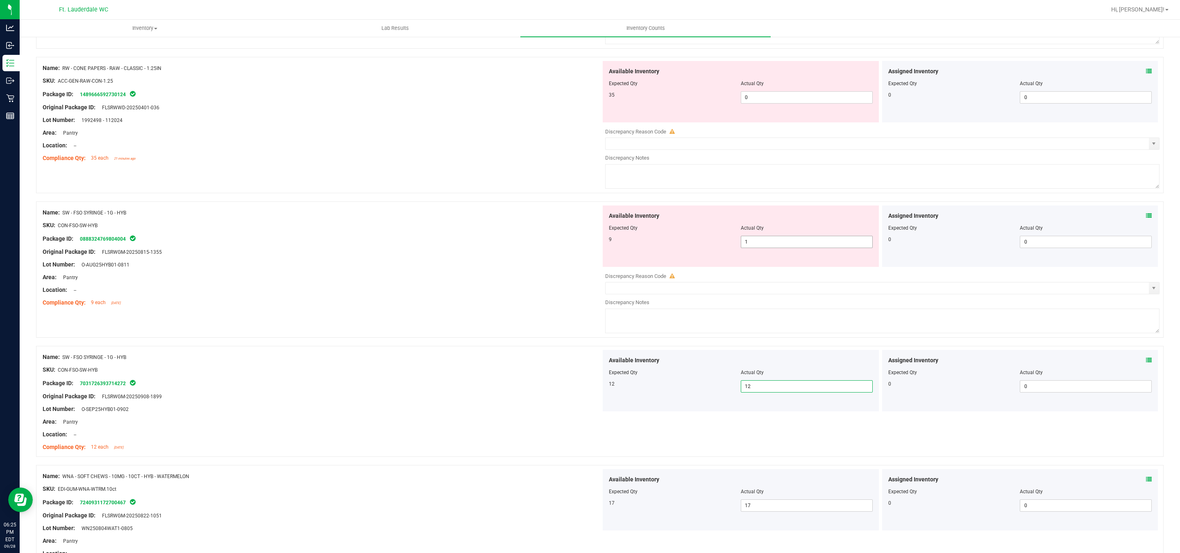
click at [783, 247] on span "1 1" at bounding box center [807, 242] width 132 height 12
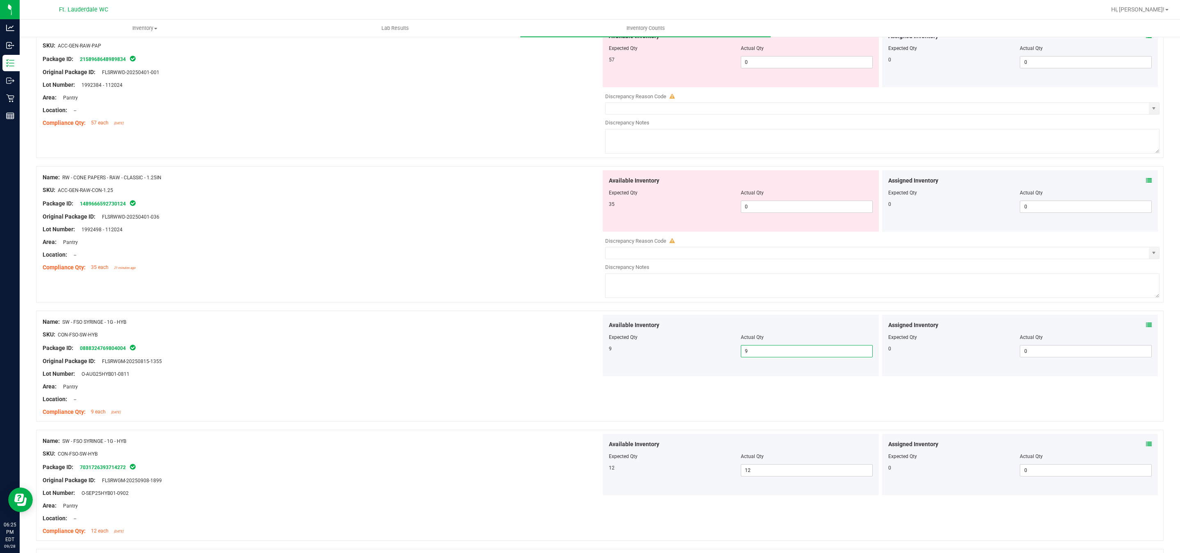
scroll to position [1110, 0]
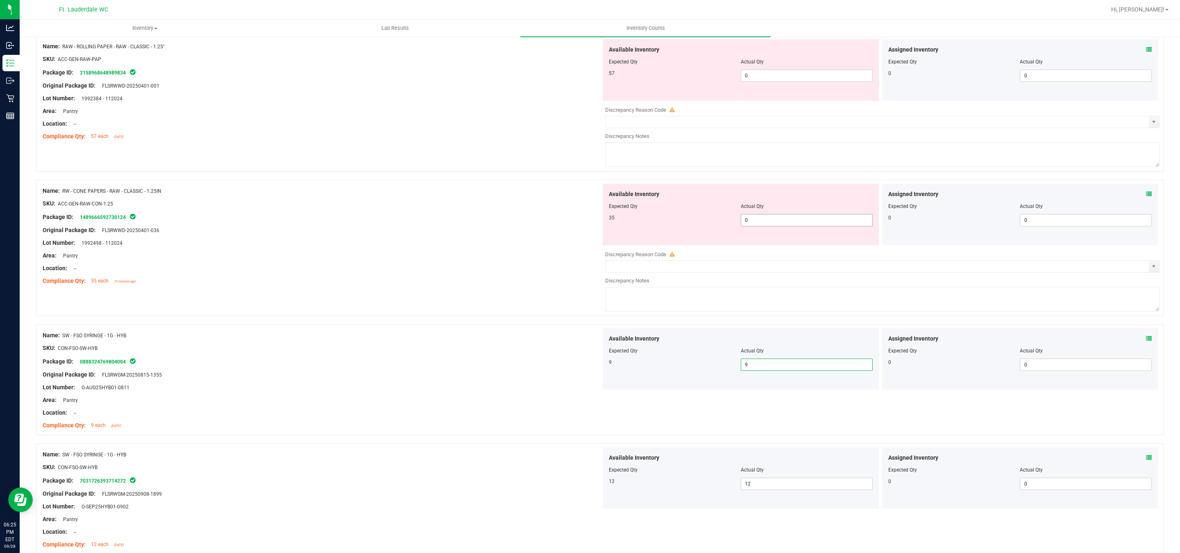
click at [766, 226] on span "0 0" at bounding box center [807, 220] width 132 height 12
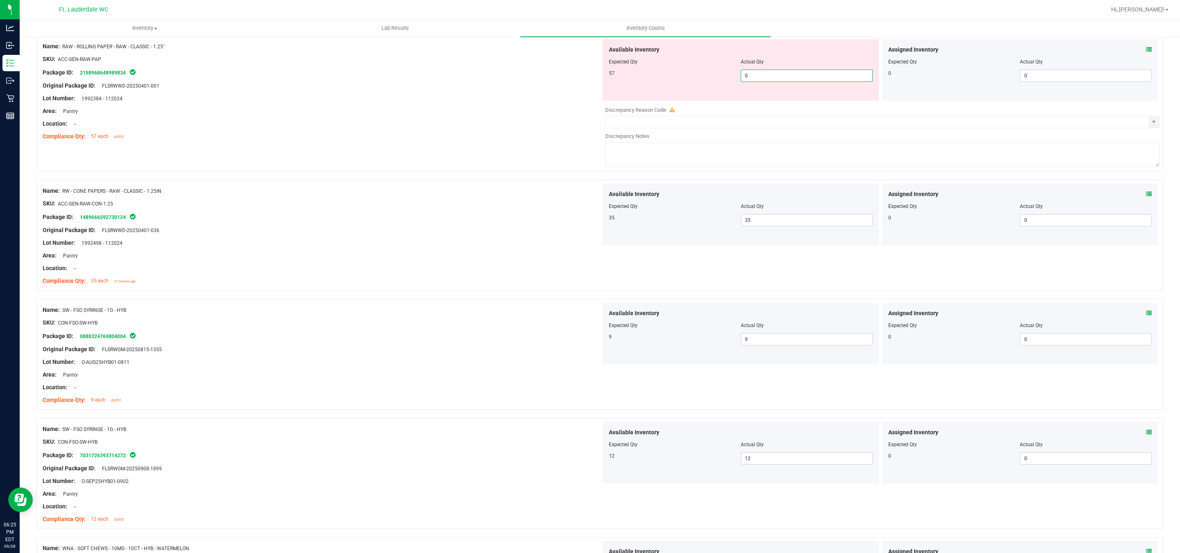
click at [759, 78] on span "0 0" at bounding box center [807, 76] width 132 height 12
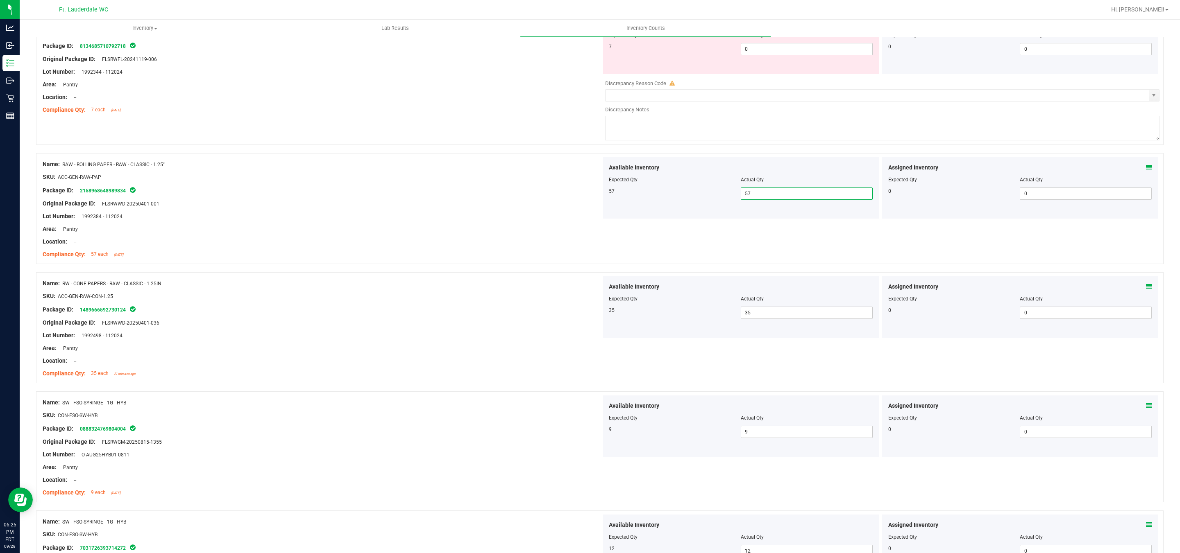
scroll to position [987, 0]
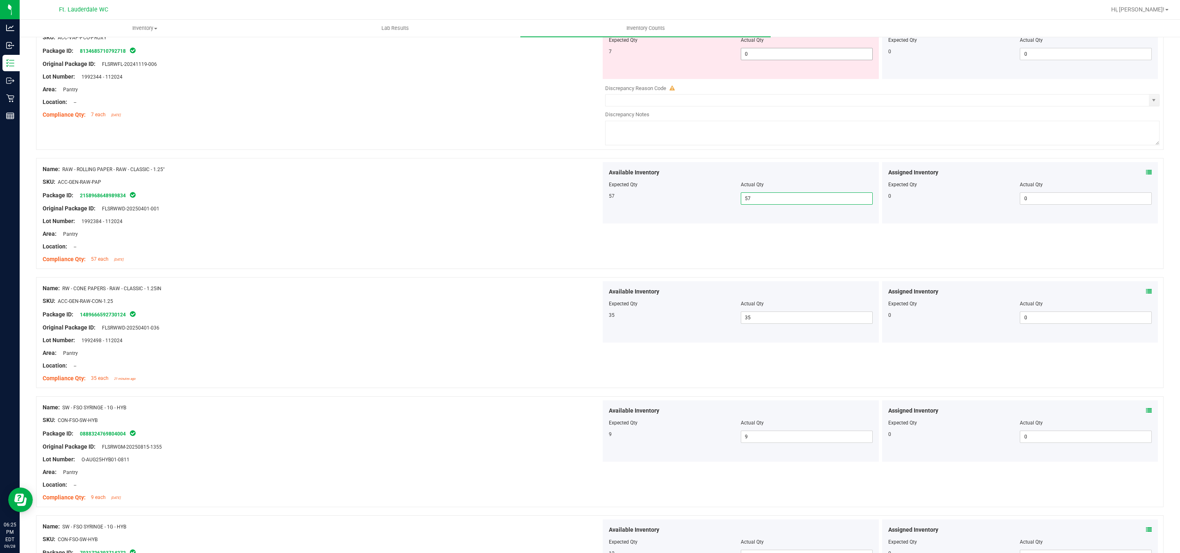
click at [764, 57] on span "0 0" at bounding box center [807, 54] width 132 height 12
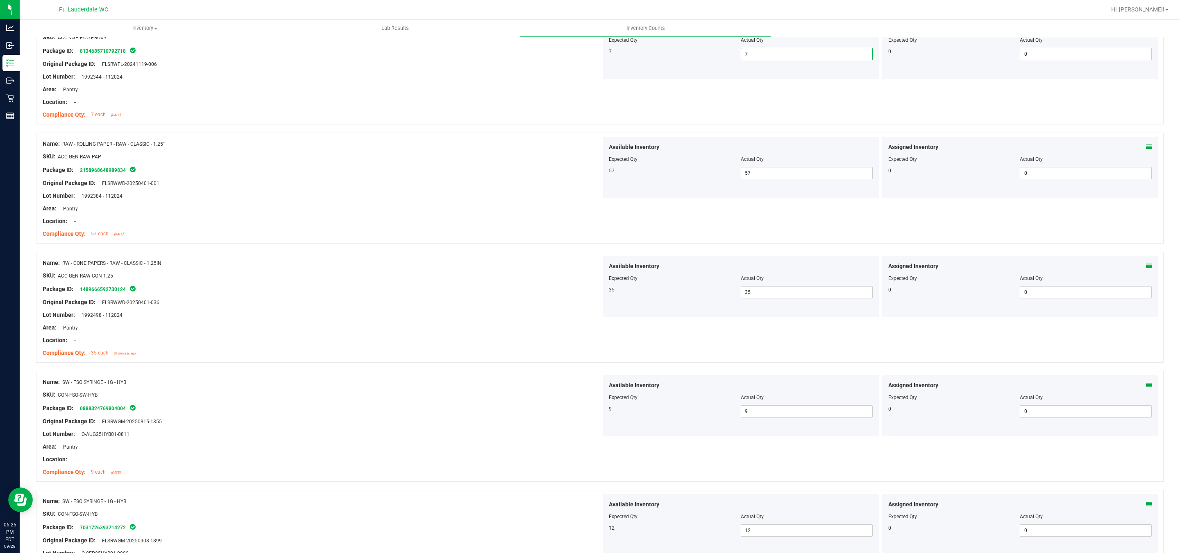
scroll to position [619, 0]
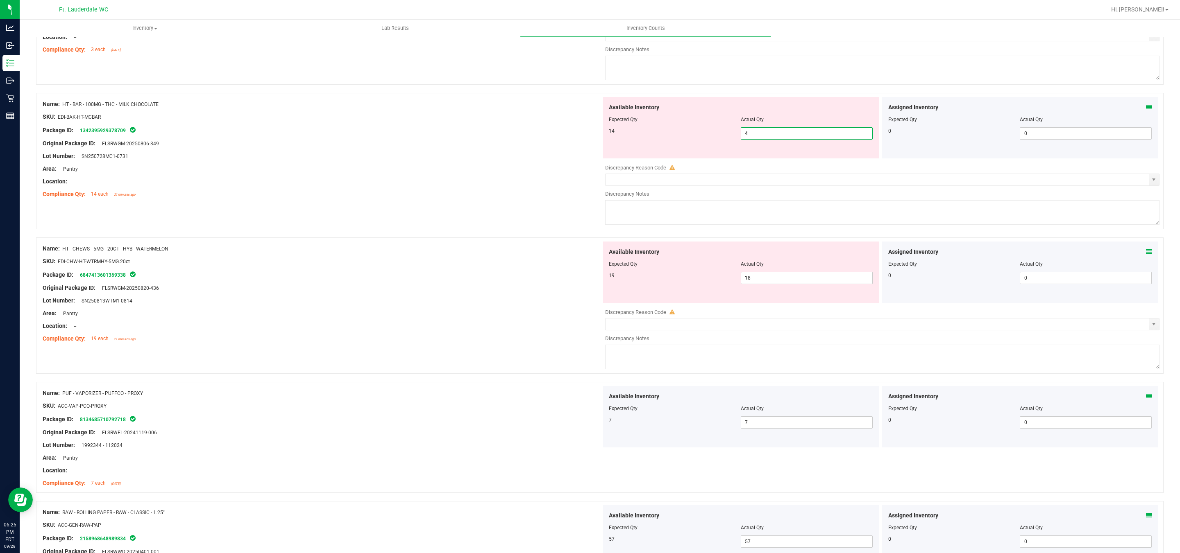
click at [783, 133] on span "4 4" at bounding box center [807, 133] width 132 height 12
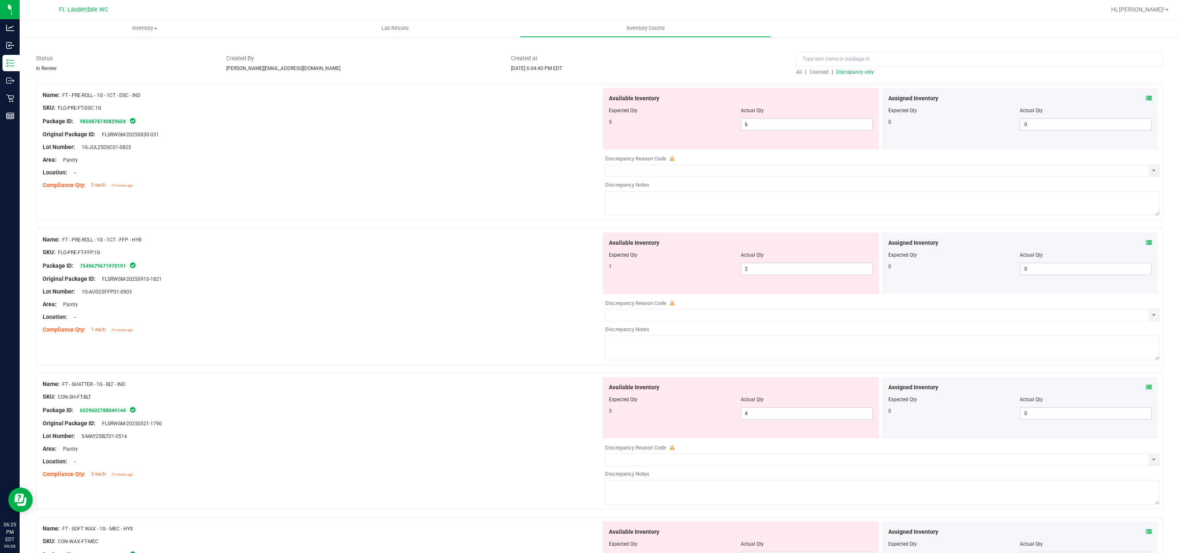
scroll to position [0, 0]
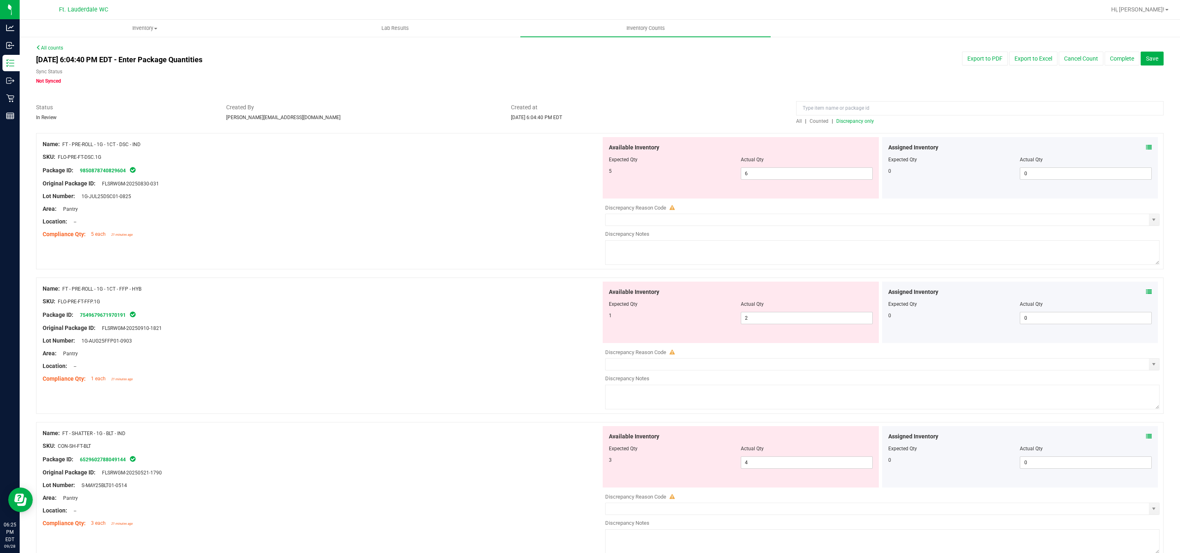
click at [845, 120] on span "Discrepancy only" at bounding box center [855, 121] width 38 height 6
drag, startPoint x: 764, startPoint y: 181, endPoint x: 764, endPoint y: 175, distance: 6.1
click at [764, 177] on div "Available Inventory Expected Qty Actual Qty 5 6 6" at bounding box center [741, 167] width 276 height 61
click at [766, 171] on input "6" at bounding box center [806, 173] width 131 height 11
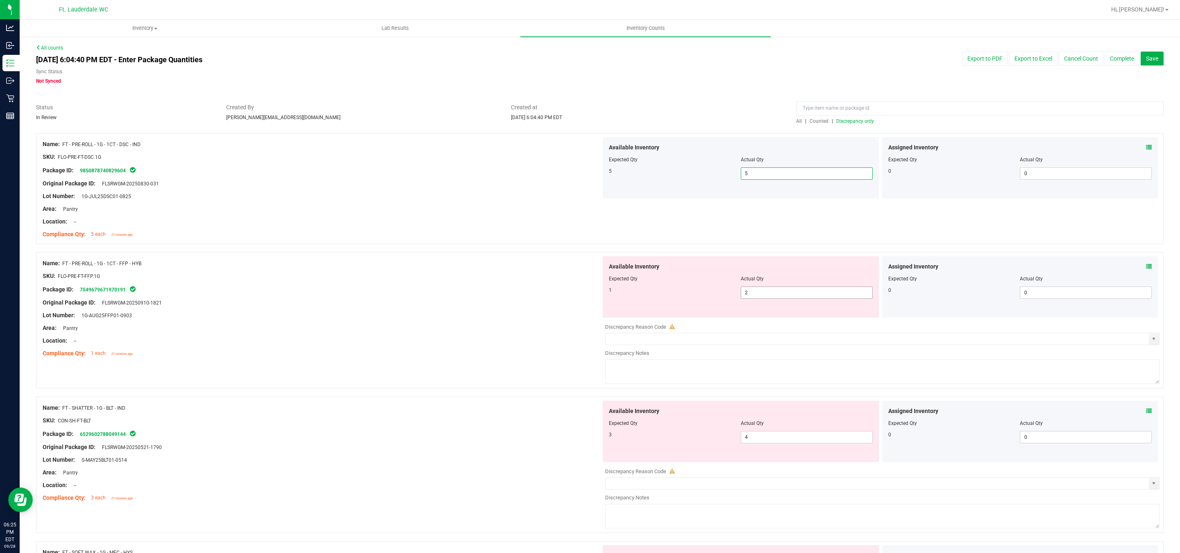
click at [755, 295] on span "2 2" at bounding box center [807, 293] width 132 height 12
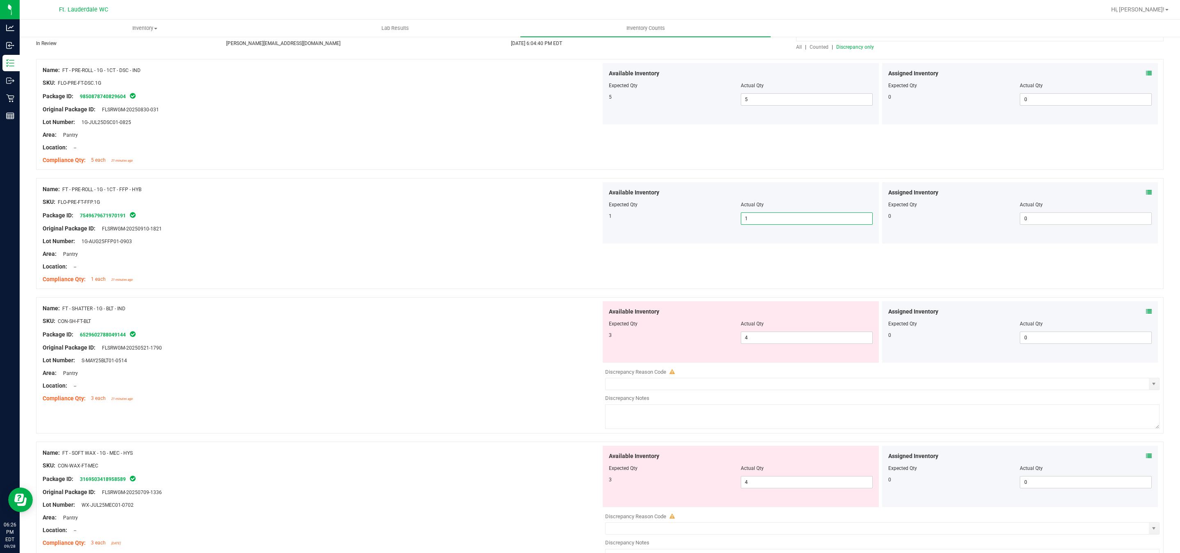
scroll to position [184, 0]
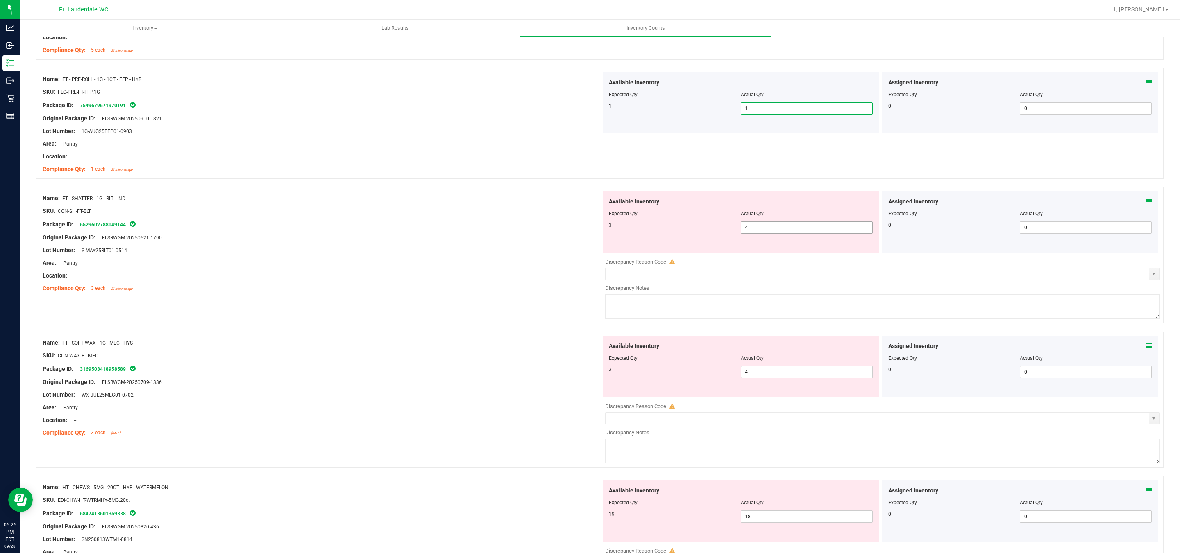
click at [790, 230] on span "4 4" at bounding box center [807, 228] width 132 height 12
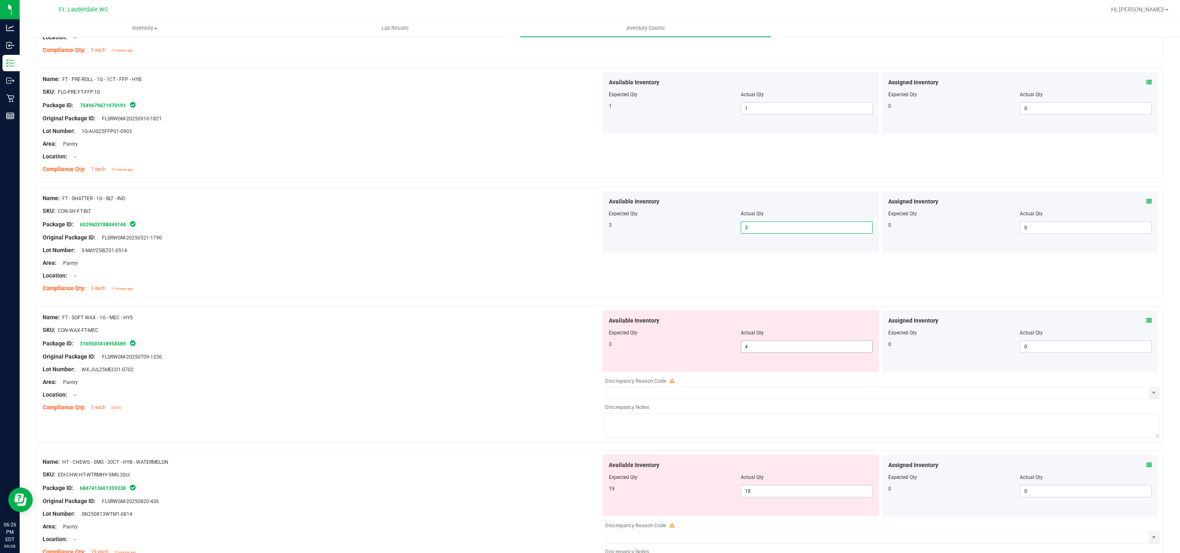
click at [760, 346] on span "4 4" at bounding box center [807, 347] width 132 height 12
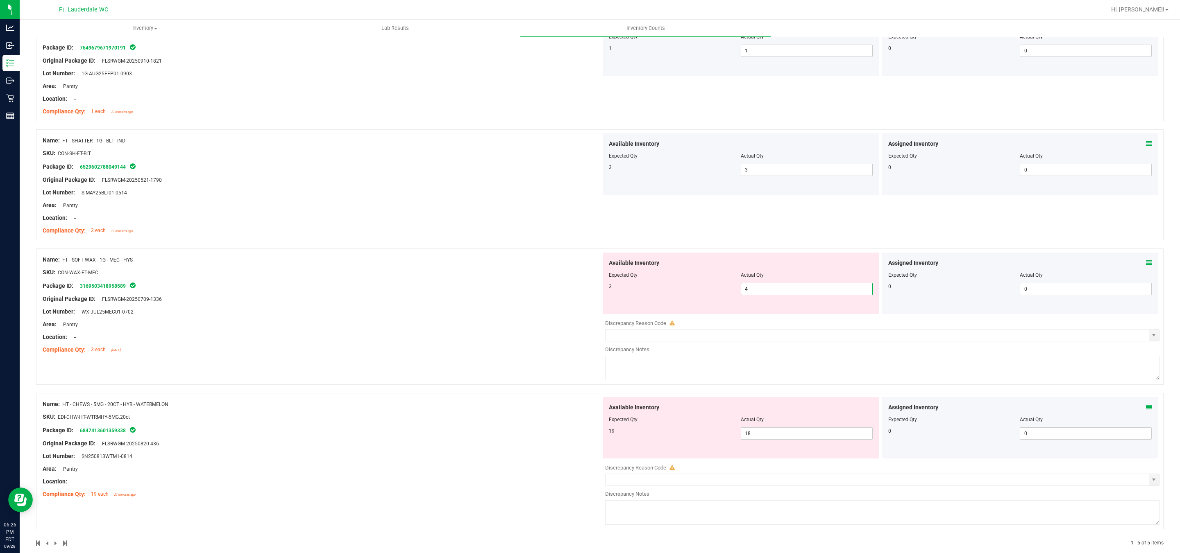
scroll to position [256, 0]
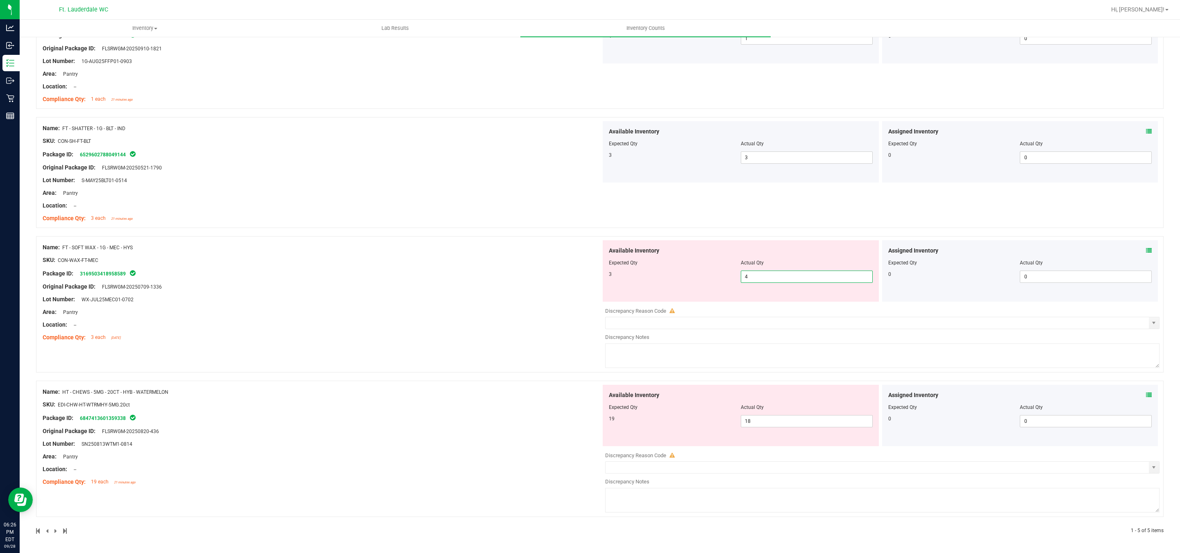
click at [804, 281] on input "4" at bounding box center [806, 276] width 131 height 11
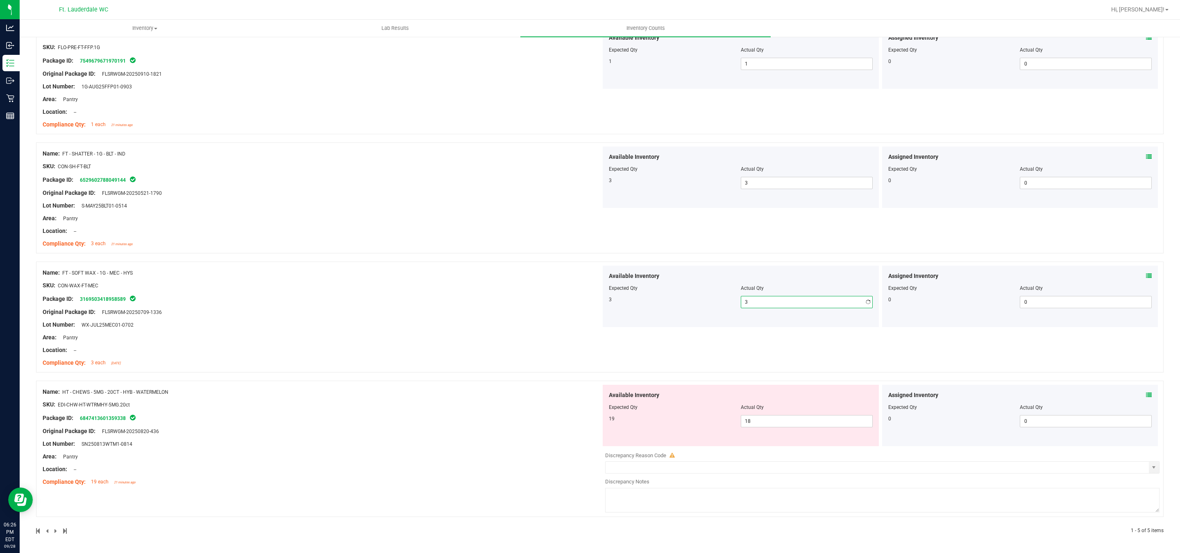
scroll to position [230, 0]
click at [762, 421] on span "18 18" at bounding box center [807, 421] width 132 height 12
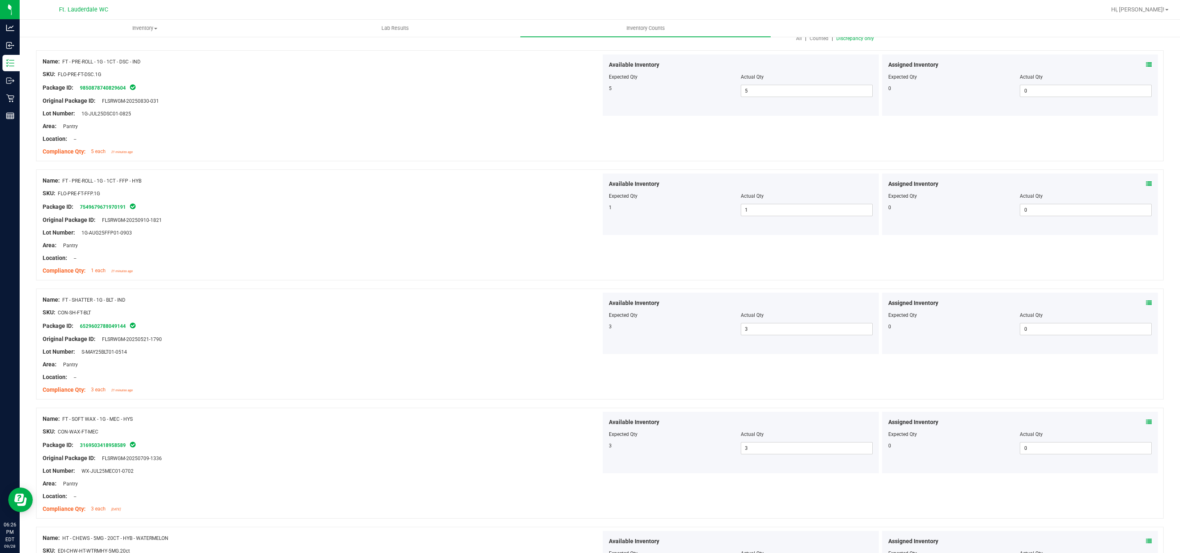
scroll to position [0, 0]
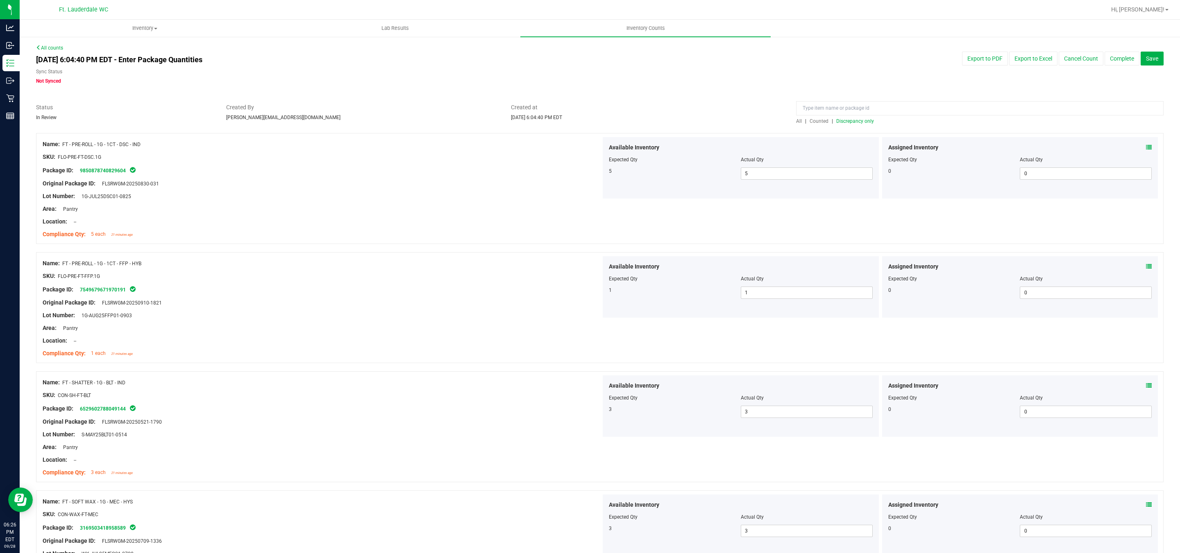
click at [842, 123] on span "Discrepancy only" at bounding box center [855, 121] width 38 height 6
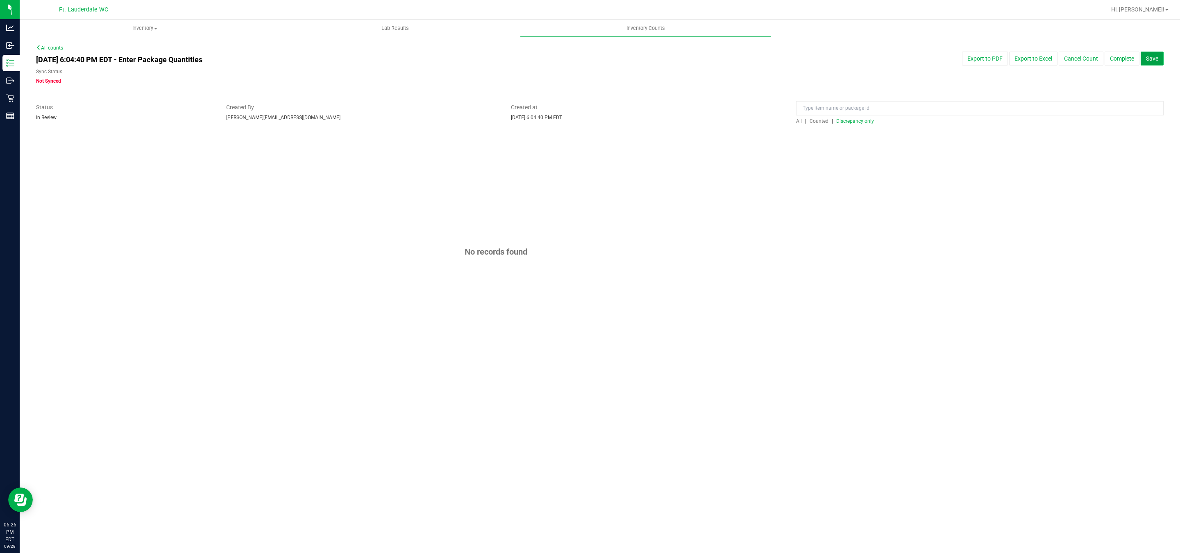
click at [1153, 64] on button "Save" at bounding box center [1151, 59] width 23 height 14
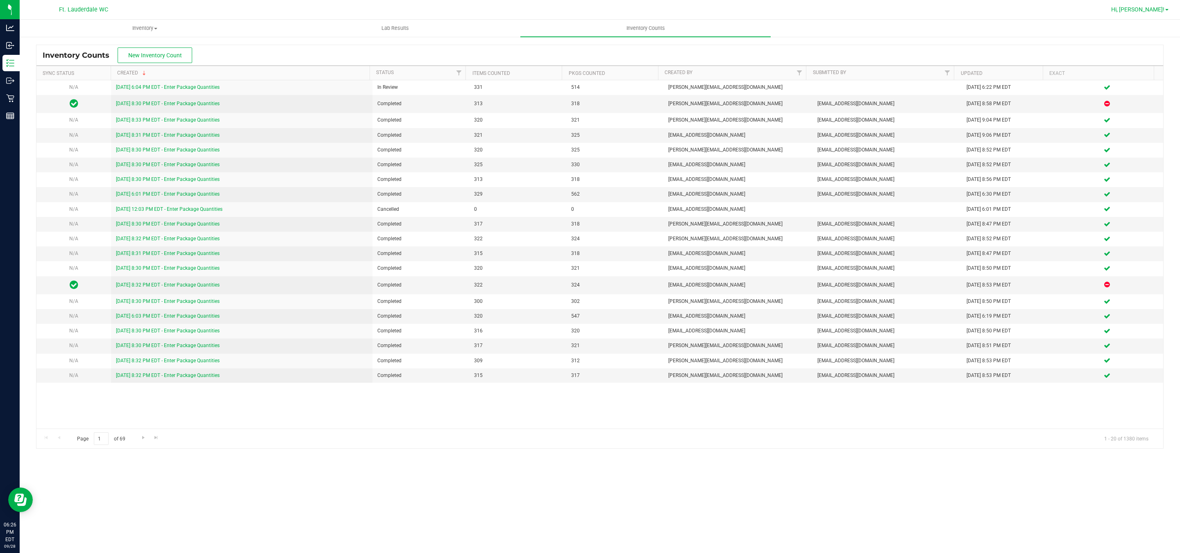
click at [1158, 9] on span "Hi, [PERSON_NAME]!" at bounding box center [1137, 9] width 53 height 7
click at [1137, 88] on span "Sign Out" at bounding box center [1137, 87] width 24 height 8
